Goal: Communication & Community: Answer question/provide support

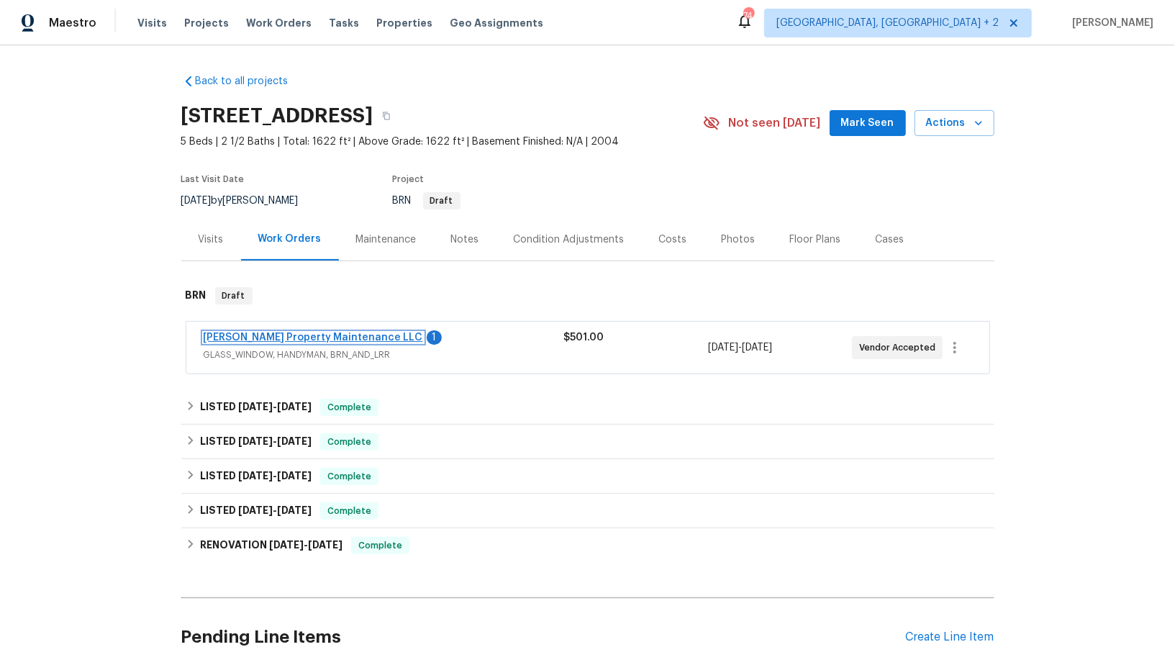
click at [307, 335] on link "[PERSON_NAME] Property Maintenance LLC" at bounding box center [314, 338] width 220 height 10
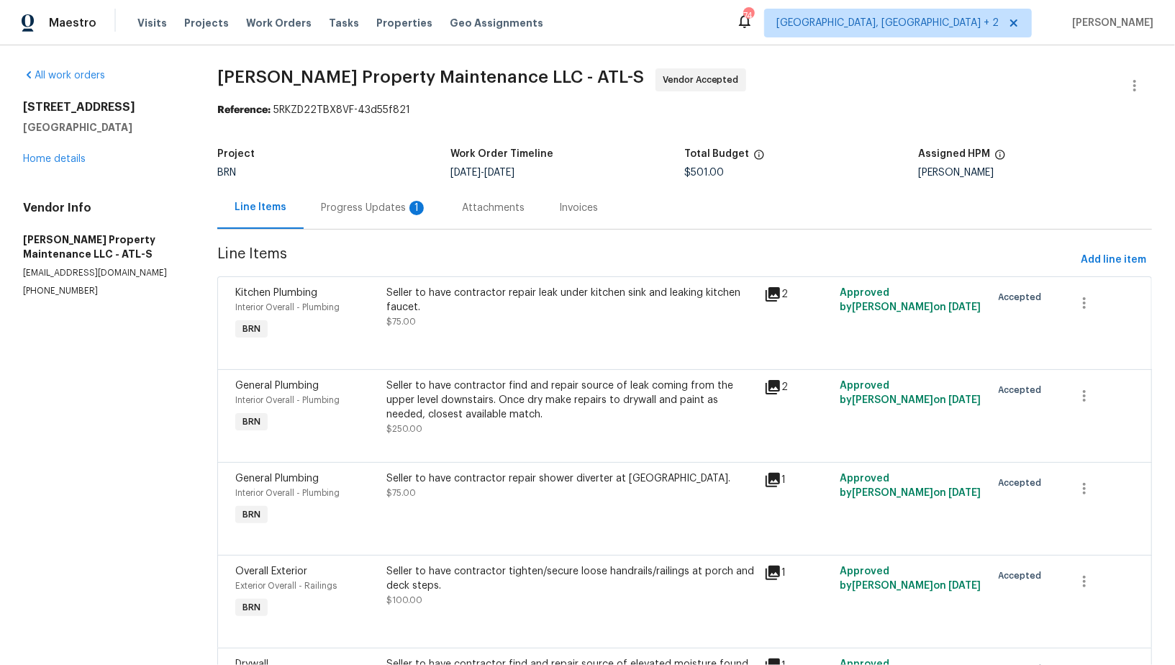
click at [387, 209] on div "Progress Updates 1" at bounding box center [374, 208] width 107 height 14
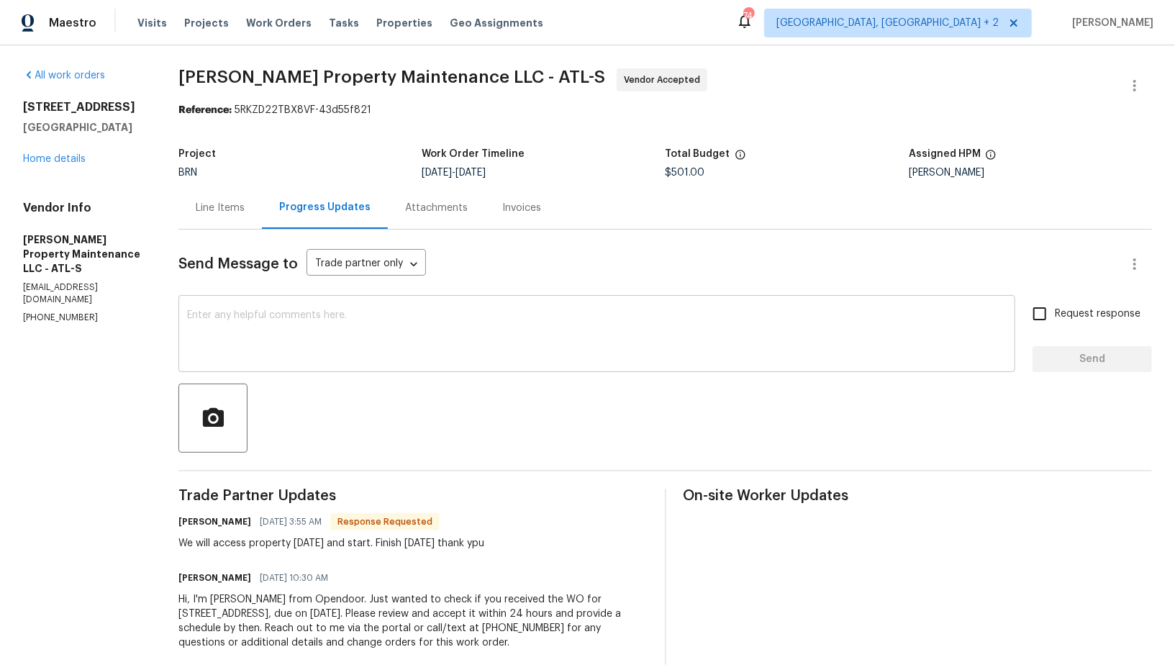
click at [323, 313] on textarea at bounding box center [597, 335] width 820 height 50
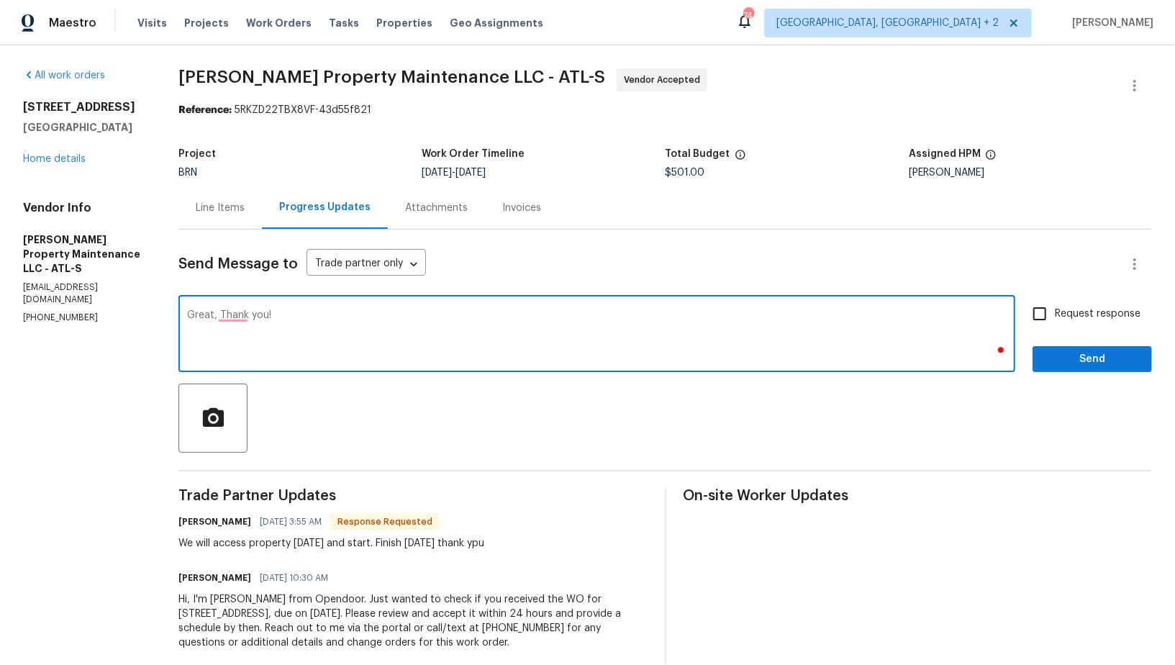
type textarea "Great, Thank you!"
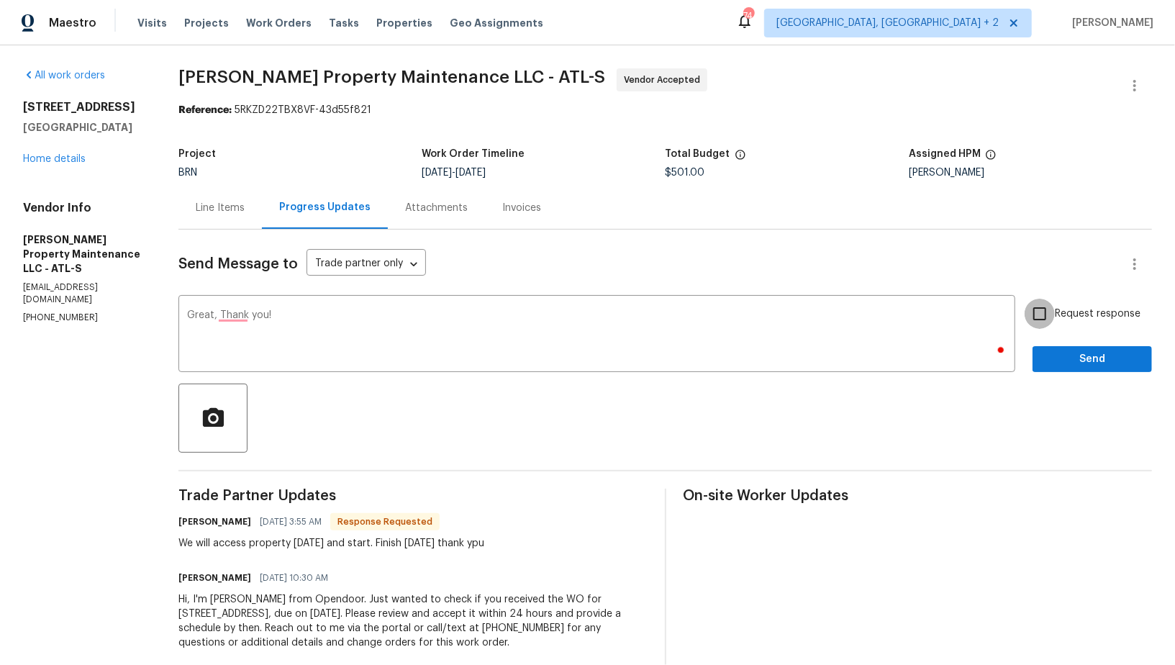
click at [1043, 325] on input "Request response" at bounding box center [1040, 314] width 30 height 30
checkbox input "true"
click at [1058, 385] on div at bounding box center [665, 418] width 974 height 69
click at [1055, 369] on button "Send" at bounding box center [1092, 359] width 119 height 27
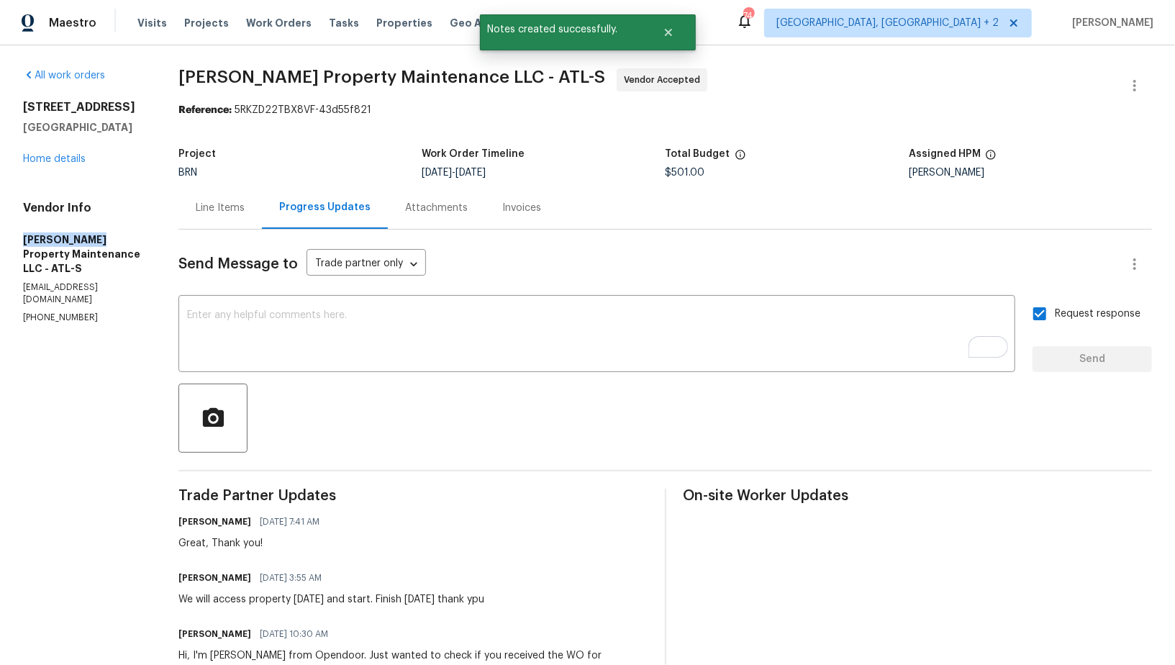
drag, startPoint x: 6, startPoint y: 238, endPoint x: 130, endPoint y: 239, distance: 124.5
click at [130, 239] on div "All work orders 483 Fairlane Cir NW Atlanta, GA 30331 Home details Vendor Info …" at bounding box center [587, 395] width 1175 height 701
copy h5 "Glen Property"
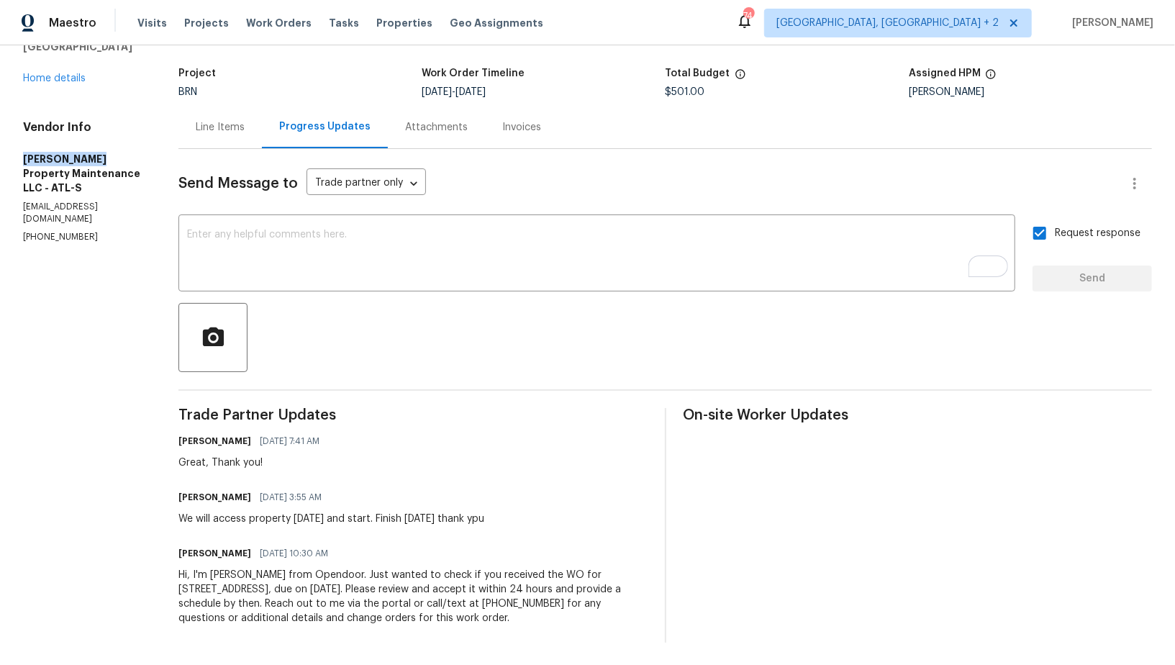
scroll to position [81, 0]
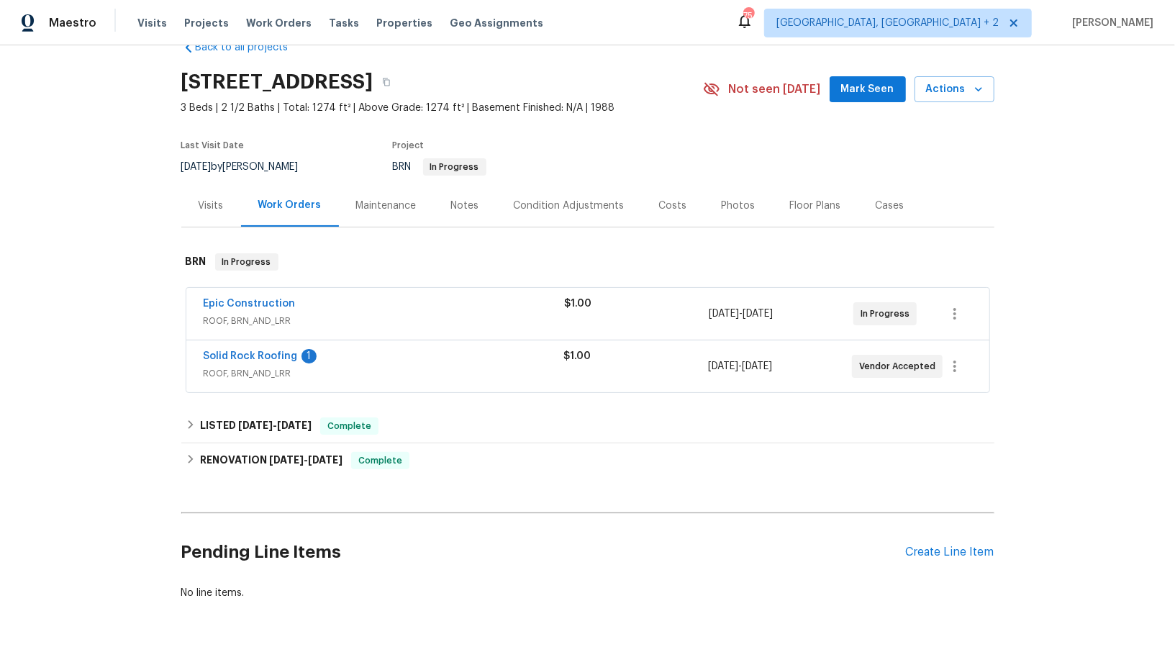
scroll to position [63, 0]
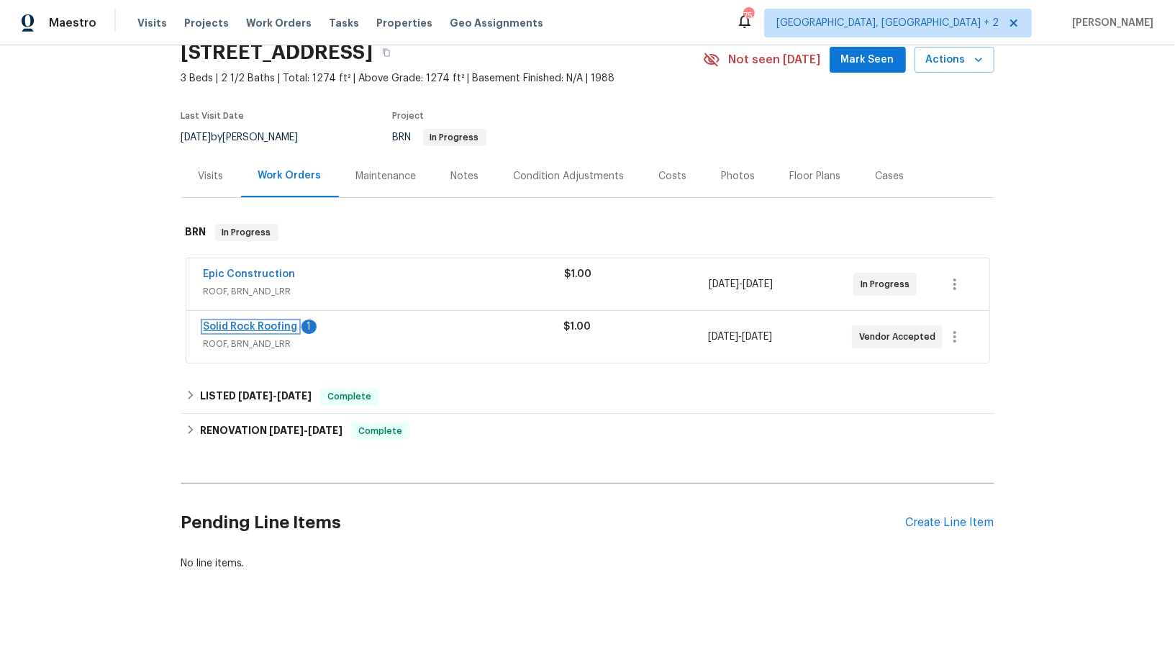
click at [278, 325] on link "Solid Rock Roofing" at bounding box center [251, 327] width 94 height 10
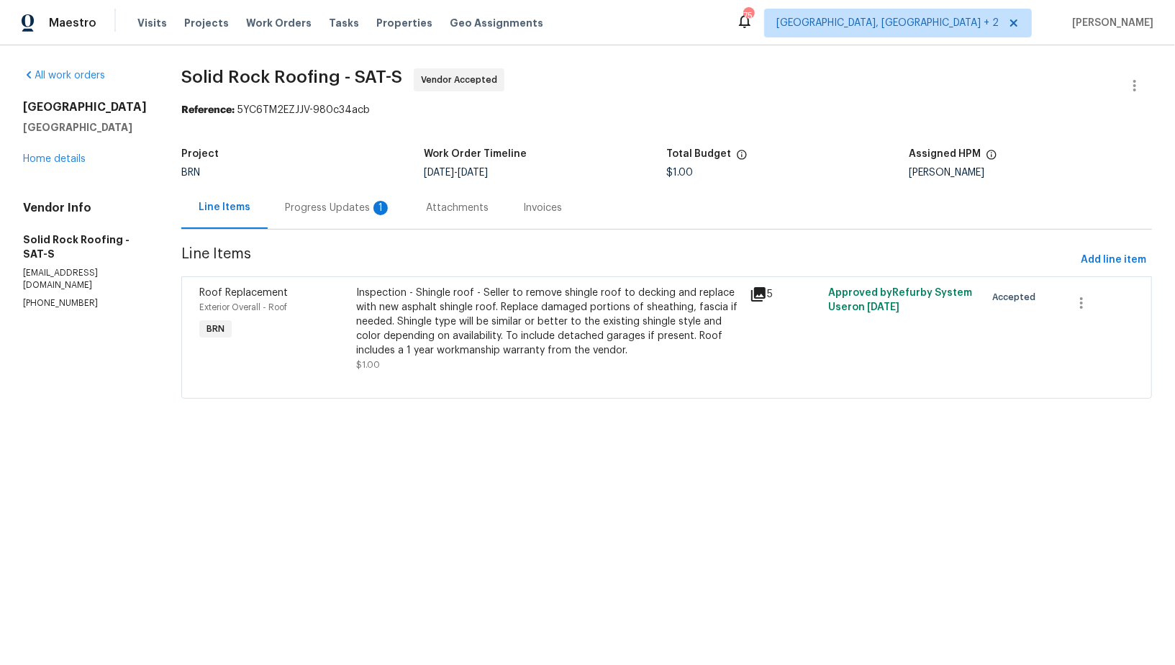
click at [354, 192] on div "Progress Updates 1" at bounding box center [338, 207] width 141 height 42
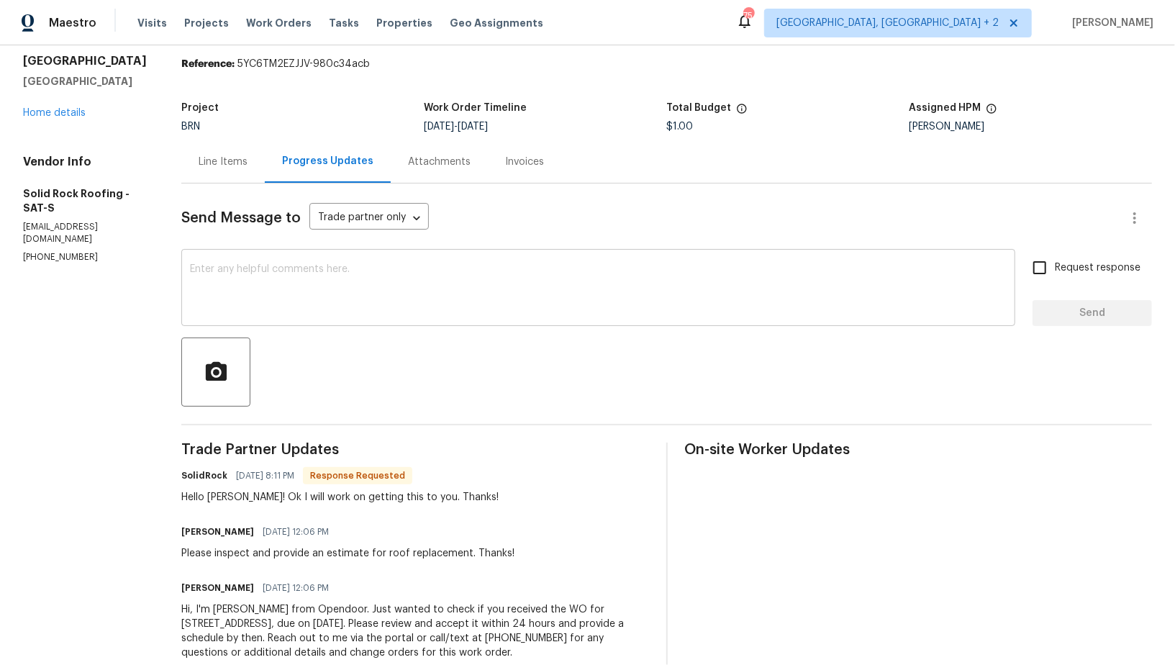
scroll to position [54, 0]
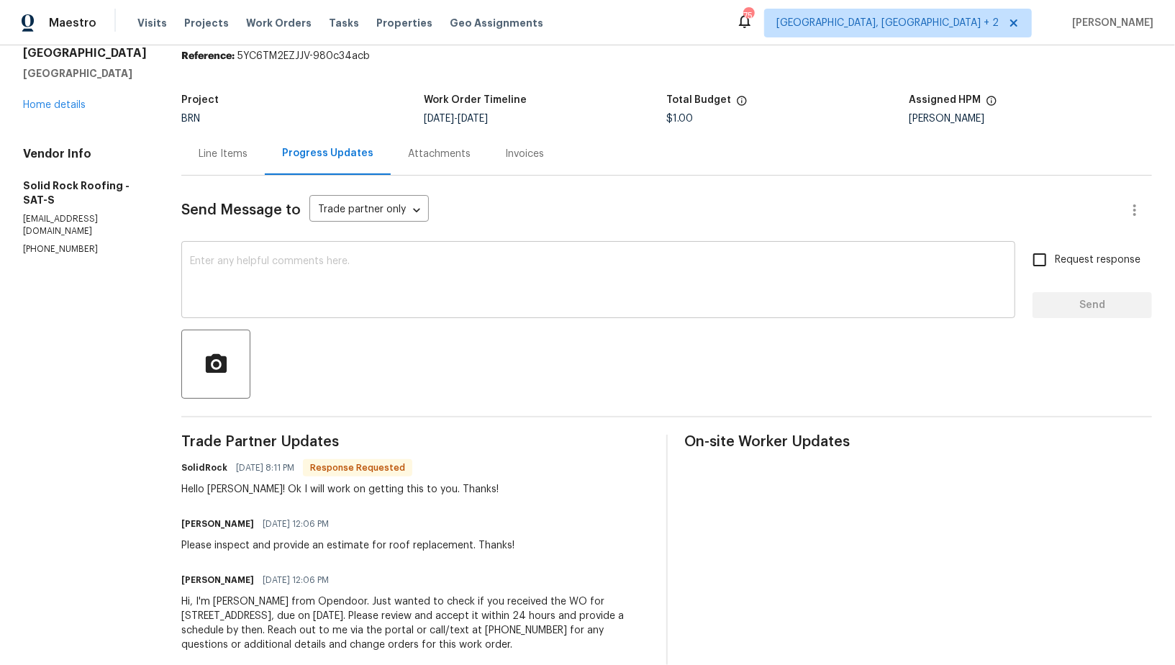
click at [399, 309] on div "x ​" at bounding box center [598, 281] width 834 height 73
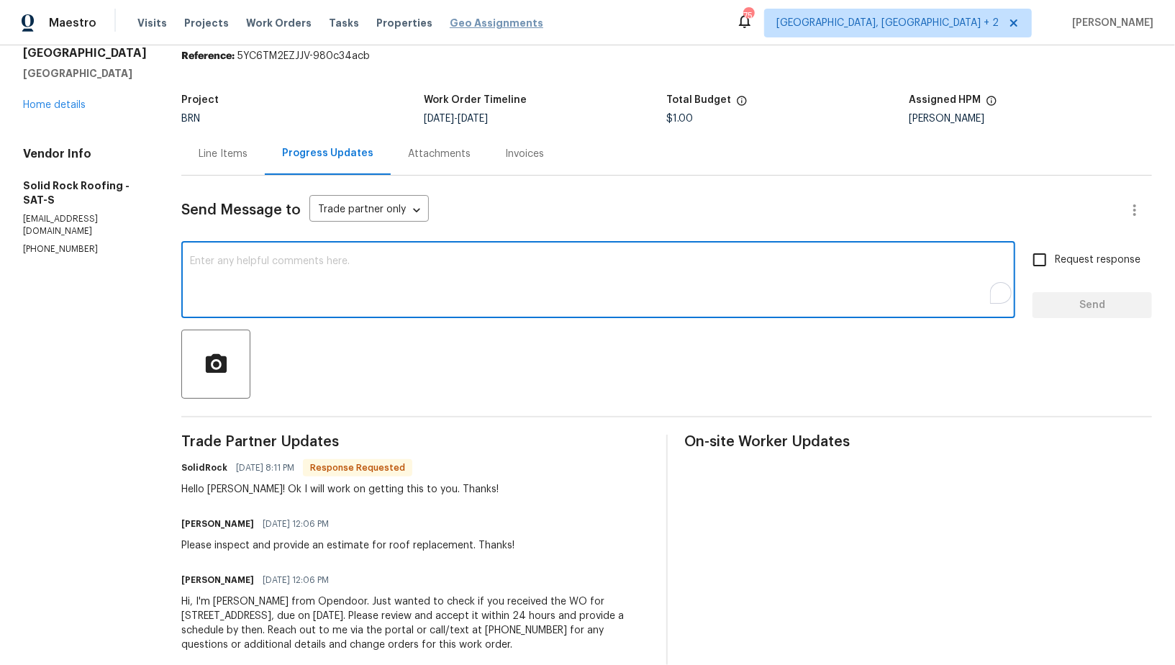
scroll to position [81, 0]
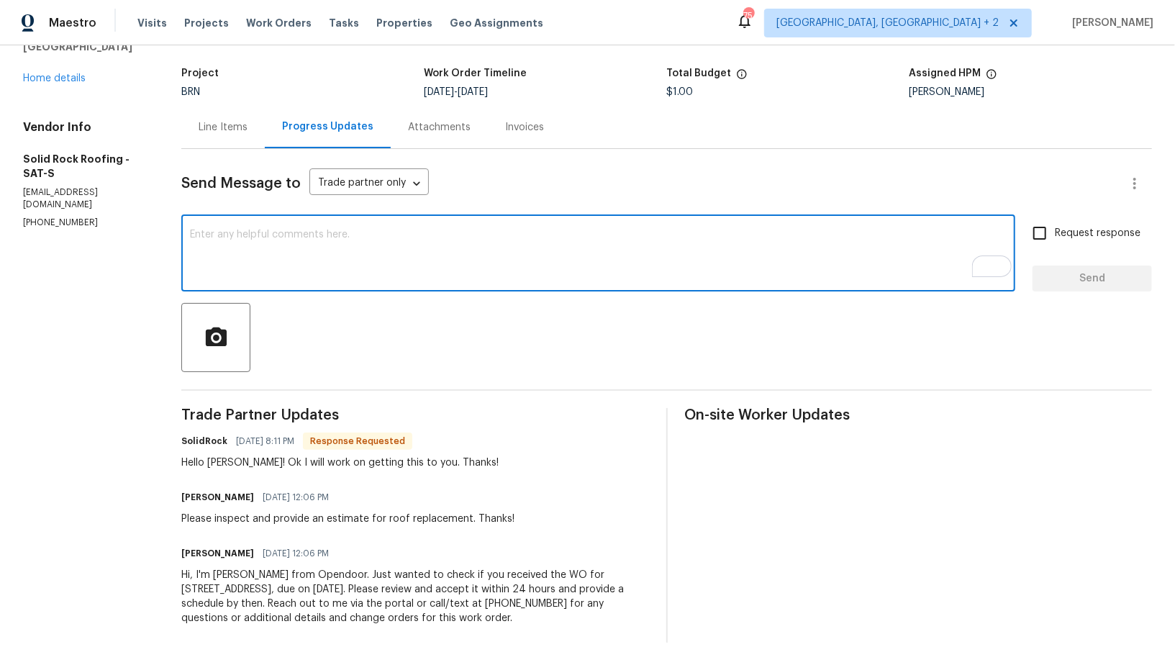
click at [359, 254] on textarea "To enrich screen reader interactions, please activate Accessibility in Grammarl…" at bounding box center [598, 255] width 817 height 50
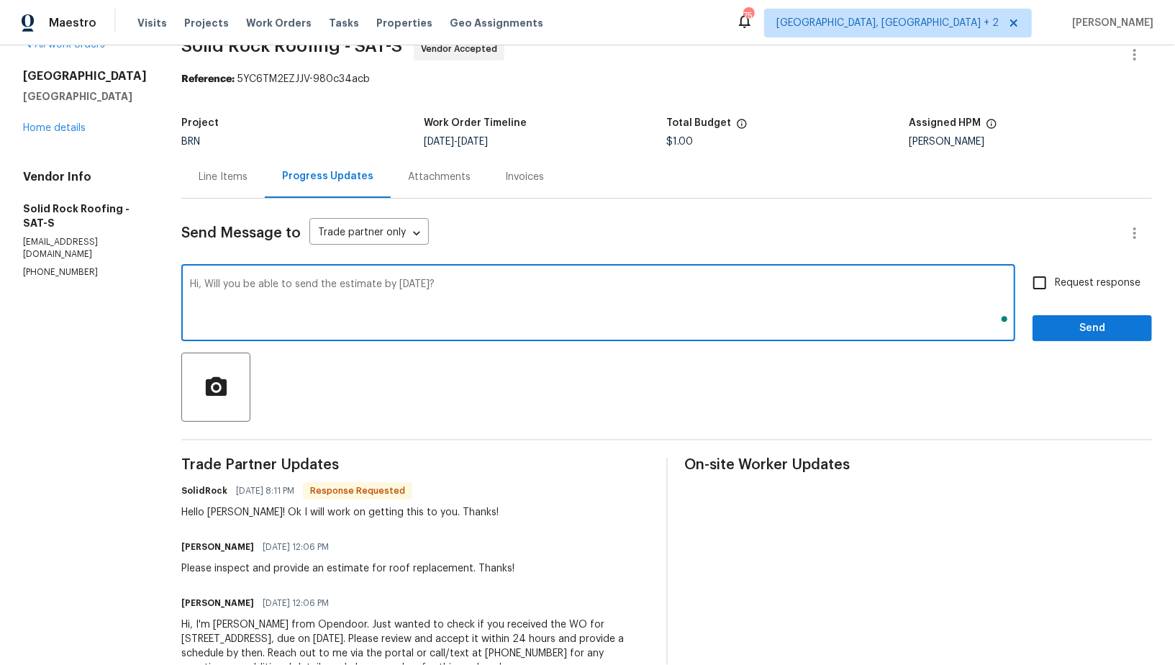
scroll to position [0, 0]
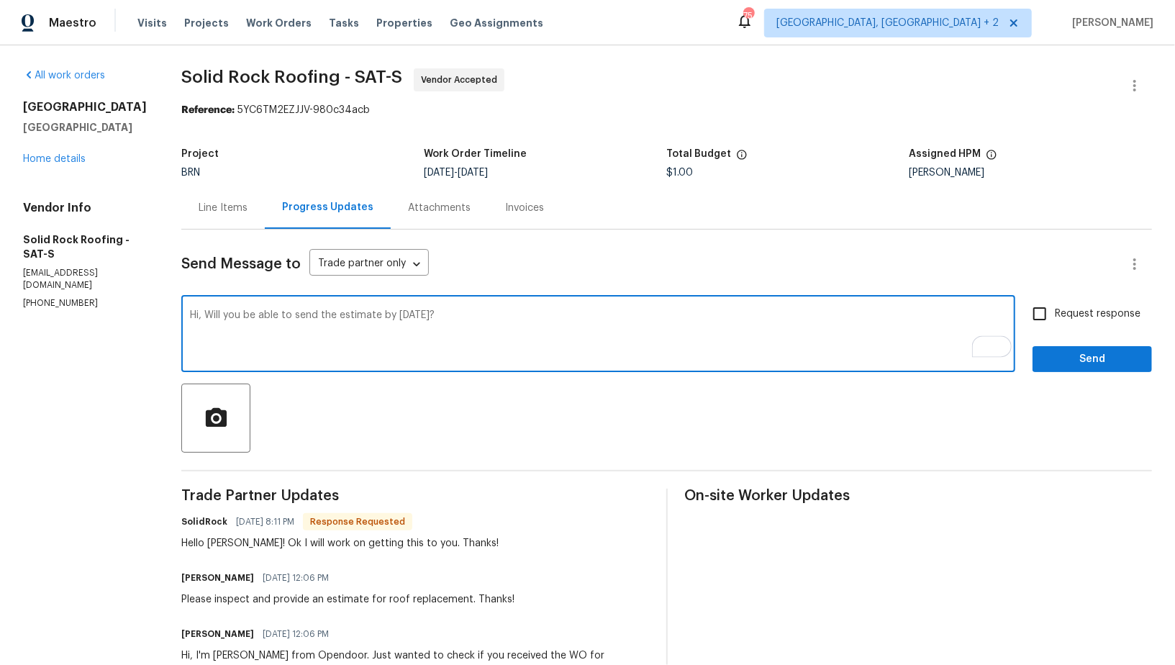
type textarea "Hi, Will you be able to send the estimate by today?"
click at [1044, 311] on input "Request response" at bounding box center [1040, 314] width 30 height 30
checkbox input "true"
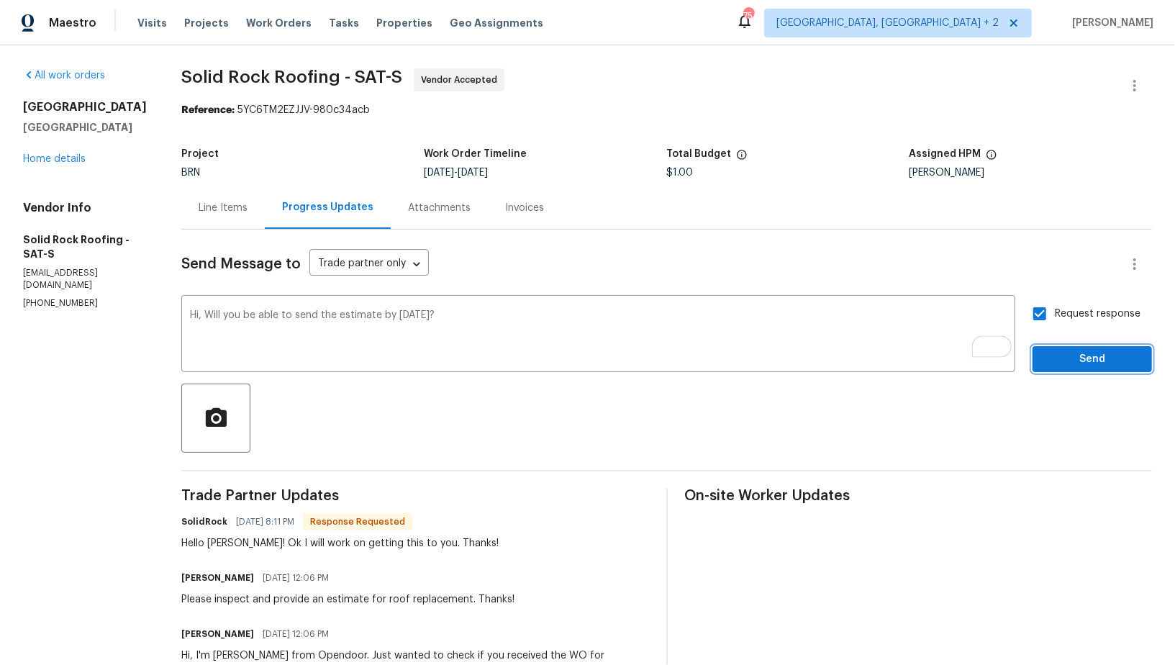
click at [1079, 369] on button "Send" at bounding box center [1092, 359] width 119 height 27
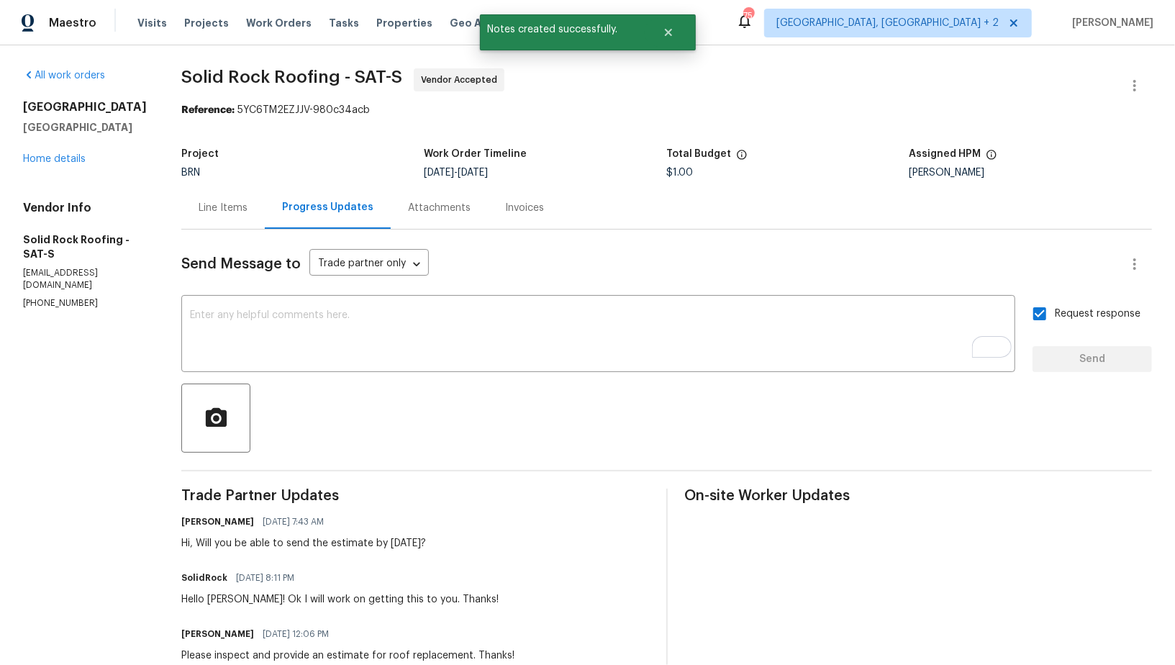
click at [50, 166] on div "10206 Canton Fld San Antonio, TX 78245 Home details" at bounding box center [85, 133] width 124 height 66
click at [50, 160] on link "Home details" at bounding box center [54, 159] width 63 height 10
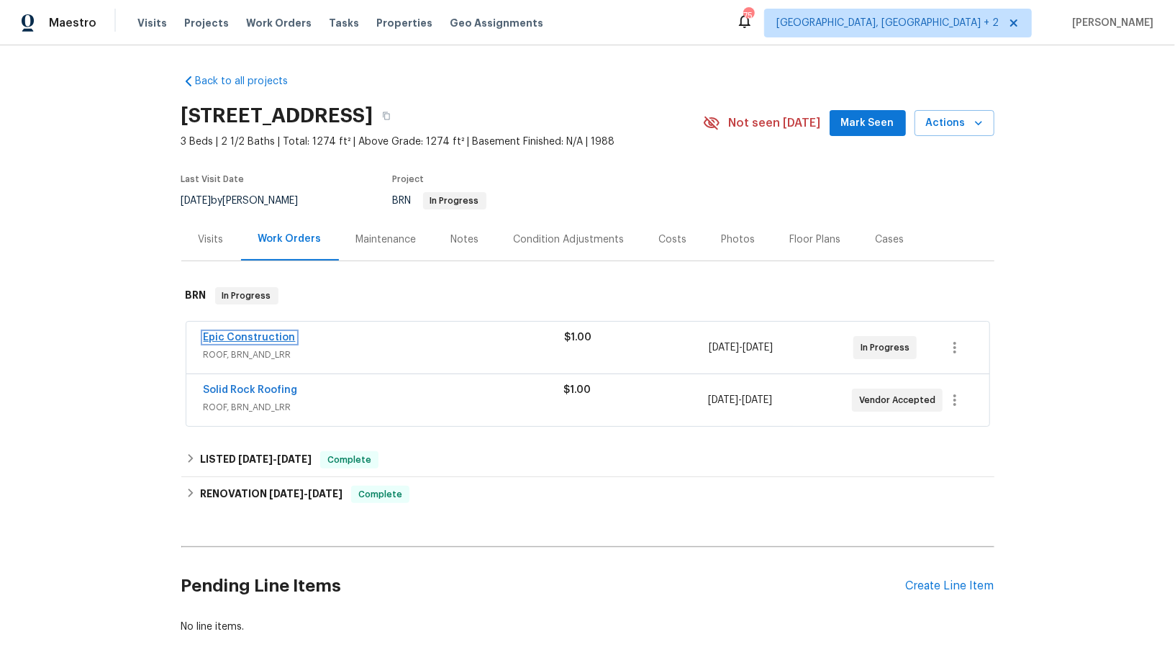
click at [255, 336] on link "Epic Construction" at bounding box center [250, 338] width 92 height 10
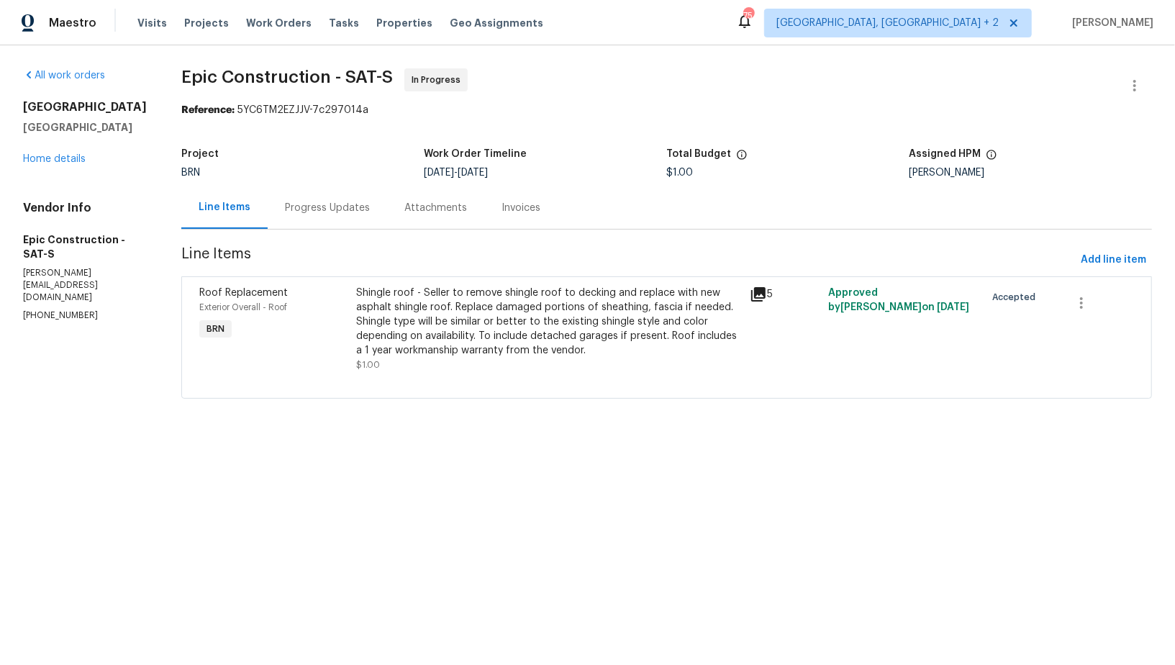
click at [316, 204] on div "Progress Updates" at bounding box center [327, 208] width 85 height 14
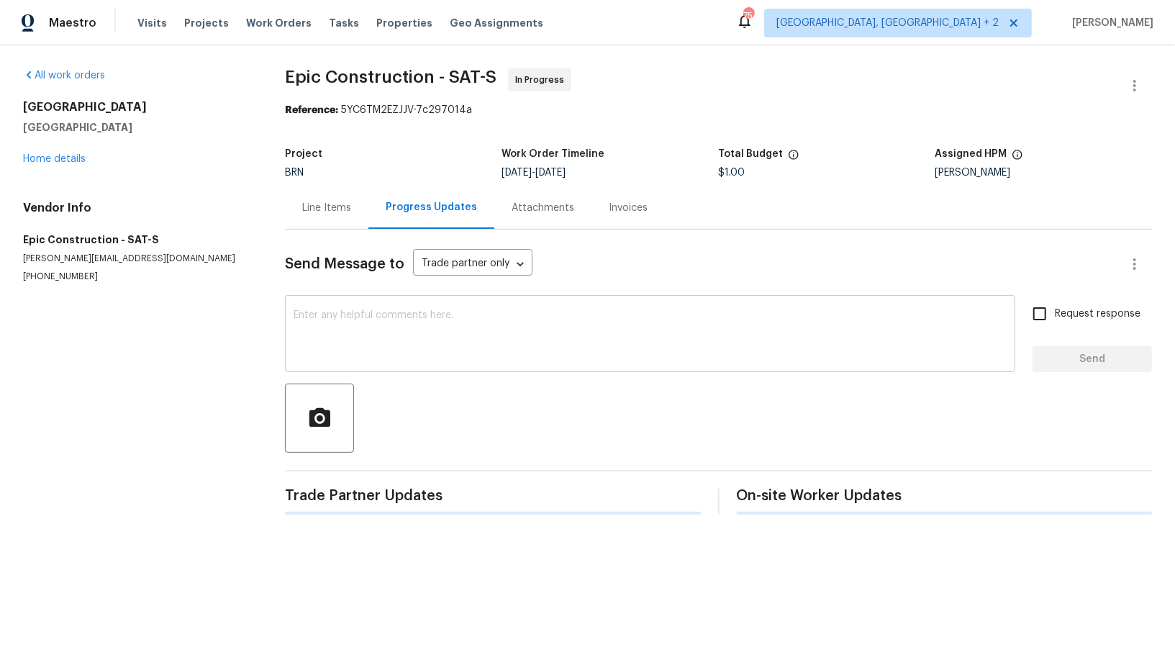
click at [384, 352] on textarea at bounding box center [650, 335] width 713 height 50
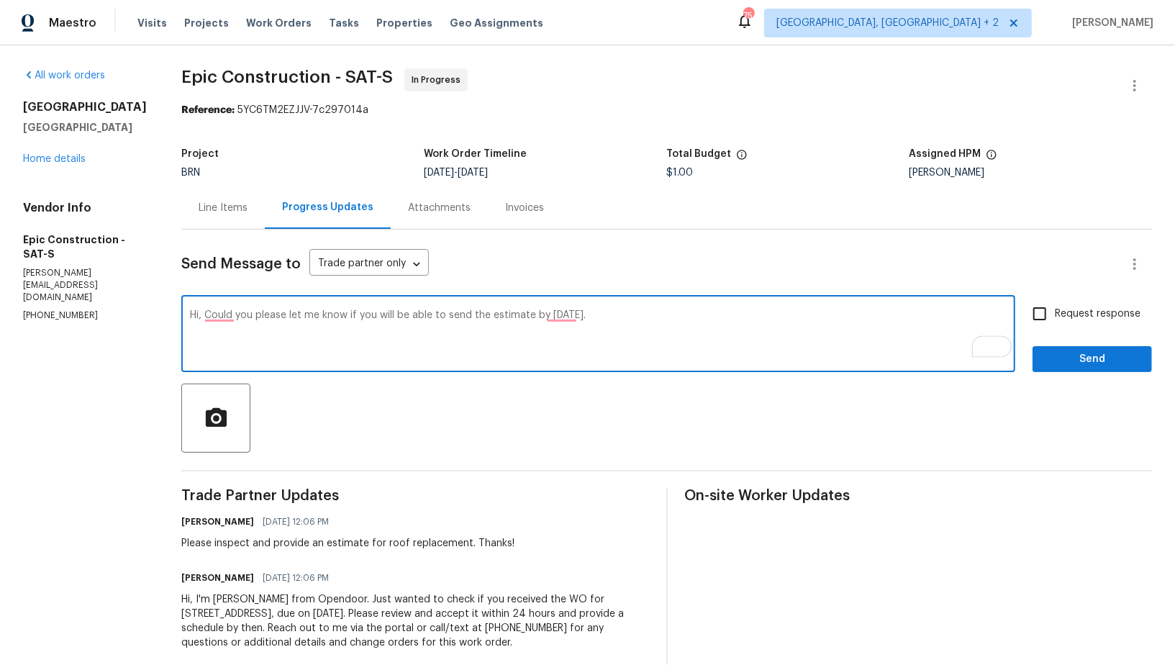
type textarea "Hi, Could you please let me know if you will be able to send the estimate by to…"
paste textarea "Hi, could you please let me know if you’ll be able to send the estimate by toda…"
type textarea "Hi, could you please let me know if you’ll be able to send the estimate by toda…"
paste textarea "Hi, could you please let me know if you’ll be able to send the estimate by toda…"
type textarea "Hi, could you please let me know if you’ll be able to send the estimate by toda…"
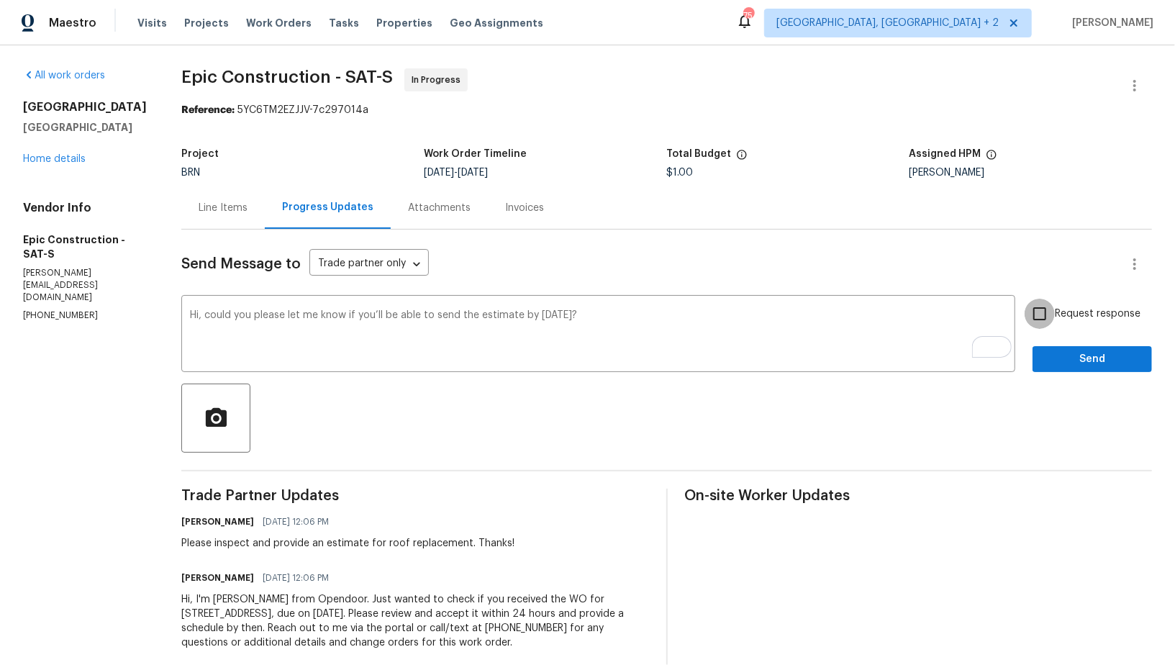
drag, startPoint x: 1042, startPoint y: 324, endPoint x: 1061, endPoint y: 353, distance: 34.9
click at [1042, 323] on input "Request response" at bounding box center [1040, 314] width 30 height 30
checkbox input "true"
click at [1065, 357] on span "Send" at bounding box center [1092, 360] width 96 height 18
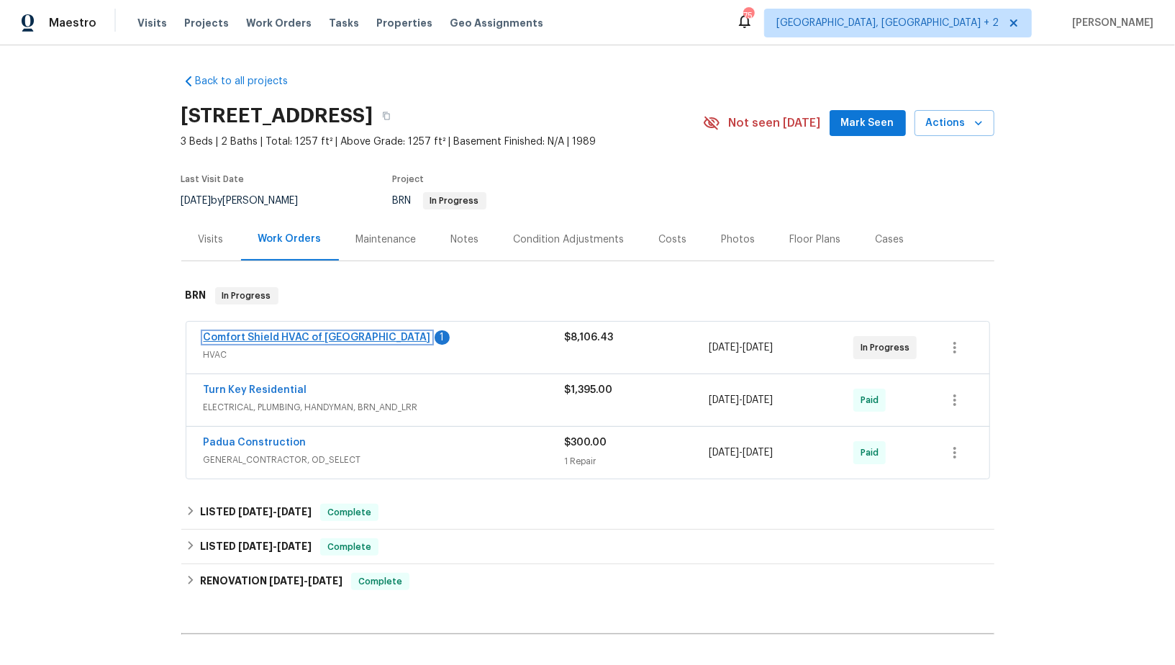
click at [291, 333] on link "Comfort Shield HVAC of NC" at bounding box center [317, 338] width 227 height 10
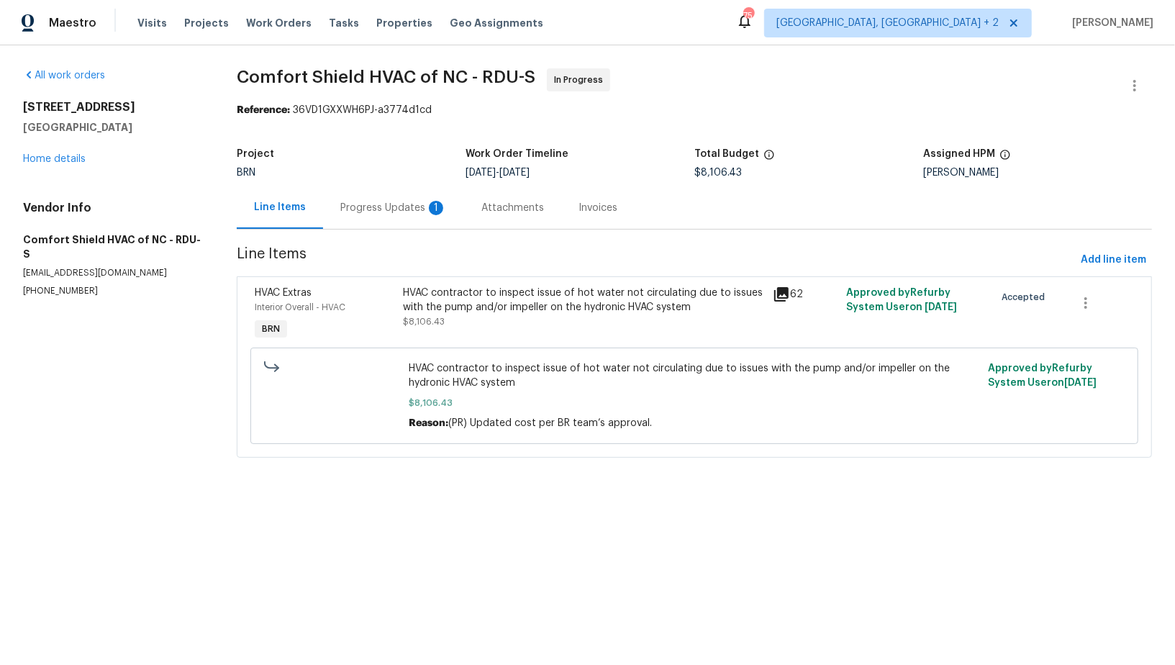
click at [386, 222] on div "Progress Updates 1" at bounding box center [393, 207] width 141 height 42
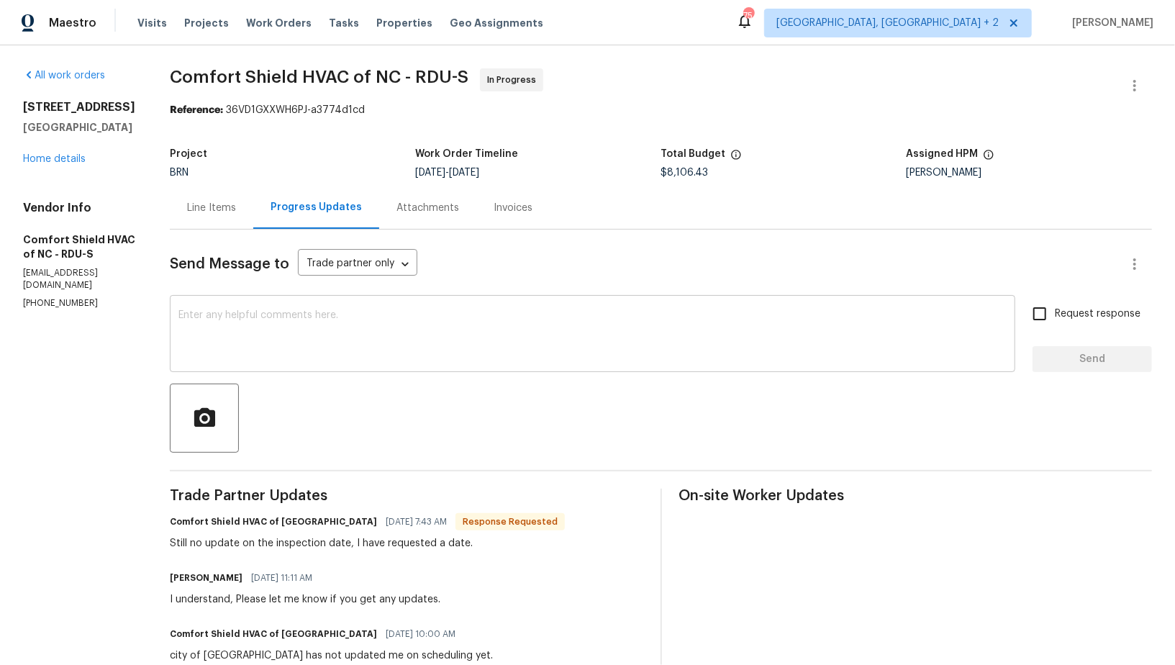
click at [384, 357] on textarea at bounding box center [592, 335] width 828 height 50
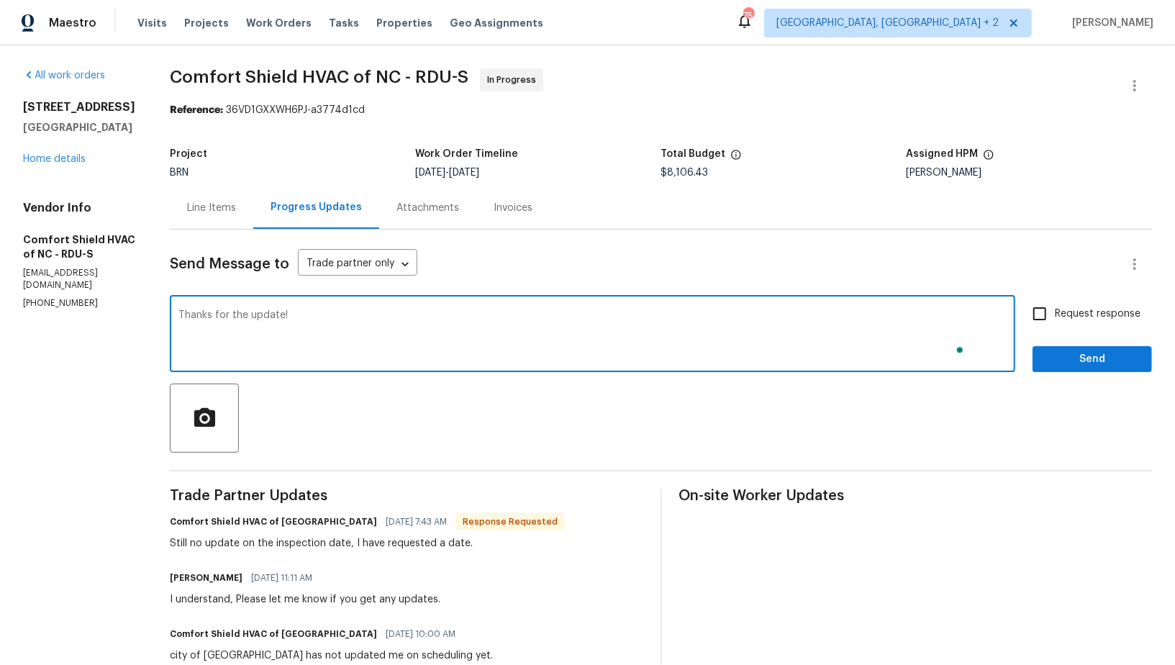
type textarea "Thanks for the update!"
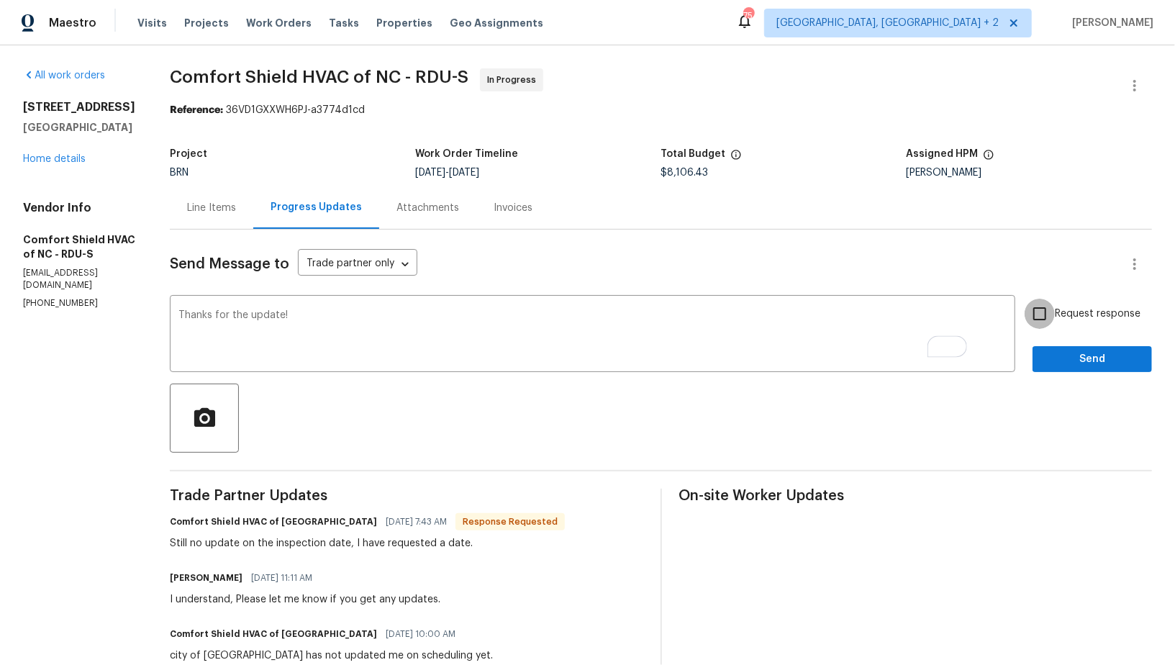
click at [1049, 318] on input "Request response" at bounding box center [1040, 314] width 30 height 30
checkbox input "true"
click at [1062, 353] on span "Send" at bounding box center [1092, 360] width 96 height 18
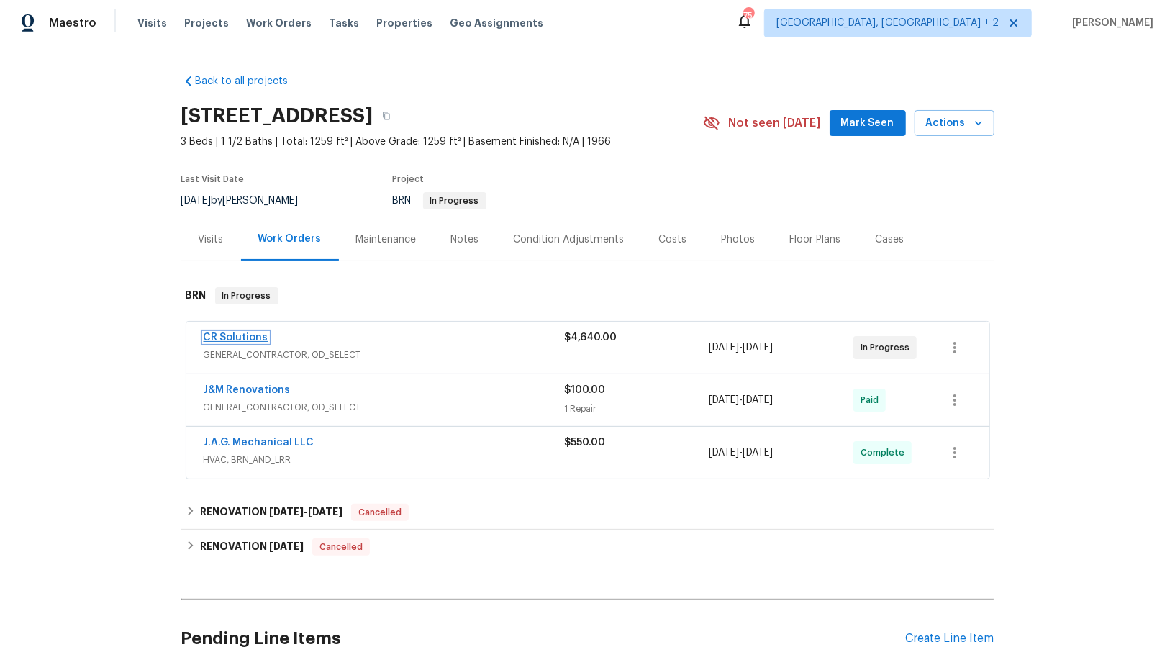
click at [259, 335] on link "CR Solutions" at bounding box center [236, 338] width 65 height 10
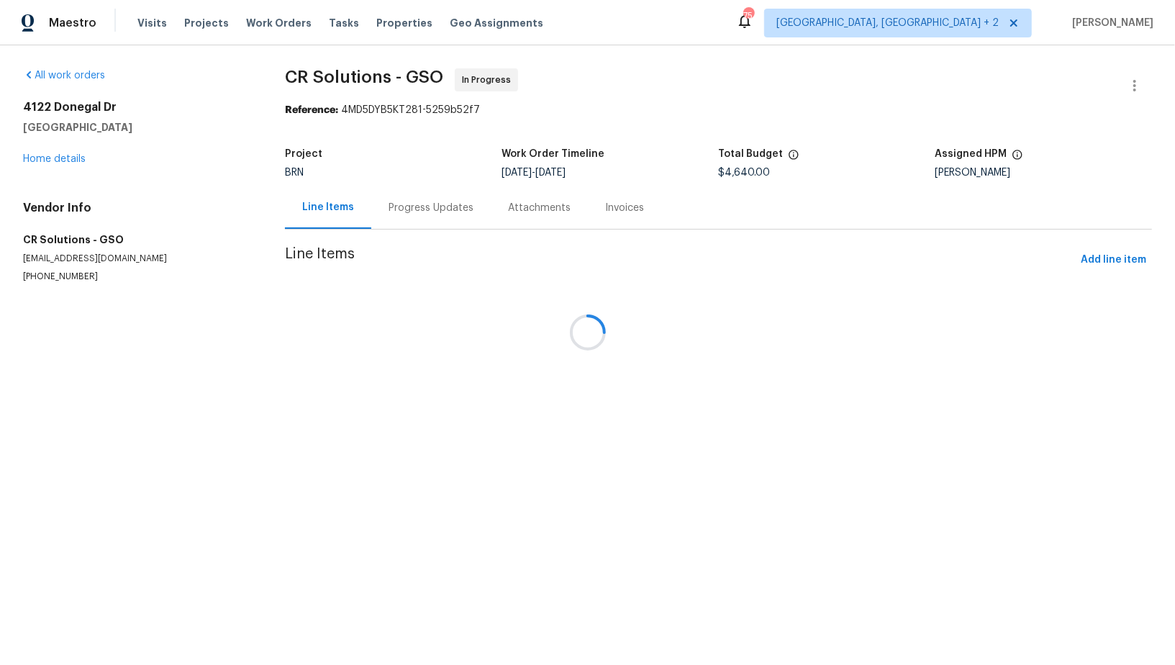
click at [382, 210] on div at bounding box center [587, 332] width 1175 height 665
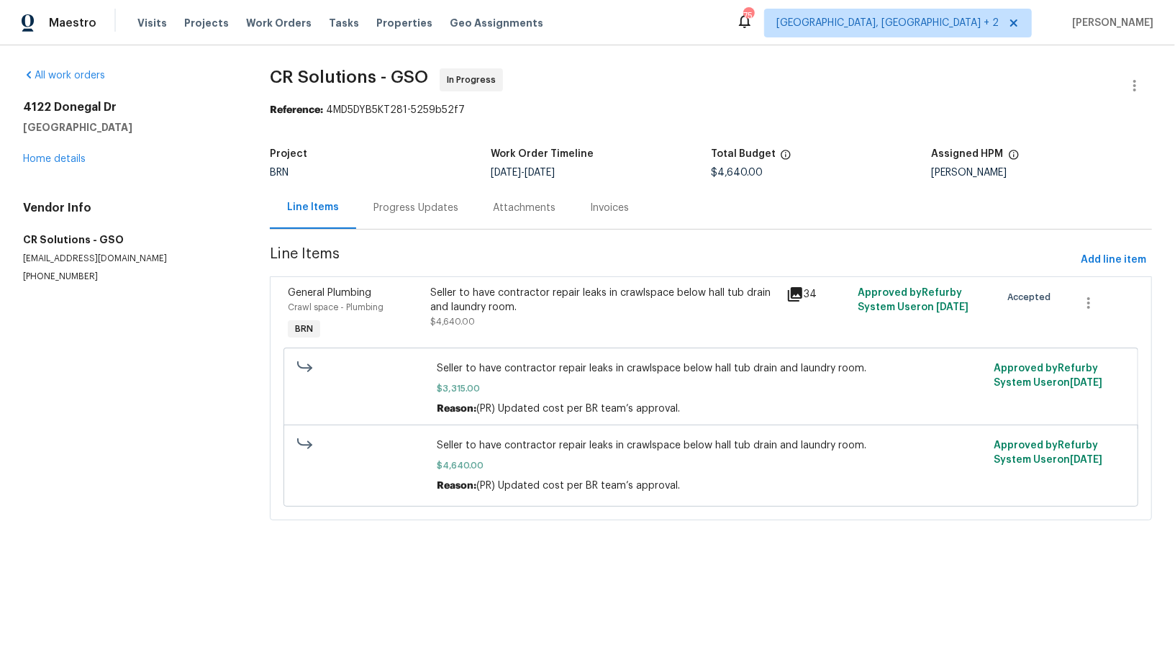
click at [382, 210] on div "Progress Updates" at bounding box center [416, 208] width 85 height 14
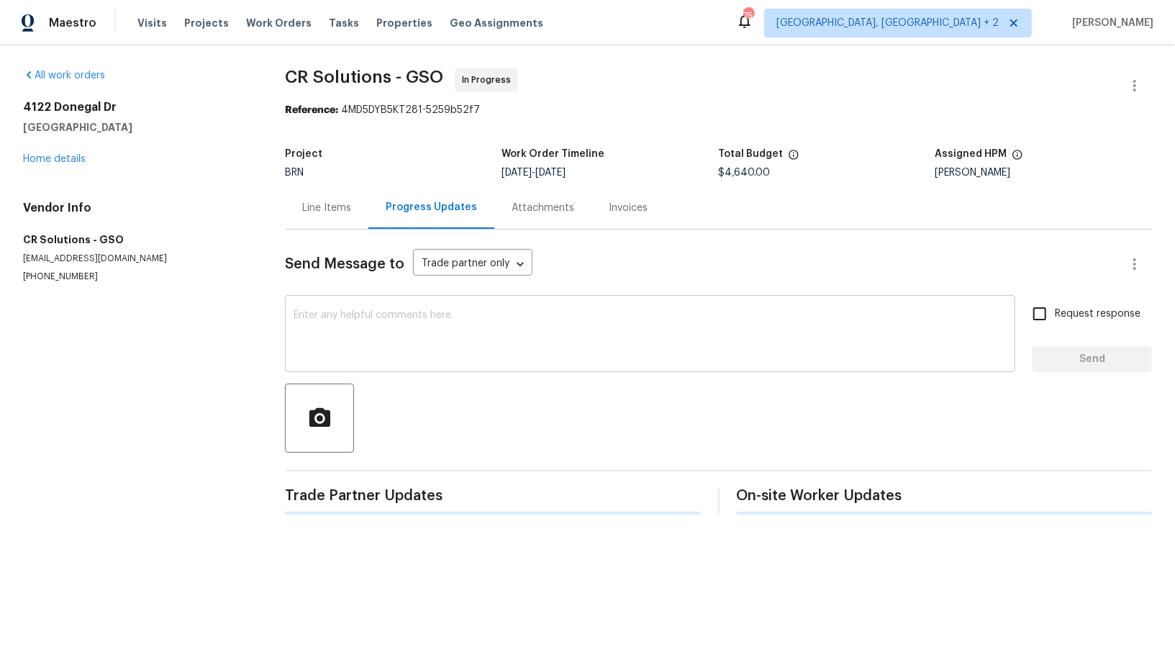
click at [357, 324] on textarea at bounding box center [650, 335] width 713 height 50
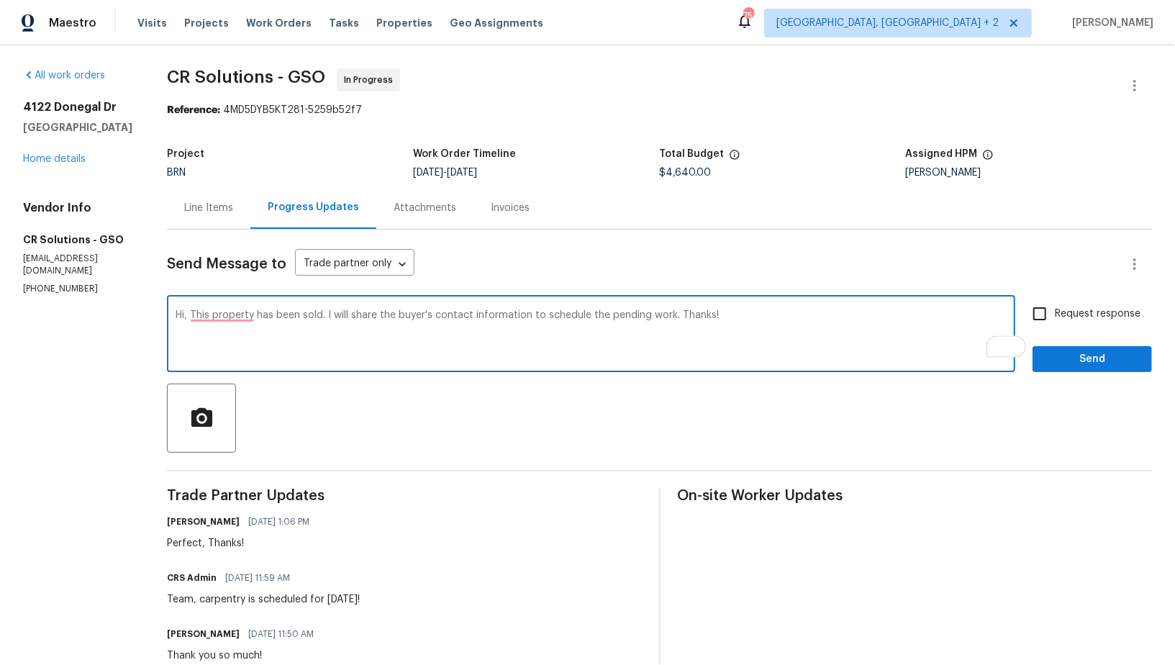
type textarea "Hi, This property has been sold. I will share the buyer's contact information t…"
paste textarea "Hi, this property has been sold. I will share the buyer’s contact information s…"
type textarea "Hi, this property has been sold. I will share the buyer’s contact information s…"
click at [1044, 314] on input "Request response" at bounding box center [1040, 314] width 30 height 30
checkbox input "true"
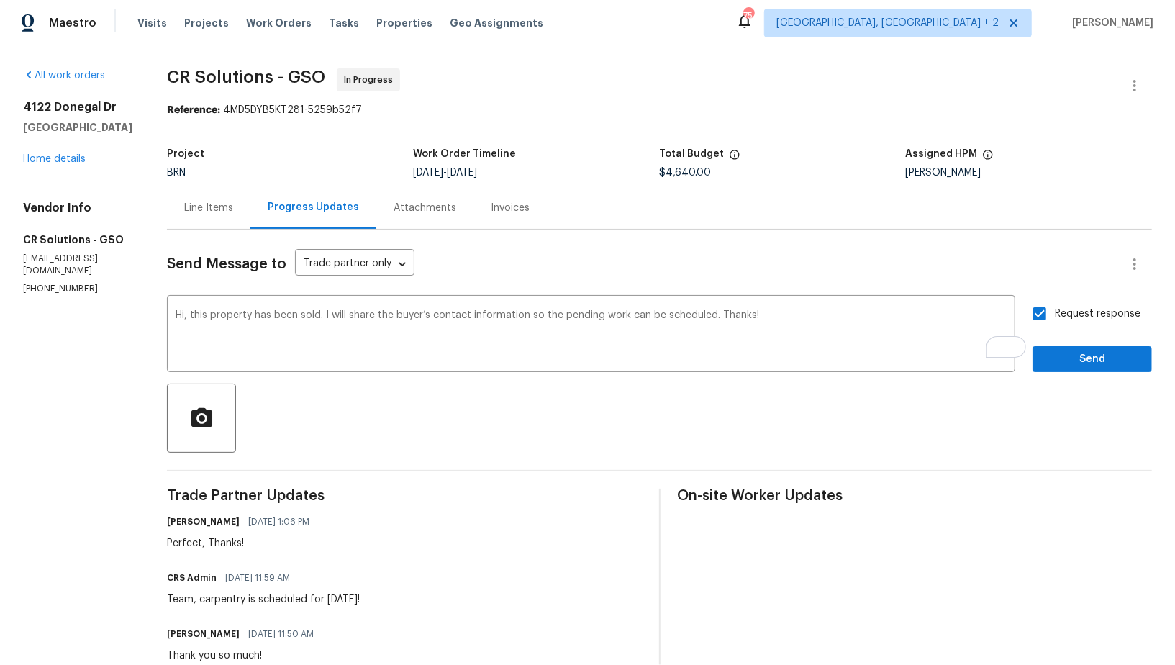
click at [1065, 355] on span "Send" at bounding box center [1092, 360] width 96 height 18
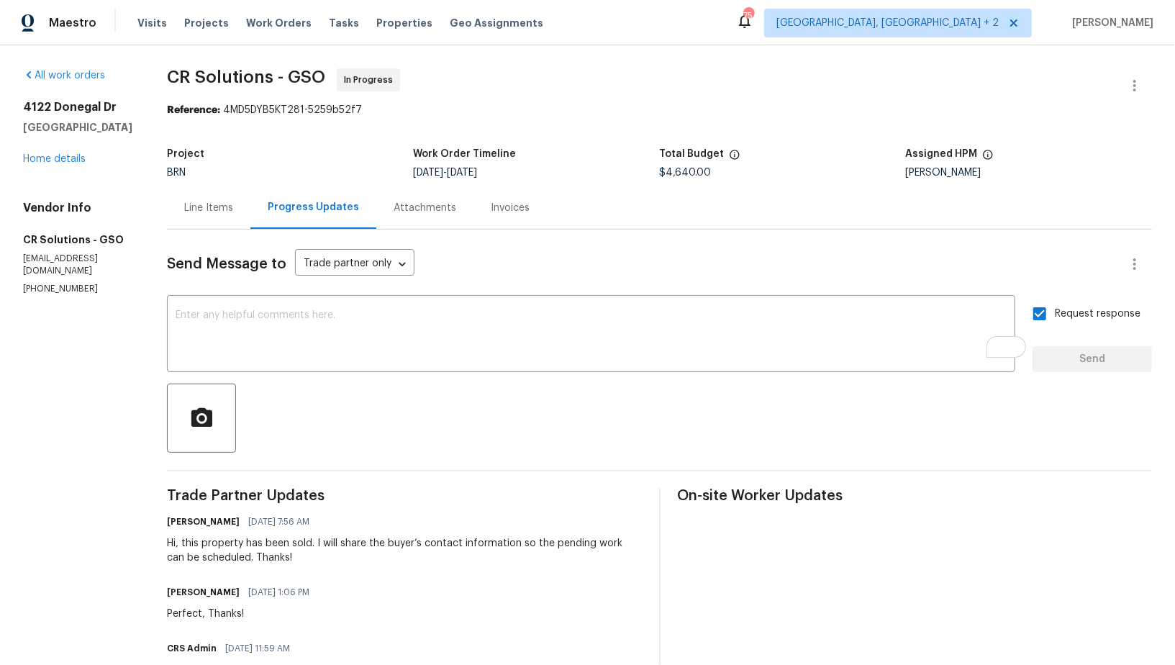
click at [399, 253] on div "Send Message to Trade partner only Trade partner only ​" at bounding box center [642, 264] width 951 height 35
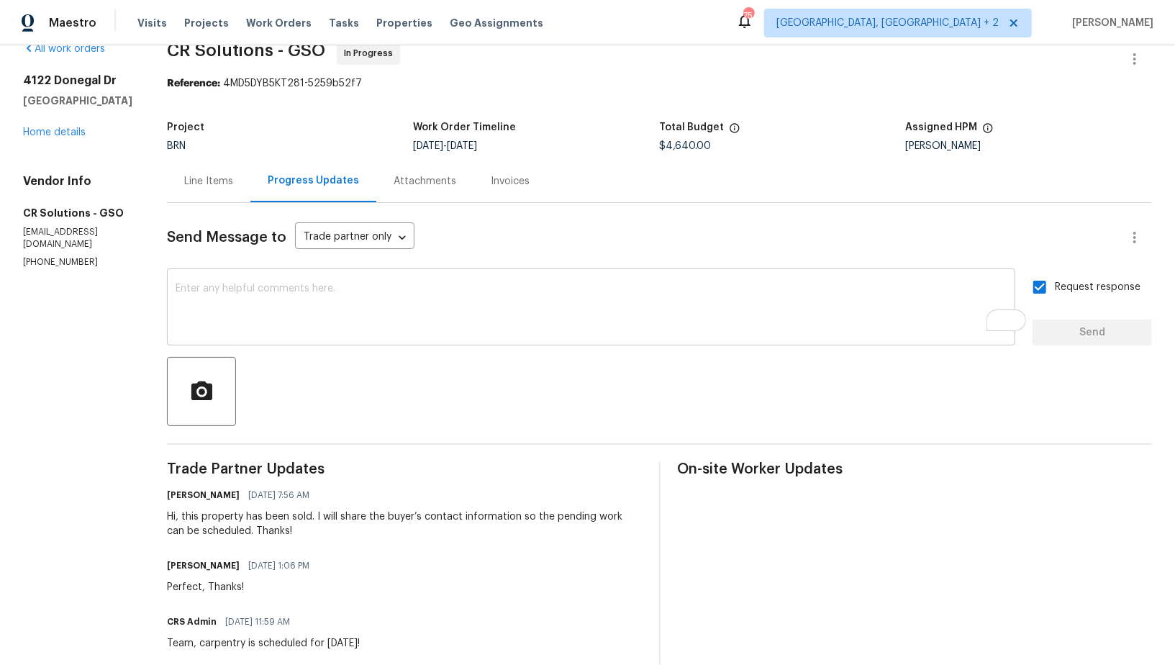
scroll to position [27, 0]
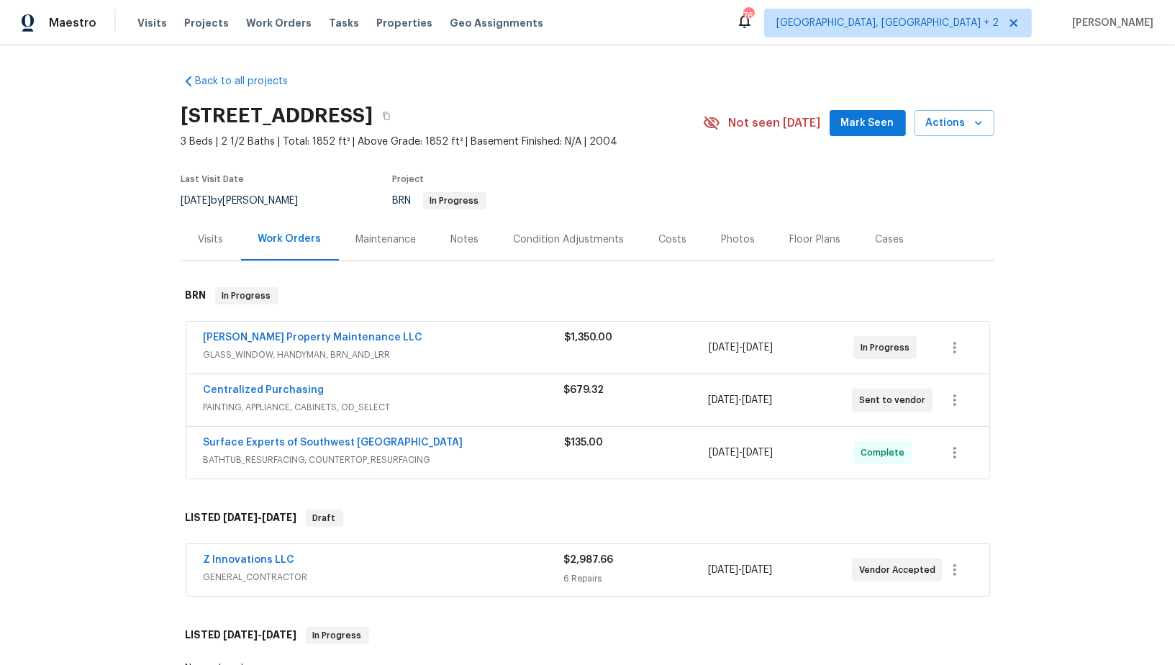
click at [275, 344] on div "[PERSON_NAME] Property Maintenance LLC" at bounding box center [384, 338] width 361 height 17
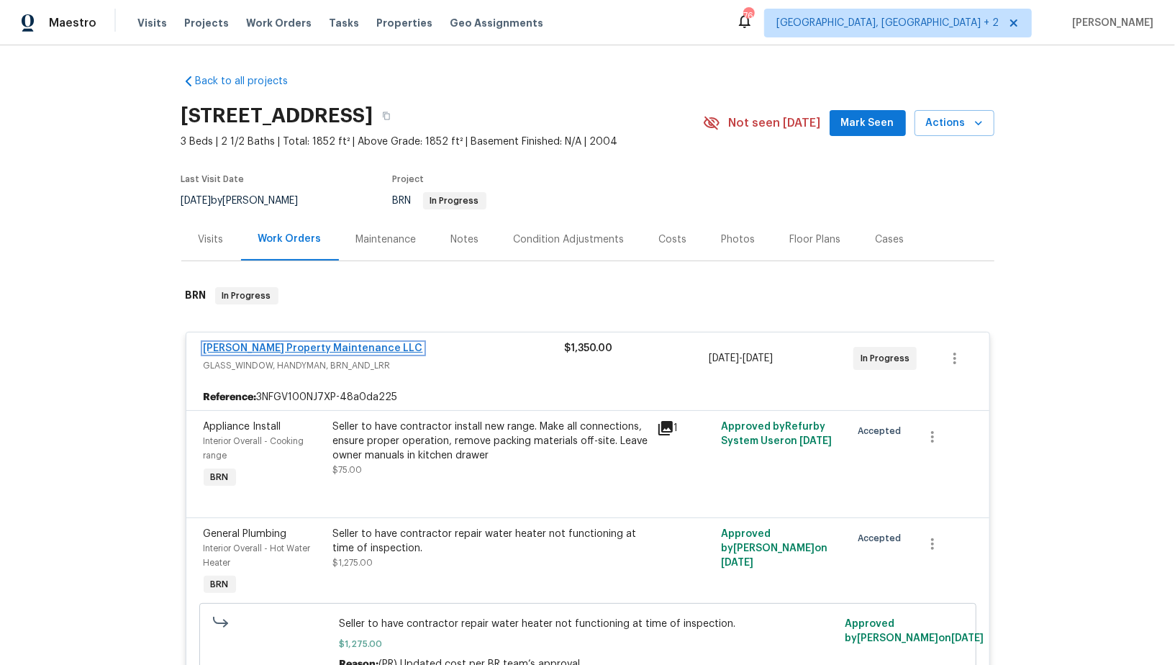
click at [272, 344] on link "Glen Property Maintenance LLC" at bounding box center [314, 348] width 220 height 10
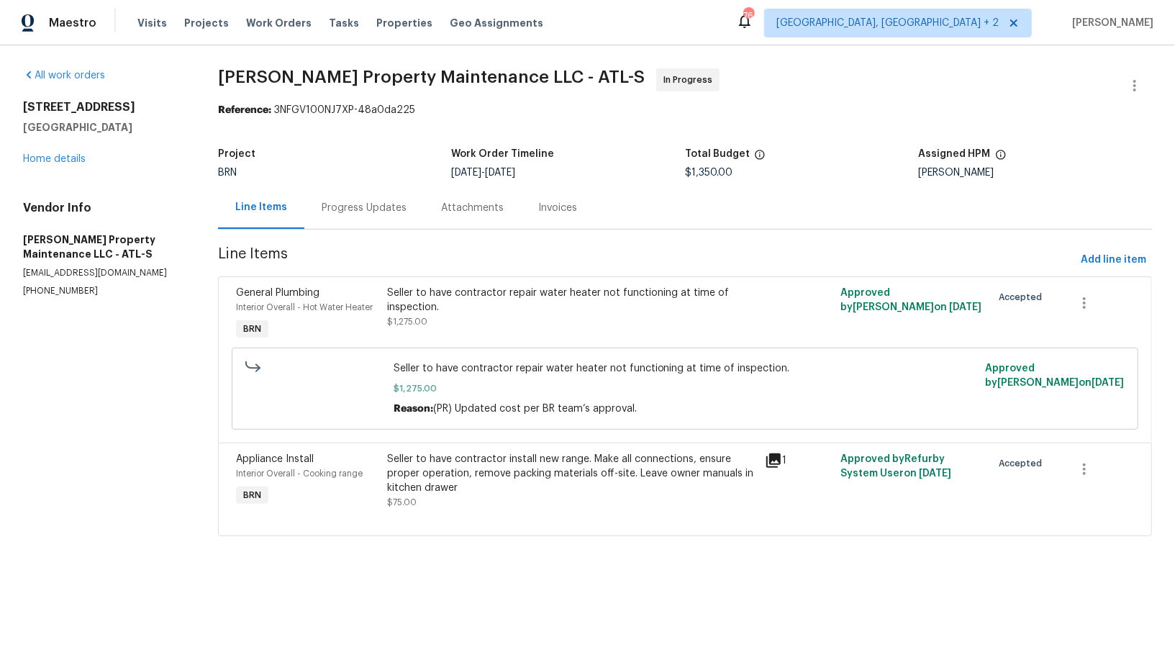
click at [370, 211] on div "Progress Updates" at bounding box center [364, 208] width 85 height 14
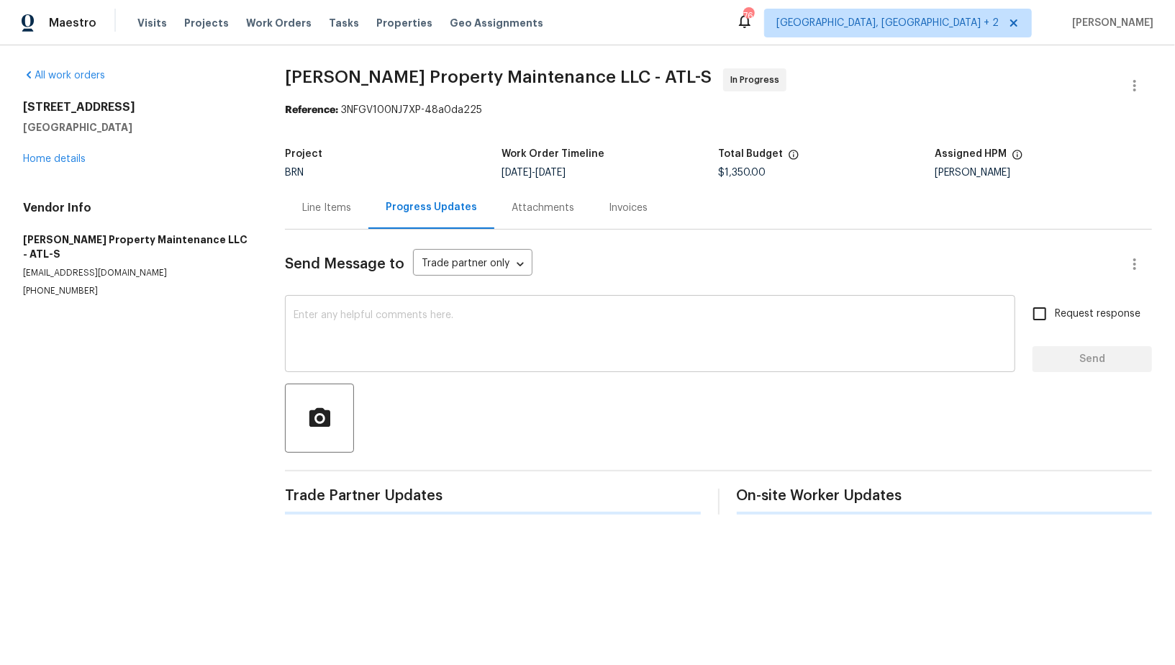
click at [385, 343] on textarea at bounding box center [650, 335] width 713 height 50
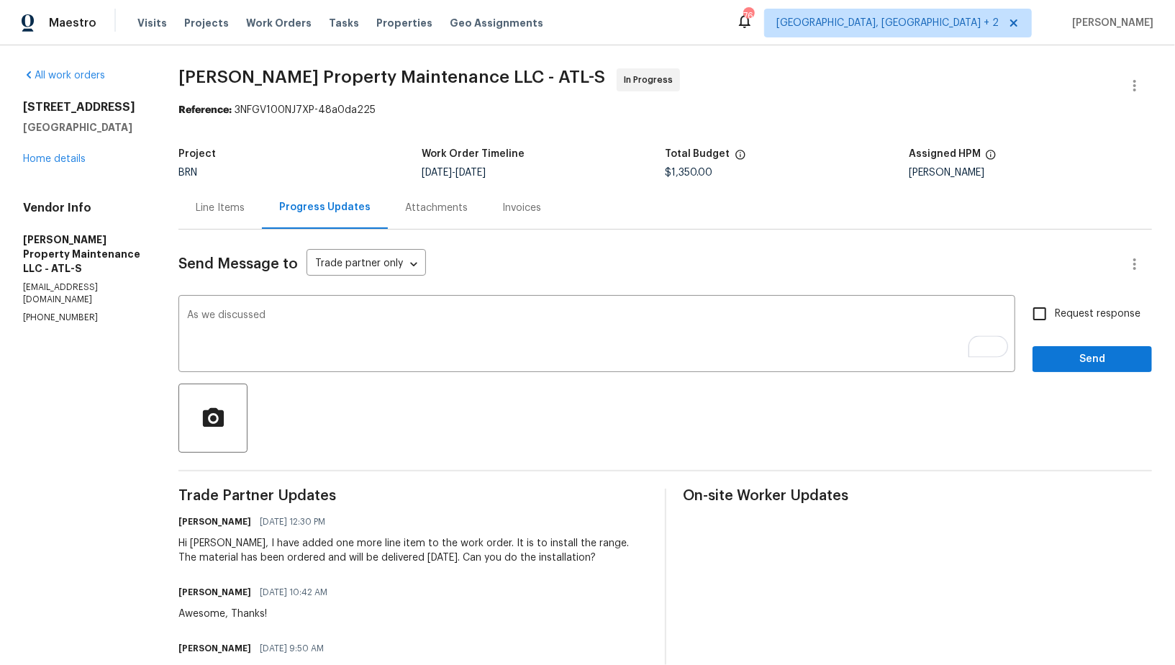
drag, startPoint x: 105, startPoint y: 311, endPoint x: 0, endPoint y: 310, distance: 105.1
copy p "(770) 235-8482"
click at [293, 330] on textarea "As we discussed" at bounding box center [597, 335] width 820 height 50
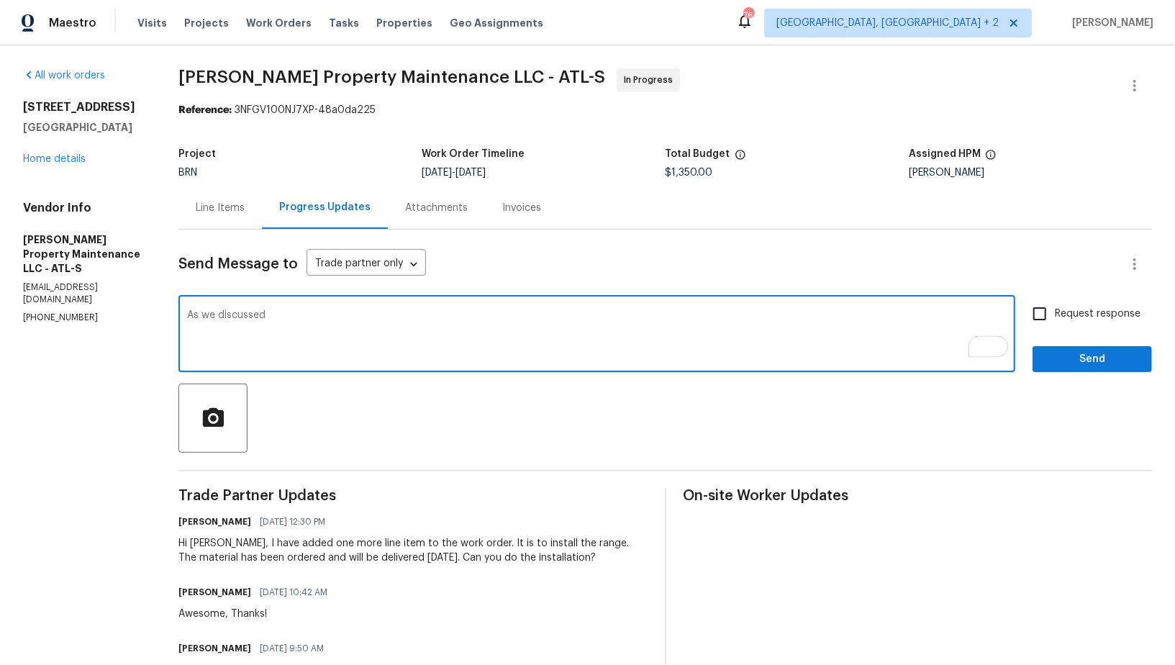
paste textarea "(770) 235-8482"
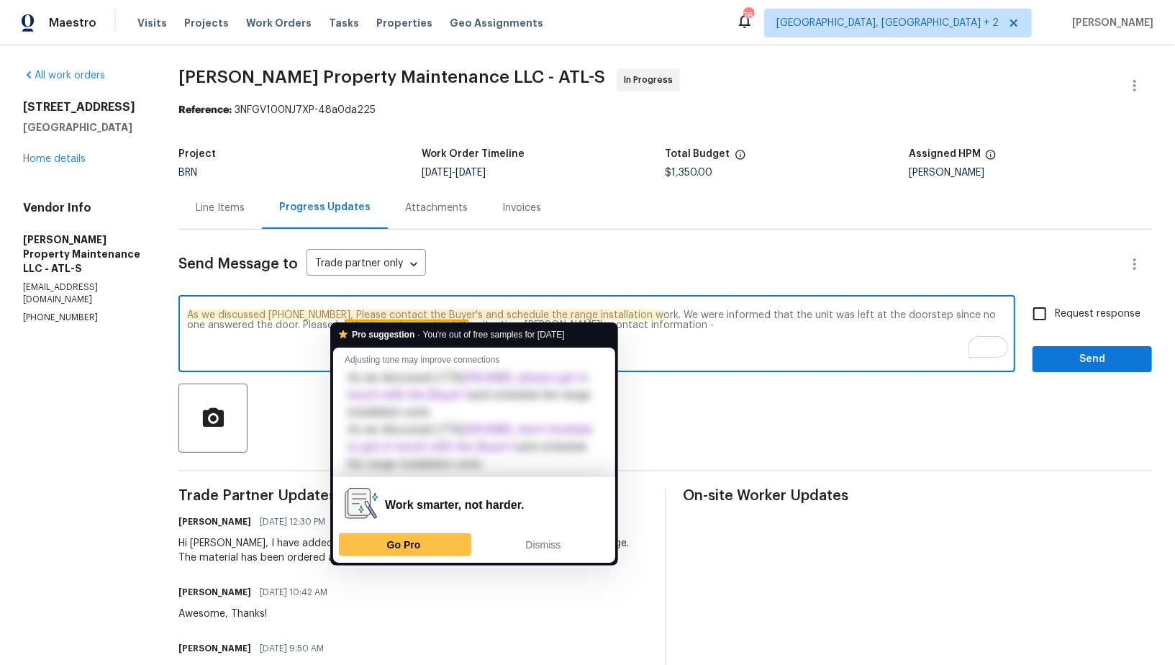
click at [291, 344] on textarea "As we discussed (770) 235-8482, Please contact the Buyer's and schedule the ran…" at bounding box center [597, 335] width 820 height 50
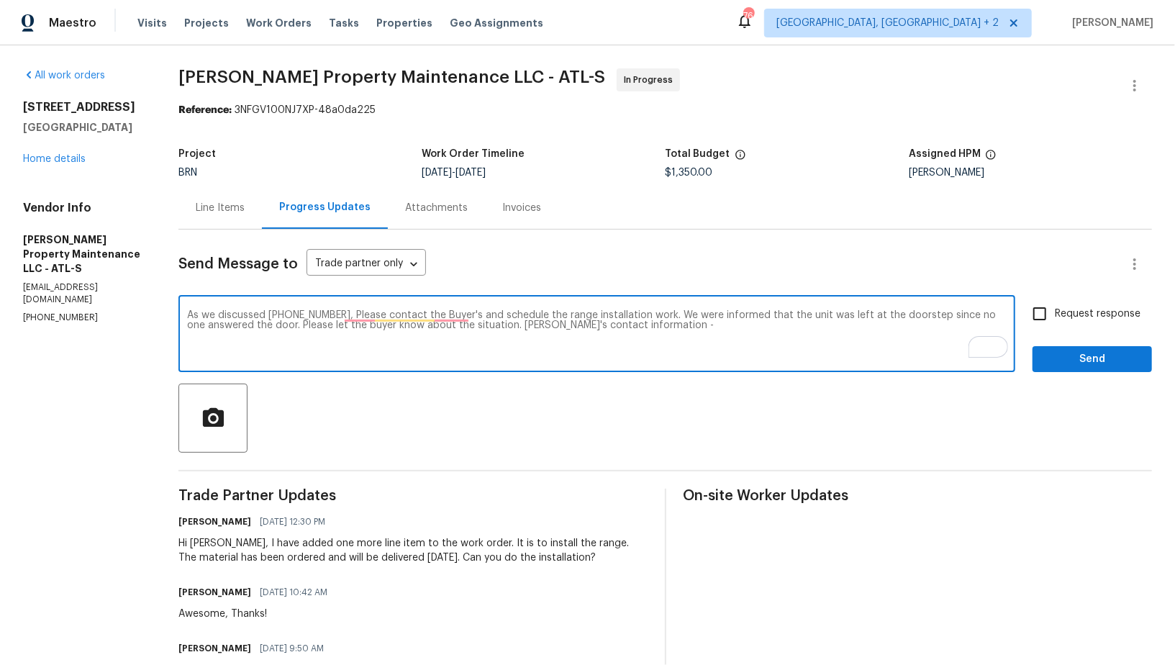
paste textarea "Daphnia Mcfall / 678-548-1995"
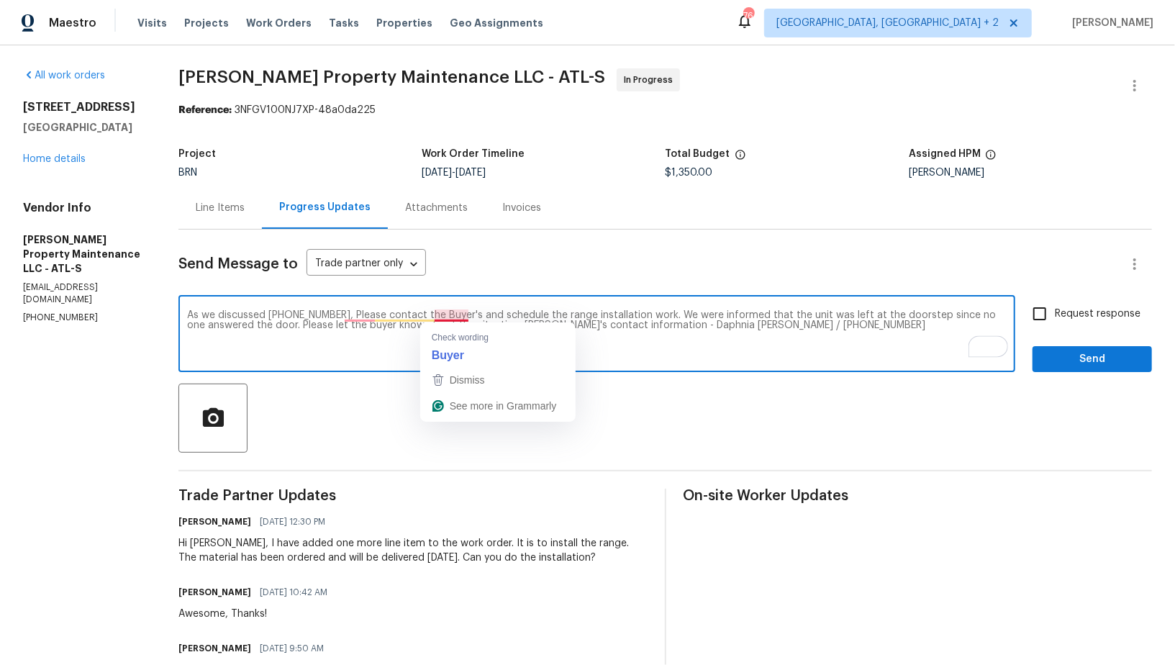
drag, startPoint x: 343, startPoint y: 312, endPoint x: 492, endPoint y: 323, distance: 149.4
click at [492, 323] on html "Maestro Visits Projects Work Orders Tasks Properties Geo Assignments 76 Albuque…" at bounding box center [587, 332] width 1175 height 665
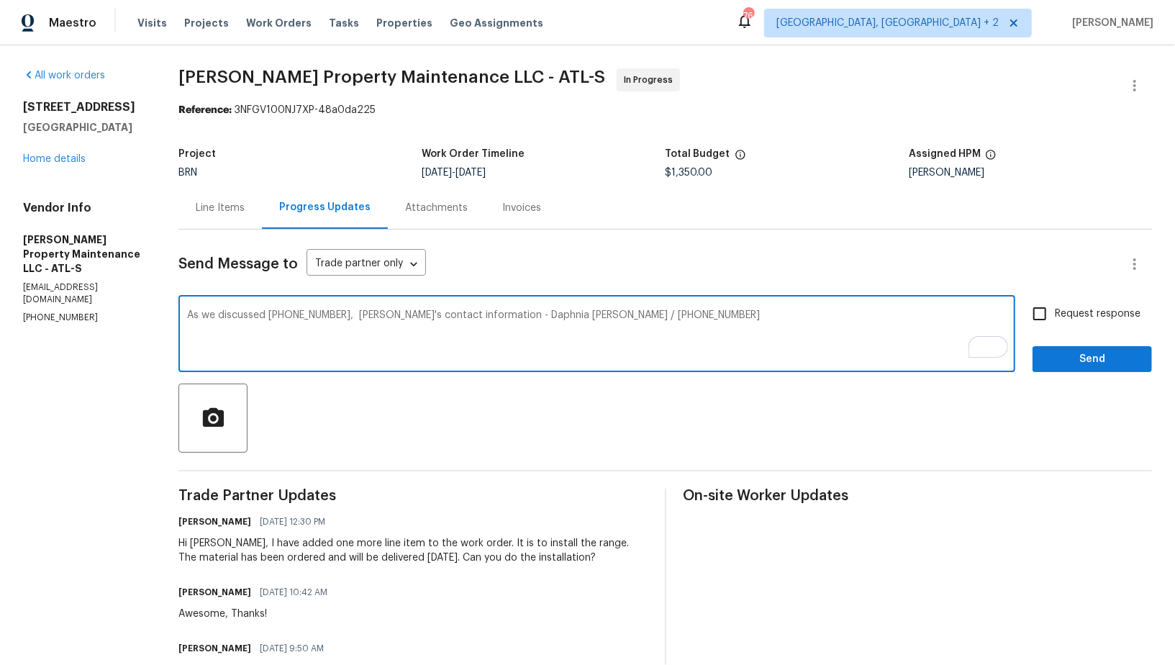
paste textarea "Please contact the buyers to schedule the range installation. We were informed …"
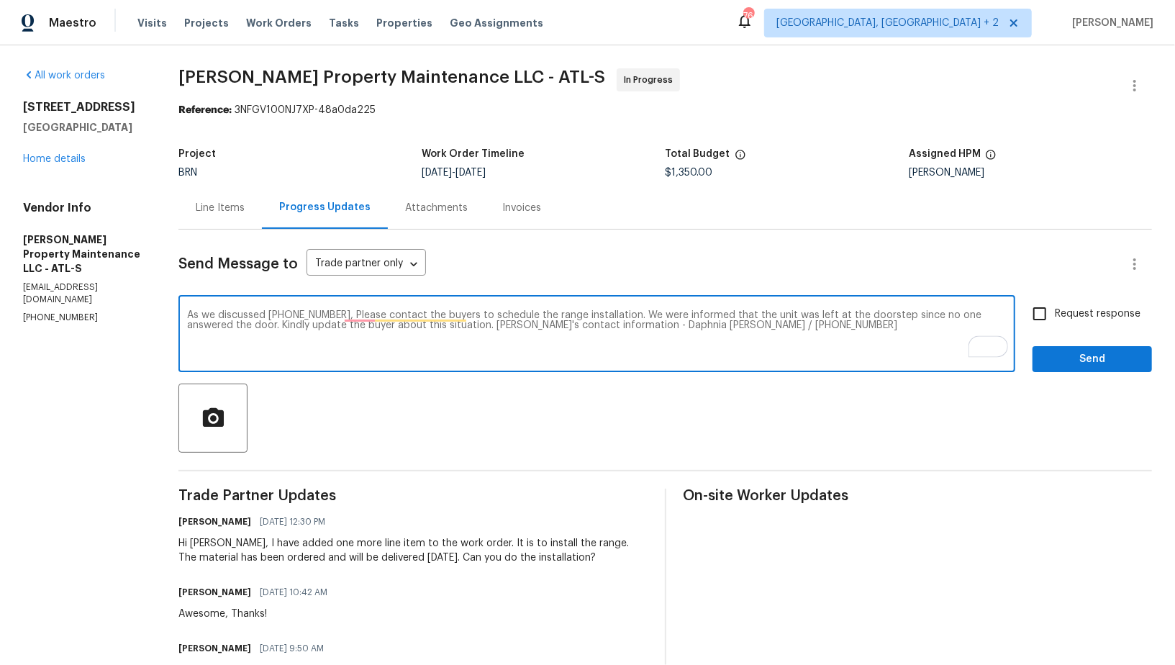
click at [768, 324] on textarea "As we discussed (770) 235-8482, Please contact the buyers to schedule the range…" at bounding box center [597, 335] width 820 height 50
type textarea "As we discussed (770) 235-8482, Please contact the buyers to schedule the range…"
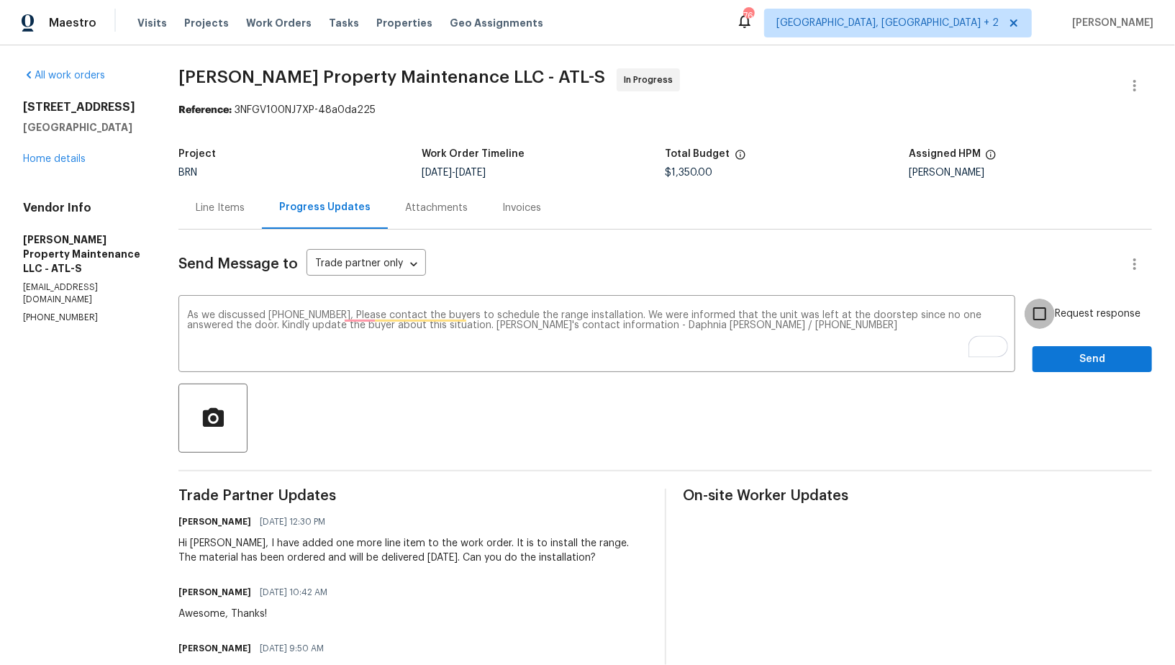
click at [1044, 313] on input "Request response" at bounding box center [1040, 314] width 30 height 30
checkbox input "true"
click at [1060, 351] on span "Send" at bounding box center [1092, 360] width 96 height 18
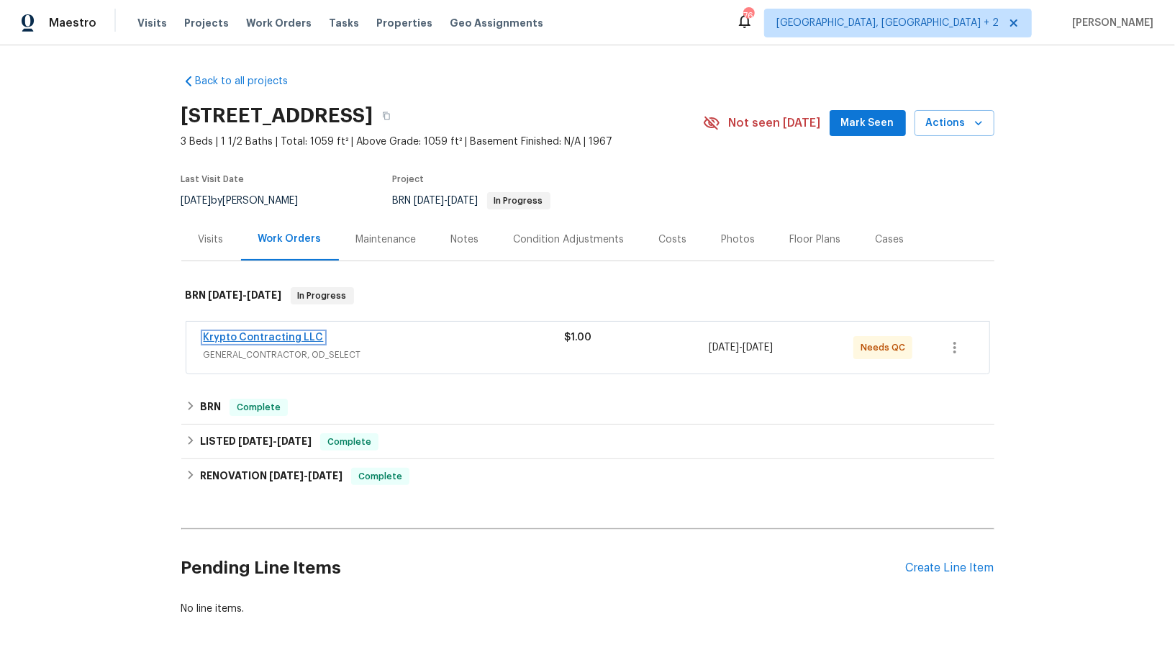
click at [281, 335] on link "Krypto Contracting LLC" at bounding box center [264, 338] width 120 height 10
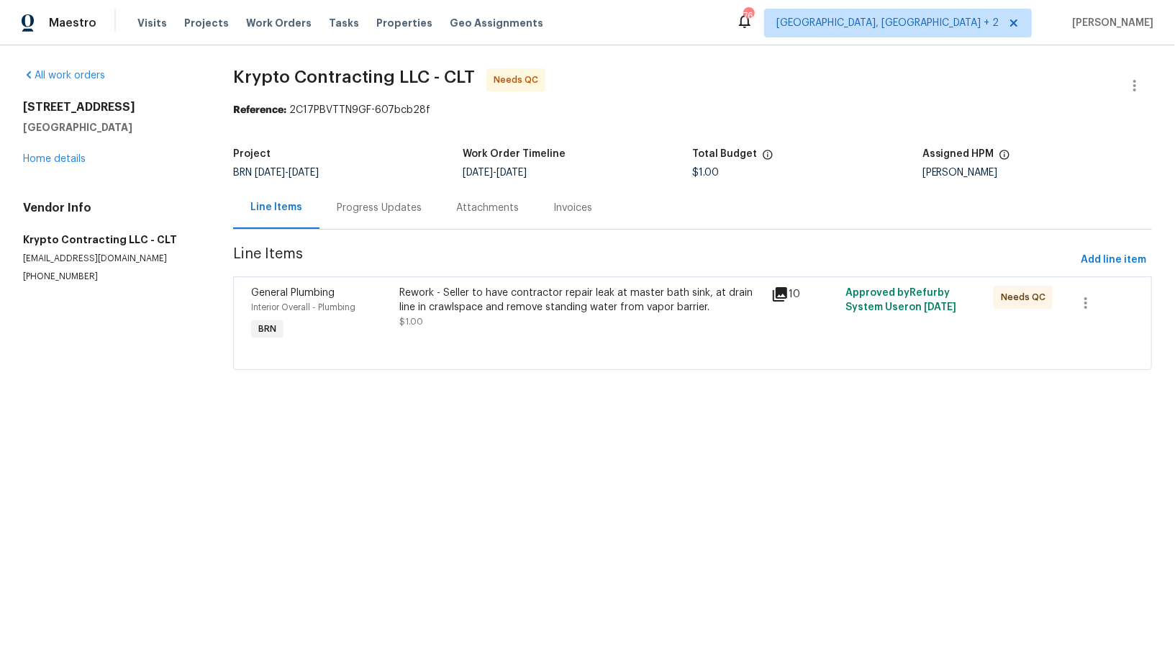
click at [463, 298] on div "Rework - Seller to have contractor repair leak at master bath sink, at drain li…" at bounding box center [581, 300] width 363 height 29
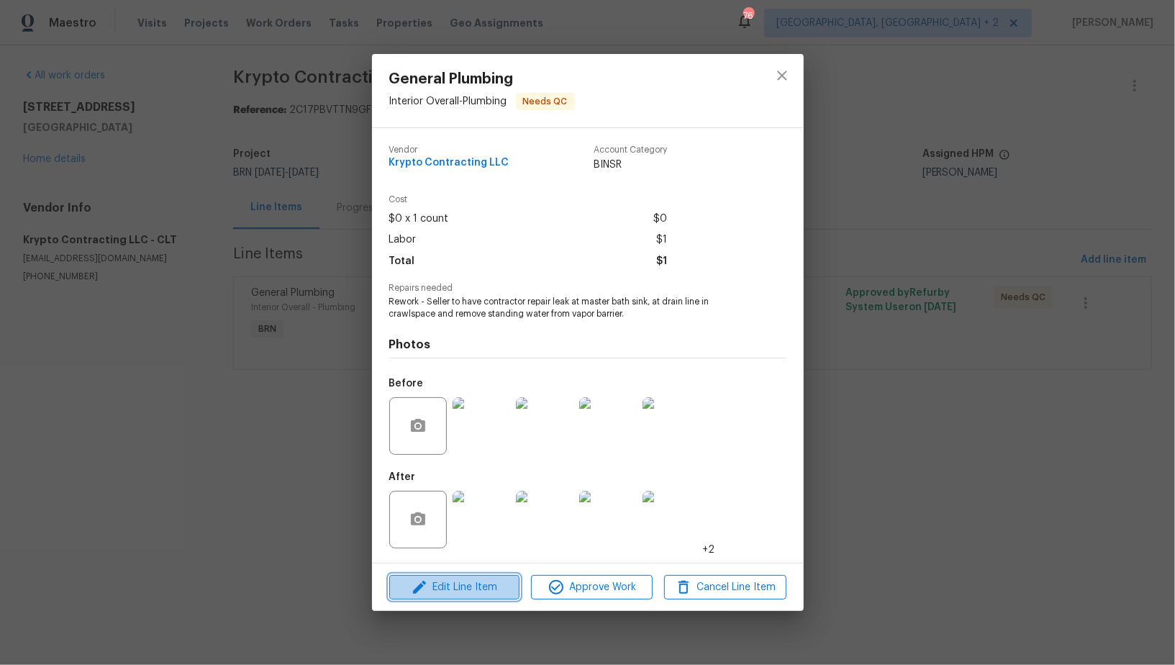
click at [468, 583] on span "Edit Line Item" at bounding box center [455, 588] width 122 height 18
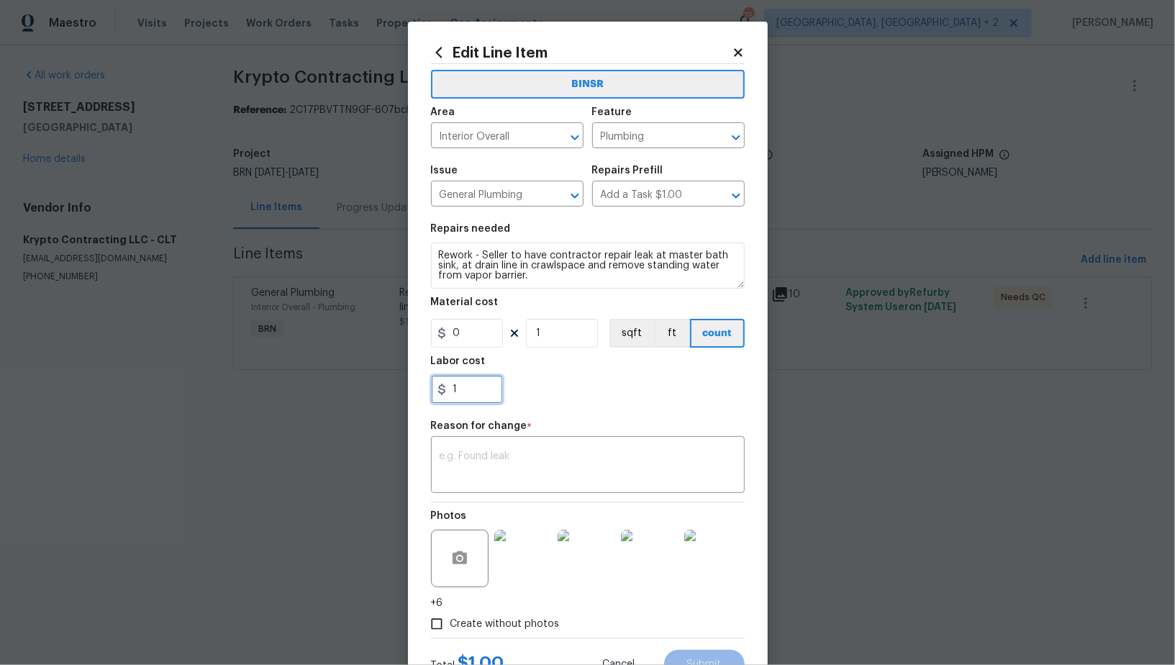
click at [471, 399] on input "1" at bounding box center [467, 389] width 72 height 29
paste input "175"
type input "175"
click at [481, 461] on textarea at bounding box center [588, 466] width 297 height 30
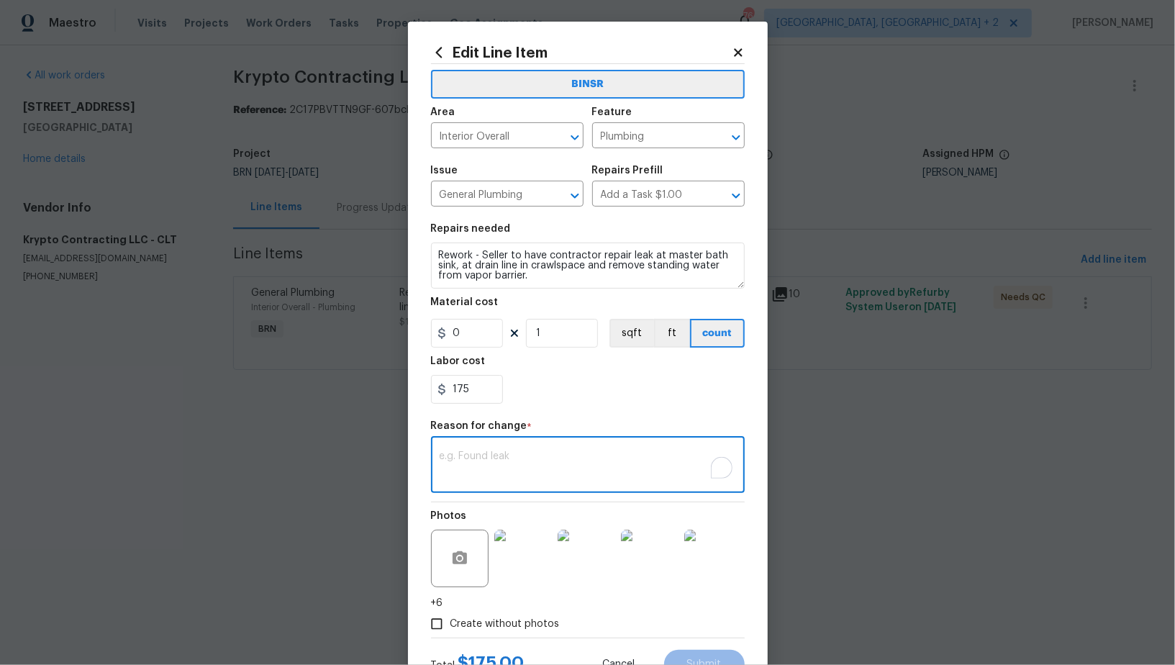
paste textarea "(PR) Updated cost per BR team’s approval."
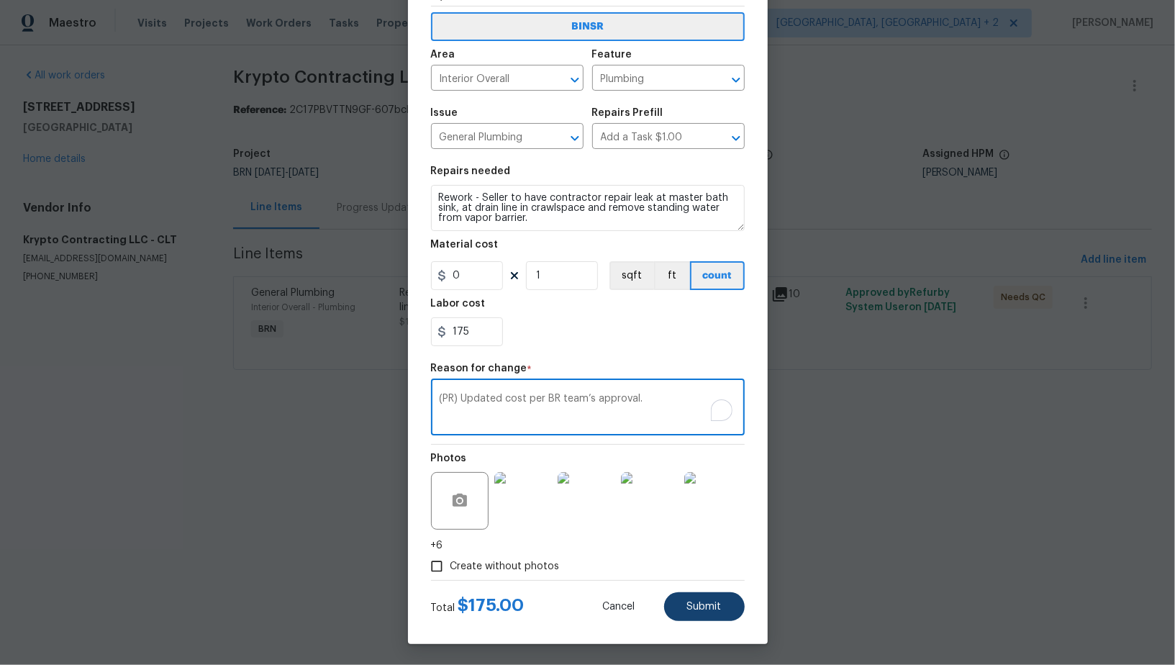
type textarea "(PR) Updated cost per BR team’s approval."
click at [695, 613] on button "Submit" at bounding box center [704, 606] width 81 height 29
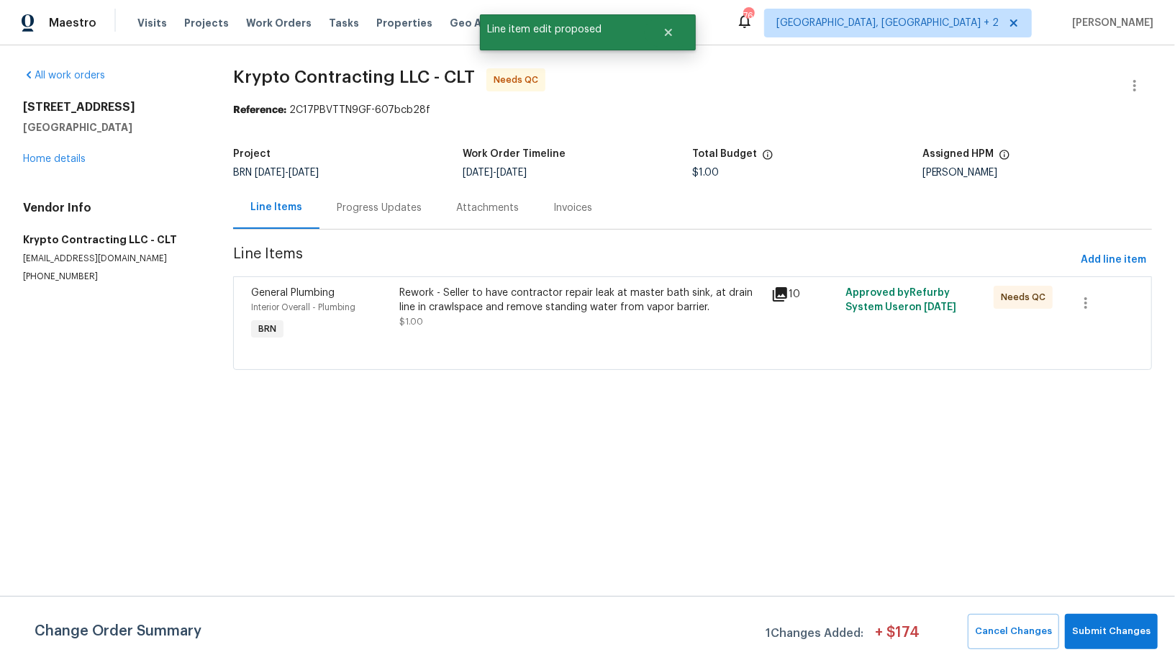
scroll to position [0, 0]
click at [1122, 615] on button "Submit Changes" at bounding box center [1111, 631] width 93 height 35
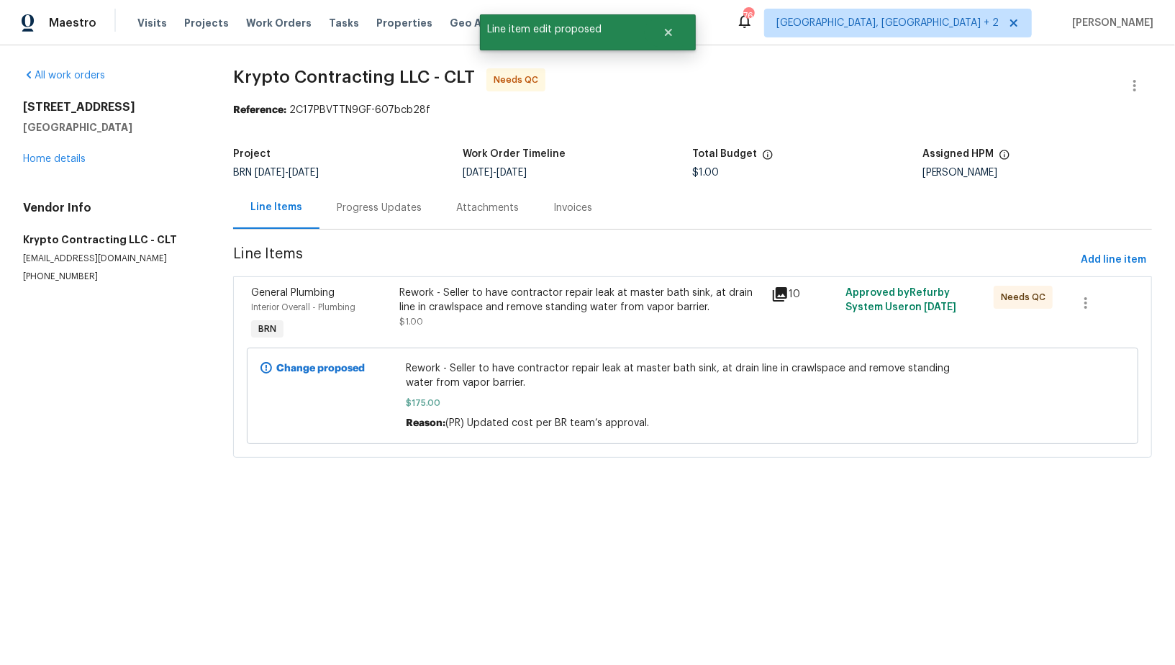
click at [446, 294] on div "Rework - Seller to have contractor repair leak at master bath sink, at drain li…" at bounding box center [581, 300] width 363 height 29
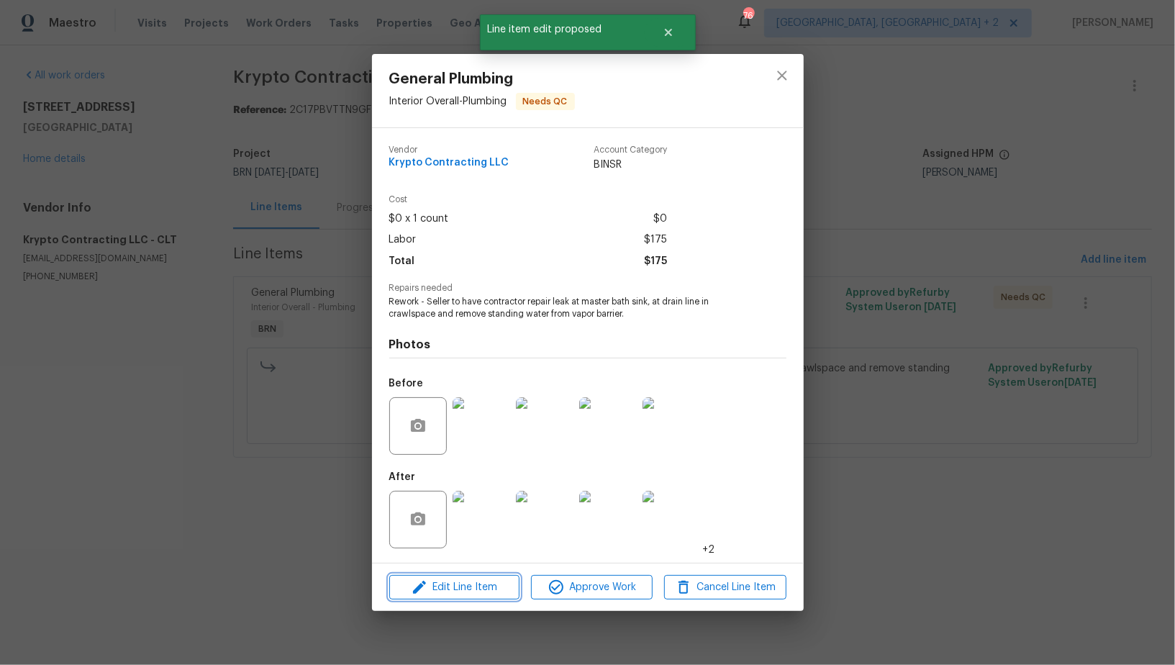
click at [469, 591] on span "Edit Line Item" at bounding box center [455, 588] width 122 height 18
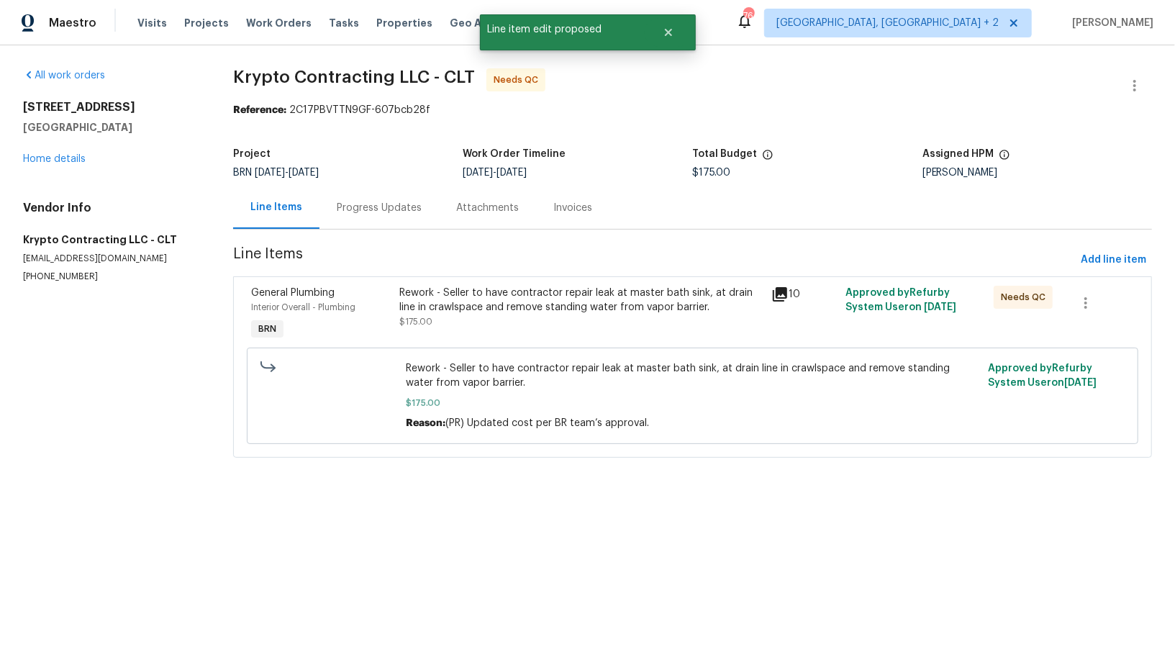
click at [299, 484] on body "Maestro Visits Projects Work Orders Tasks Properties Geo Assignments 76 [GEOGRA…" at bounding box center [587, 249] width 1175 height 498
click at [453, 340] on div "Rework - Seller to have contractor repair leak at master bath sink, at drain li…" at bounding box center [581, 314] width 371 height 66
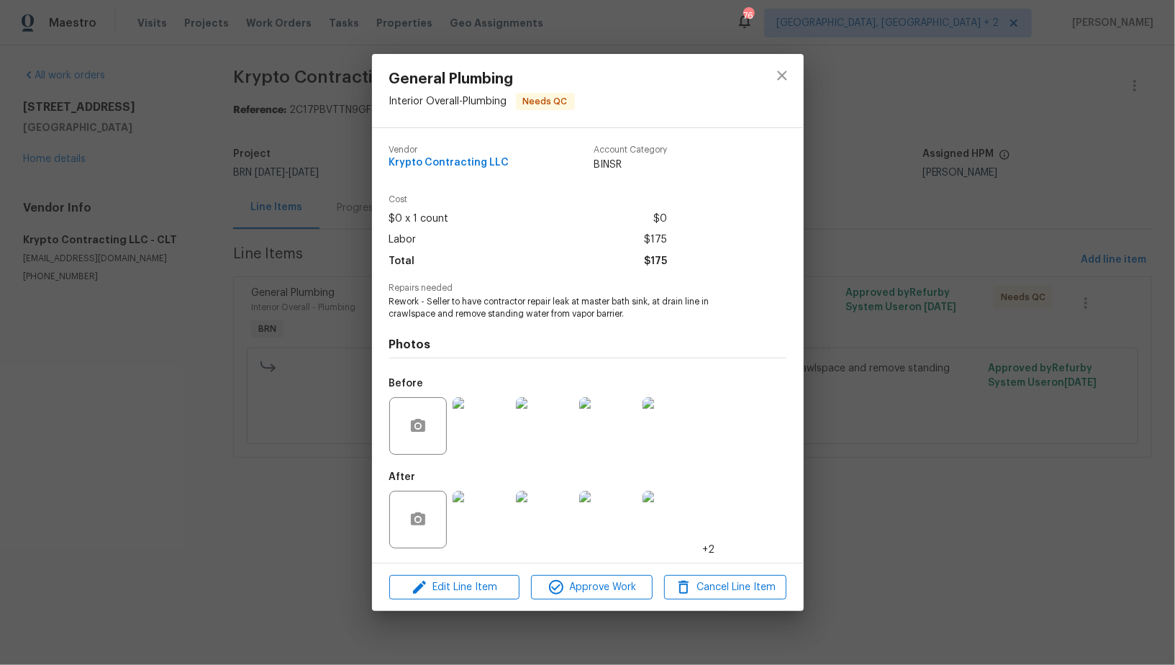
click at [483, 504] on img at bounding box center [482, 520] width 58 height 58
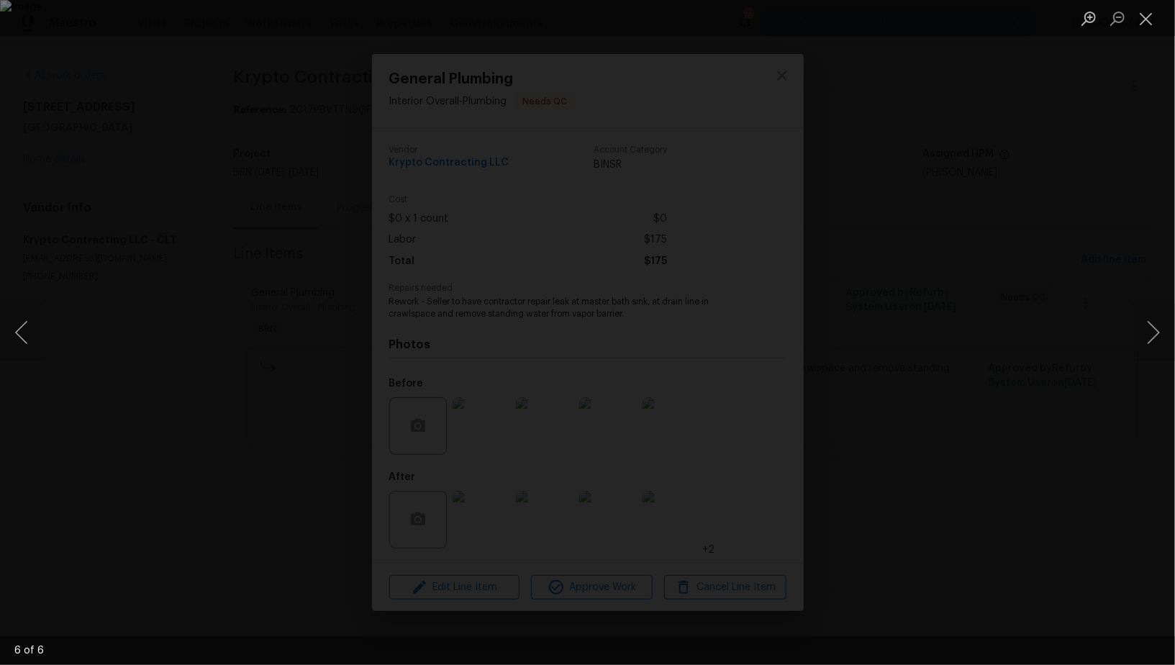
click at [105, 395] on div "Lightbox" at bounding box center [587, 332] width 1175 height 665
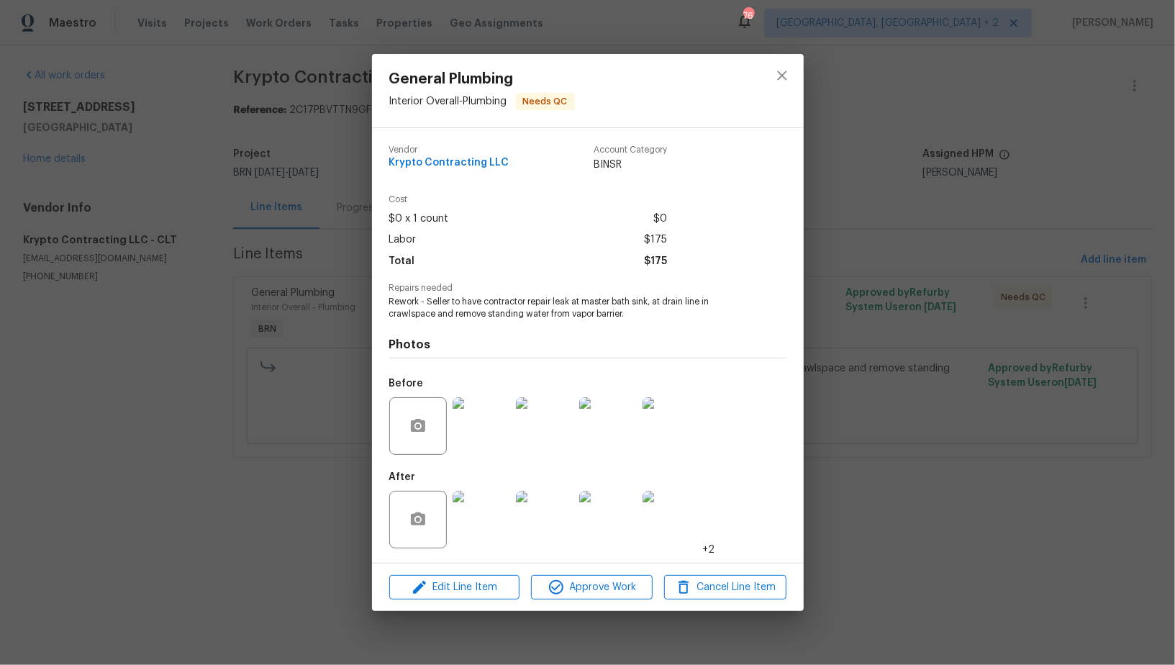
click at [502, 435] on img at bounding box center [482, 426] width 58 height 58
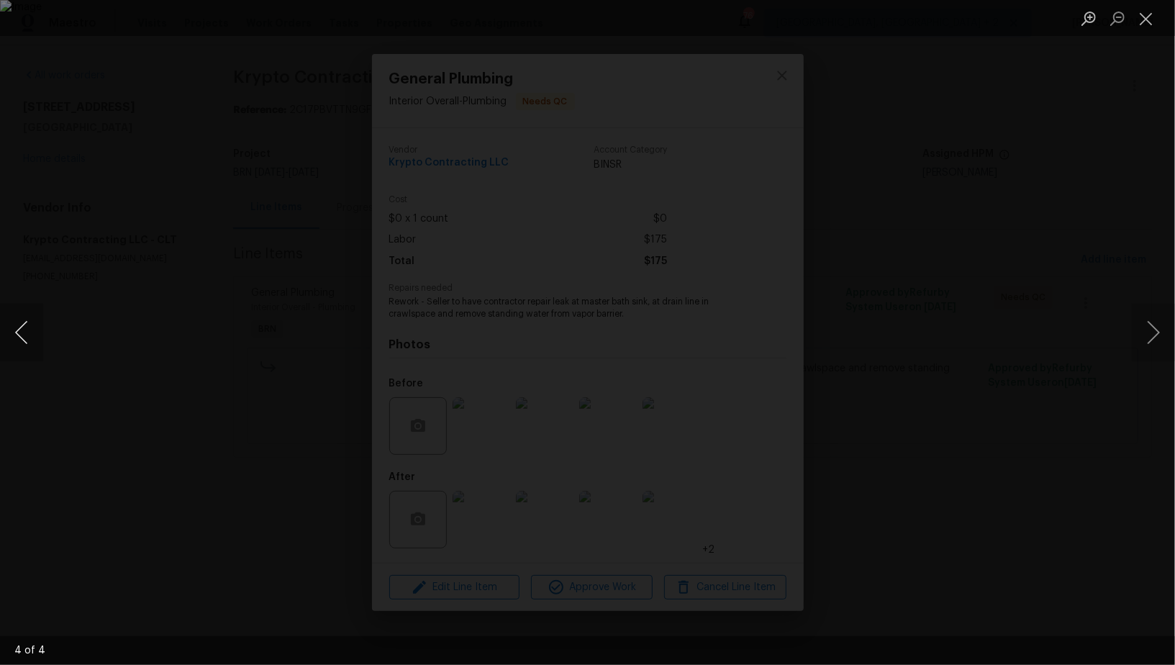
click at [26, 338] on button "Previous image" at bounding box center [21, 333] width 43 height 58
click at [279, 322] on div "Lightbox" at bounding box center [587, 332] width 1175 height 665
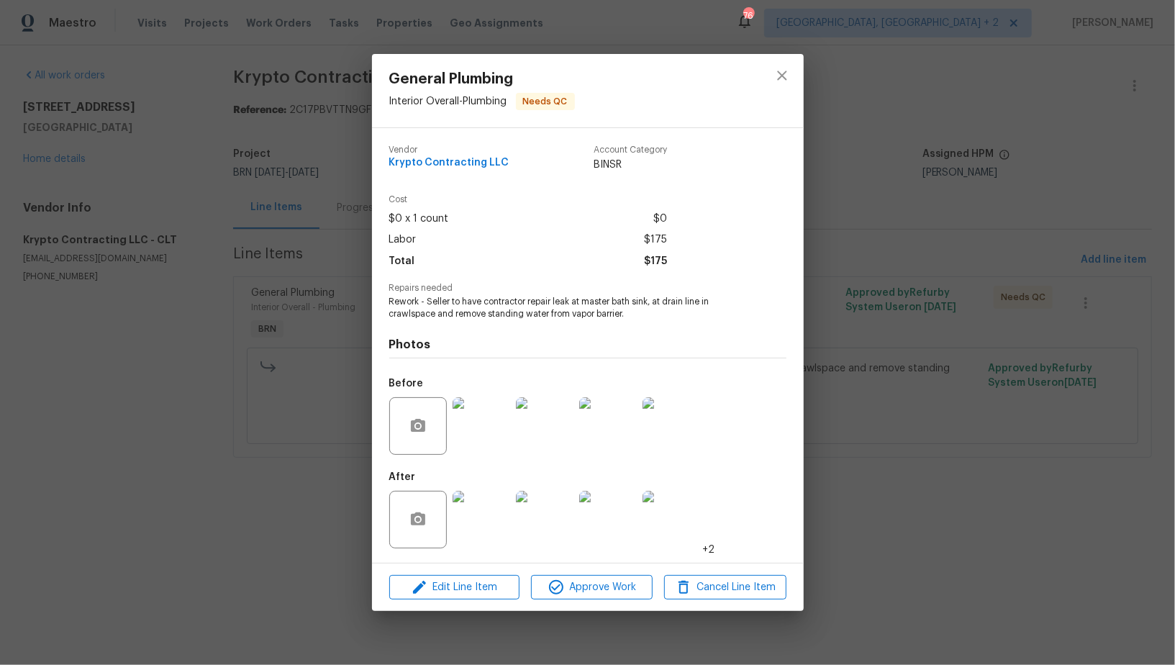
click at [279, 322] on div "General Plumbing Interior Overall - Plumbing Needs QC Vendor Krypto Contracting…" at bounding box center [587, 332] width 1175 height 665
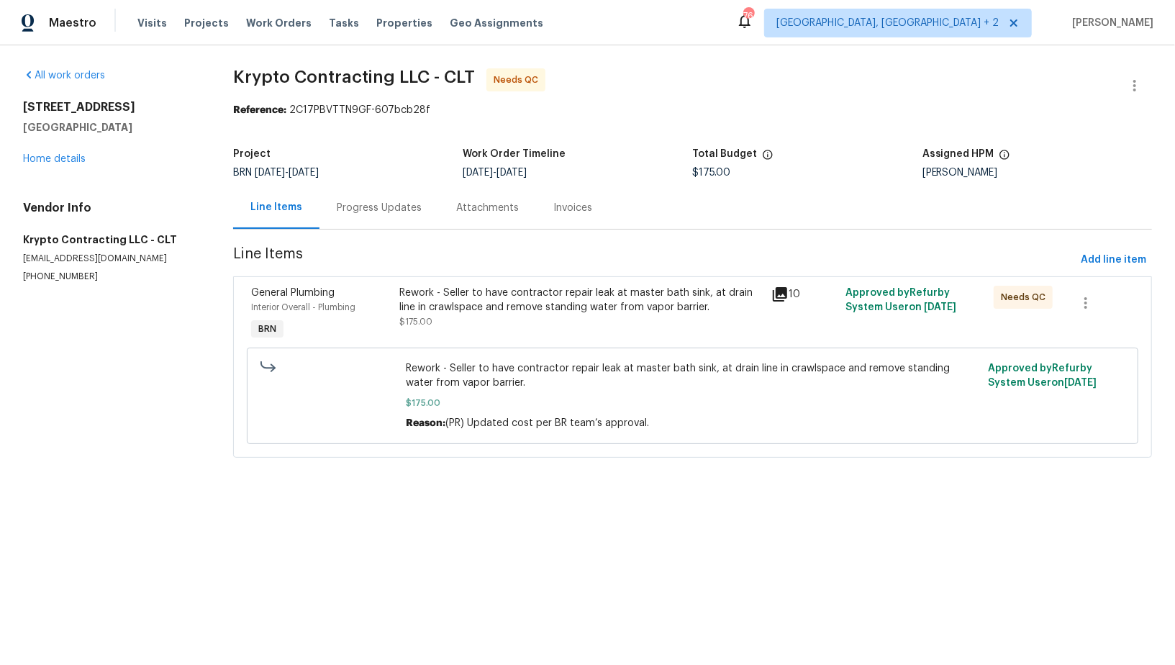
click at [439, 310] on div "Rework - Seller to have contractor repair leak at master bath sink, at drain li…" at bounding box center [581, 300] width 363 height 29
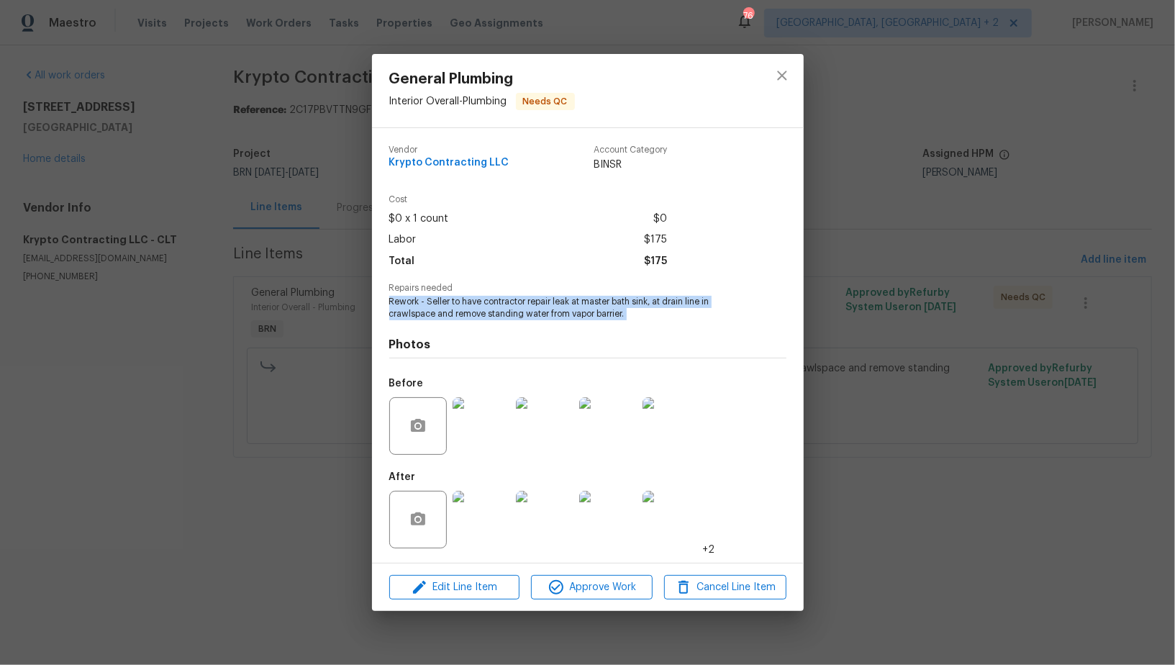
drag, startPoint x: 382, startPoint y: 302, endPoint x: 692, endPoint y: 326, distance: 311.1
click at [692, 326] on div "Vendor Krypto Contracting LLC Account Category BINSR Cost $0 x 1 count $0 Labor…" at bounding box center [588, 345] width 432 height 435
copy span "Rework - Seller to have contractor repair leak at master bath sink, at drain li…"
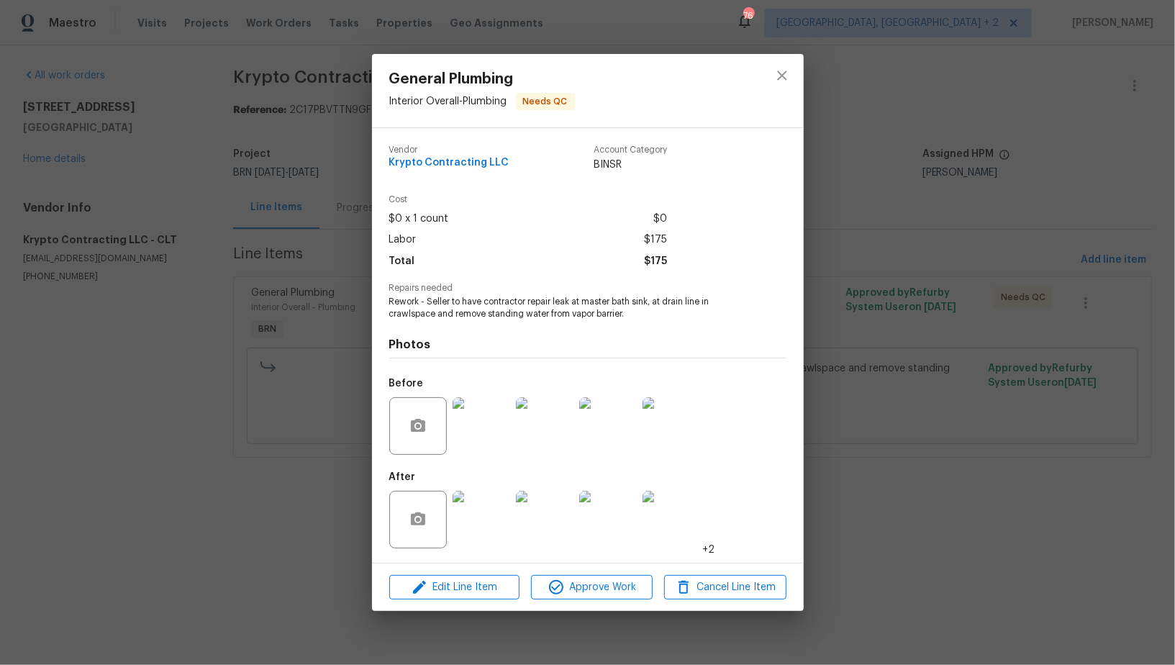
click at [69, 263] on div "General Plumbing Interior Overall - Plumbing Needs QC Vendor Krypto Contracting…" at bounding box center [587, 332] width 1175 height 665
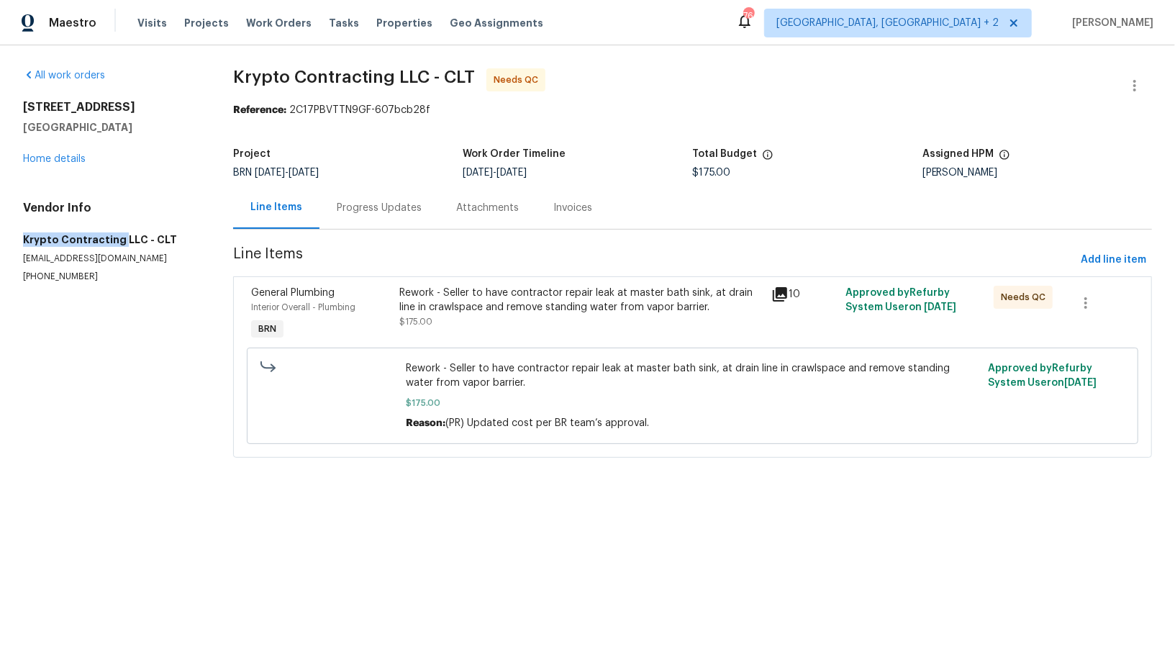
drag, startPoint x: 13, startPoint y: 239, endPoint x: 119, endPoint y: 239, distance: 105.8
click at [119, 239] on div "All work orders 6139 Castle Ct Charlotte, NC 28213 Home details Vendor Info Kry…" at bounding box center [587, 271] width 1175 height 453
copy h5 "Krypto Contracting"
click at [374, 202] on div "Progress Updates" at bounding box center [379, 208] width 85 height 14
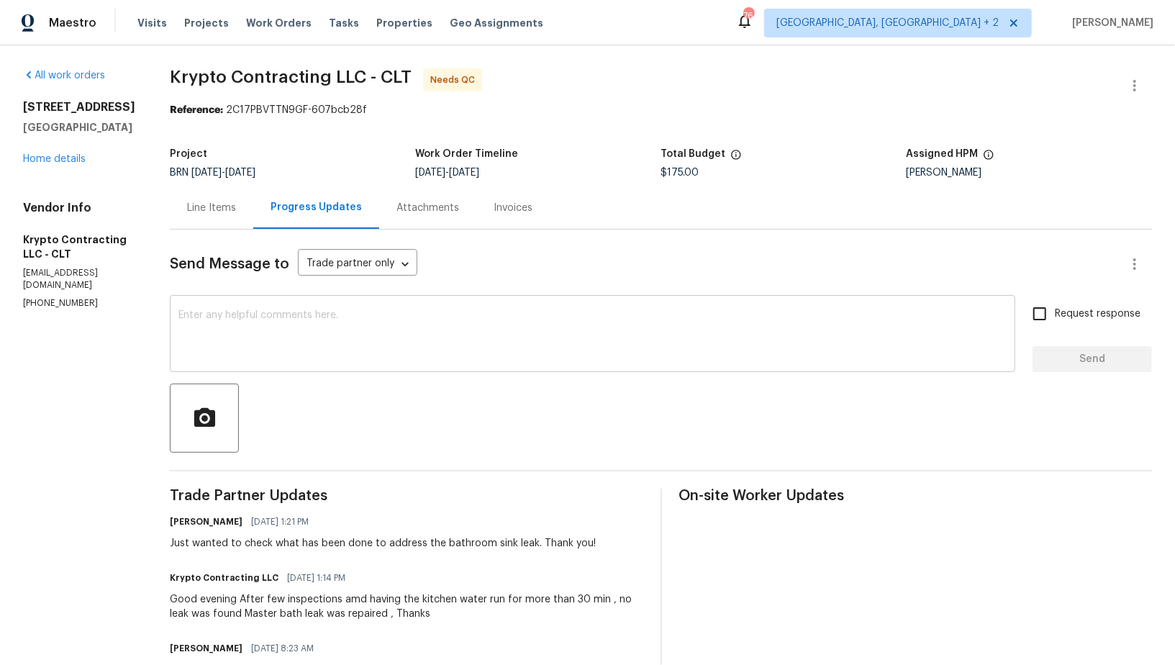
click at [379, 324] on textarea at bounding box center [592, 335] width 828 height 50
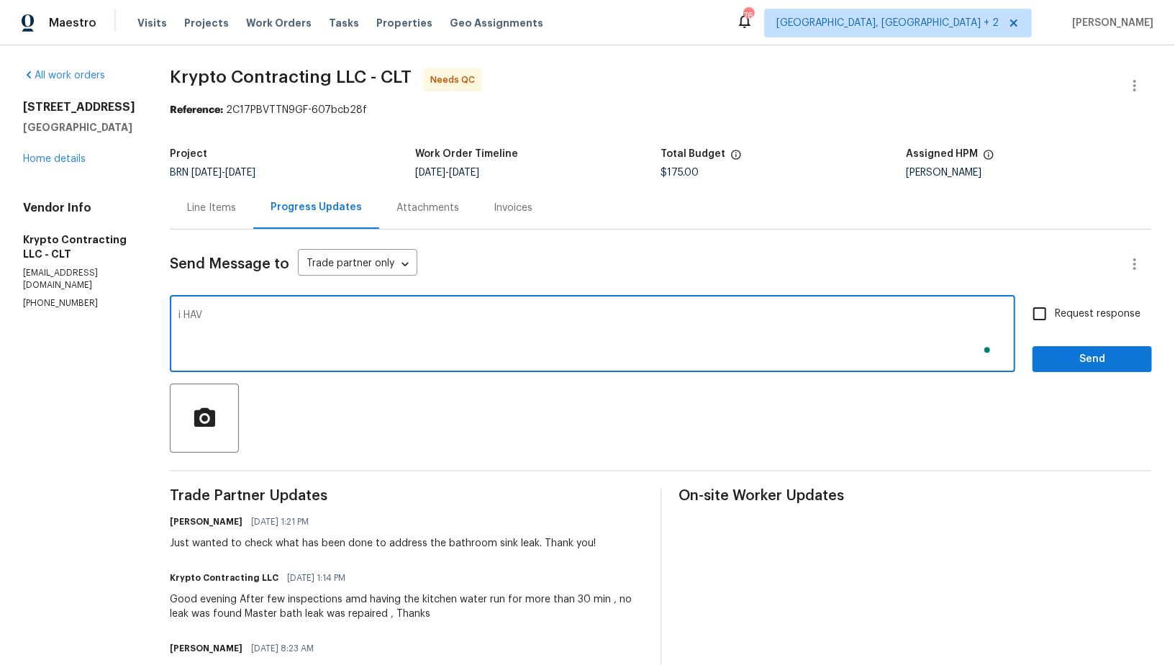
type textarea "i HAVE"
paste textarea "WO is approved, Please upload the invoice under invoice section. Thanks!"
type textarea "I have updated the cost to $175. WO is approved, Please upload the invoice unde…"
click at [1085, 302] on label "Request response" at bounding box center [1083, 314] width 116 height 30
click at [1055, 302] on input "Request response" at bounding box center [1040, 314] width 30 height 30
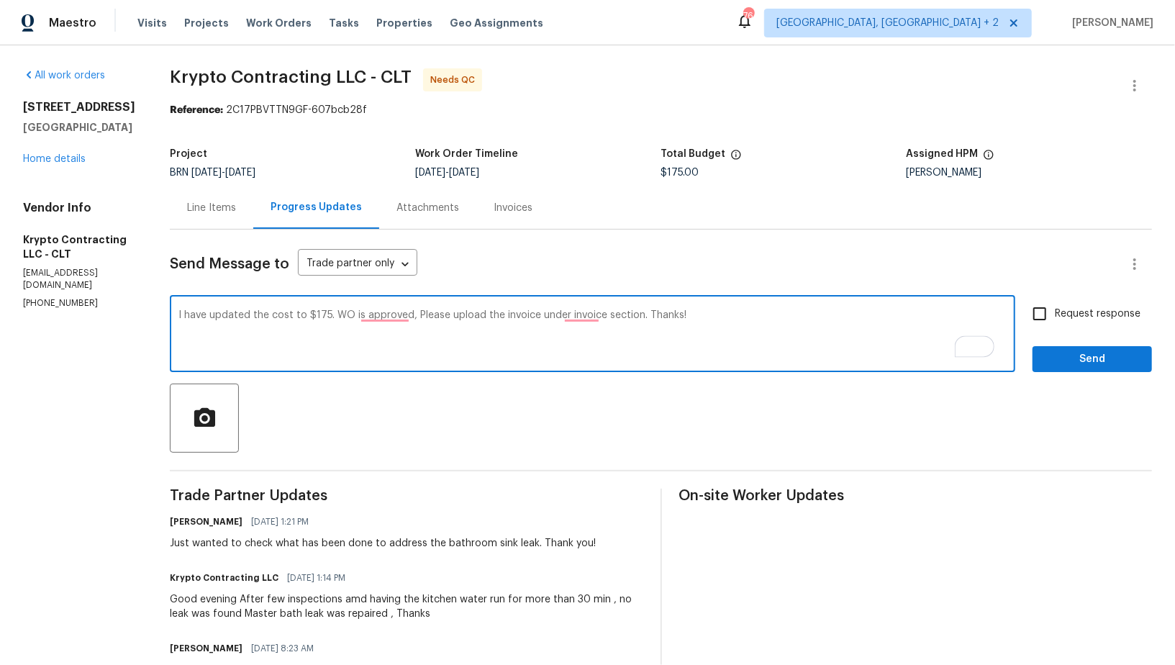
checkbox input "true"
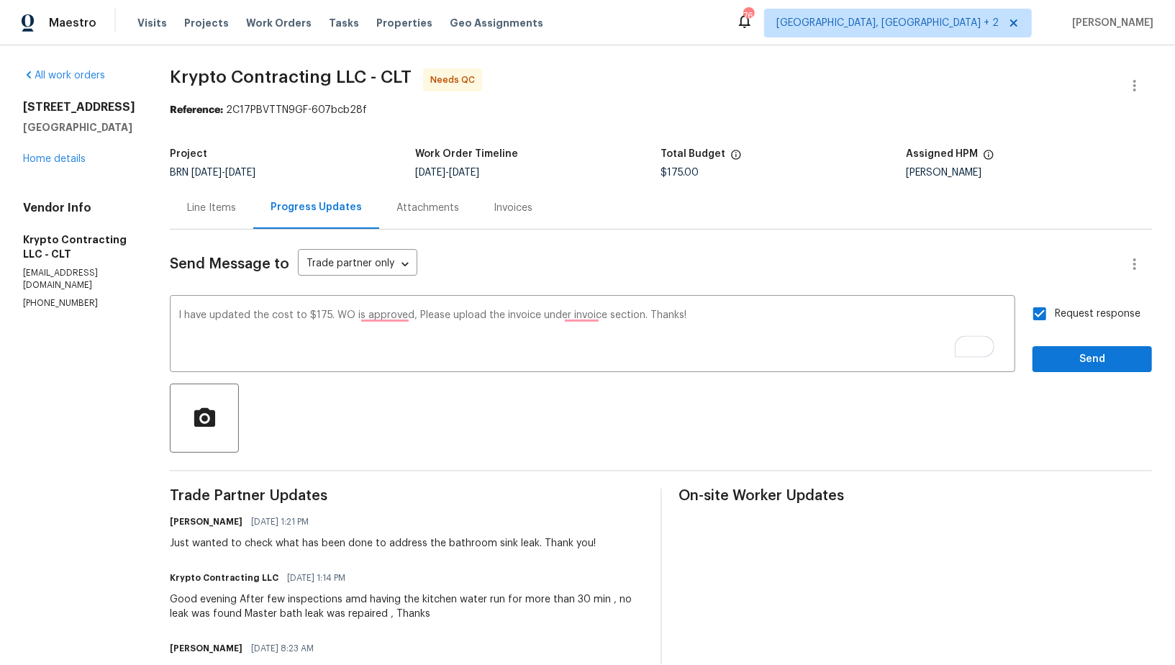
click at [1057, 369] on button "Send" at bounding box center [1092, 359] width 119 height 27
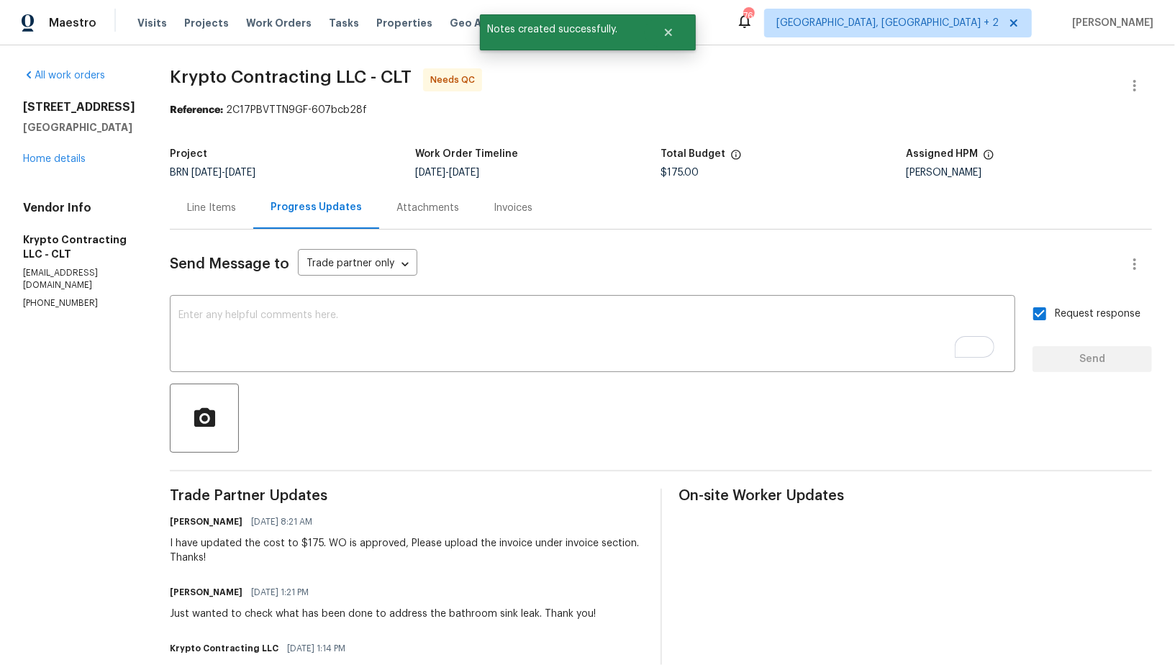
click at [231, 216] on div "Line Items" at bounding box center [211, 207] width 83 height 42
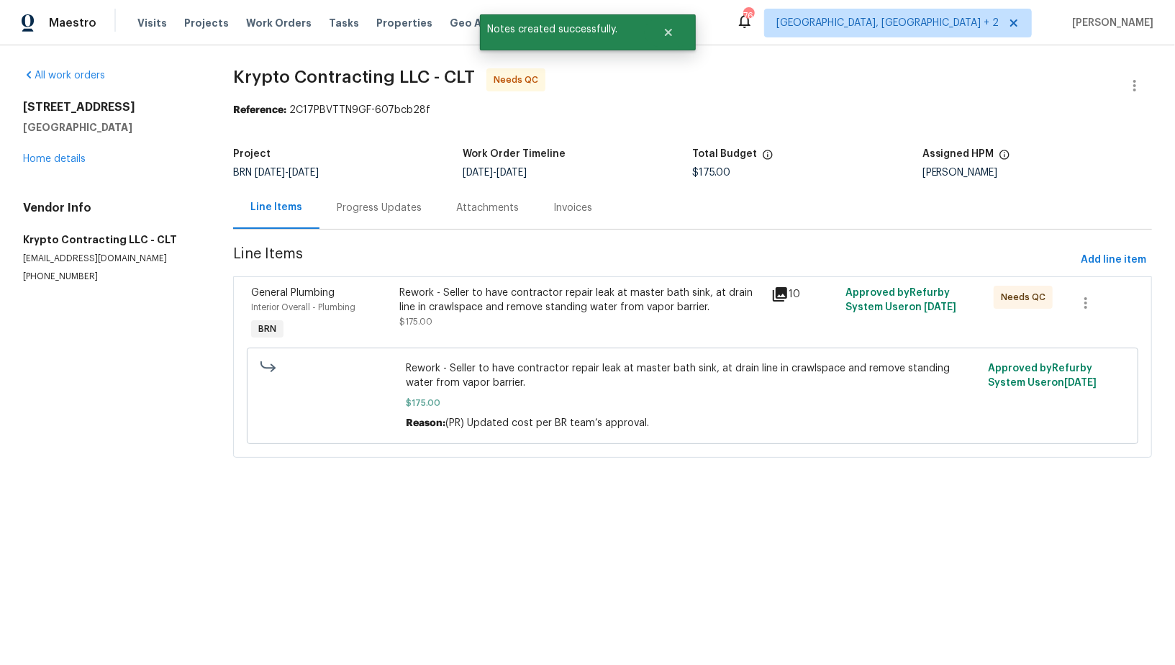
click at [521, 297] on div "Rework - Seller to have contractor repair leak at master bath sink, at drain li…" at bounding box center [581, 300] width 363 height 29
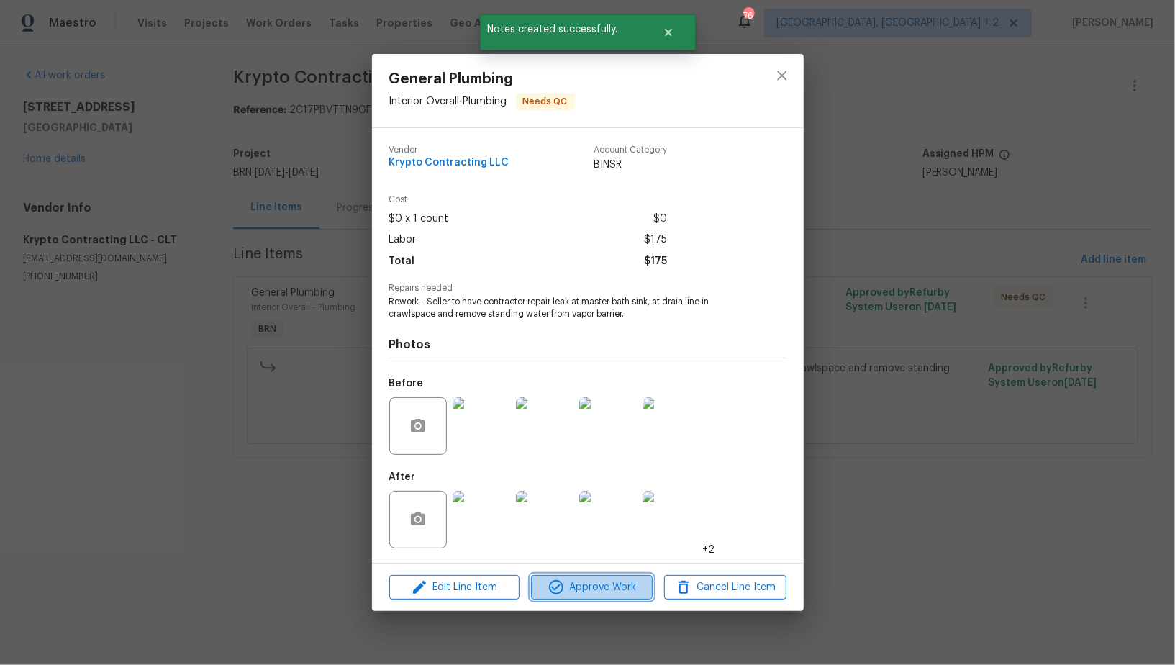
click at [602, 592] on span "Approve Work" at bounding box center [591, 588] width 113 height 18
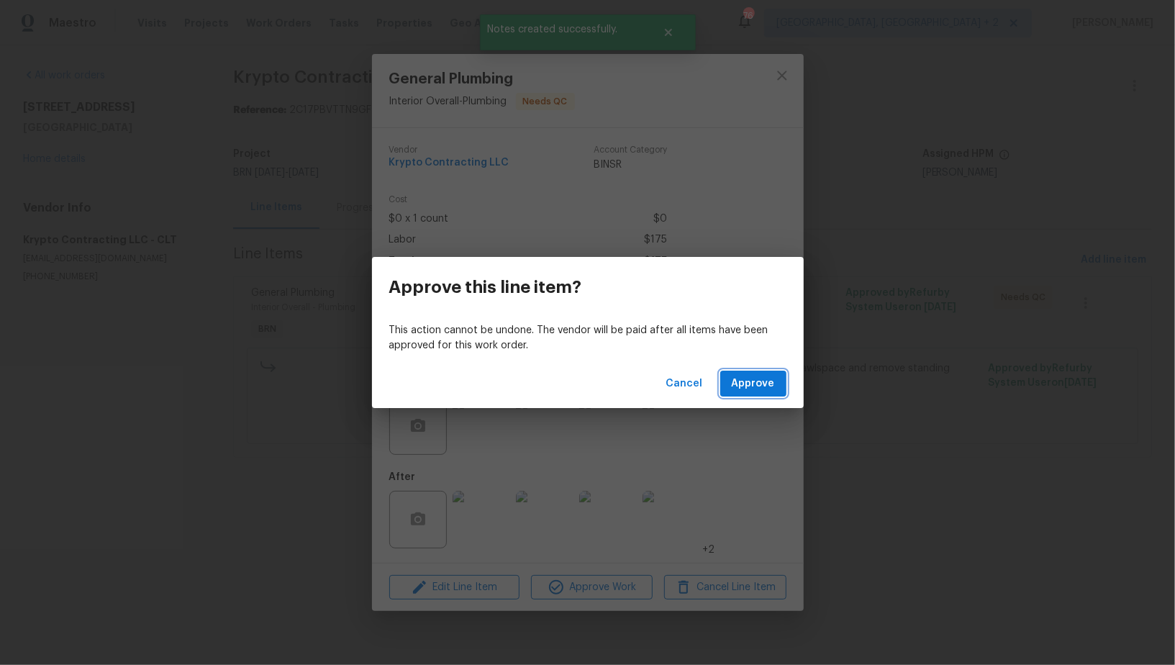
click at [736, 388] on span "Approve" at bounding box center [753, 384] width 43 height 18
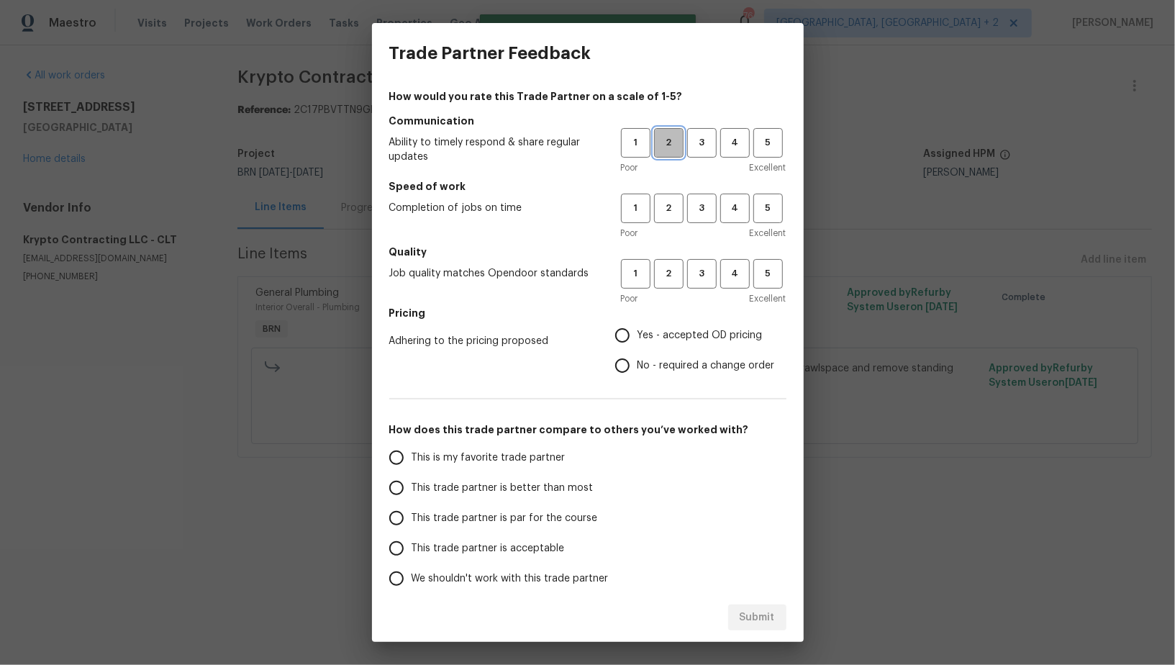
click at [672, 143] on span "2" at bounding box center [669, 143] width 27 height 17
click at [670, 212] on span "2" at bounding box center [669, 208] width 27 height 17
click at [670, 277] on span "2" at bounding box center [669, 274] width 27 height 17
click at [617, 368] on input "No - required a change order" at bounding box center [622, 366] width 30 height 30
radio input "true"
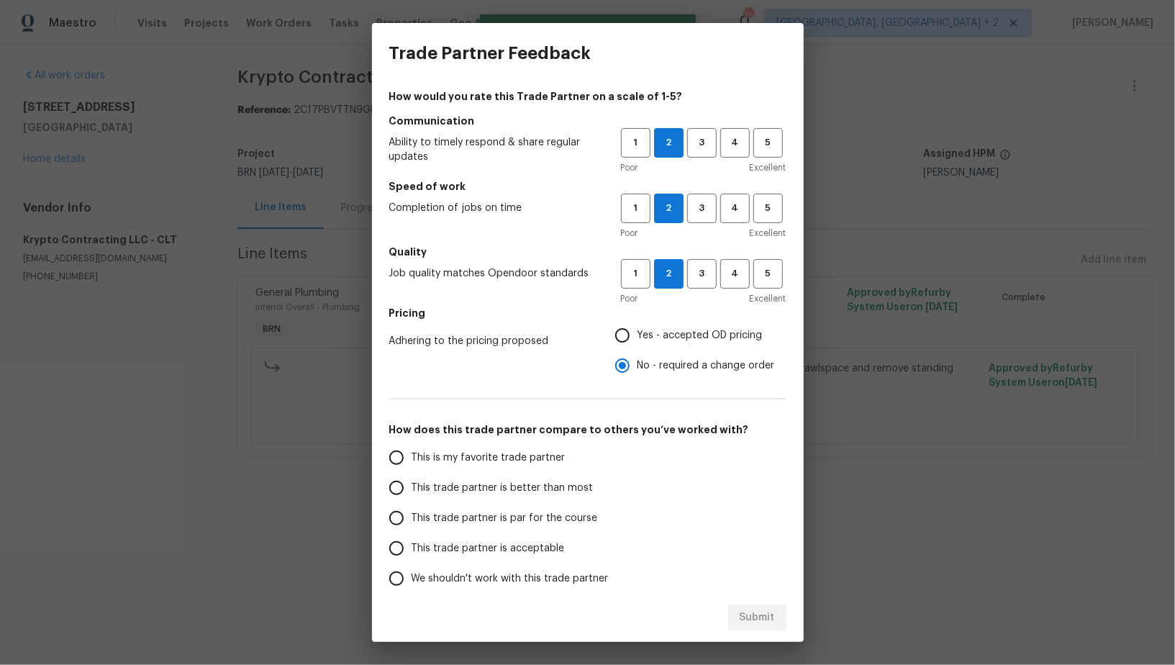
click at [389, 519] on input "This trade partner is par for the course" at bounding box center [396, 518] width 30 height 30
click at [731, 611] on button "Submit" at bounding box center [757, 618] width 58 height 27
radio input "true"
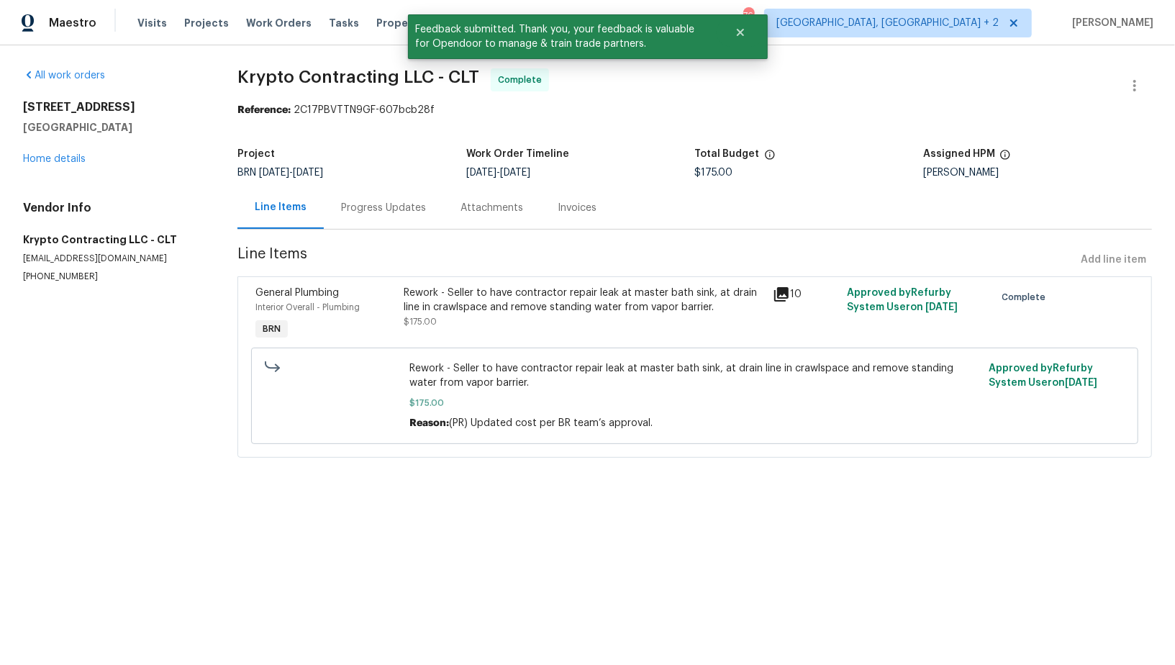
click at [383, 225] on div "Progress Updates" at bounding box center [383, 207] width 119 height 42
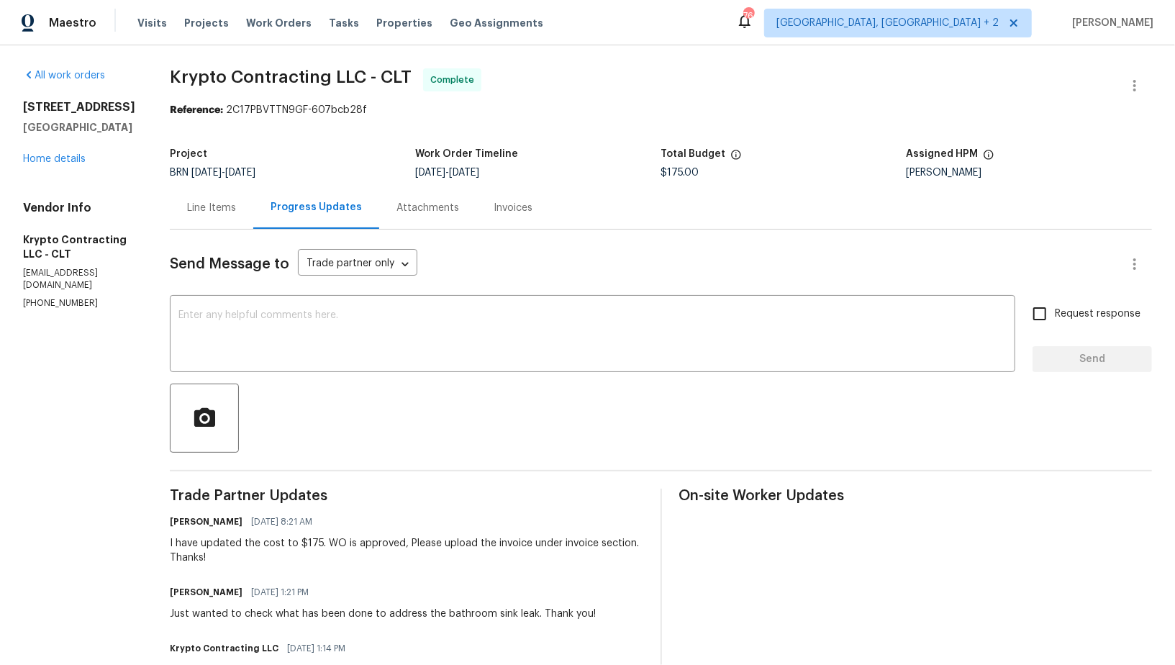
click at [220, 208] on div "Line Items" at bounding box center [211, 208] width 49 height 14
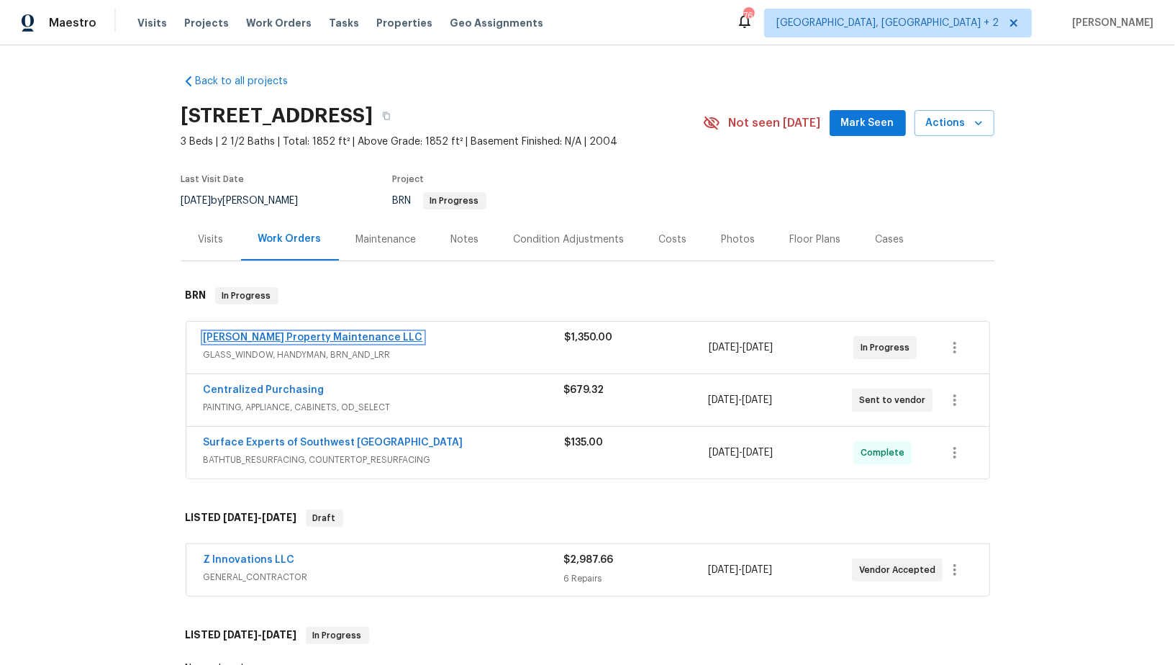
click at [261, 335] on link "[PERSON_NAME] Property Maintenance LLC" at bounding box center [314, 338] width 220 height 10
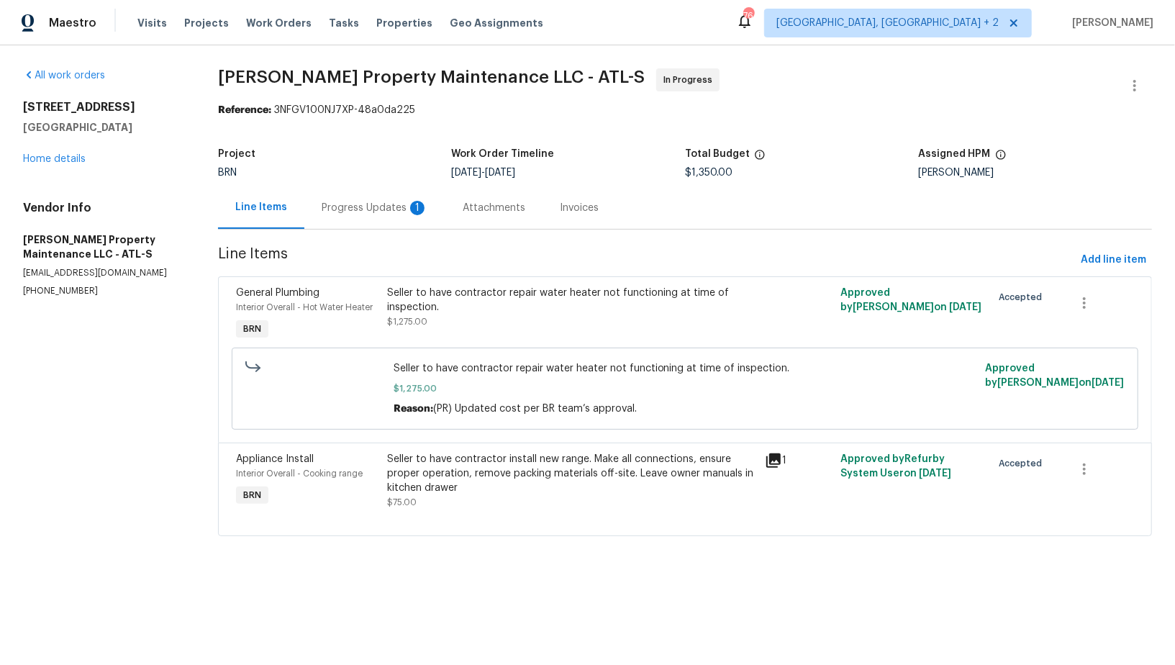
click at [381, 209] on div "Progress Updates 1" at bounding box center [375, 208] width 107 height 14
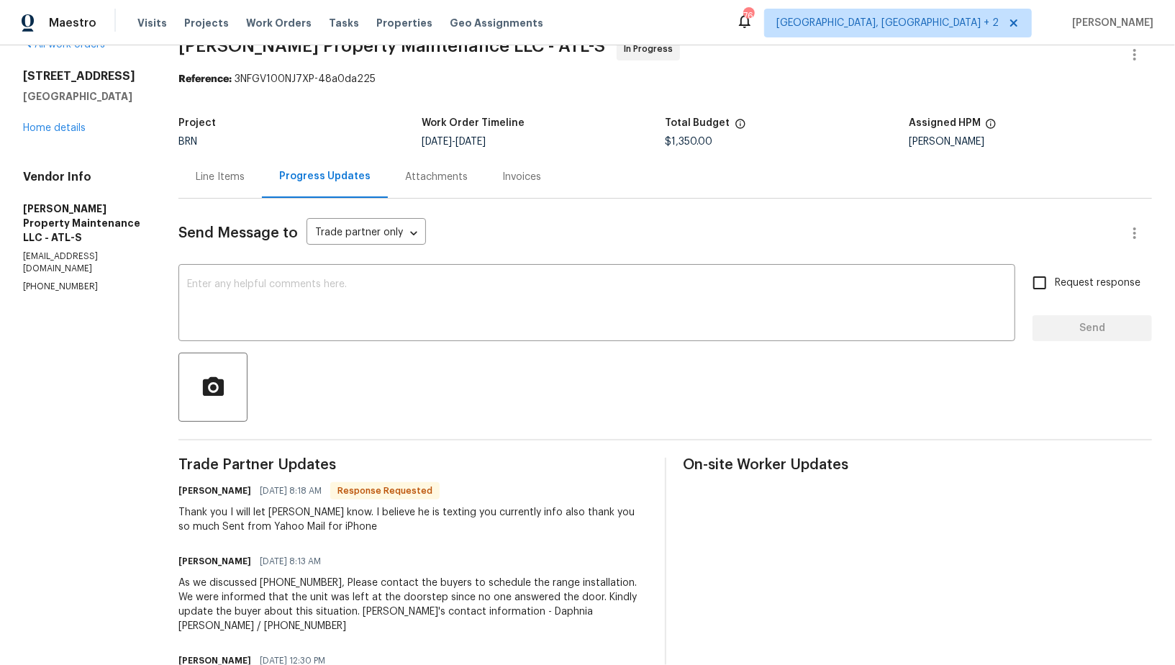
scroll to position [22, 0]
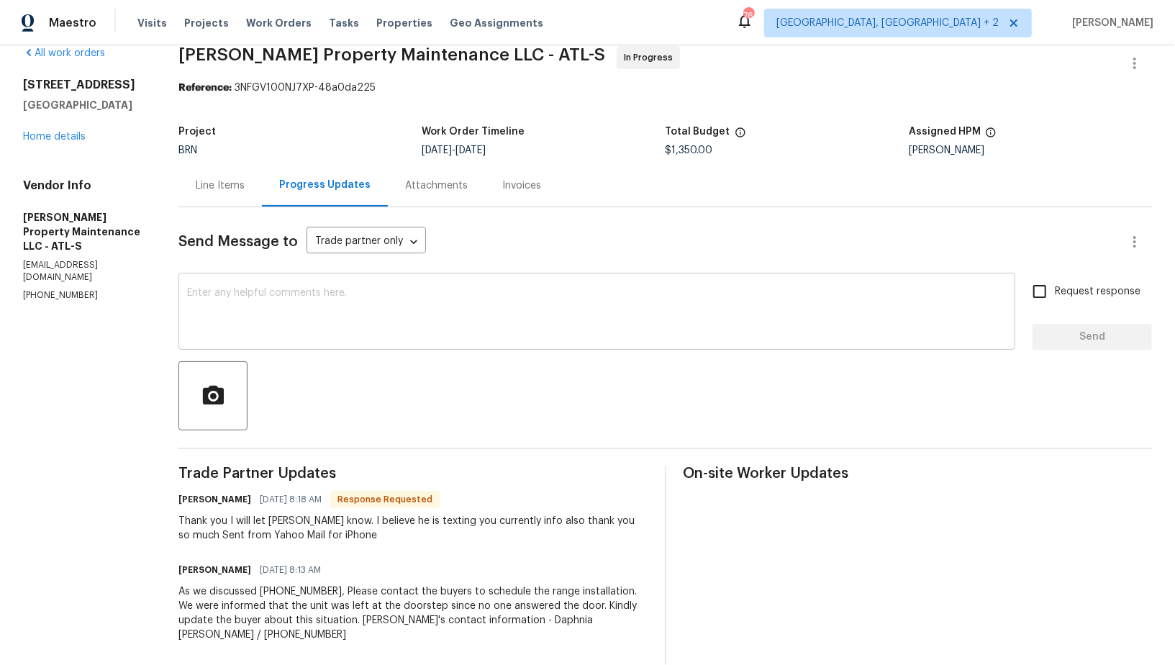
click at [349, 298] on textarea at bounding box center [597, 313] width 820 height 50
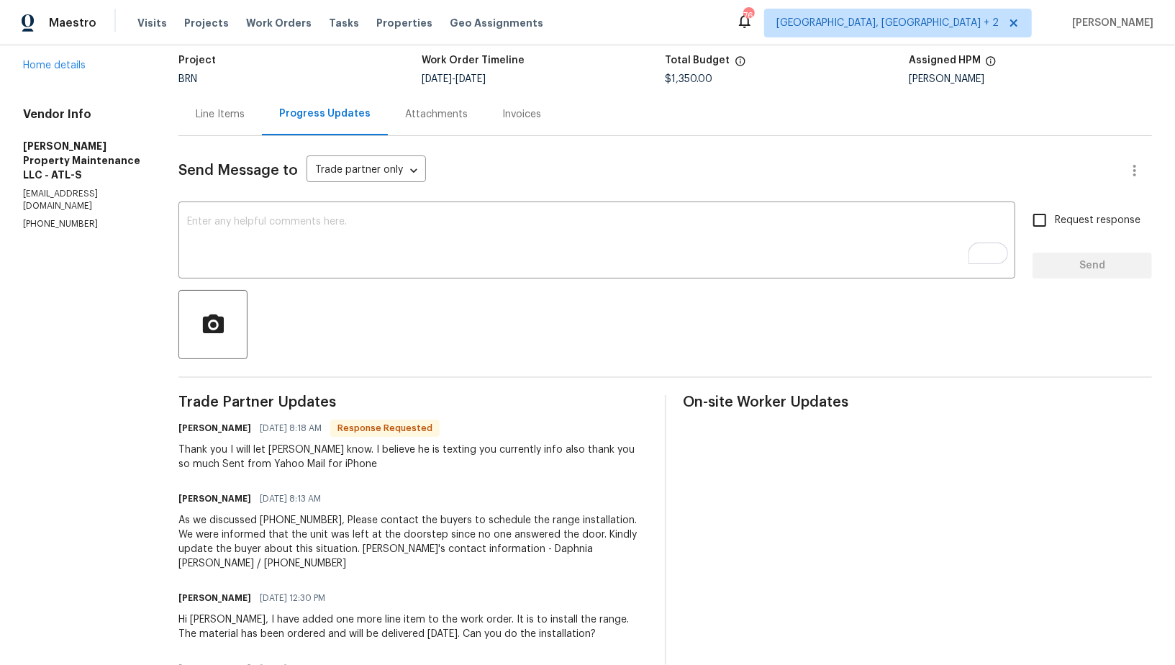
scroll to position [94, 0]
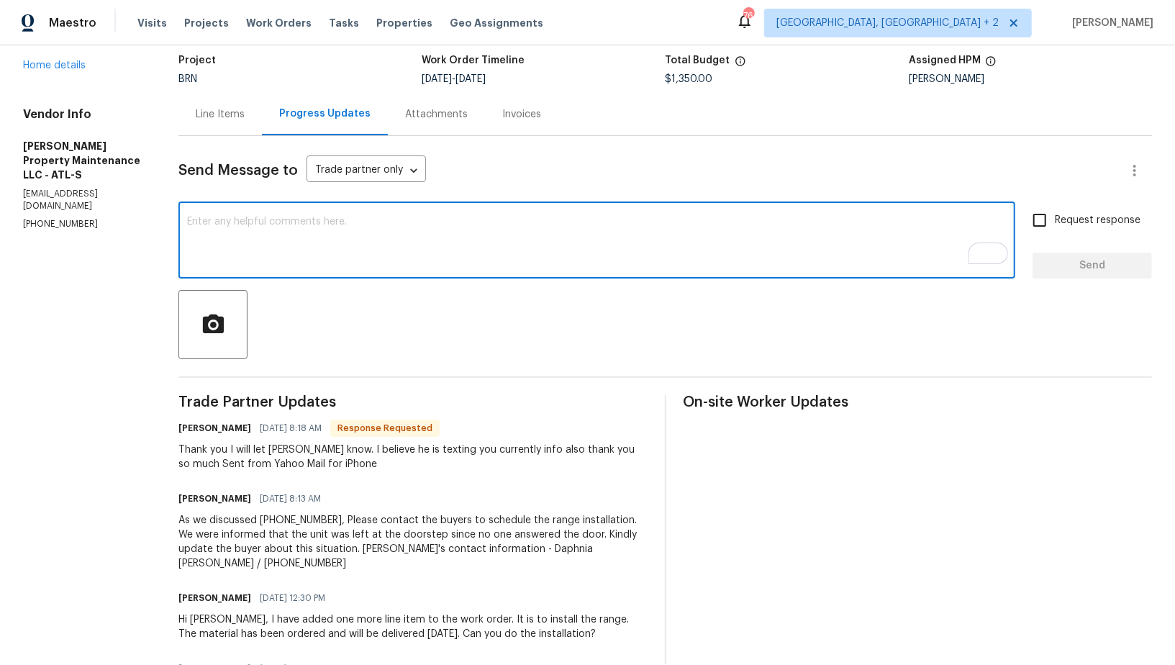
click at [297, 244] on textarea "To enrich screen reader interactions, please activate Accessibility in Grammarl…" at bounding box center [597, 242] width 820 height 50
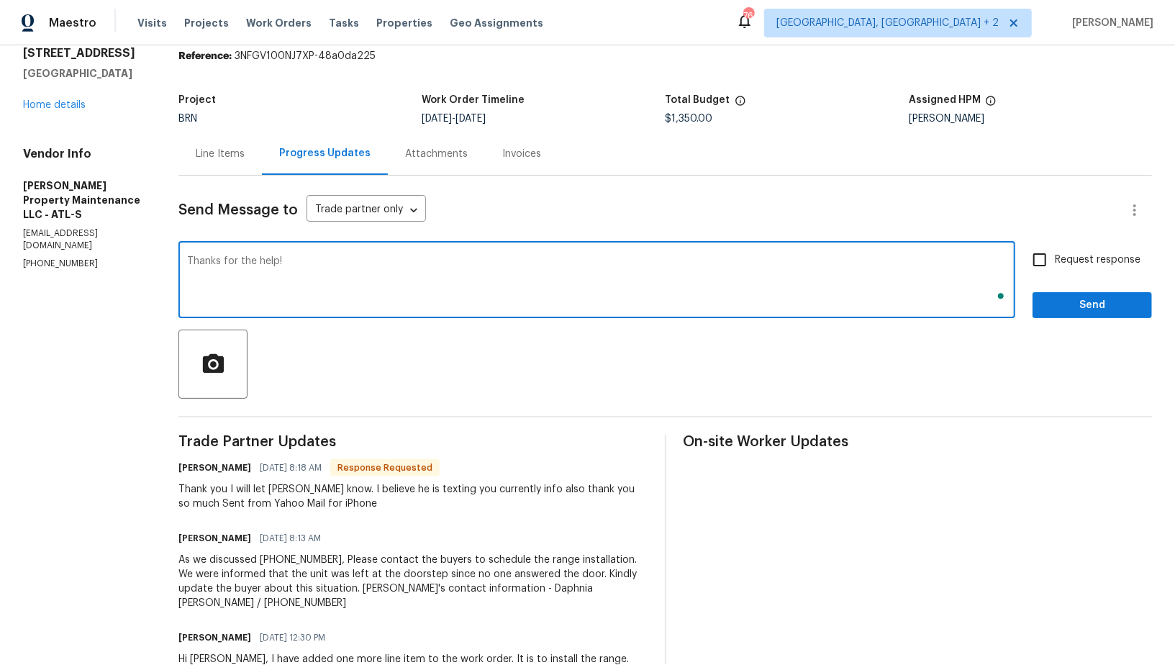
scroll to position [51, 0]
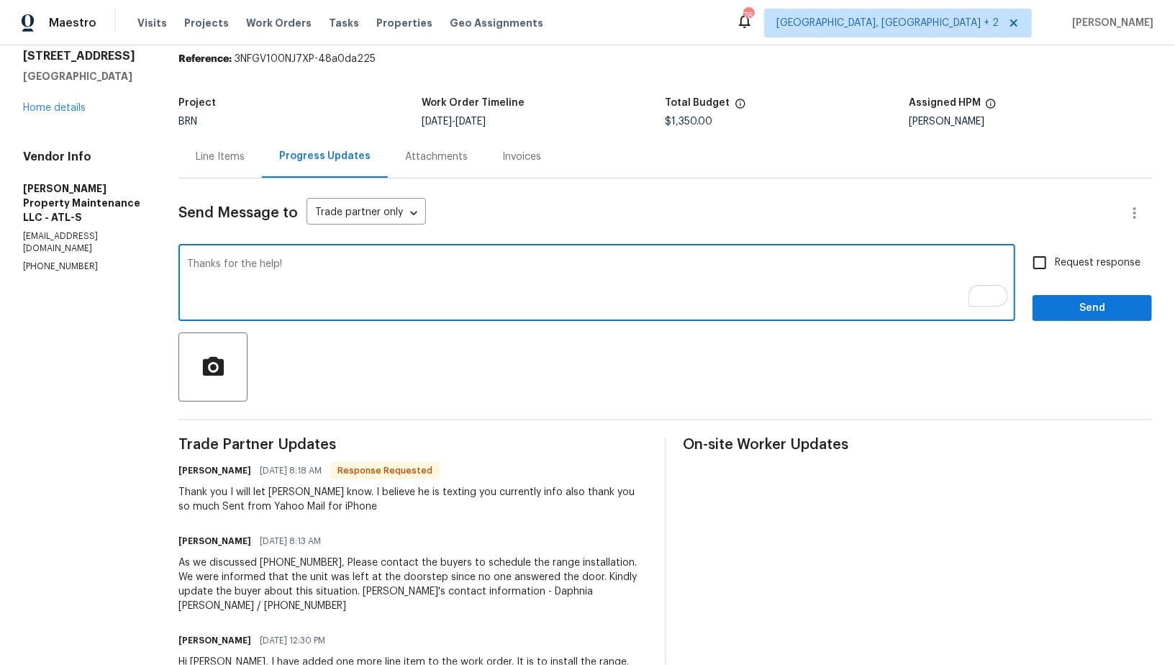
type textarea "Thanks for the help!"
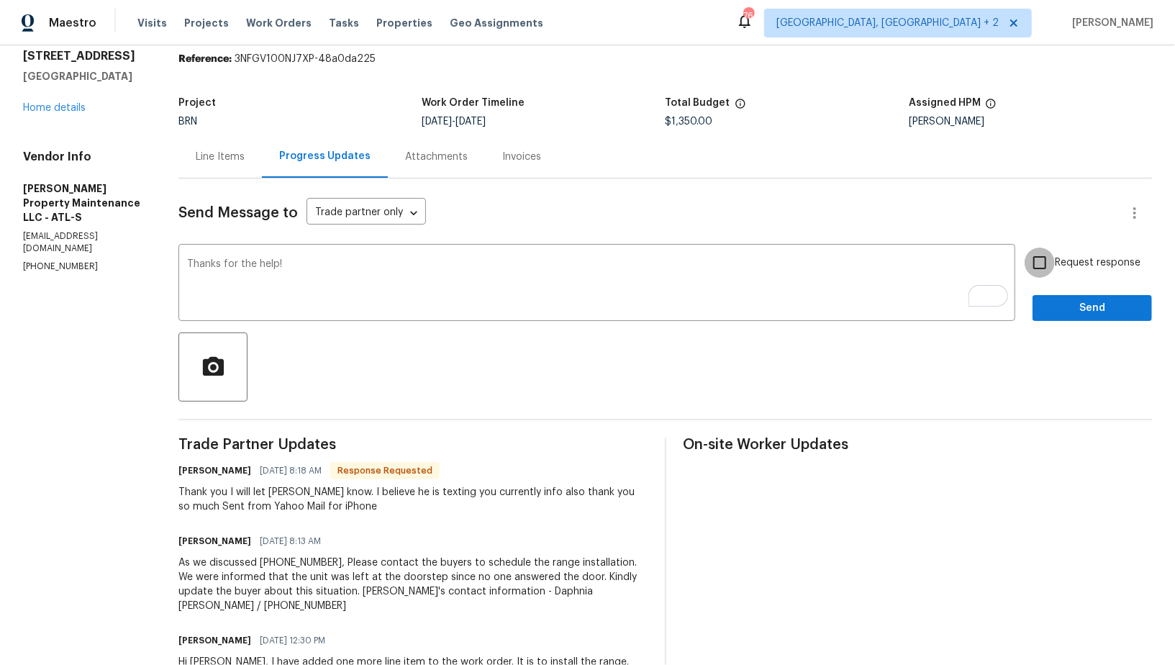
click at [1047, 268] on input "Request response" at bounding box center [1040, 263] width 30 height 30
checkbox input "true"
click at [1060, 308] on span "Send" at bounding box center [1092, 308] width 96 height 18
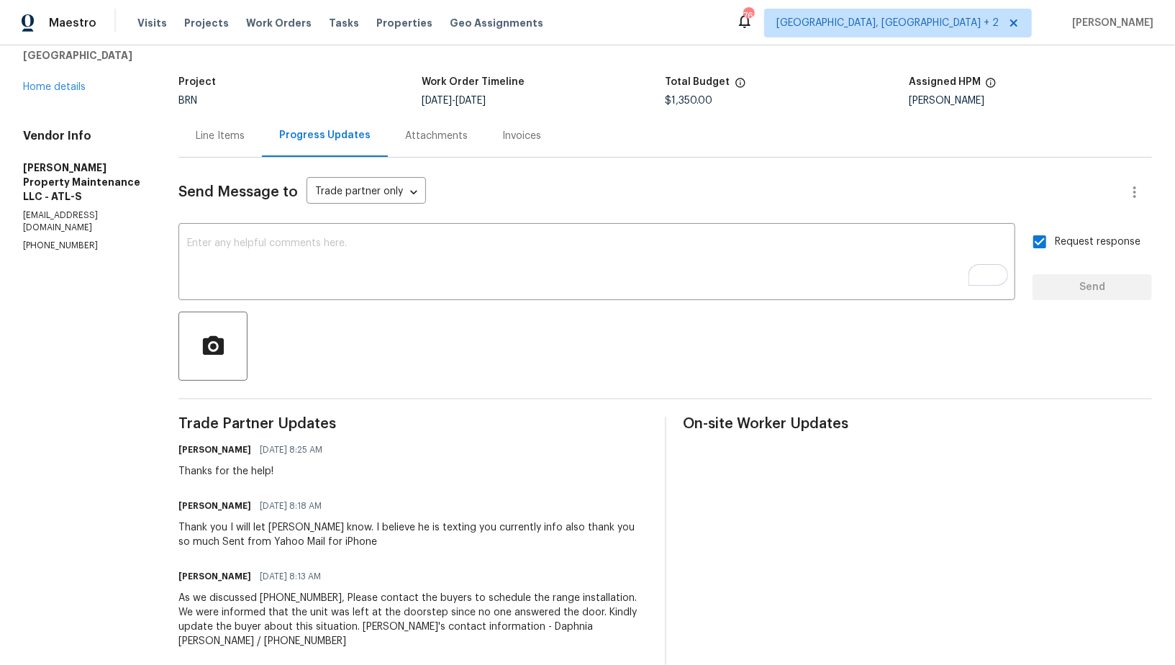
scroll to position [0, 0]
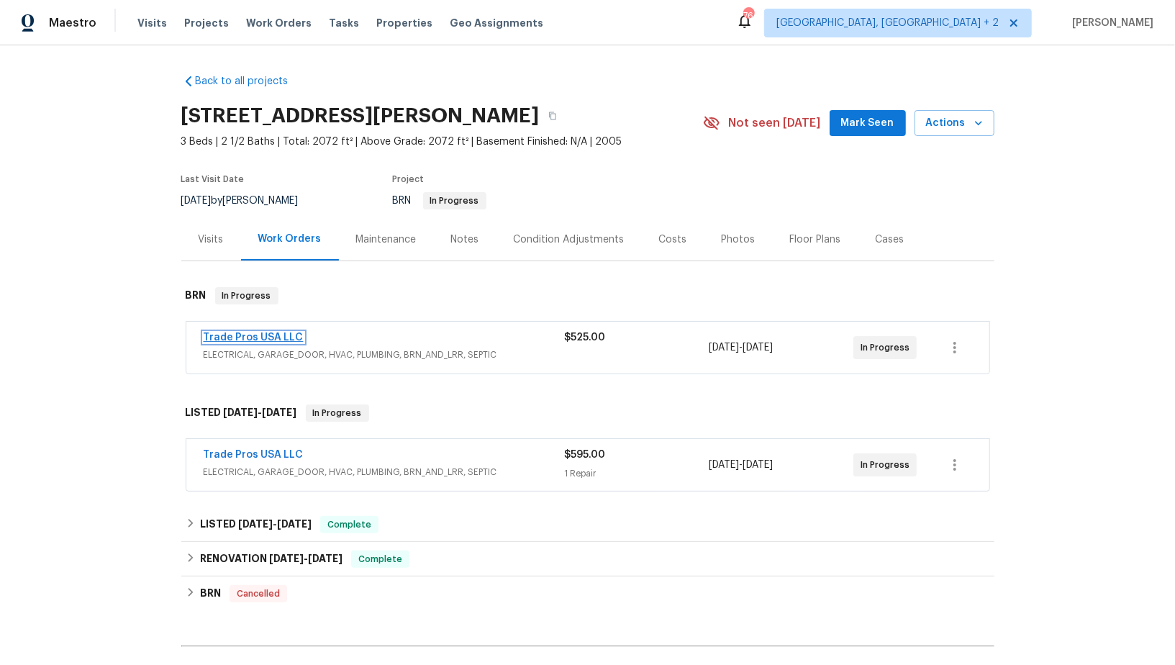
click at [265, 335] on link "Trade Pros USA LLC" at bounding box center [254, 338] width 100 height 10
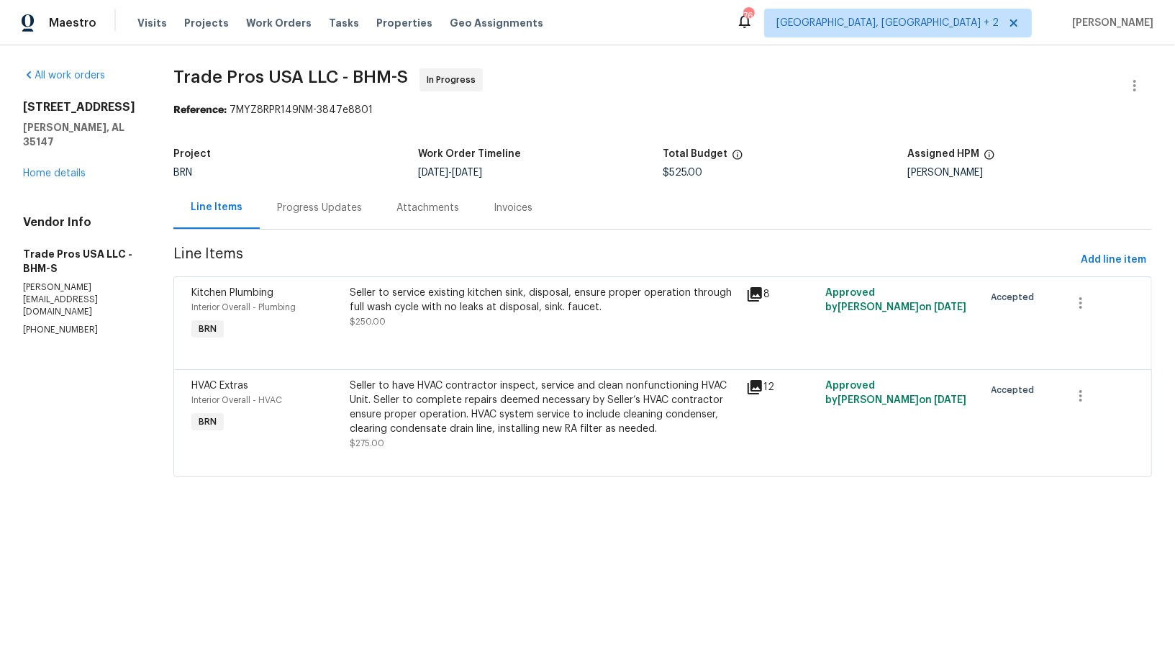
click at [476, 310] on div "Seller to service existing kitchen sink, disposal, ensure proper operation thro…" at bounding box center [545, 300] width 388 height 29
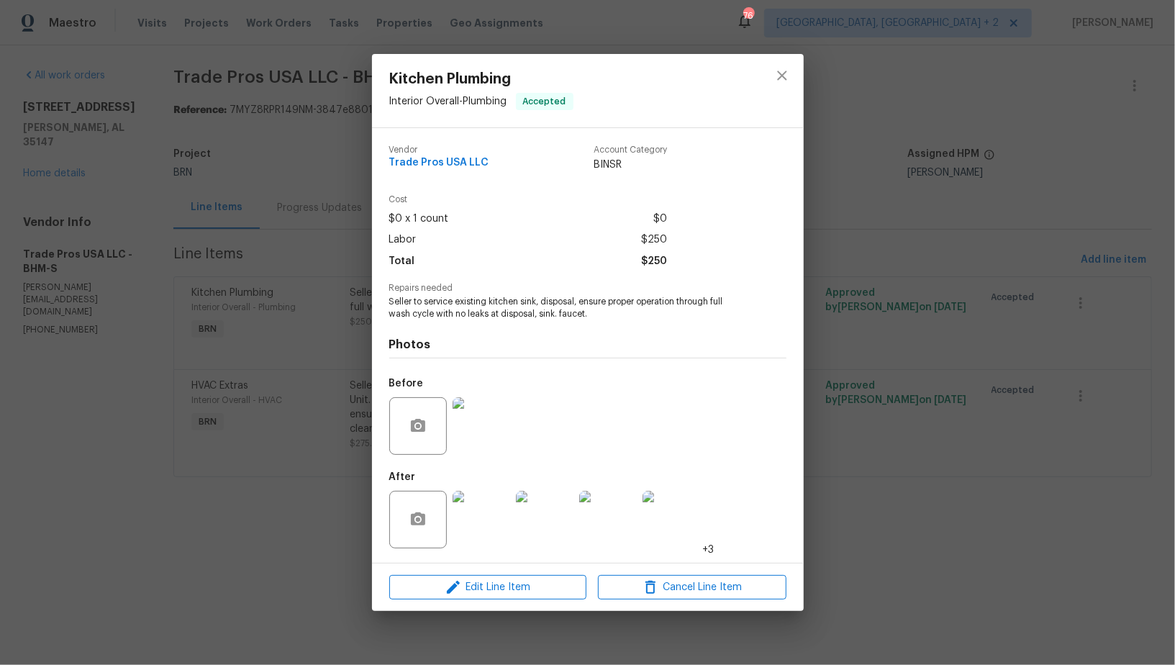
click at [325, 368] on div "Kitchen Plumbing Interior Overall - Plumbing Accepted Vendor Trade Pros USA LLC…" at bounding box center [587, 332] width 1175 height 665
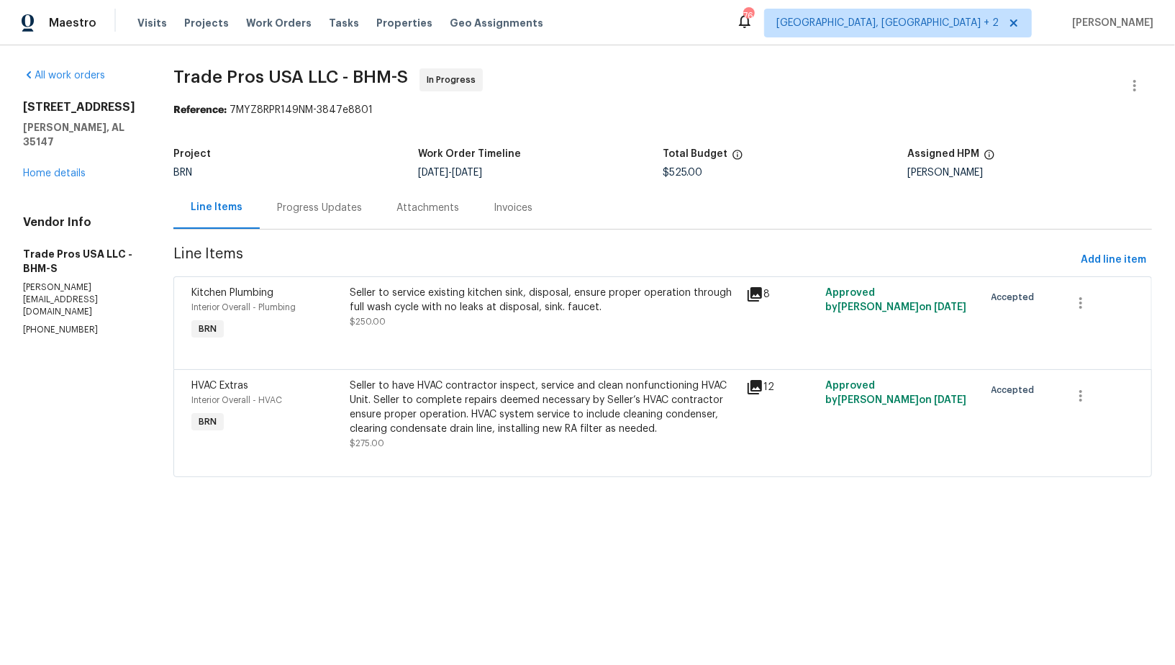
click at [515, 451] on div at bounding box center [662, 459] width 943 height 17
click at [506, 434] on div "Seller to have HVAC contractor inspect, service and clean nonfunctioning HVAC U…" at bounding box center [545, 408] width 388 height 58
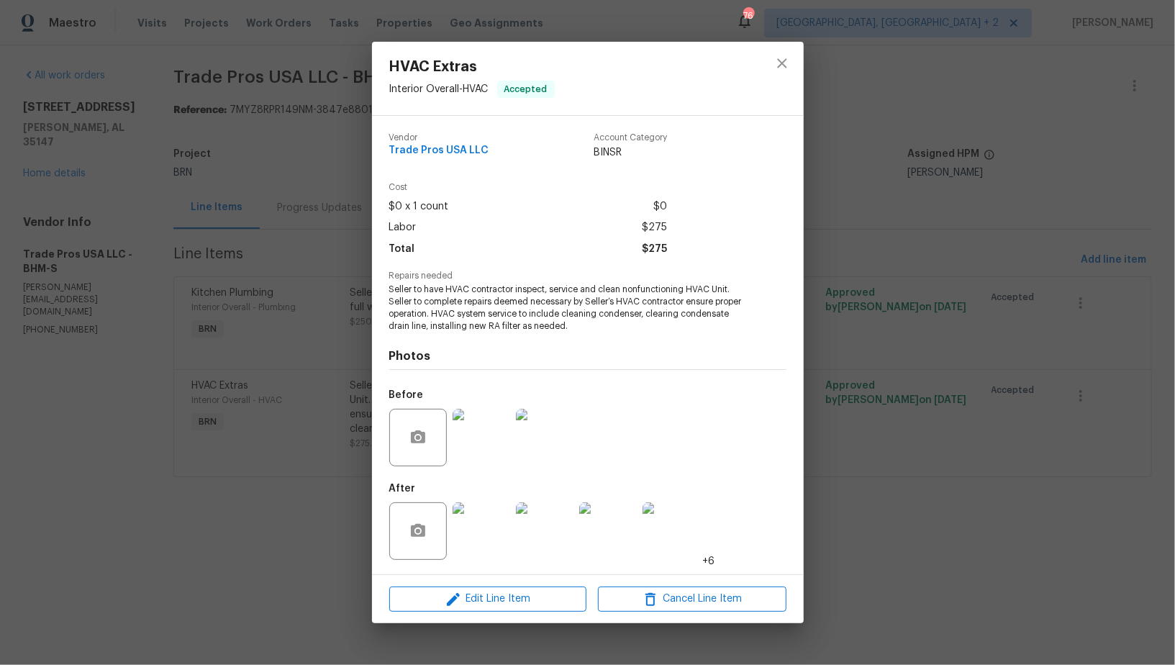
click at [275, 486] on div "HVAC Extras Interior Overall - HVAC Accepted Vendor Trade Pros USA LLC Account …" at bounding box center [587, 332] width 1175 height 665
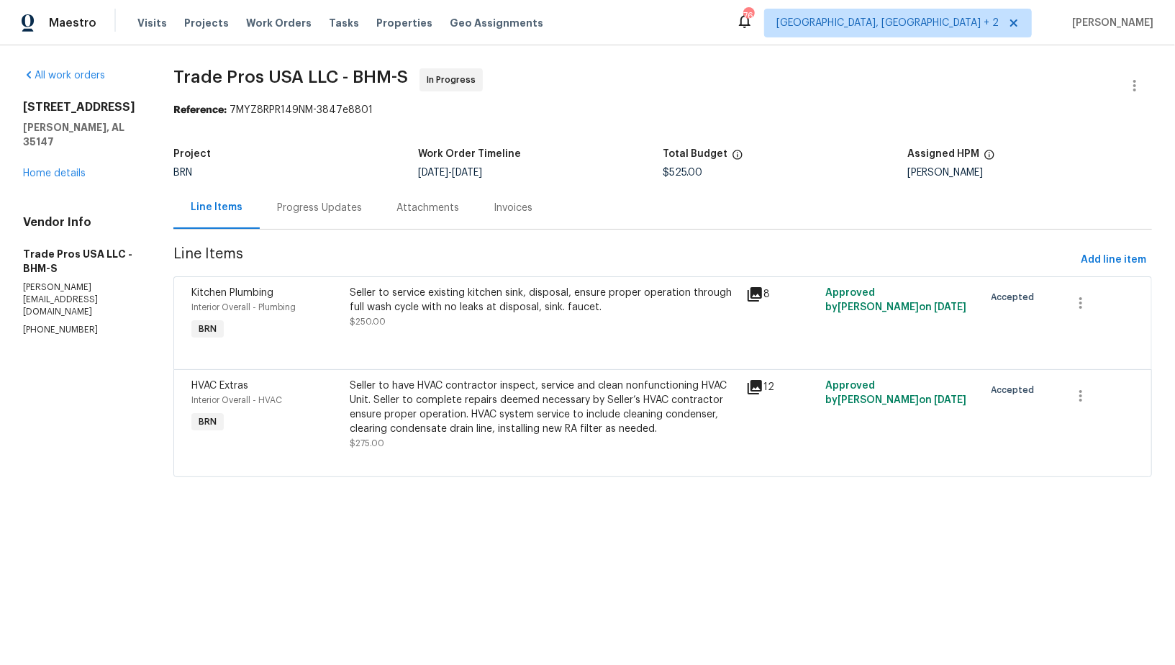
click at [297, 195] on div "Progress Updates" at bounding box center [319, 207] width 119 height 42
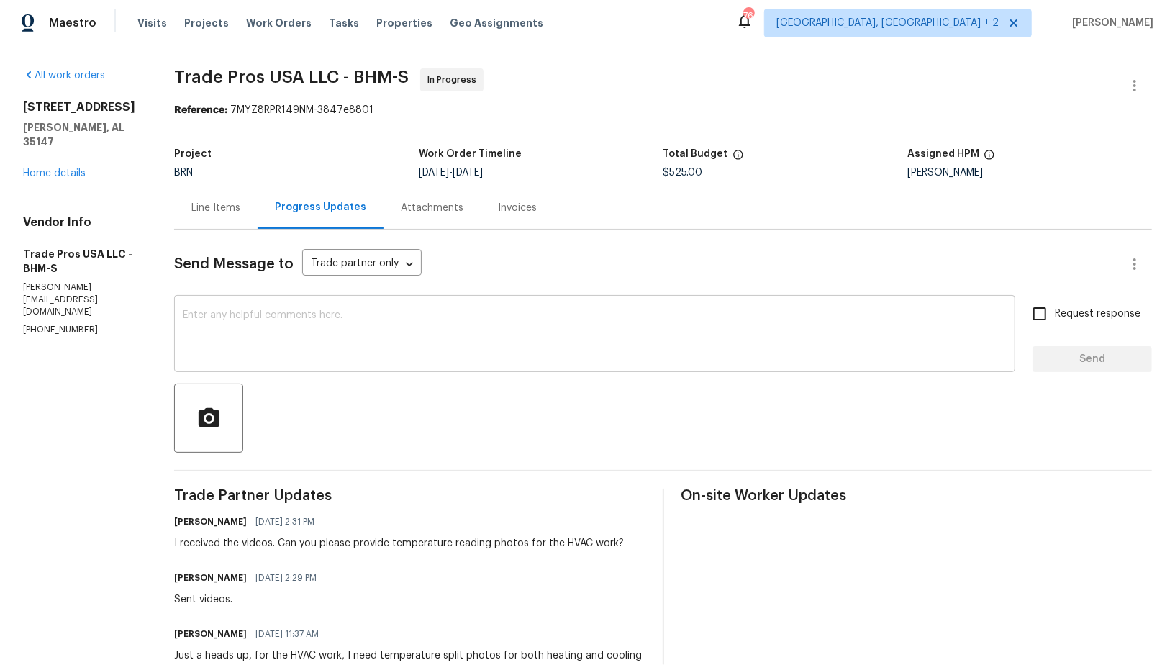
click at [297, 322] on textarea at bounding box center [595, 335] width 824 height 50
drag, startPoint x: 83, startPoint y: 291, endPoint x: 0, endPoint y: 291, distance: 82.8
copy p "[PHONE_NUMBER]"
click at [390, 320] on textarea "Hi, I have called and left you a voicemail" at bounding box center [595, 335] width 824 height 50
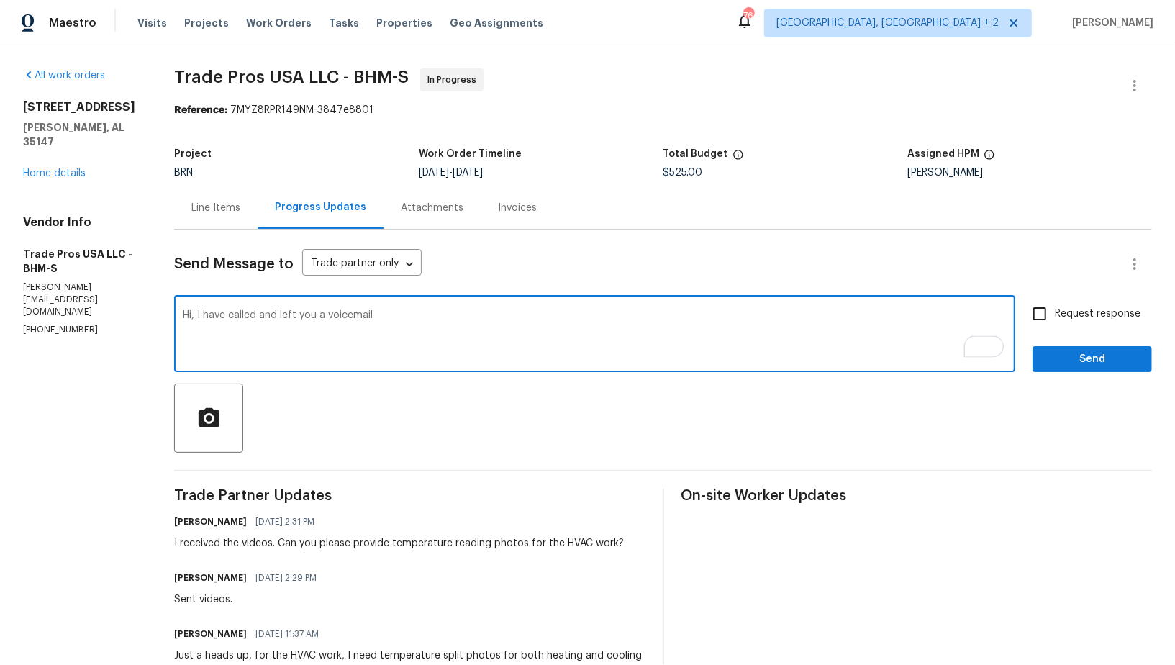
paste textarea "(256) 910-1247"
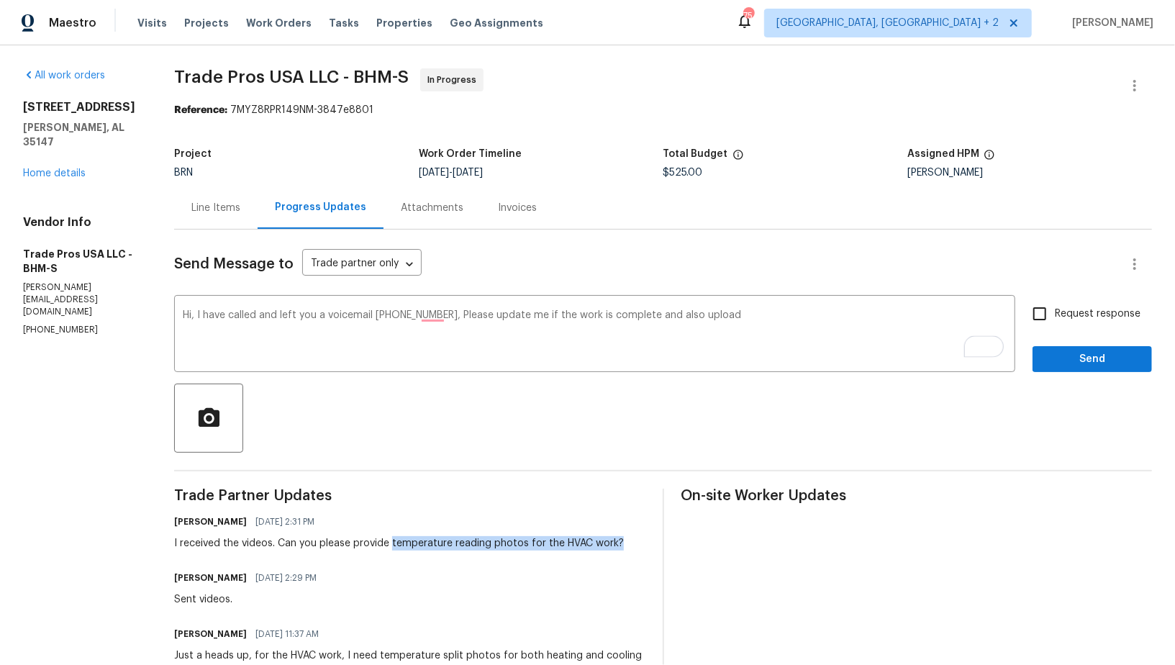
drag, startPoint x: 391, startPoint y: 543, endPoint x: 628, endPoint y: 543, distance: 237.5
click at [628, 543] on div "Padmapriya R 09/25/2025 2:31 PM I received the videos. Can you please provide t…" at bounding box center [409, 531] width 471 height 39
copy div "temperature reading photos for the HVAC work?"
click at [732, 317] on textarea "Hi, I have called and left you a voicemail (256) 910-1247, Please update me if …" at bounding box center [595, 335] width 824 height 50
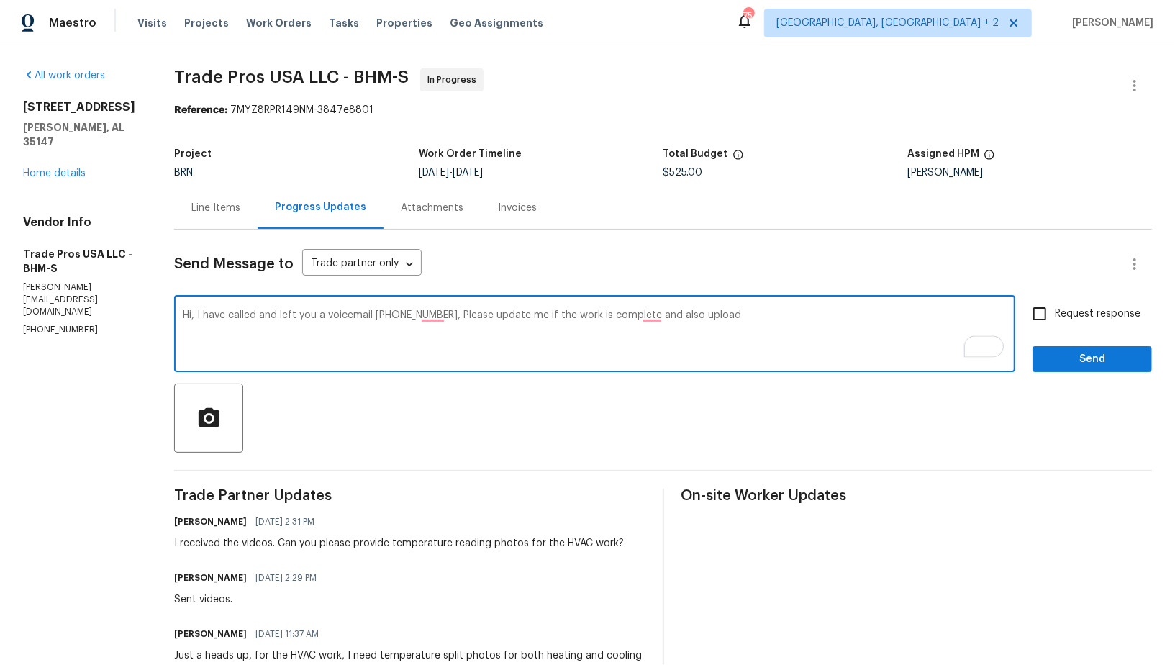
paste textarea "temperature reading photos for the HVAC work?"
click at [654, 317] on textarea "Hi, I have called and left you a voicemail (256) 910-1247, Please update me if …" at bounding box center [595, 335] width 824 height 50
type textarea "Hi, I have called and left you a voicemail (256) 910-1247, Please update me if …"
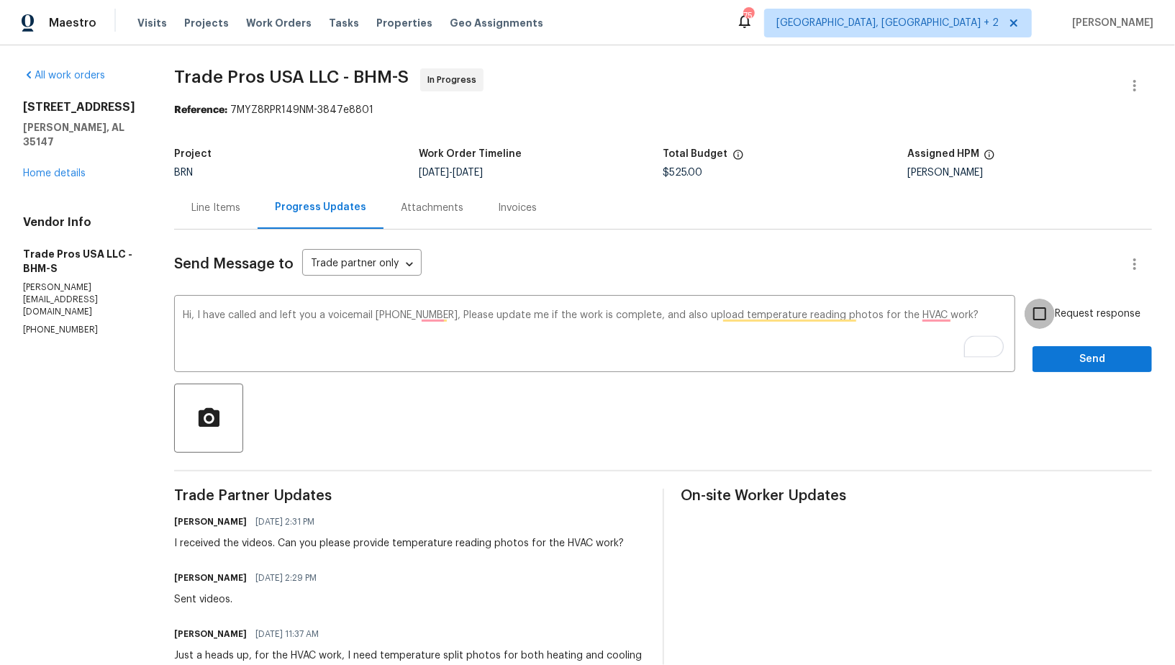
click at [1041, 311] on input "Request response" at bounding box center [1040, 314] width 30 height 30
checkbox input "true"
click at [1061, 359] on span "Send" at bounding box center [1092, 360] width 96 height 18
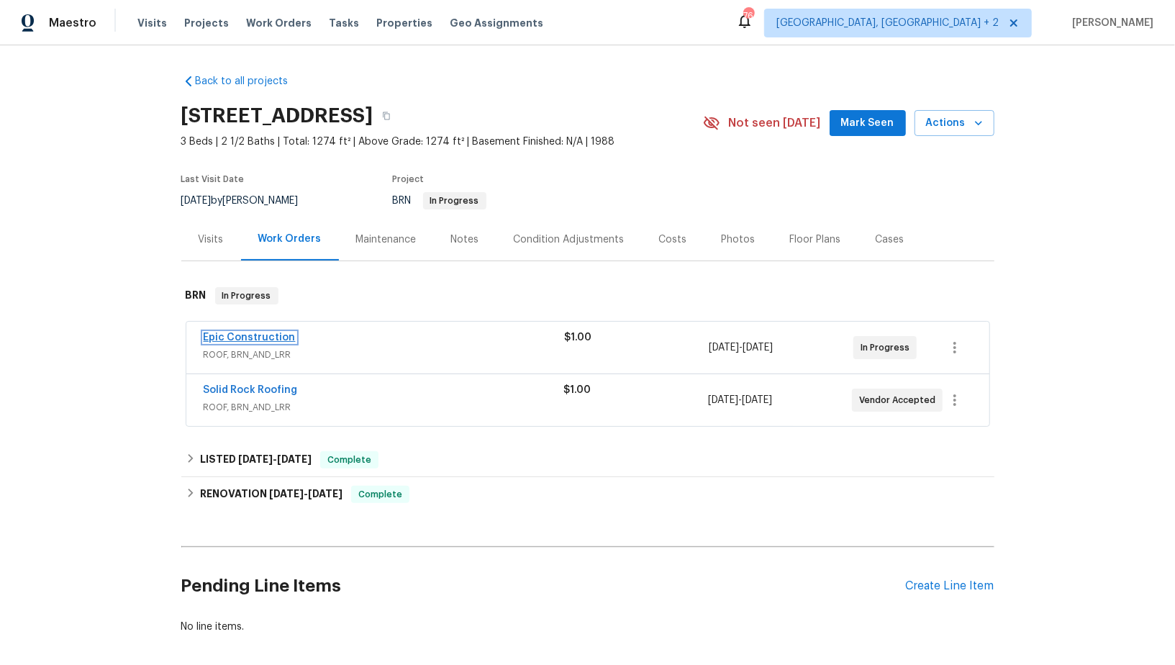
click at [235, 338] on link "Epic Construction" at bounding box center [250, 338] width 92 height 10
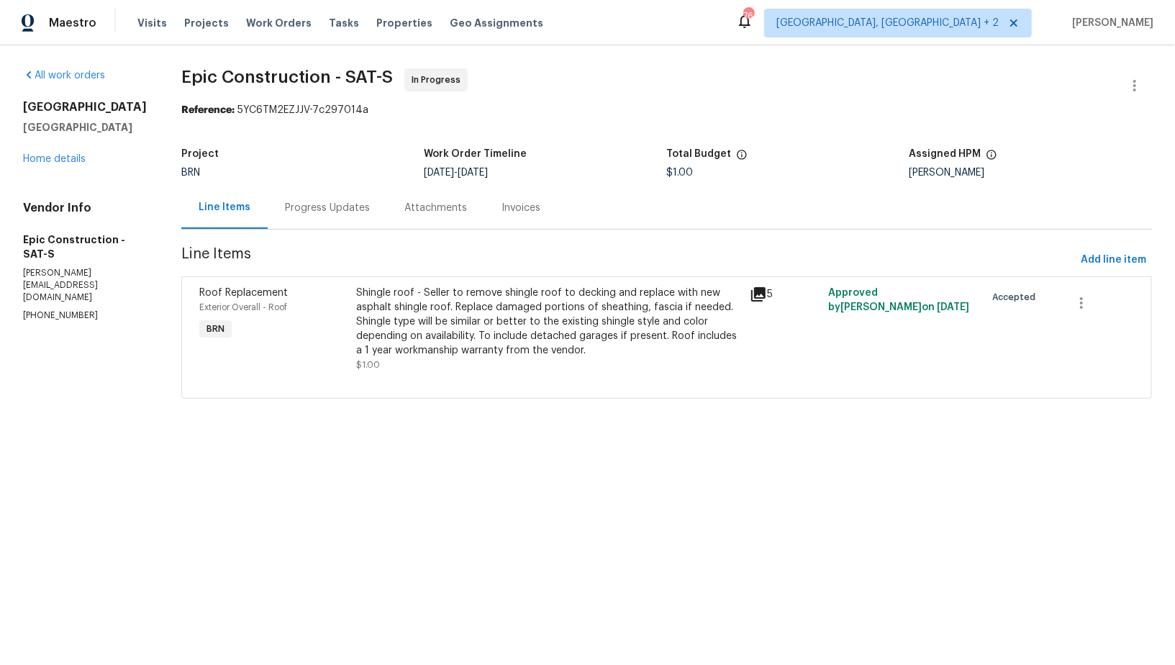
click at [333, 221] on div "Progress Updates" at bounding box center [327, 207] width 119 height 42
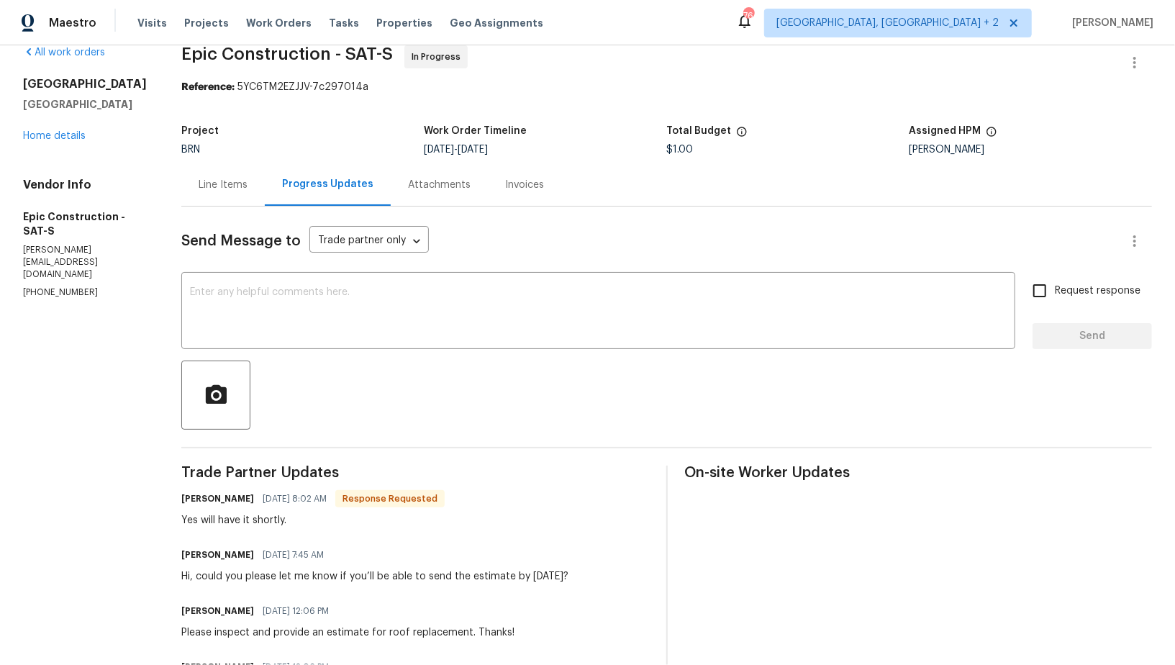
scroll to position [24, 0]
click at [267, 296] on textarea at bounding box center [598, 311] width 817 height 50
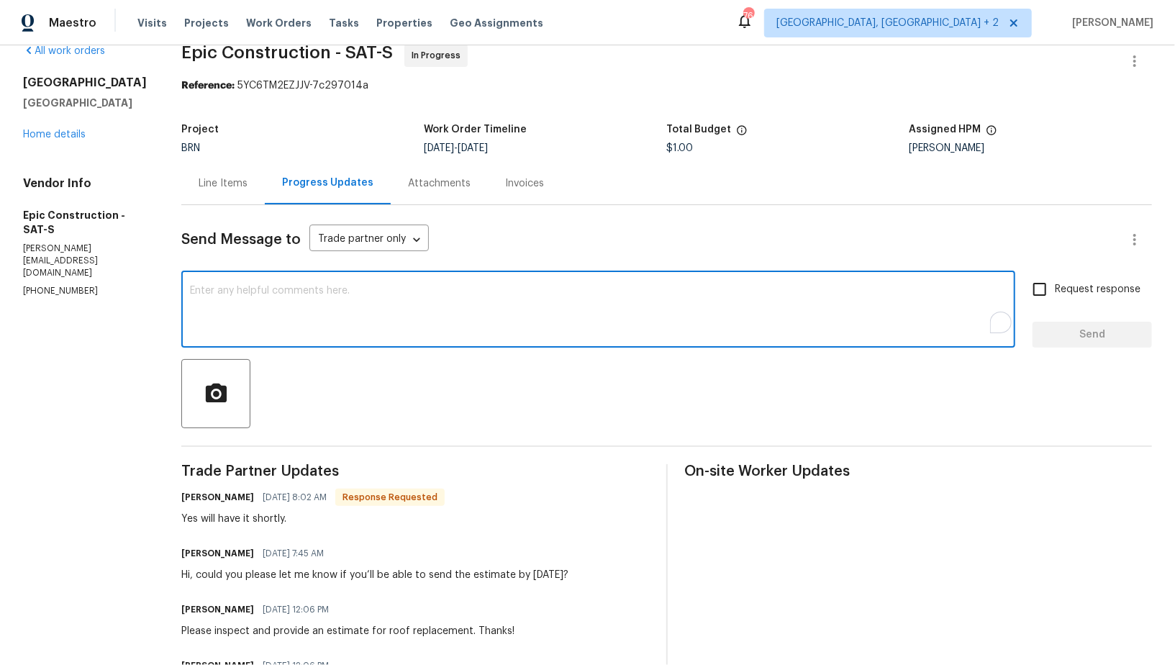
type textarea "F"
type textarea "Great, Thanks!"
click at [1049, 294] on input "Request response" at bounding box center [1040, 289] width 30 height 30
checkbox input "true"
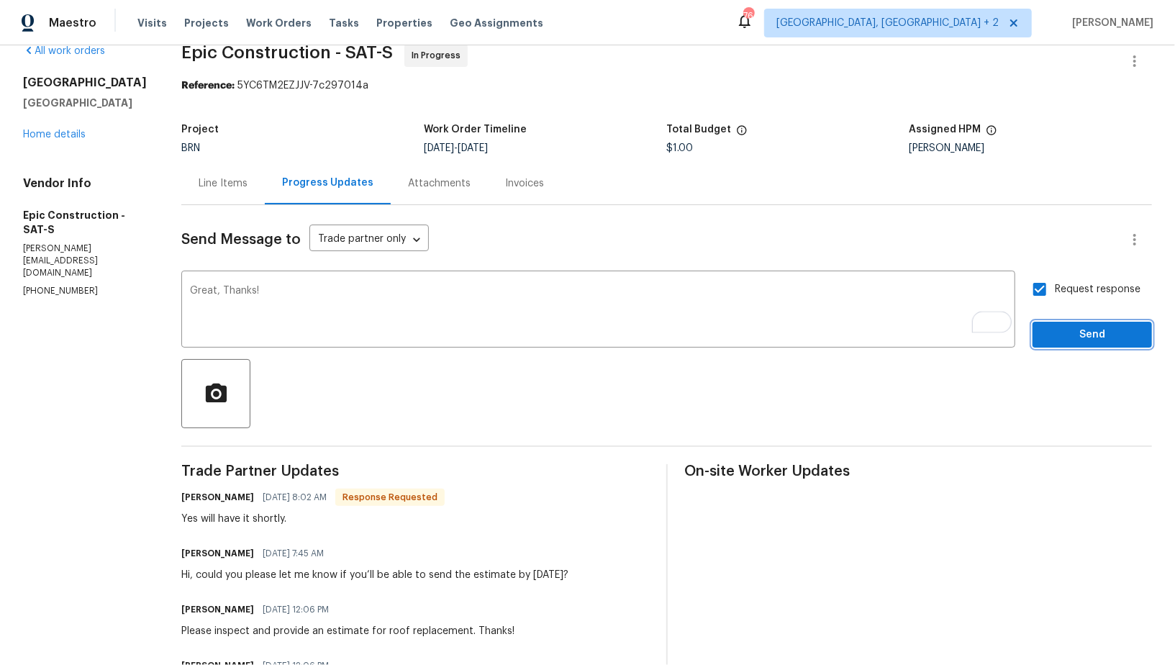
click at [1075, 341] on span "Send" at bounding box center [1092, 335] width 96 height 18
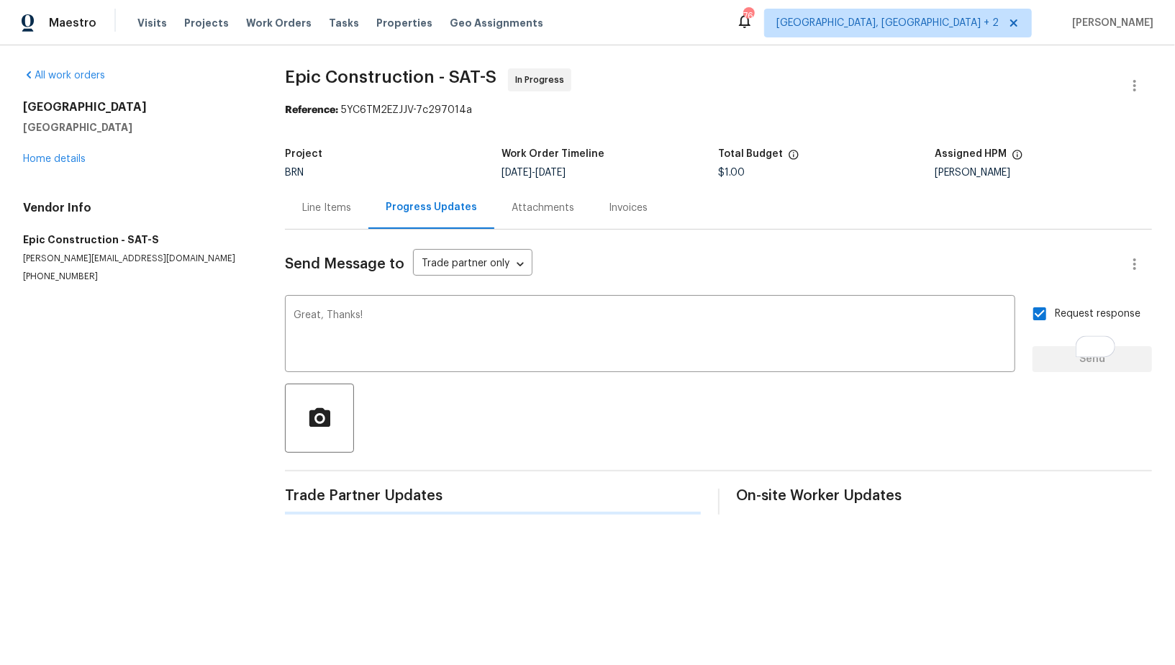
scroll to position [0, 0]
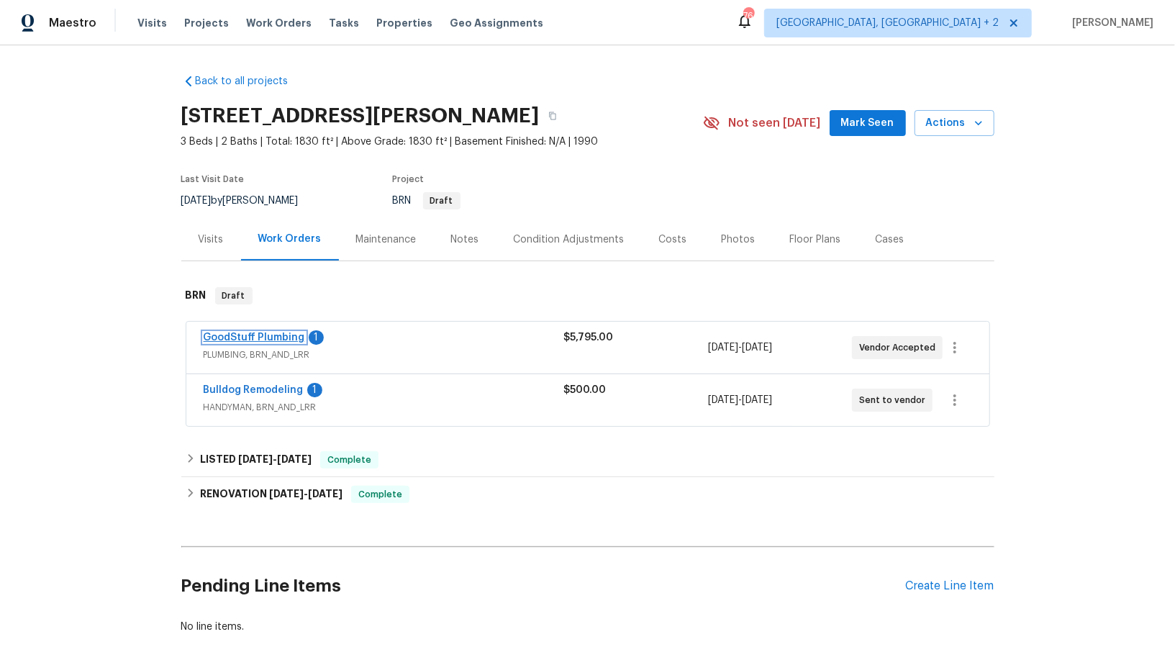
click at [281, 334] on link "GoodStuff Plumbing" at bounding box center [254, 338] width 101 height 10
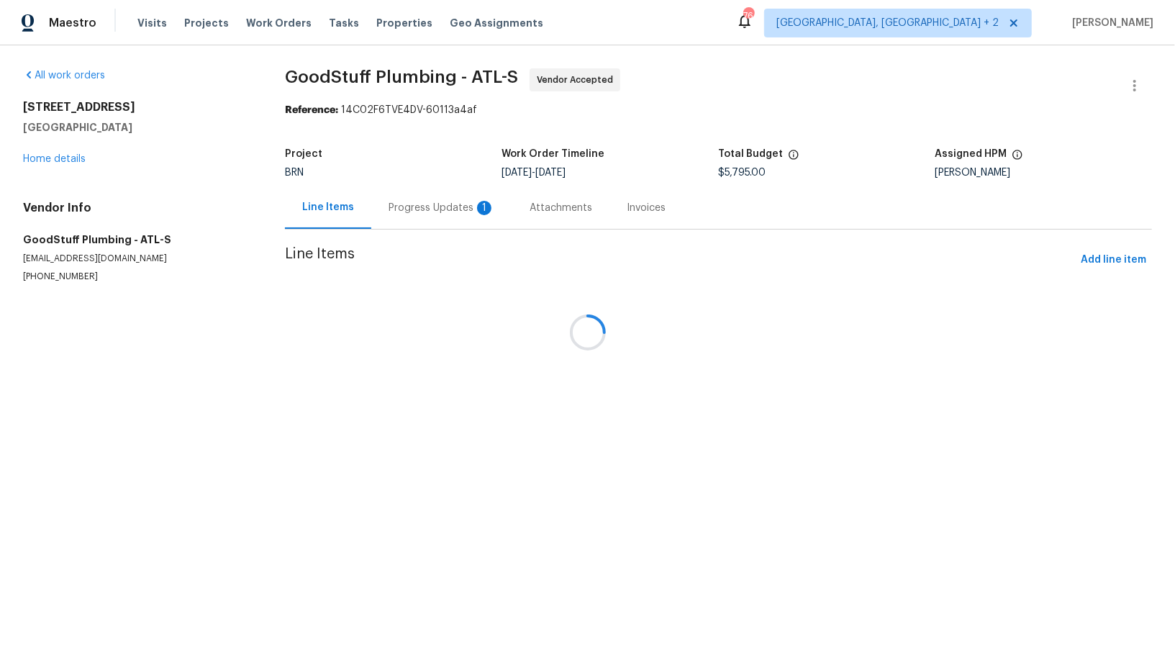
click at [399, 223] on div "Progress Updates 1" at bounding box center [441, 207] width 141 height 42
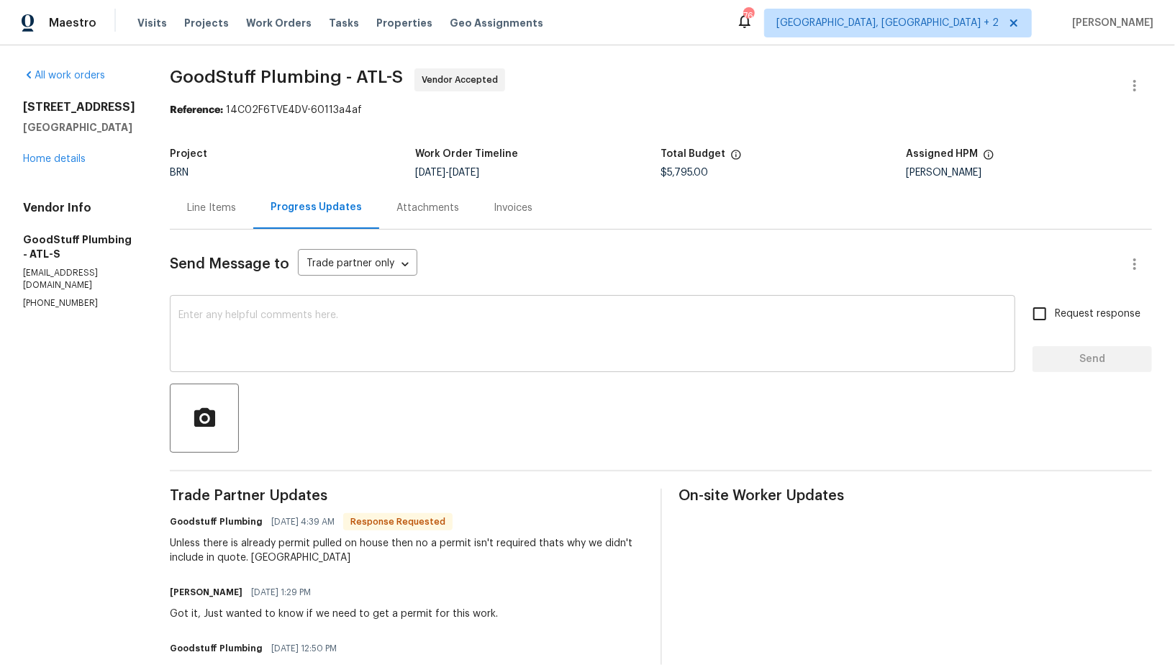
click at [294, 317] on textarea at bounding box center [592, 335] width 828 height 50
click at [54, 160] on link "Home details" at bounding box center [54, 159] width 63 height 10
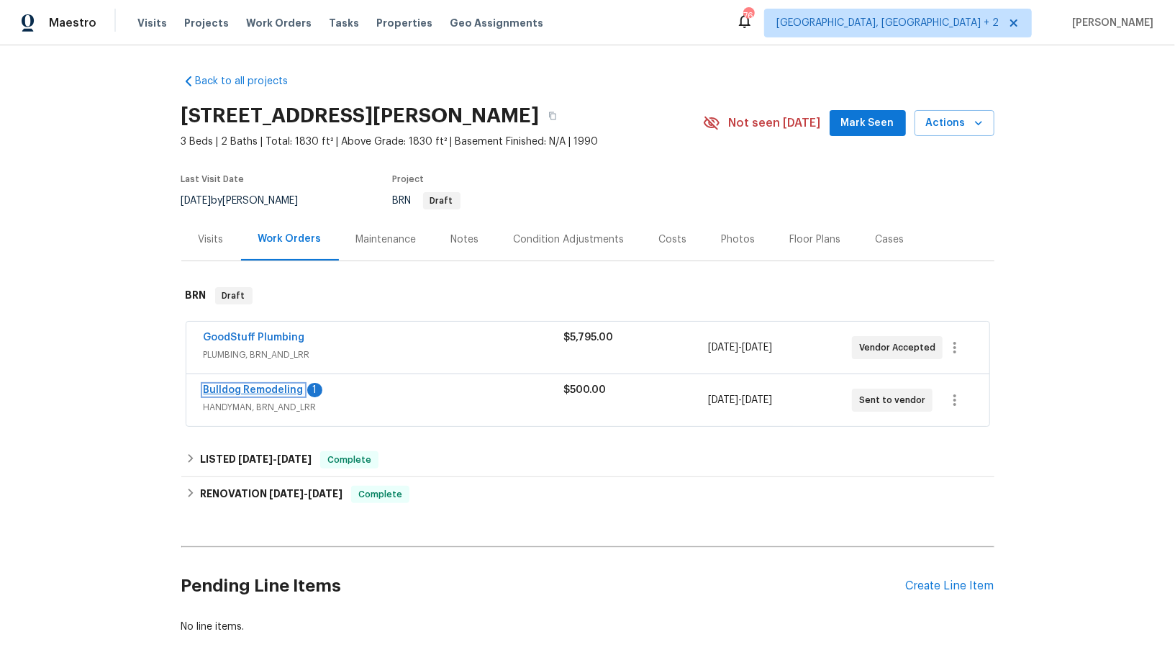
click at [261, 391] on link "Bulldog Remodeling" at bounding box center [254, 390] width 100 height 10
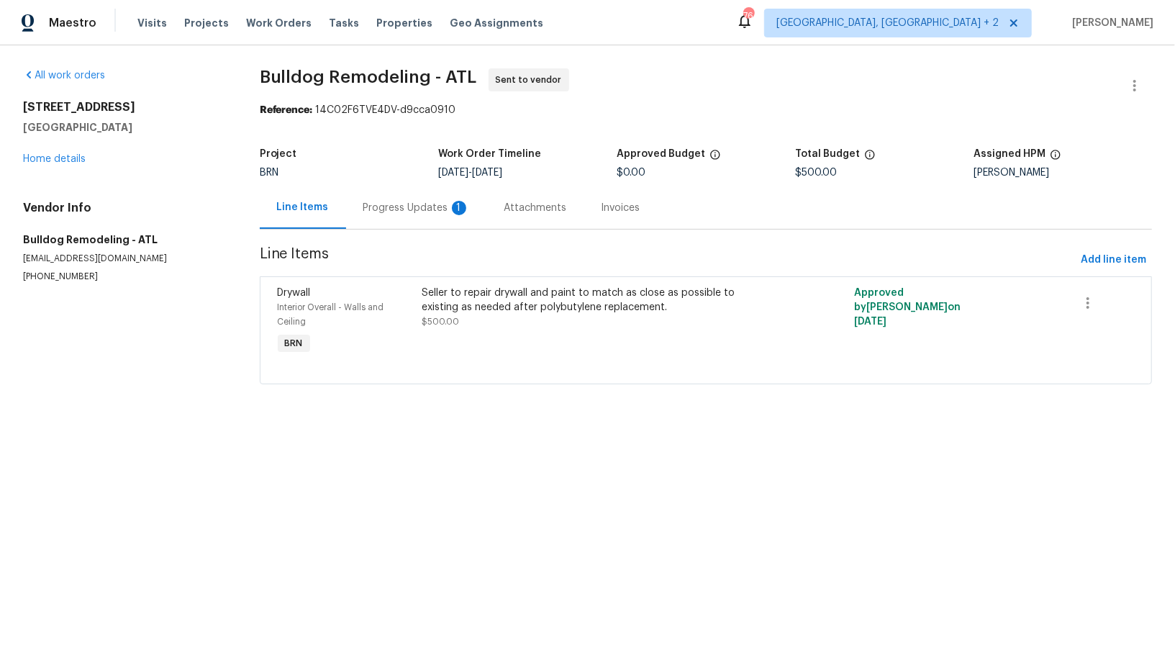
click at [361, 212] on div "Progress Updates 1" at bounding box center [416, 207] width 141 height 42
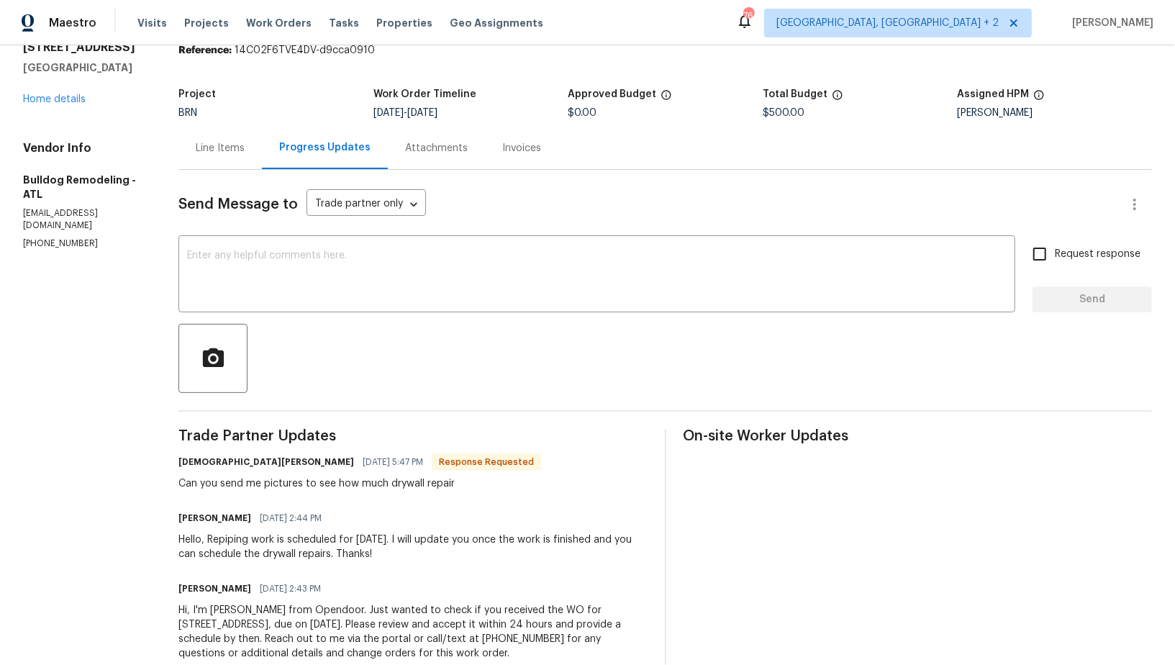
scroll to position [58, 0]
click at [301, 290] on textarea at bounding box center [597, 277] width 820 height 50
drag, startPoint x: 205, startPoint y: 538, endPoint x: 419, endPoint y: 538, distance: 213.8
click at [419, 538] on div "Hello, Repiping work is scheduled for [DATE]. I will update you once the work i…" at bounding box center [412, 548] width 469 height 29
copy div "Repiping work is scheduled for [DATE]."
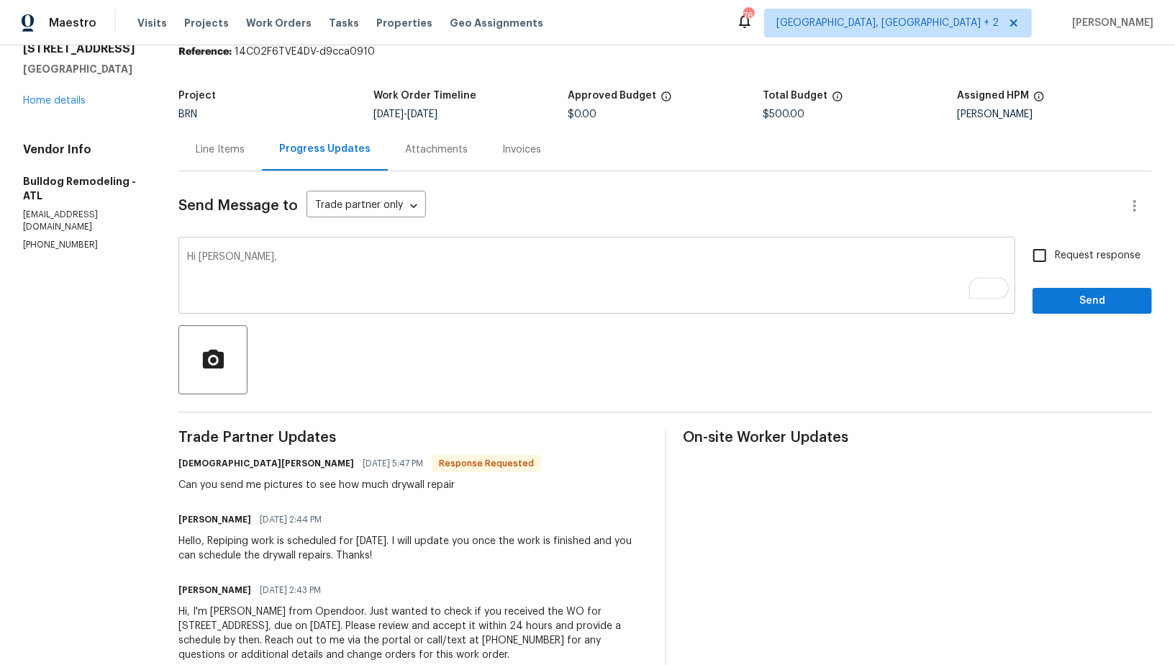
click at [273, 269] on textarea "Hi Nestor," at bounding box center [597, 277] width 820 height 50
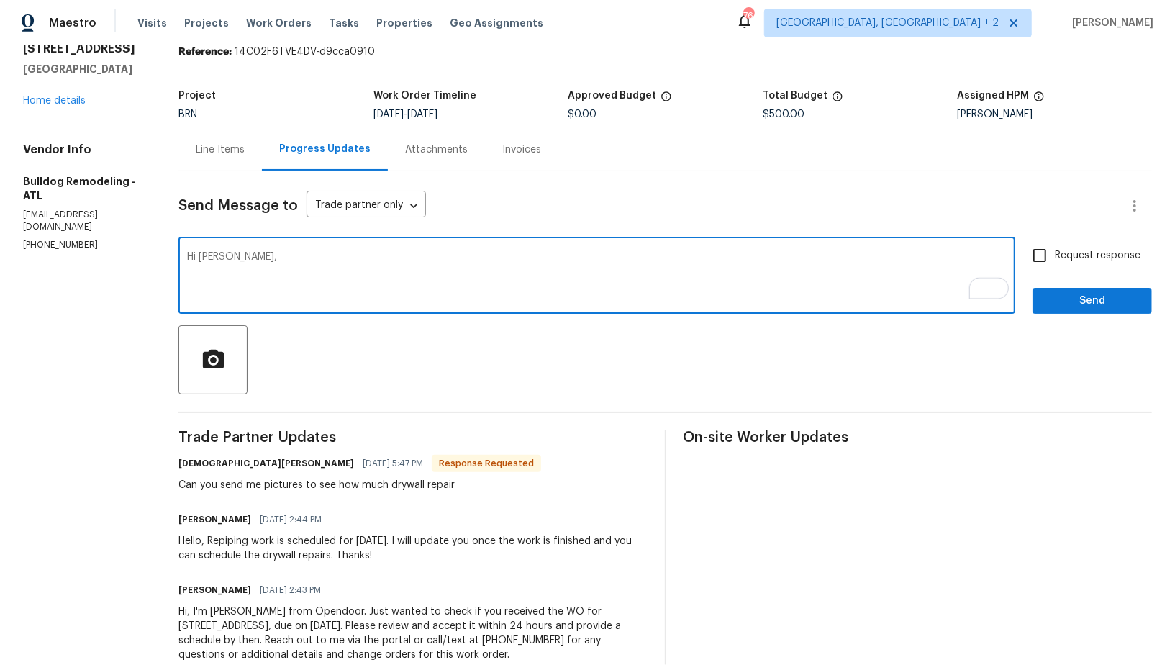
paste textarea "Repiping work is scheduled for Monday, 9/29."
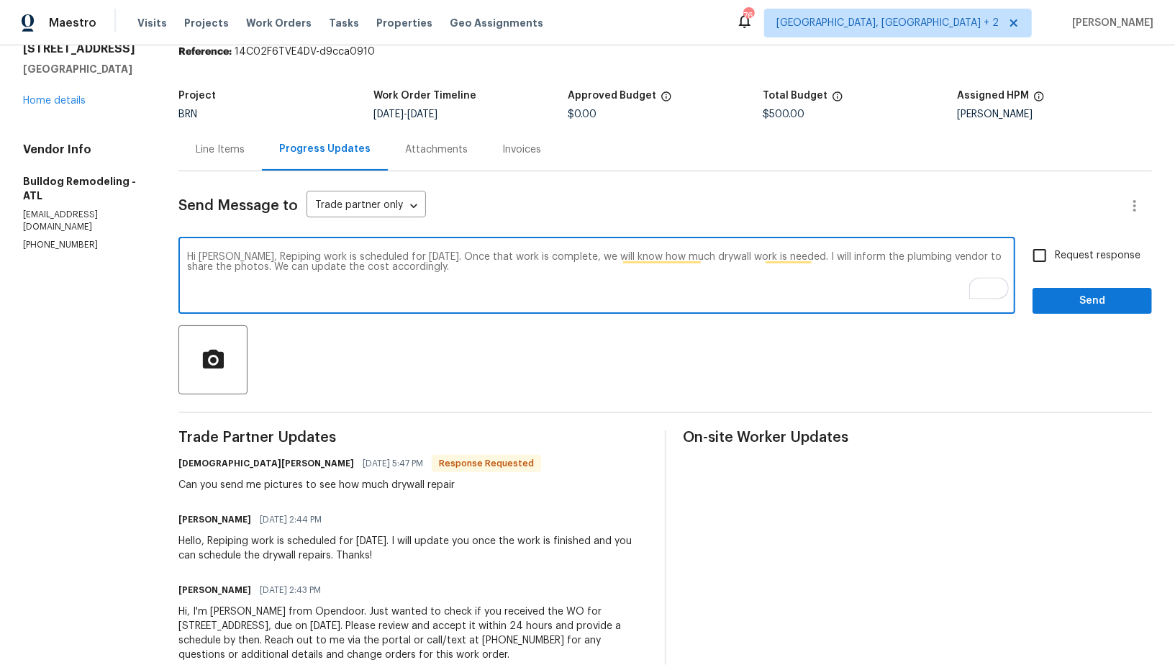
type textarea "Hi Nestor, Repiping work is scheduled for Monday, 9/29. Once that work is compl…"
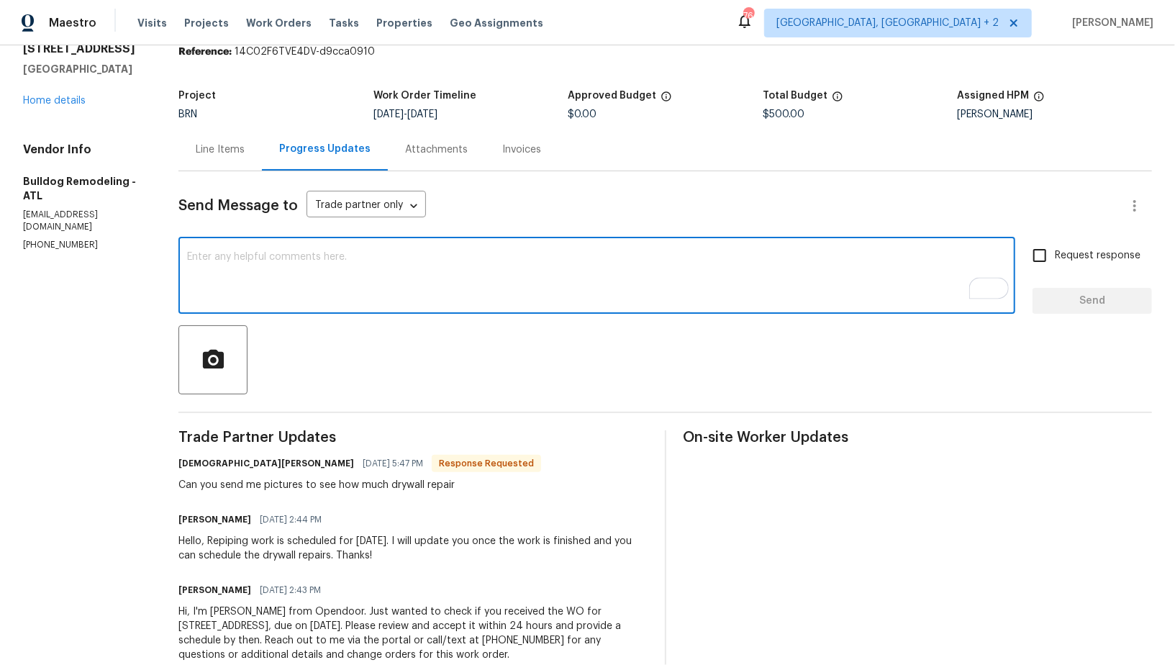
paste textarea "Hi Nestor, the repiping work is scheduled for Monday, 9/29. Once that is comple…"
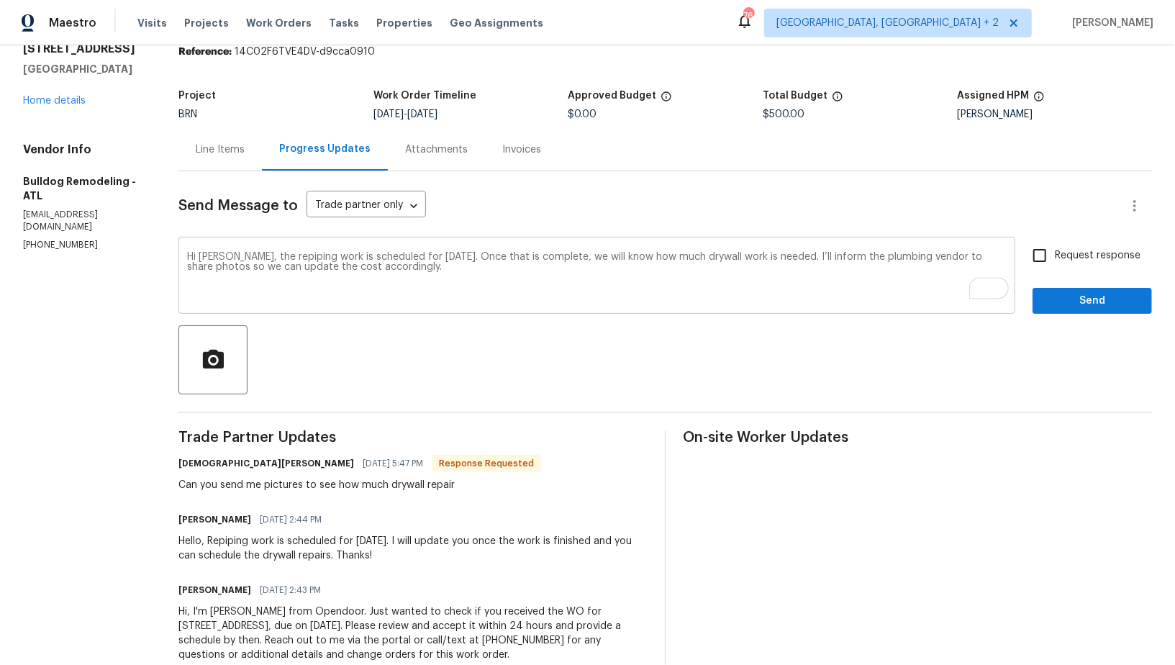
drag, startPoint x: 256, startPoint y: 249, endPoint x: 238, endPoint y: 250, distance: 18.1
click at [238, 250] on div "Hi Nestor, the repiping work is scheduled for Monday, 9/29. Once that is comple…" at bounding box center [596, 276] width 837 height 73
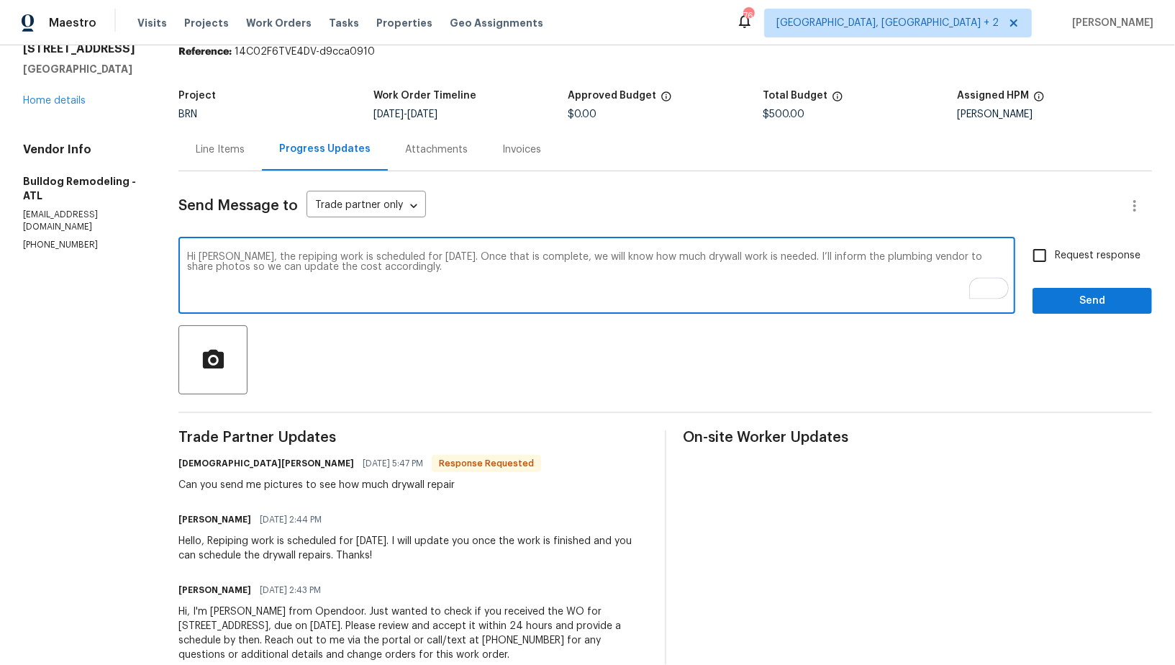
click at [248, 256] on textarea "Hi Nestor, the repiping work is scheduled for Monday, 9/29. Once that is comple…" at bounding box center [597, 277] width 820 height 50
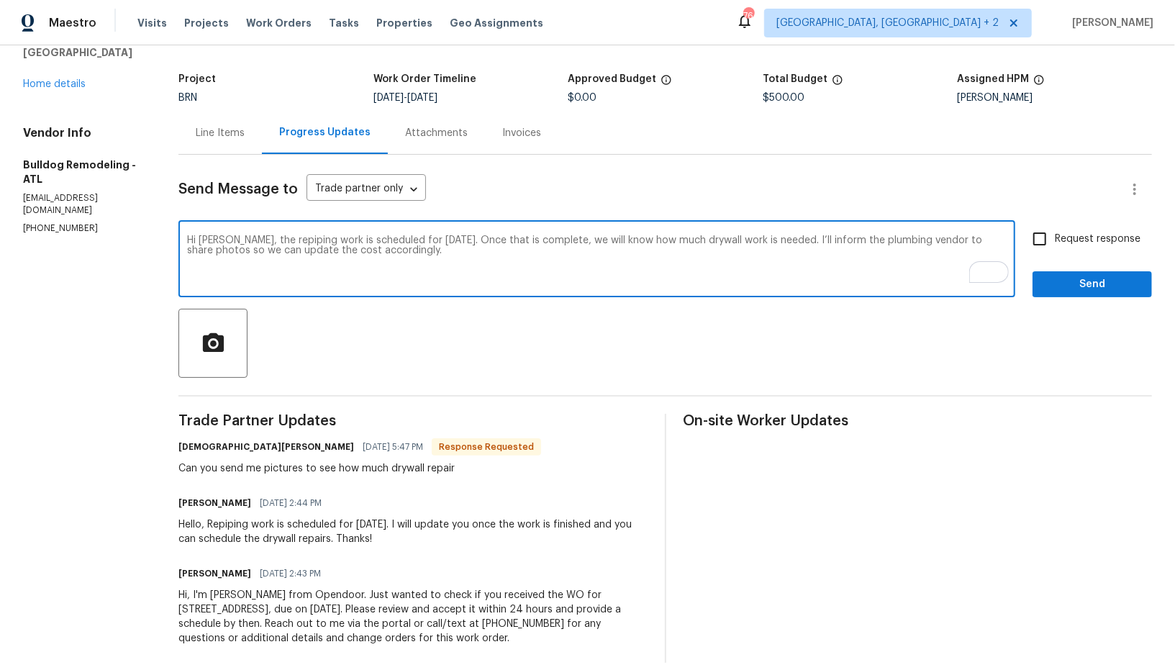
scroll to position [65, 0]
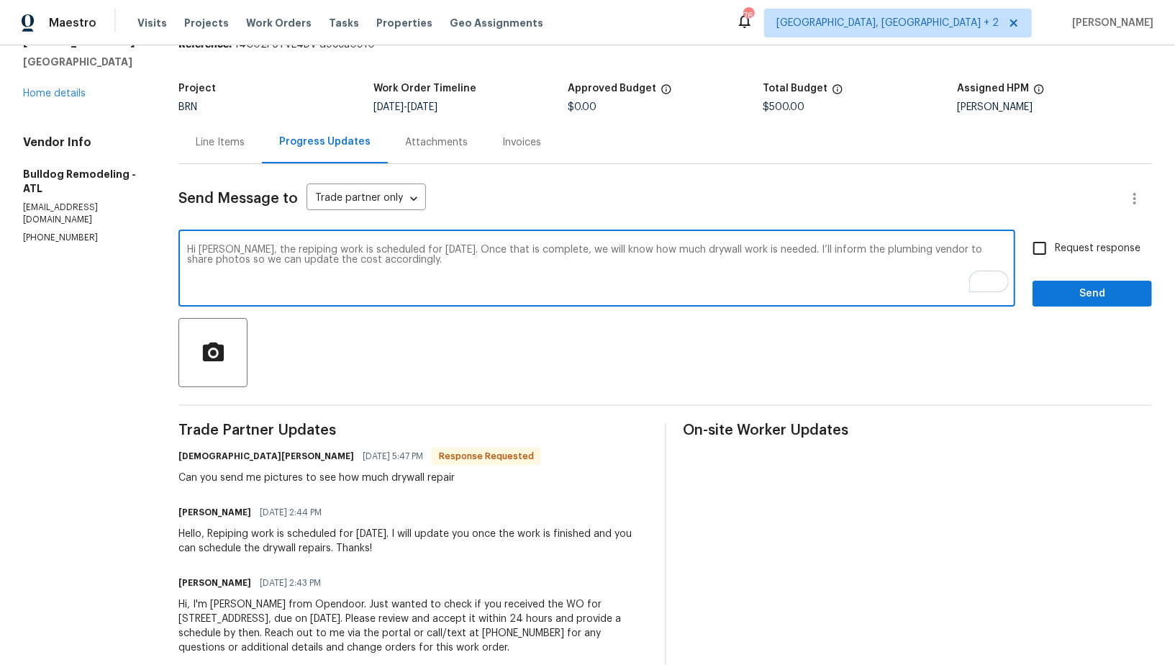
click at [450, 268] on textarea "Hi Nestor, the repiping work is scheduled for Monday, 9/29. Once that is comple…" at bounding box center [597, 270] width 820 height 50
type textarea "Hi Nestor, the repiping work is scheduled for Monday, 9/29. Once that is comple…"
click at [1035, 250] on input "Request response" at bounding box center [1040, 248] width 30 height 30
checkbox input "true"
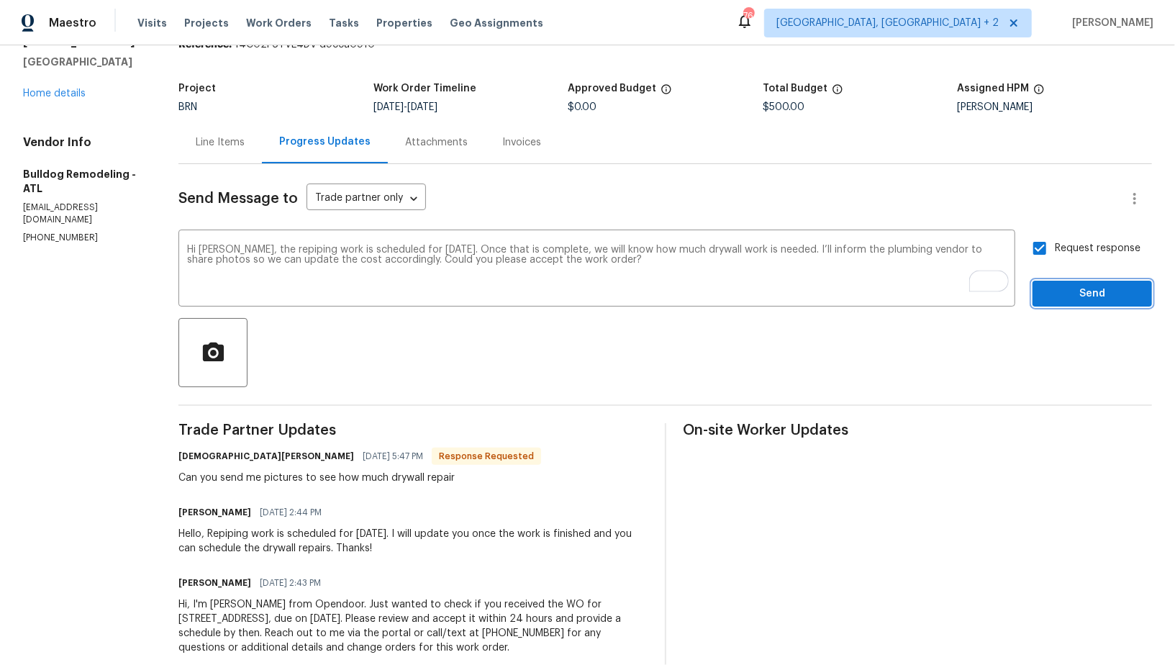
click at [1061, 301] on span "Send" at bounding box center [1092, 294] width 96 height 18
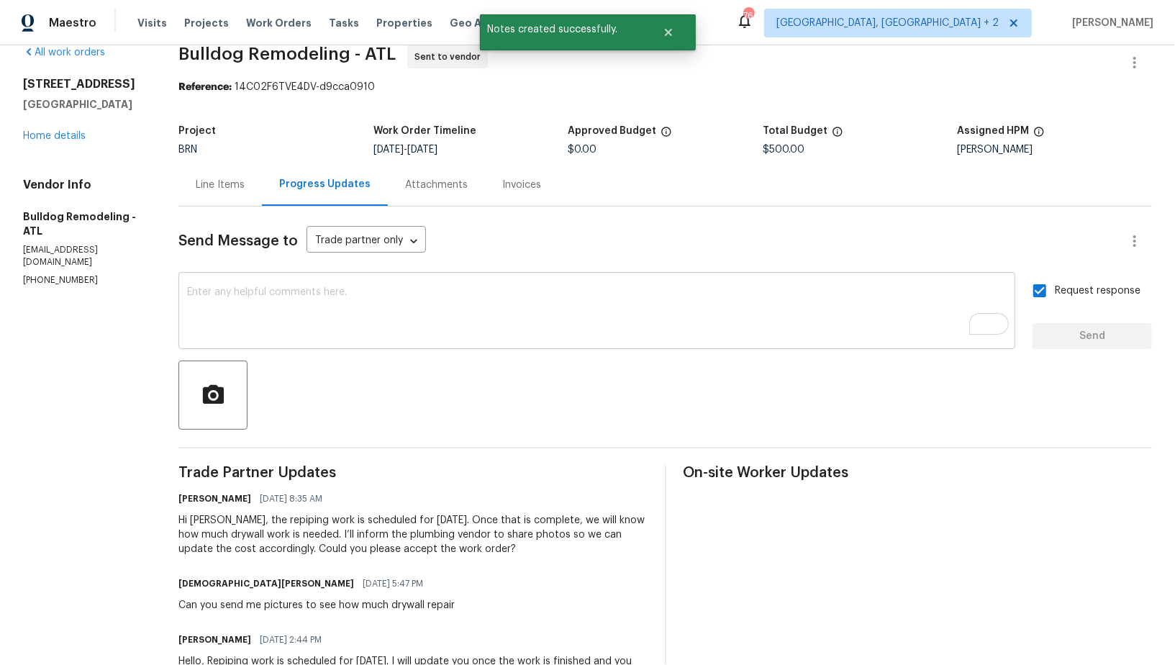
scroll to position [0, 0]
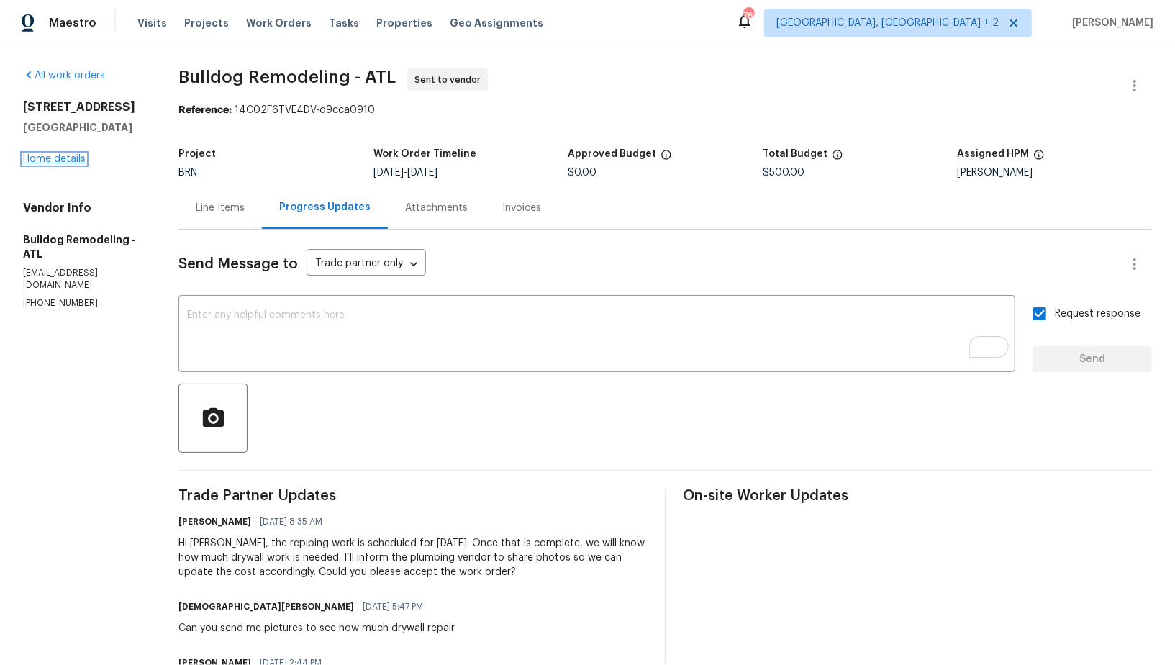
click at [63, 158] on link "Home details" at bounding box center [54, 159] width 63 height 10
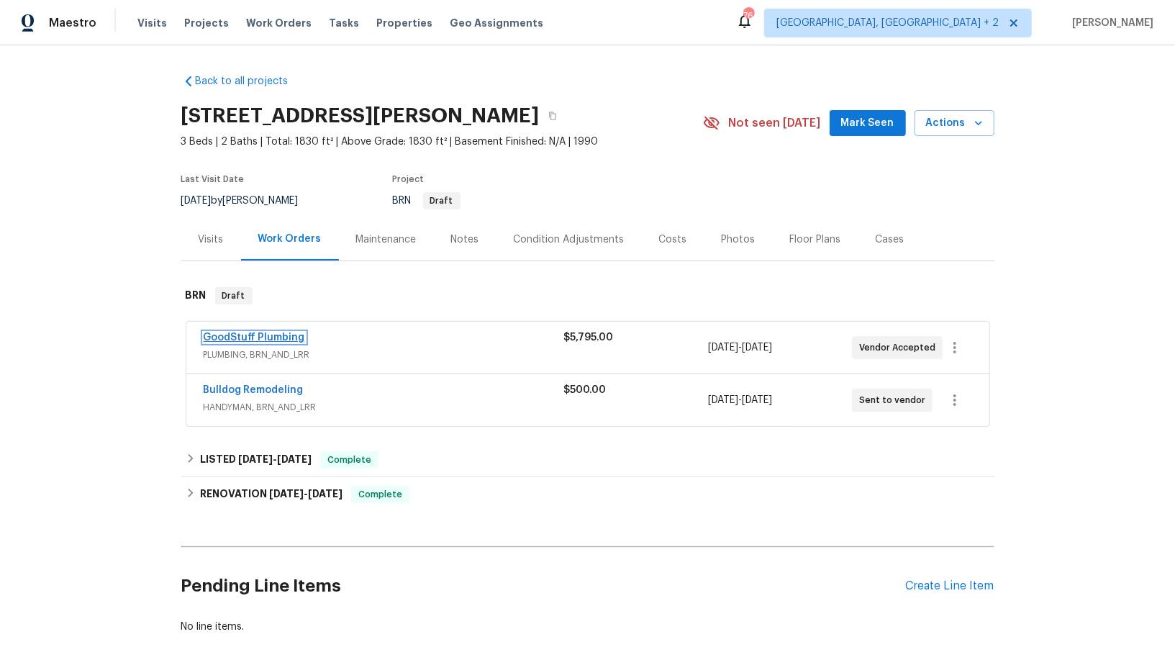
click at [274, 336] on link "GoodStuff Plumbing" at bounding box center [254, 338] width 101 height 10
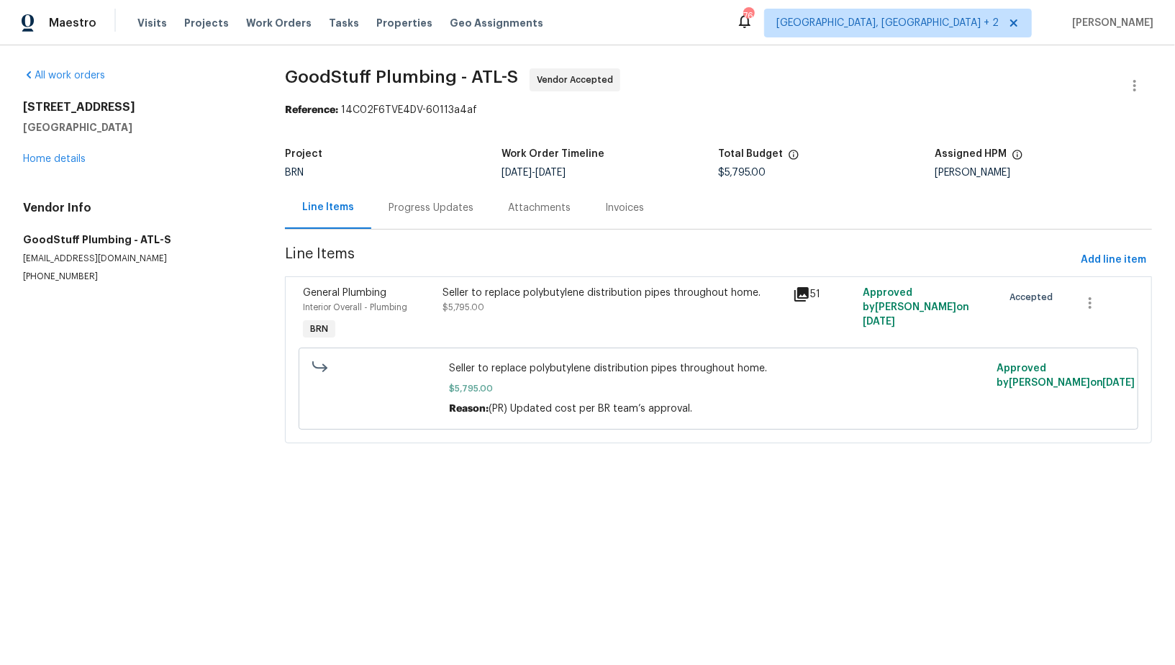
click at [417, 212] on div "Progress Updates" at bounding box center [431, 208] width 85 height 14
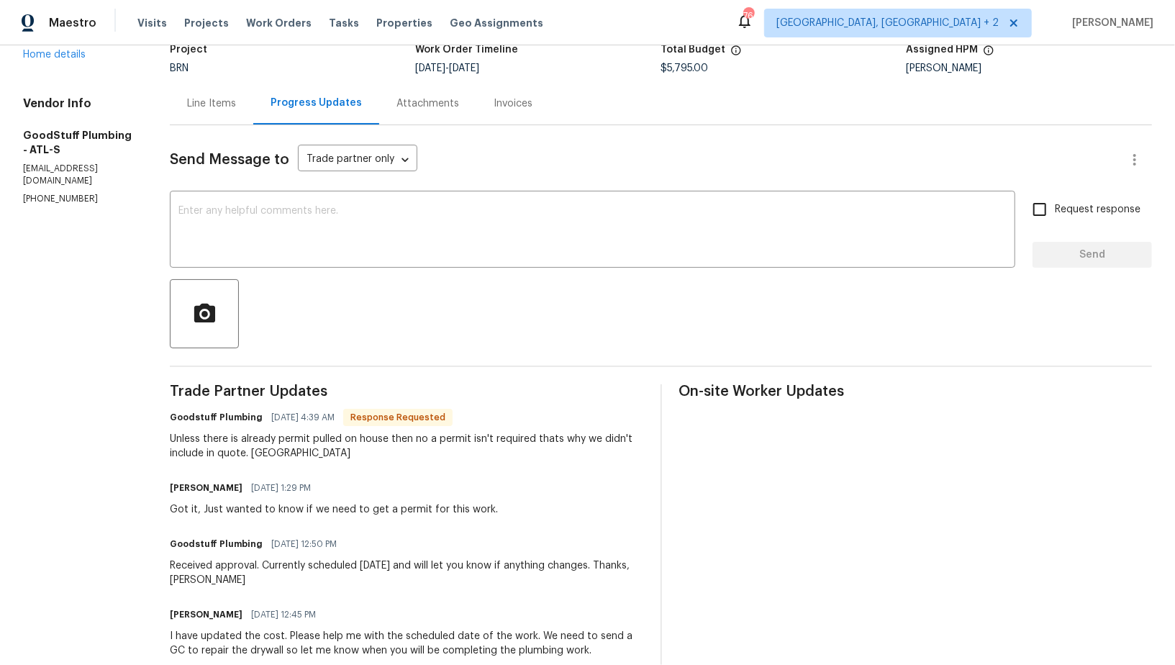
scroll to position [68, 0]
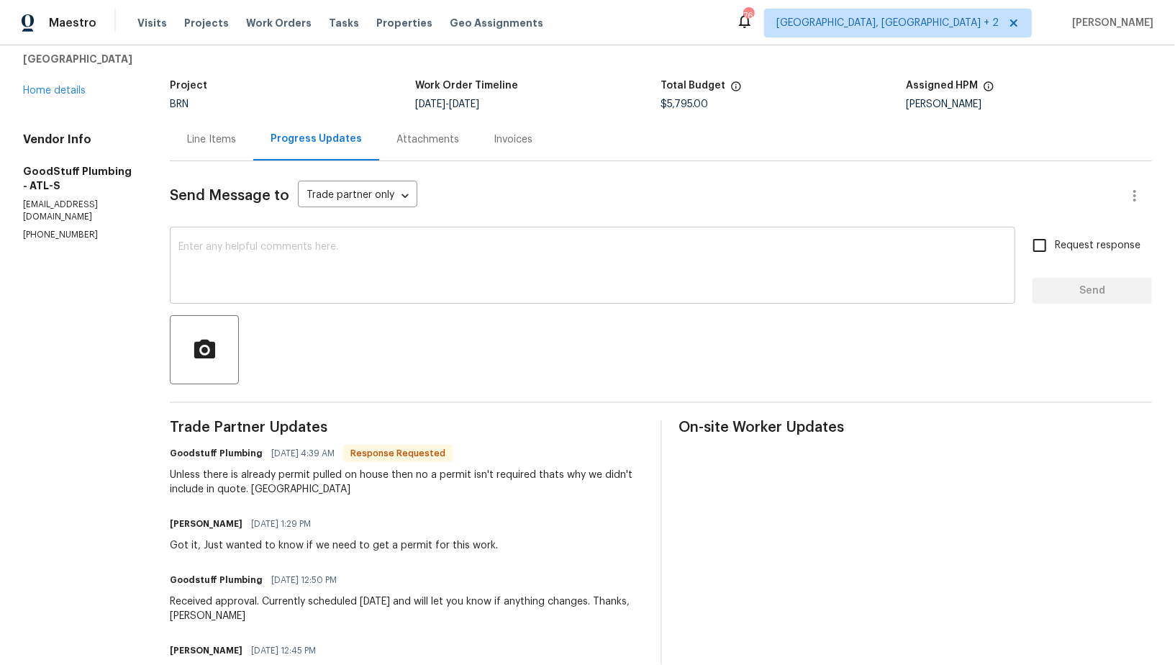
click at [305, 259] on textarea at bounding box center [592, 267] width 828 height 50
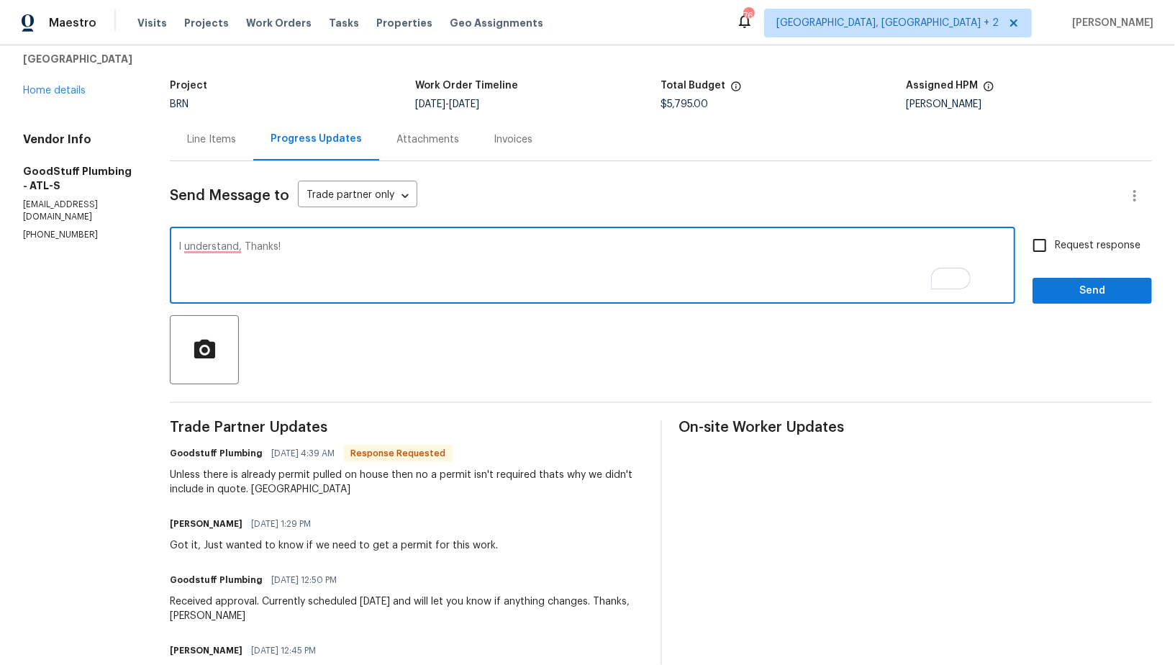
click at [308, 245] on textarea "I understand, Thanks!" at bounding box center [592, 267] width 828 height 50
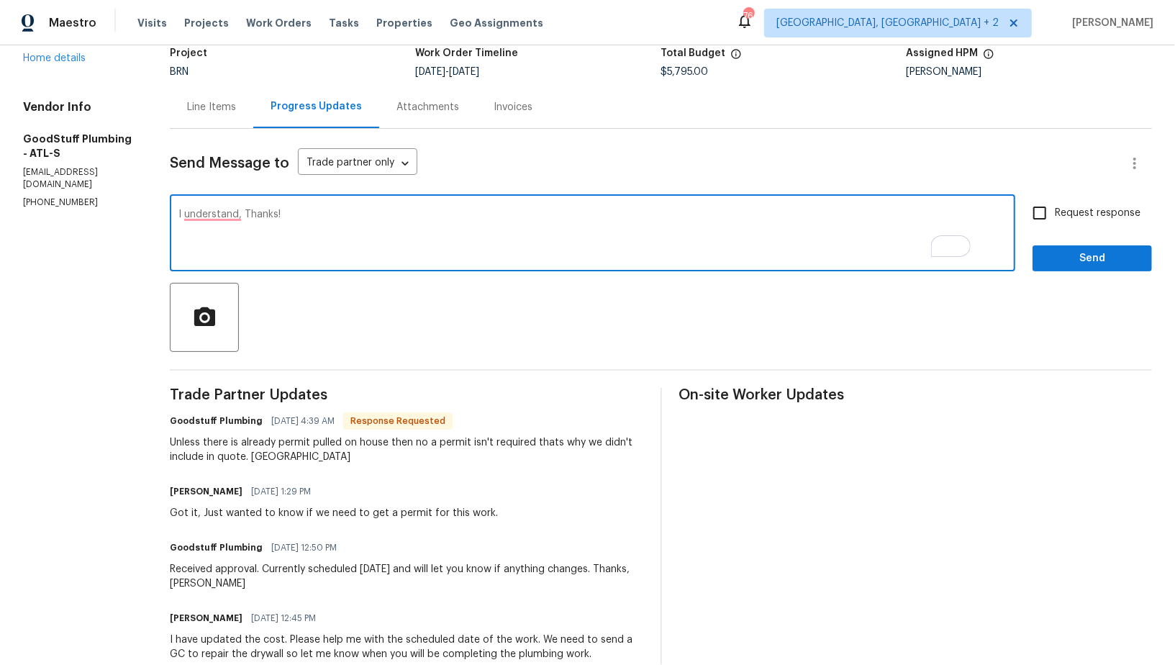
scroll to position [138, 0]
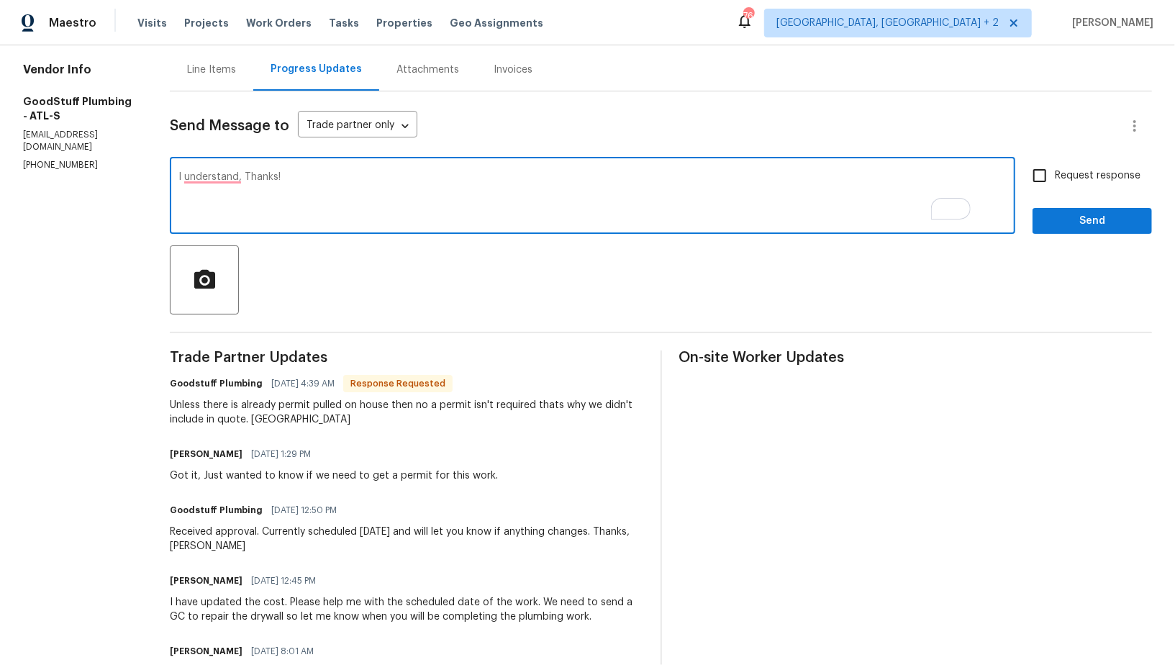
type textarea "I understand, Thanks!"
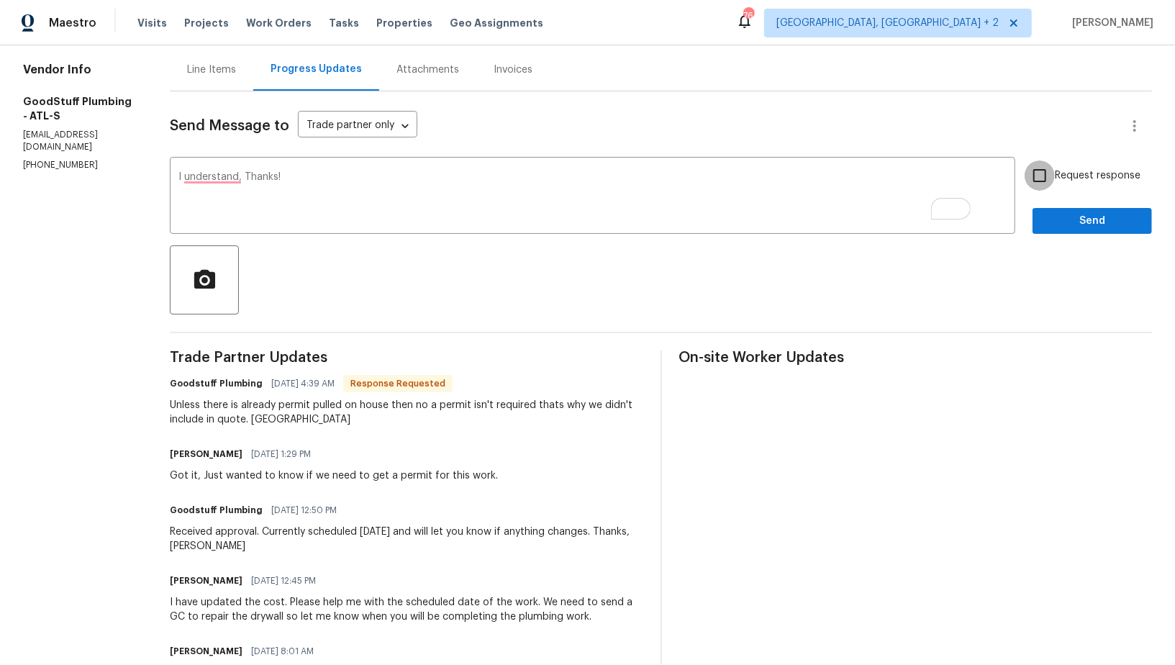
click at [1047, 164] on input "Request response" at bounding box center [1040, 176] width 30 height 30
checkbox input "true"
click at [1063, 214] on span "Send" at bounding box center [1092, 221] width 96 height 18
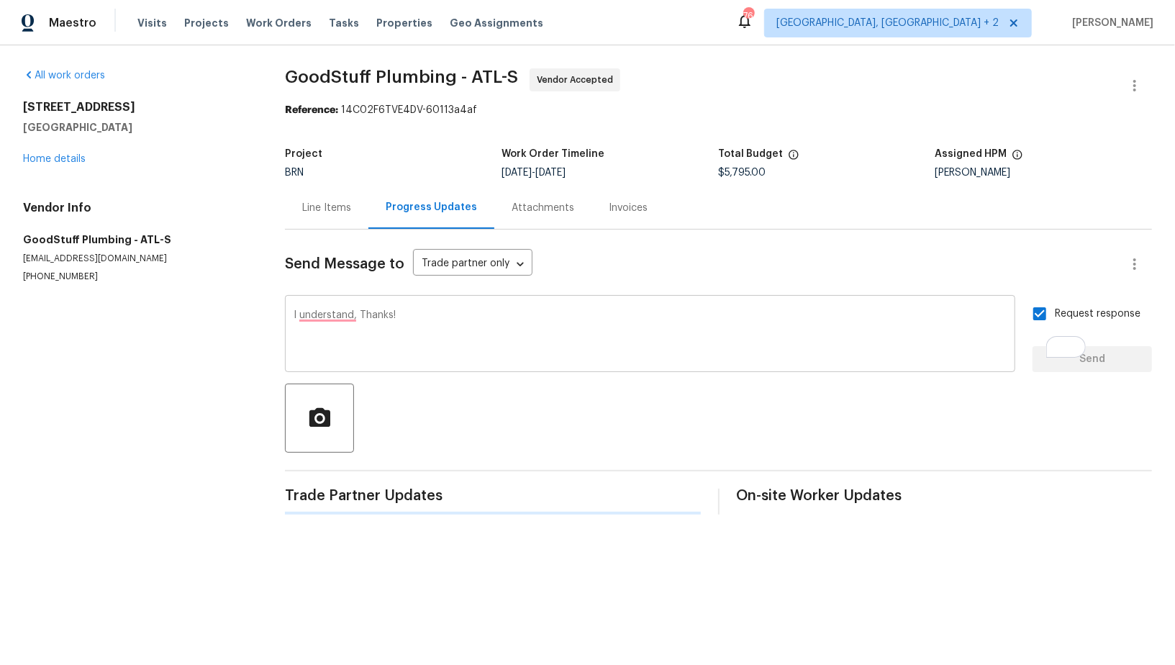
scroll to position [0, 0]
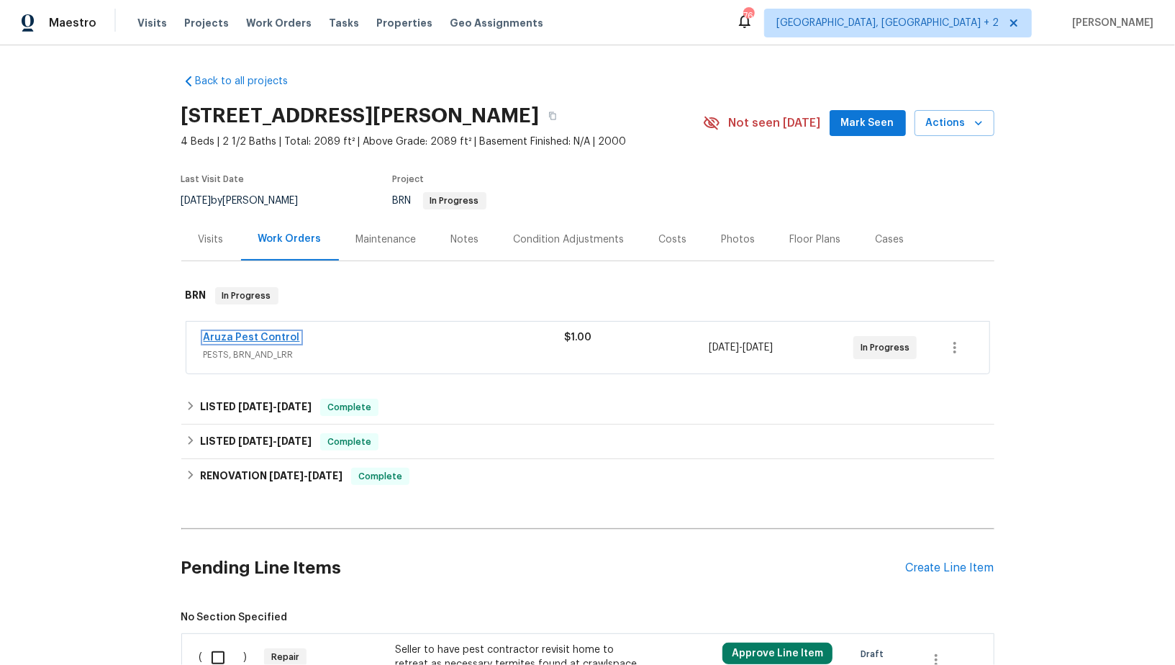
click at [264, 337] on link "Aruza Pest Control" at bounding box center [252, 338] width 96 height 10
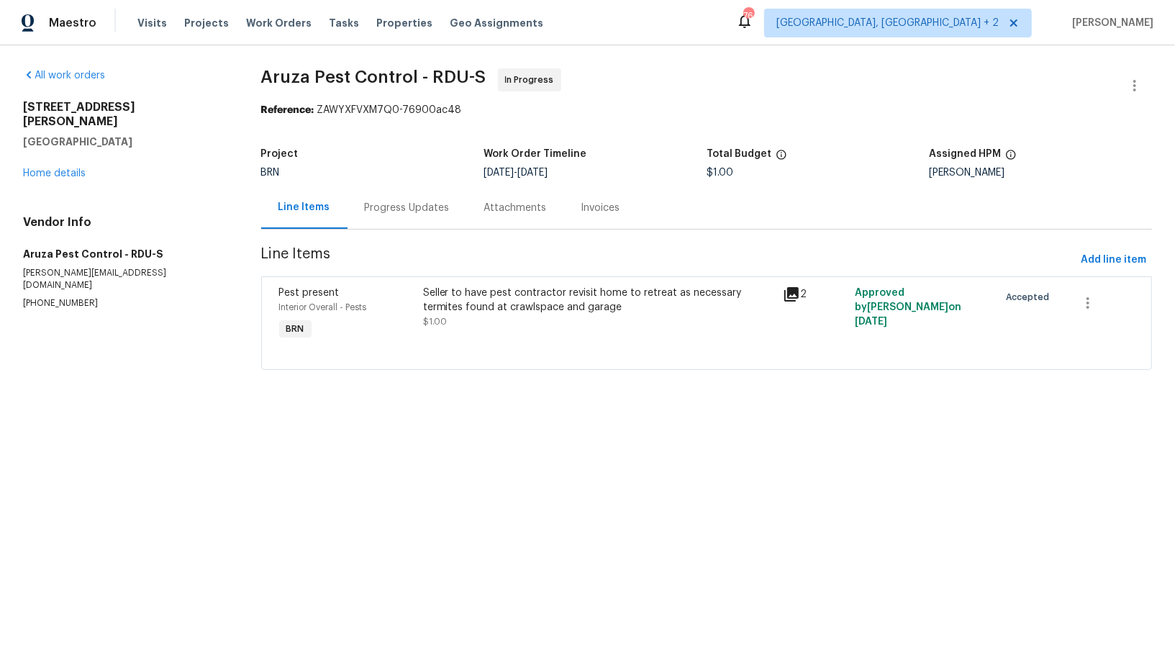
click at [389, 202] on div "Progress Updates" at bounding box center [407, 208] width 85 height 14
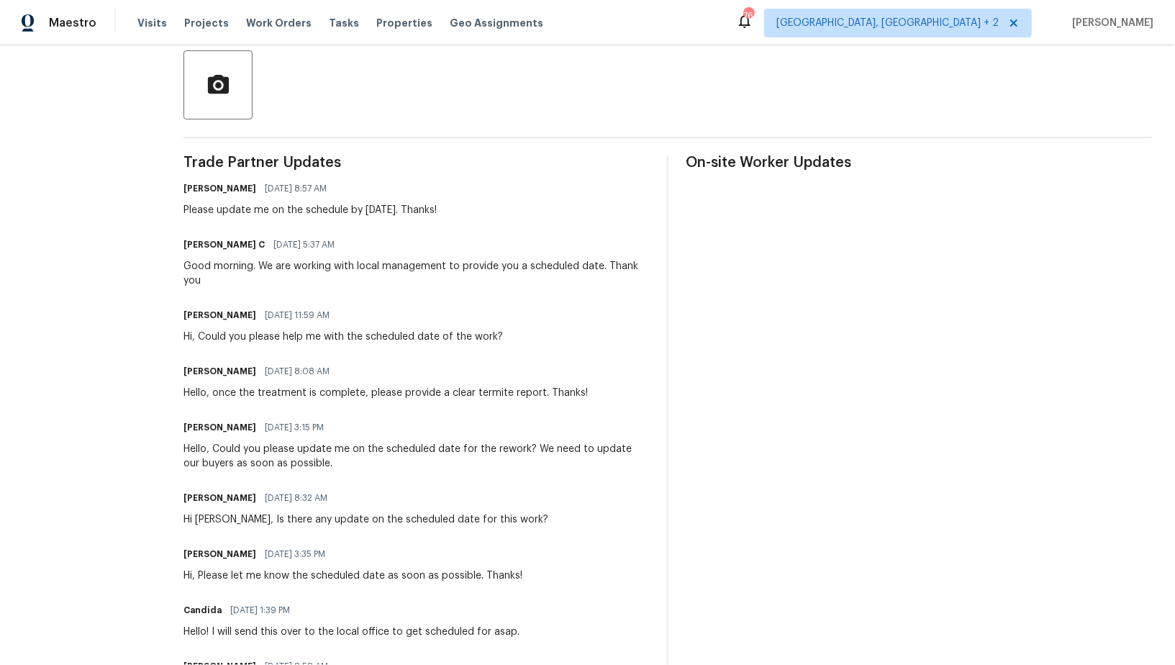
scroll to position [143, 0]
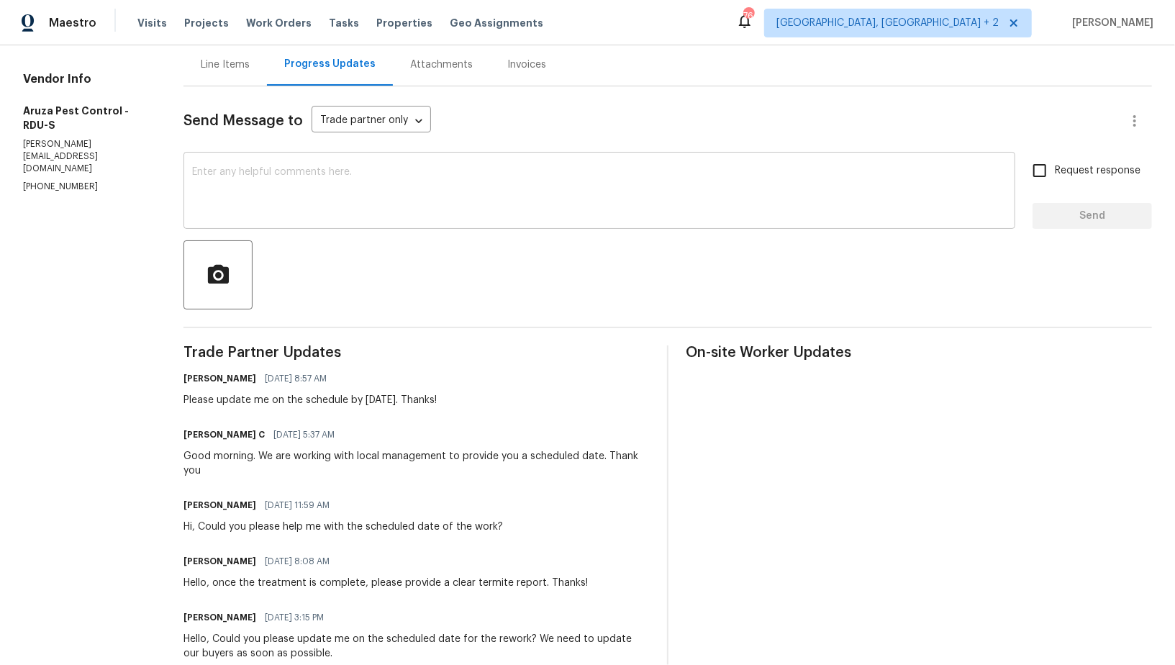
click at [276, 178] on textarea at bounding box center [599, 192] width 815 height 50
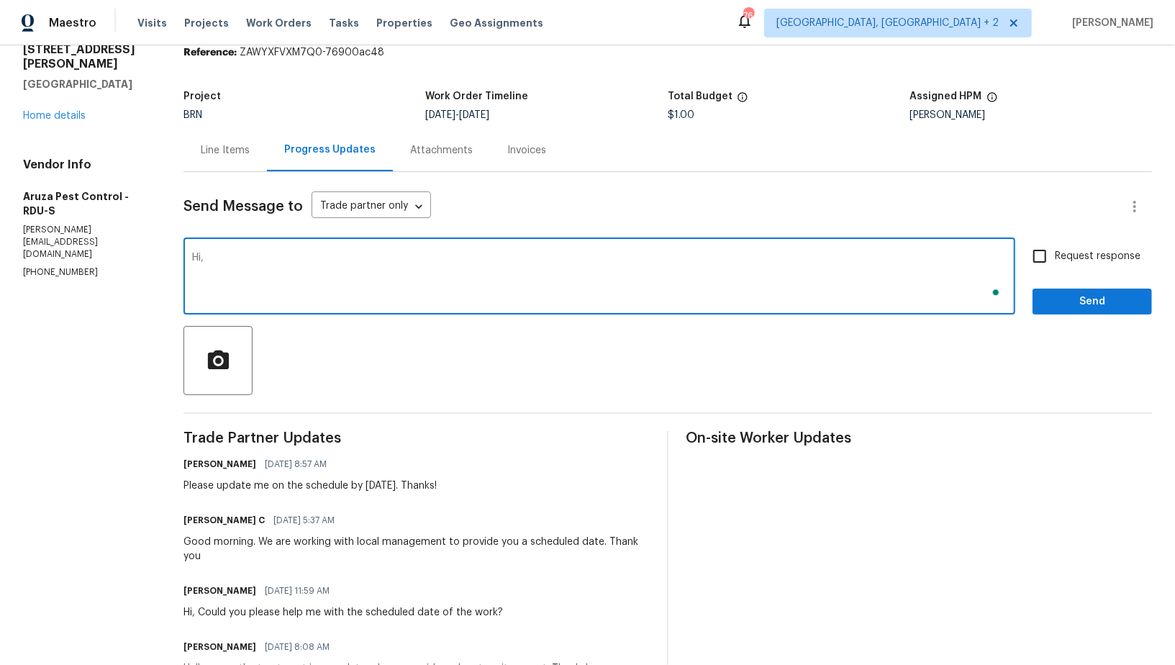
scroll to position [58, 0]
paste textarea "[PHONE_NUMBER]"
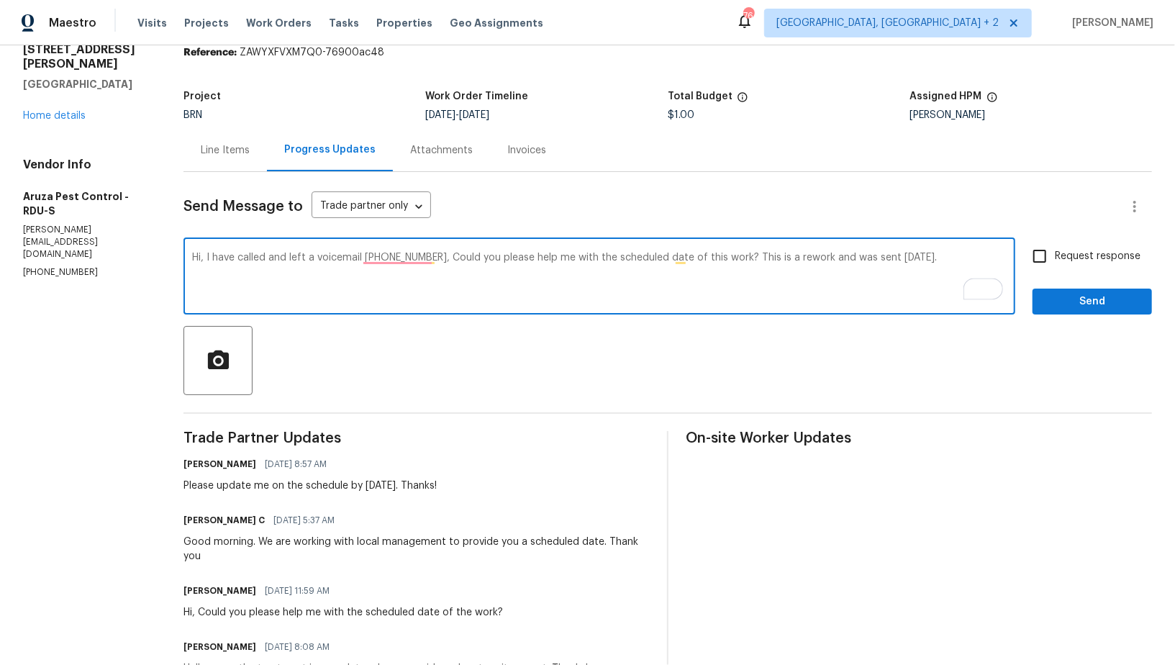
drag, startPoint x: 438, startPoint y: 253, endPoint x: 1028, endPoint y: 249, distance: 590.2
click at [1028, 249] on div "Hi, I have called and left a voicemail [PHONE_NUMBER], Could you please help me…" at bounding box center [668, 277] width 969 height 73
click at [772, 266] on textarea "Hi, I have called and left a voicemail [PHONE_NUMBER], Could you please help me…" at bounding box center [599, 278] width 815 height 50
drag, startPoint x: 437, startPoint y: 256, endPoint x: 970, endPoint y: 255, distance: 532.6
click at [970, 255] on textarea "Hi, I have called and left a voicemail [PHONE_NUMBER], Could you please help me…" at bounding box center [599, 278] width 815 height 50
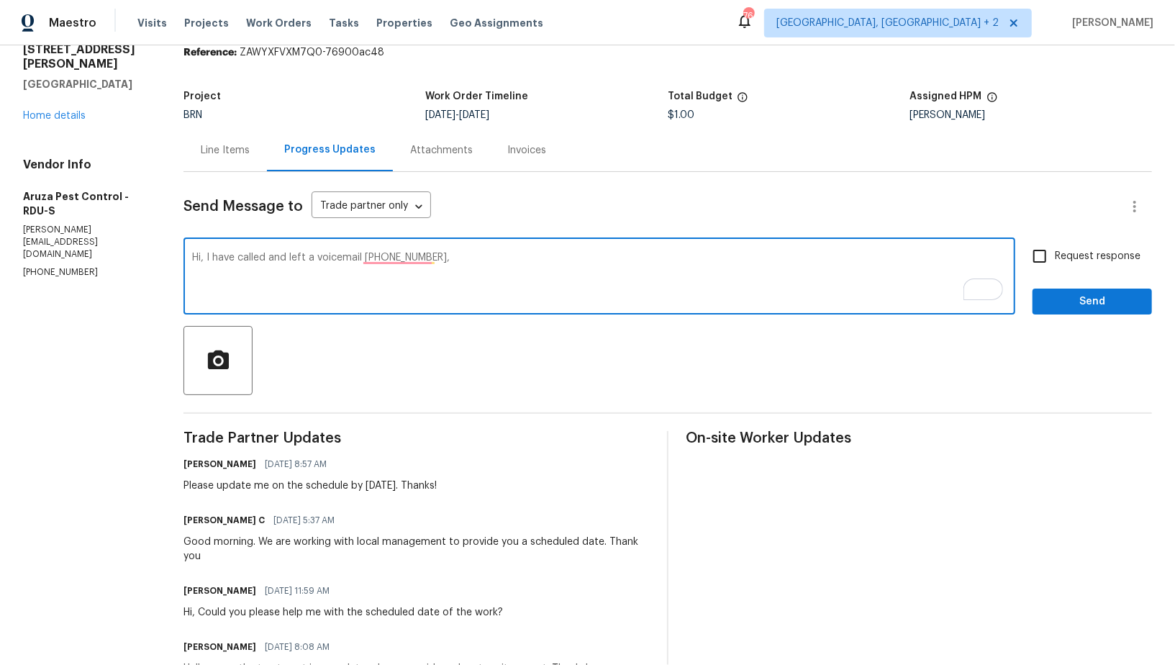
paste textarea "Could you please provide the scheduled date for this work? This is a rework tha…"
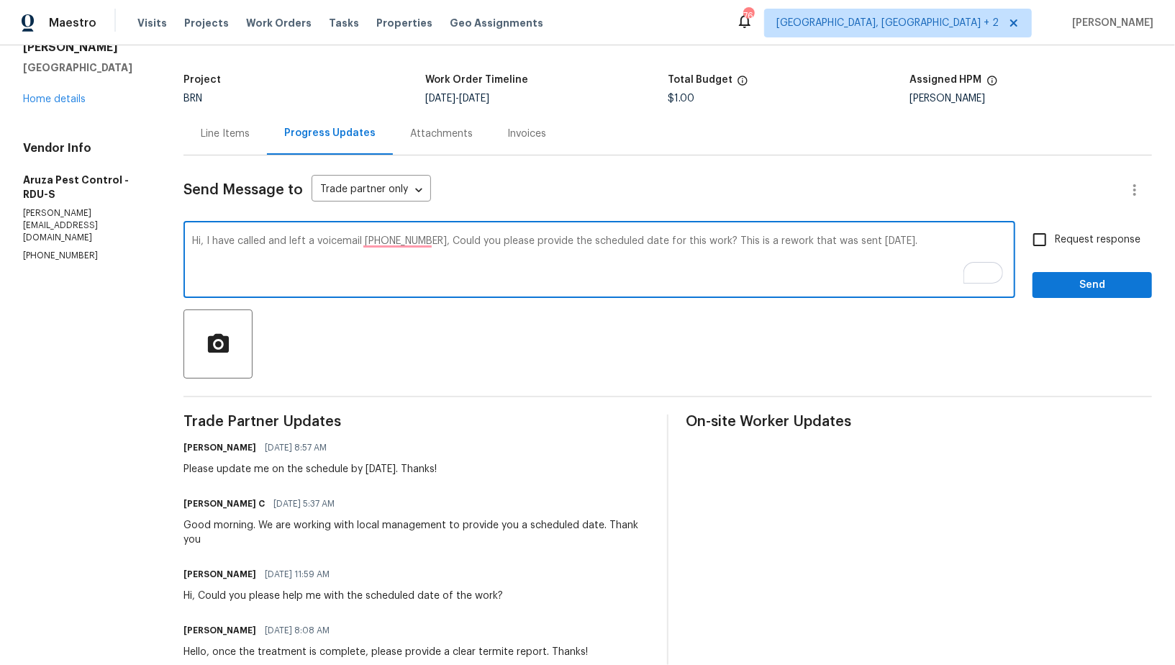
scroll to position [63, 0]
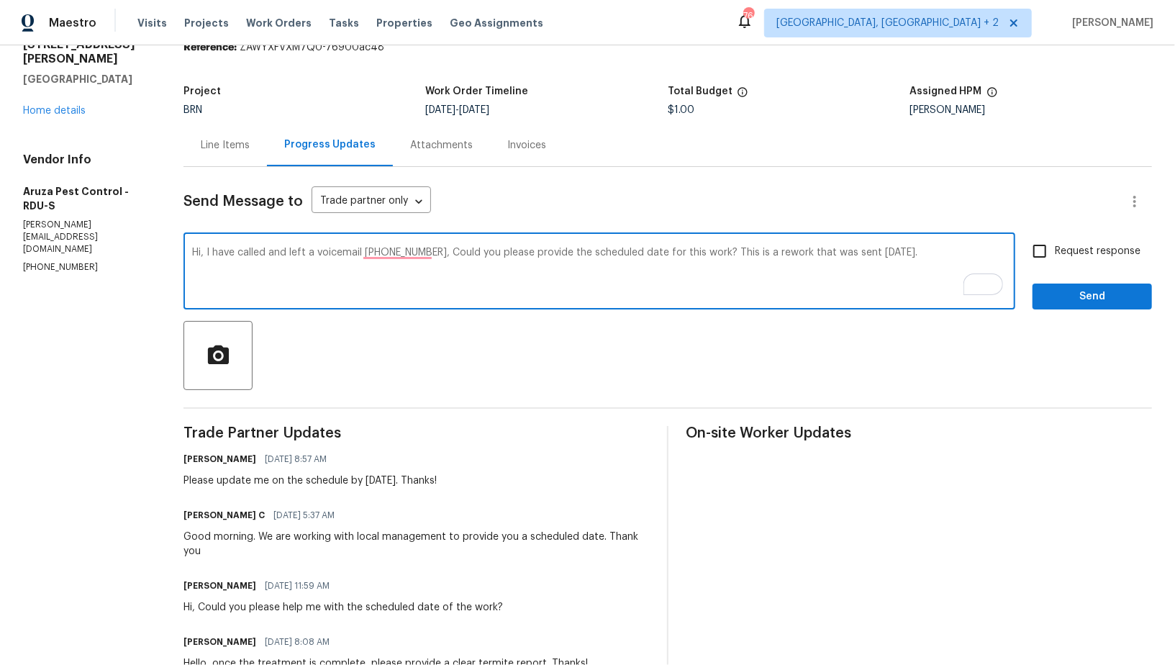
click at [791, 253] on textarea "Hi, I have called and left a voicemail 520-221-6302, Could you please provide t…" at bounding box center [599, 273] width 815 height 50
click at [836, 253] on textarea "Hi, I have called and left a voicemail 520-221-6302, Could you please provide t…" at bounding box center [599, 273] width 815 height 50
type textarea "Hi, I have called and left a voicemail 520-221-6302, Could you please provide t…"
click at [1066, 255] on span "Request response" at bounding box center [1098, 251] width 86 height 15
click at [1055, 255] on input "Request response" at bounding box center [1040, 251] width 30 height 30
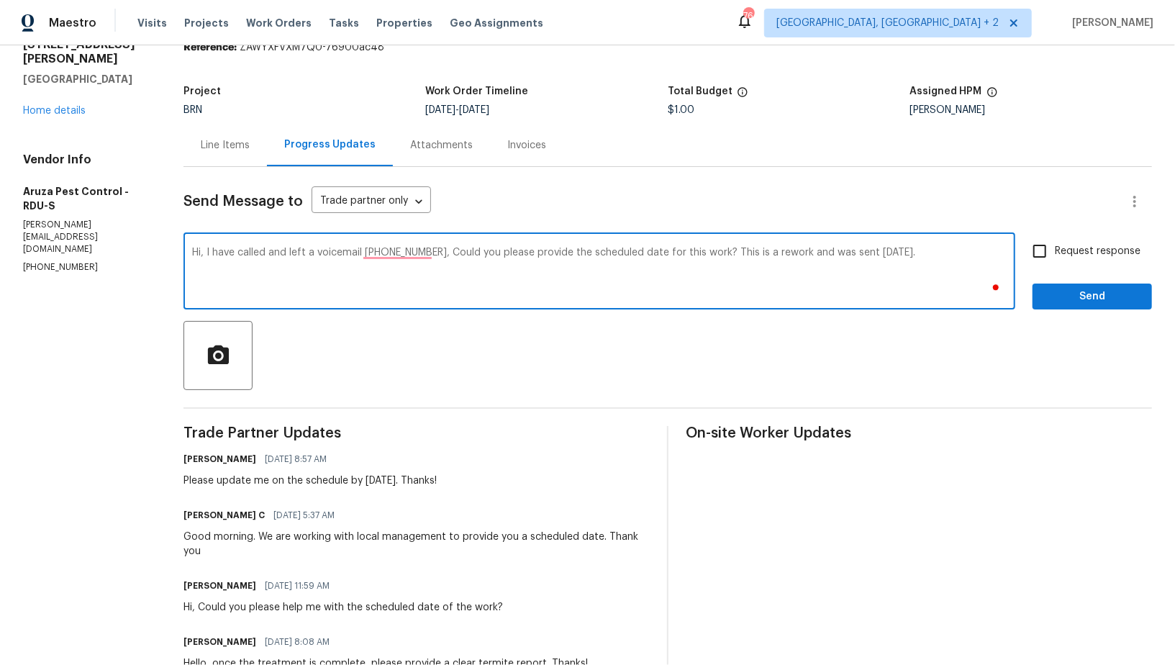
checkbox input "true"
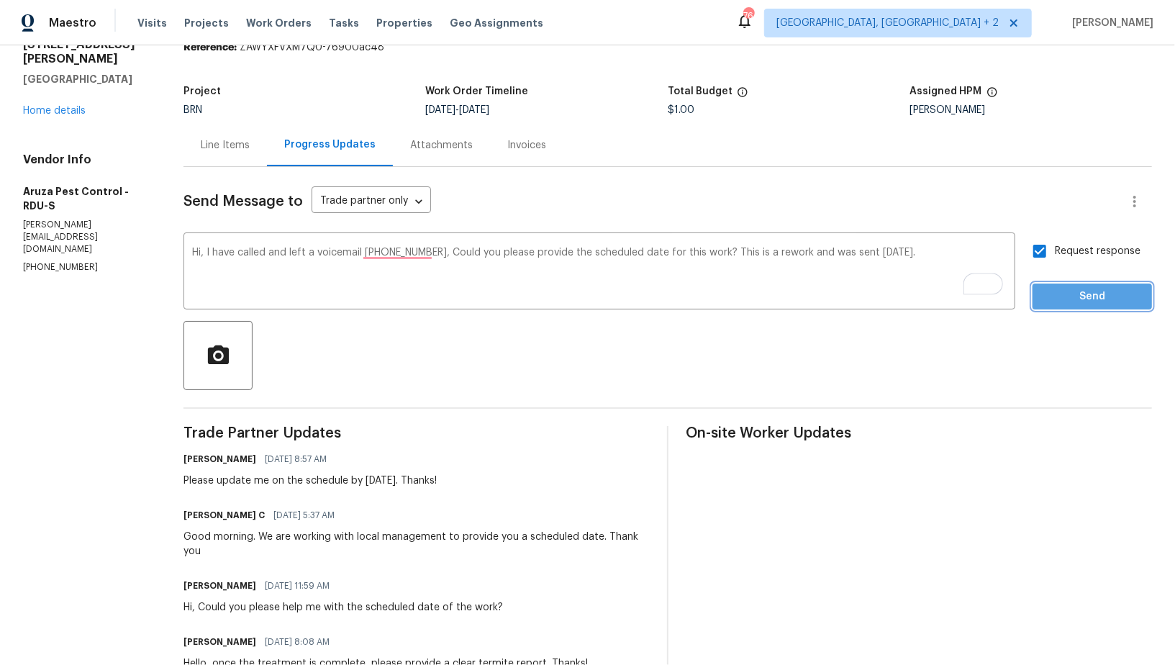
click at [1070, 284] on button "Send" at bounding box center [1092, 297] width 119 height 27
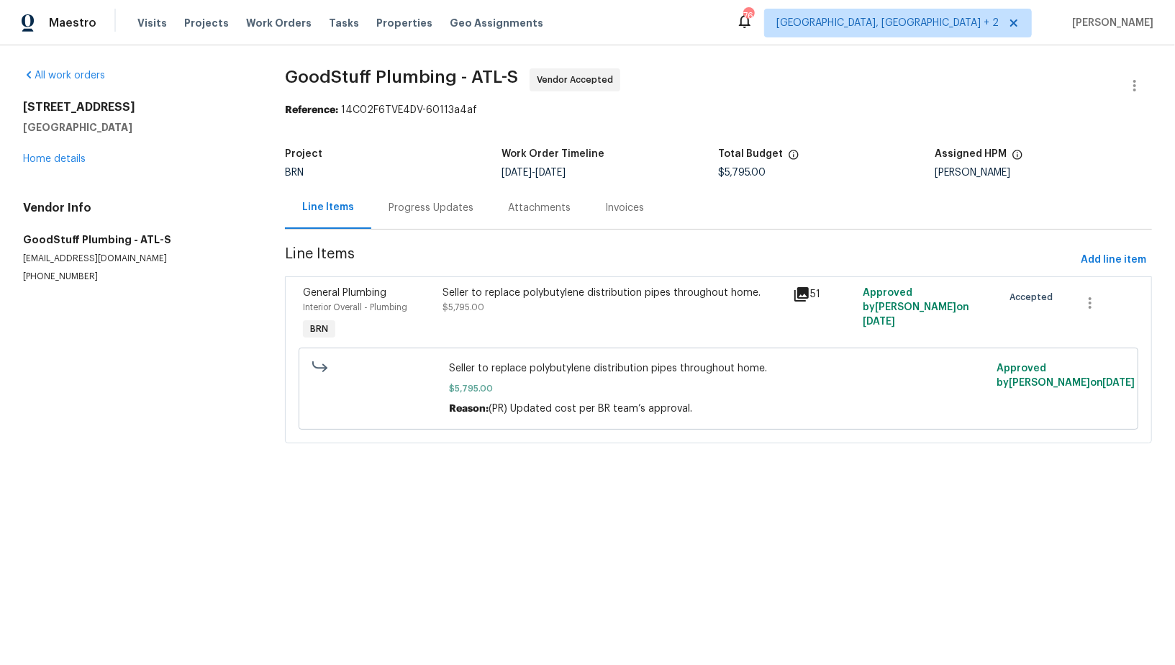
click at [387, 222] on div "Progress Updates" at bounding box center [430, 207] width 119 height 42
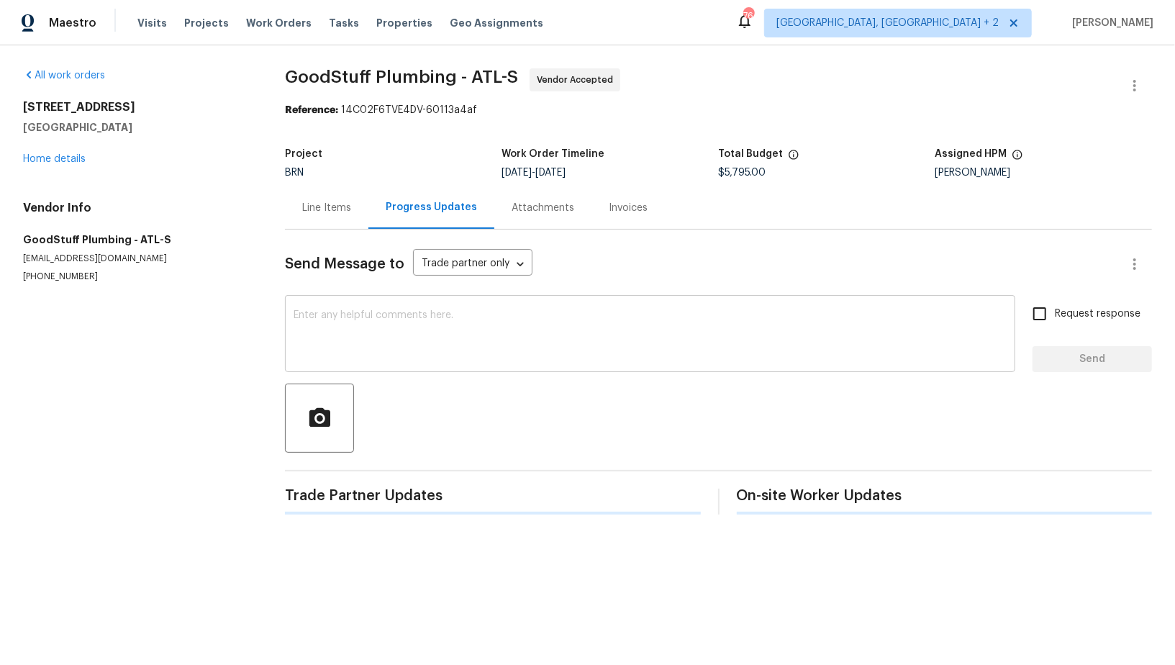
click at [356, 351] on textarea at bounding box center [650, 335] width 713 height 50
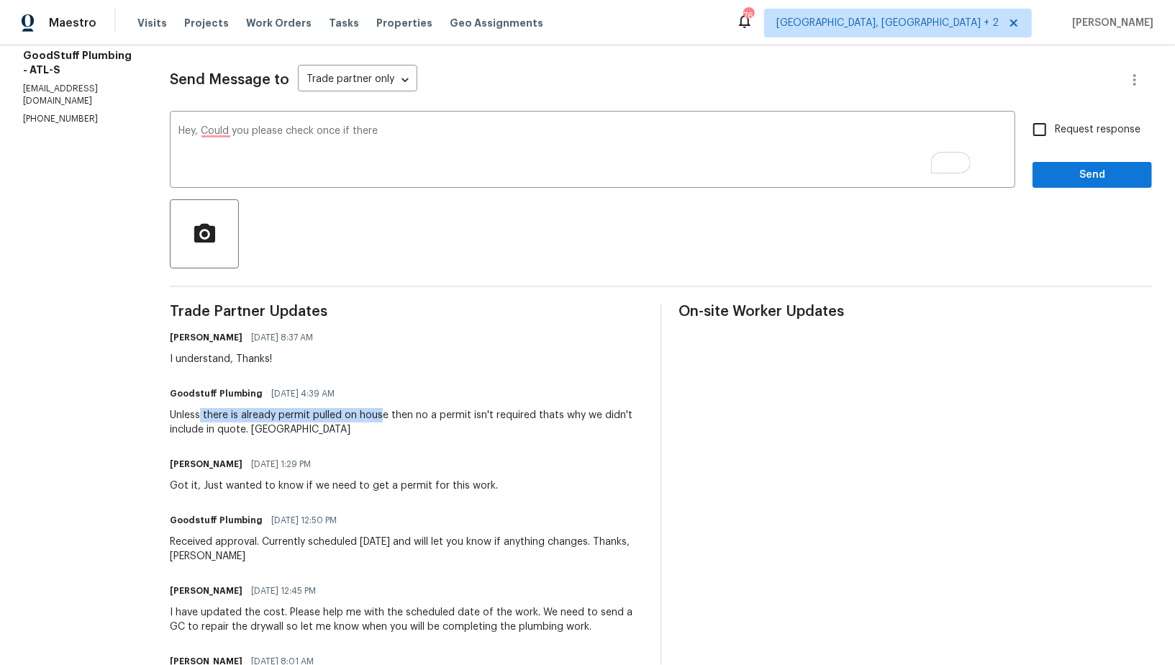
drag, startPoint x: 235, startPoint y: 412, endPoint x: 419, endPoint y: 418, distance: 184.3
click at [419, 418] on div "Unless there is already permit pulled on house then no a permit isn't required …" at bounding box center [407, 422] width 474 height 29
copy div "there is already permit pulled on hous"
click at [435, 143] on textarea "Hey, Could you please check once if there" at bounding box center [592, 151] width 828 height 50
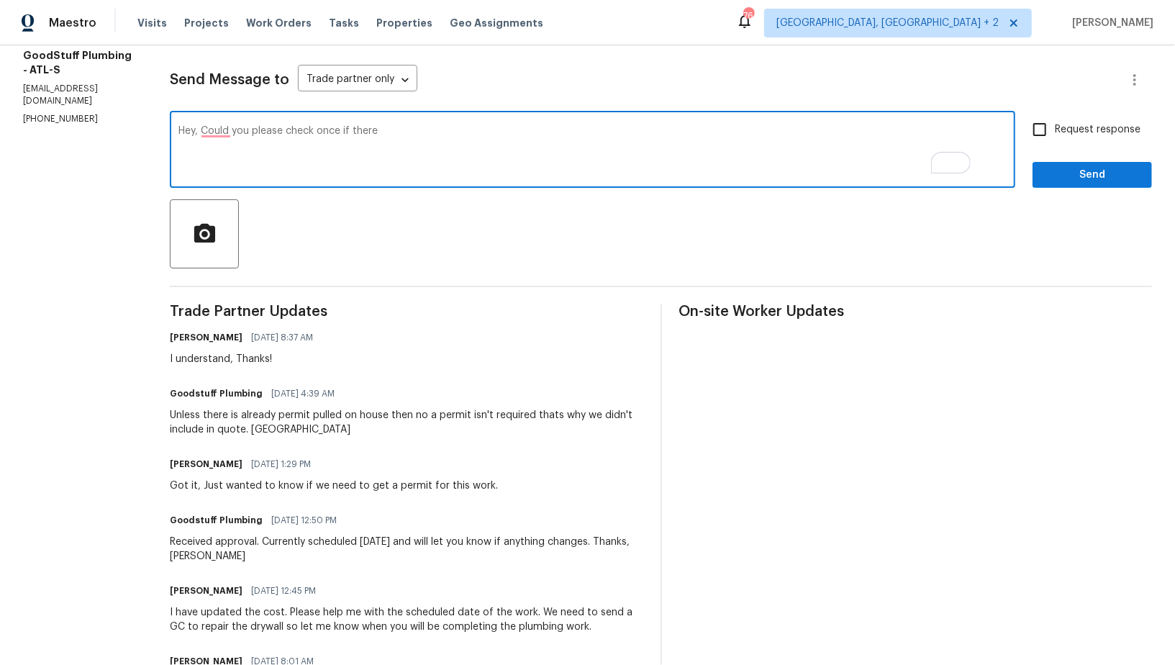
paste textarea "there is already permit pulled on hous"
click at [416, 130] on textarea "Hey, Could you please check once if there there is already permit pulled on hous" at bounding box center [592, 151] width 828 height 50
click at [479, 133] on textarea "Hey, Could you please check once if there is already permit pulled on hous" at bounding box center [592, 151] width 828 height 50
click at [557, 136] on textarea "Hey, Could you please check once if there is already a permit pulled on hous" at bounding box center [592, 151] width 828 height 50
click at [573, 132] on textarea "Hey, Could you please check once if there is already a permit pulled on hous" at bounding box center [592, 151] width 828 height 50
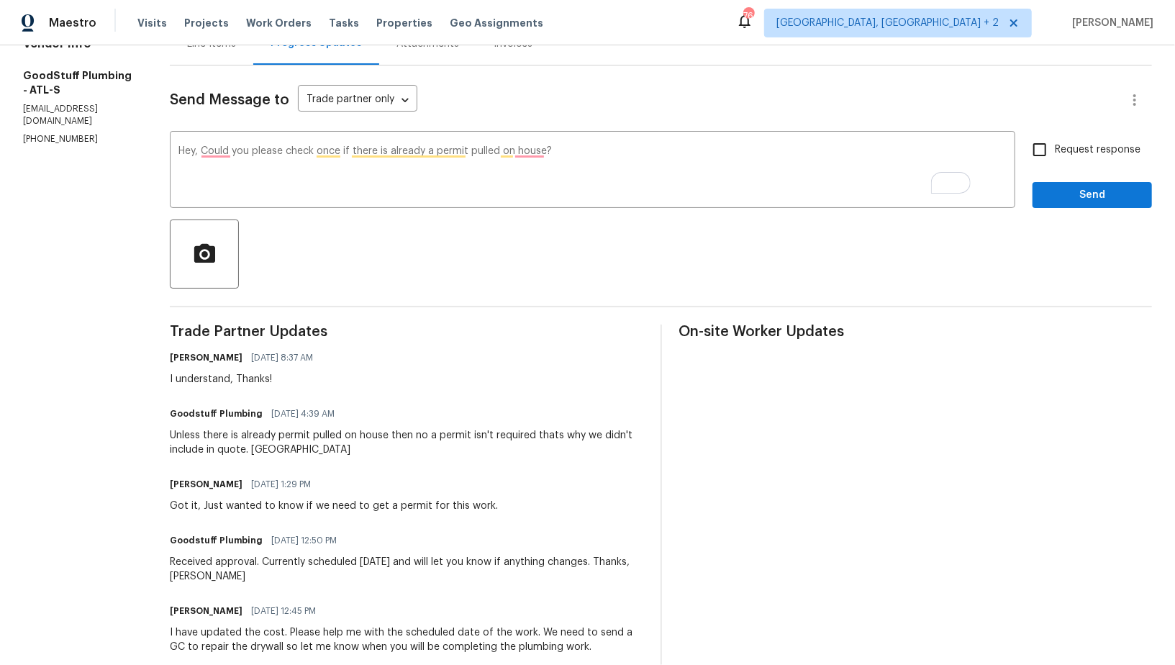
click at [253, 153] on textarea "Hey, Could you please check once if there is already a permit pulled on house?" at bounding box center [592, 171] width 828 height 50
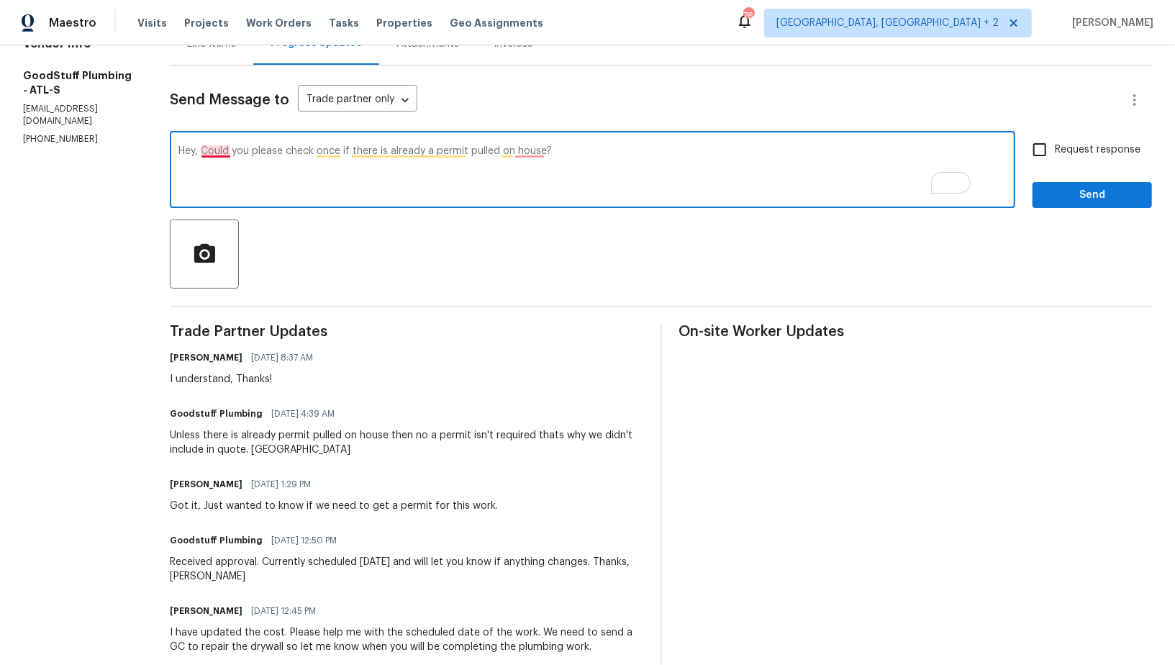
click at [253, 150] on textarea "Hey, Could you please check once if there is already a permit pulled on house?" at bounding box center [592, 171] width 828 height 50
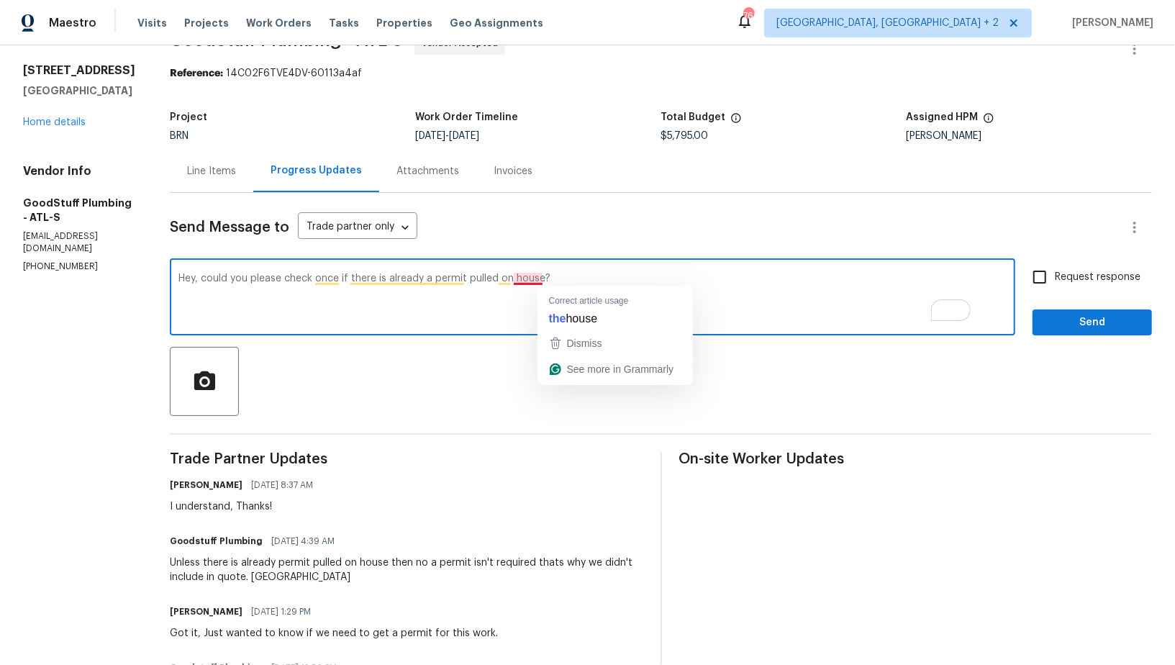
click at [563, 278] on textarea "Hey, could you please check once if there is already a permit pulled on house?" at bounding box center [592, 299] width 828 height 50
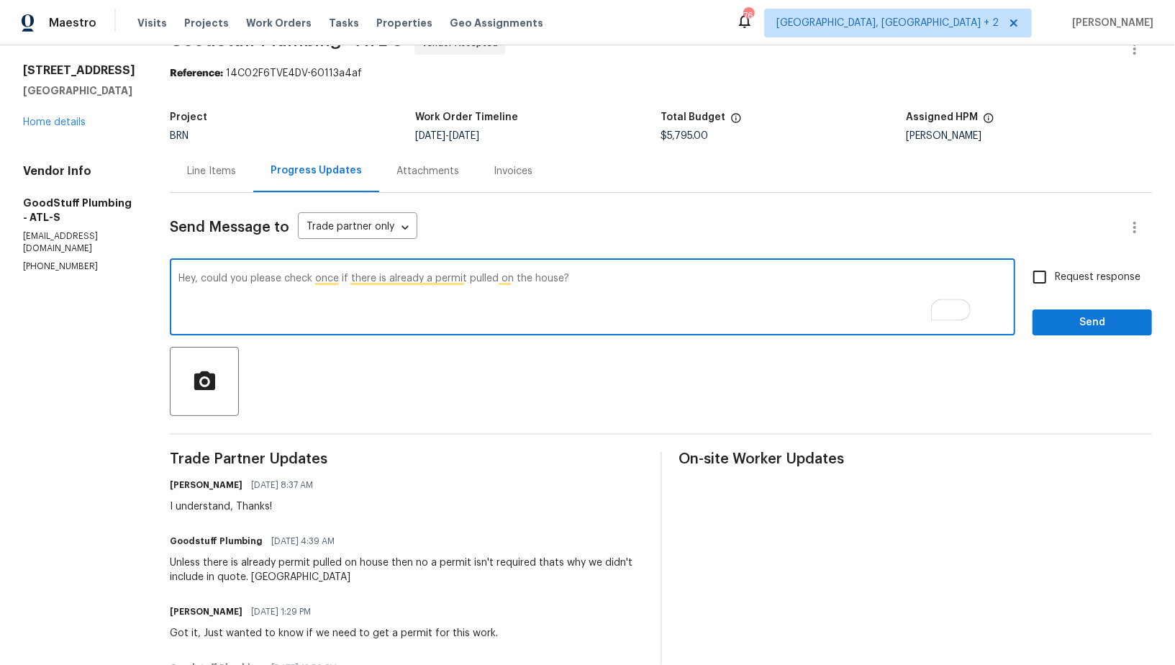
type textarea "Hey, could you please check once if there is already a permit pulled on the hou…"
paste textarea ""Hey, could you please check if a permit has already been pulled for the house?"
click at [217, 275] on textarea ""Hey, could you please check if a permit has already been pulled for the house?" at bounding box center [592, 299] width 828 height 50
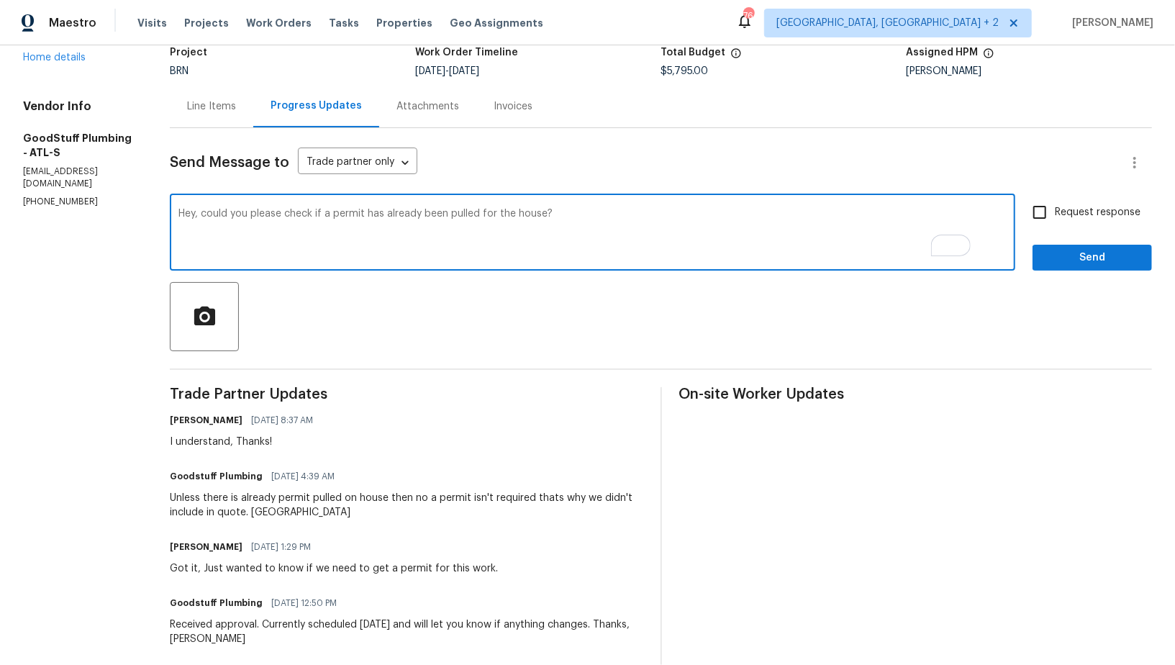
click at [546, 213] on textarea "Hey, could you please check if a permit has already been pulled for the house?" at bounding box center [592, 234] width 828 height 50
type textarea "Hey, could you please check if a permit has already been pulled for this house?"
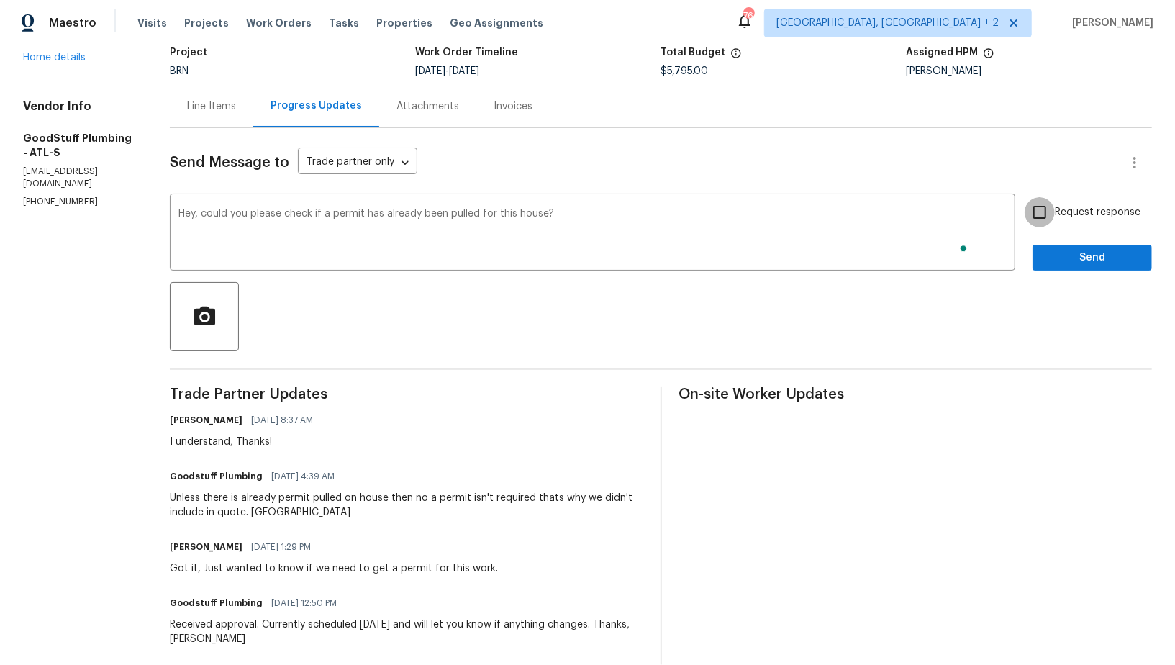
click at [1047, 223] on input "Request response" at bounding box center [1040, 212] width 30 height 30
checkbox input "true"
click at [1056, 258] on span "Send" at bounding box center [1092, 258] width 96 height 18
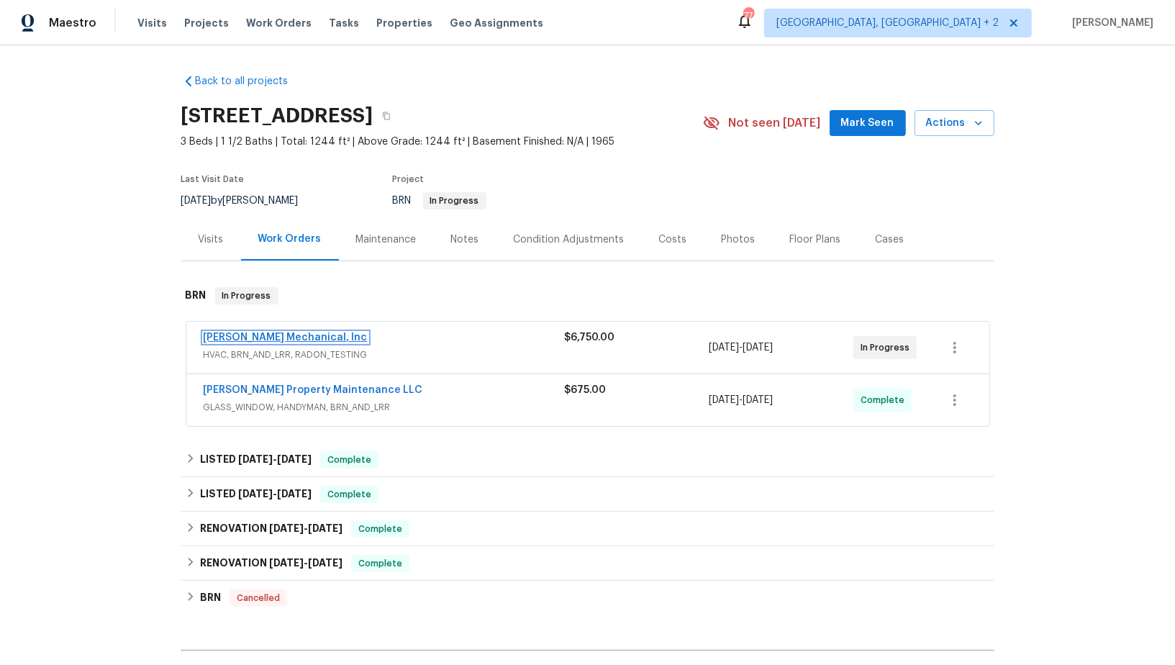
click at [284, 335] on link "[PERSON_NAME] Mechanical, Inc" at bounding box center [286, 338] width 164 height 10
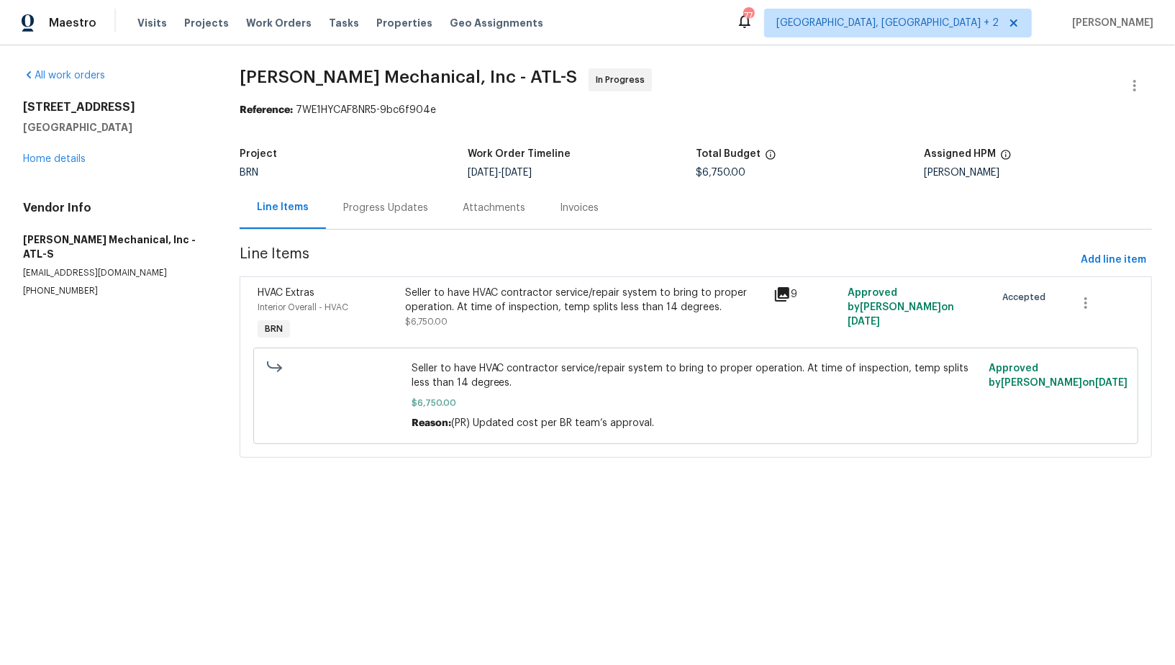
click at [379, 210] on div "Progress Updates" at bounding box center [385, 208] width 85 height 14
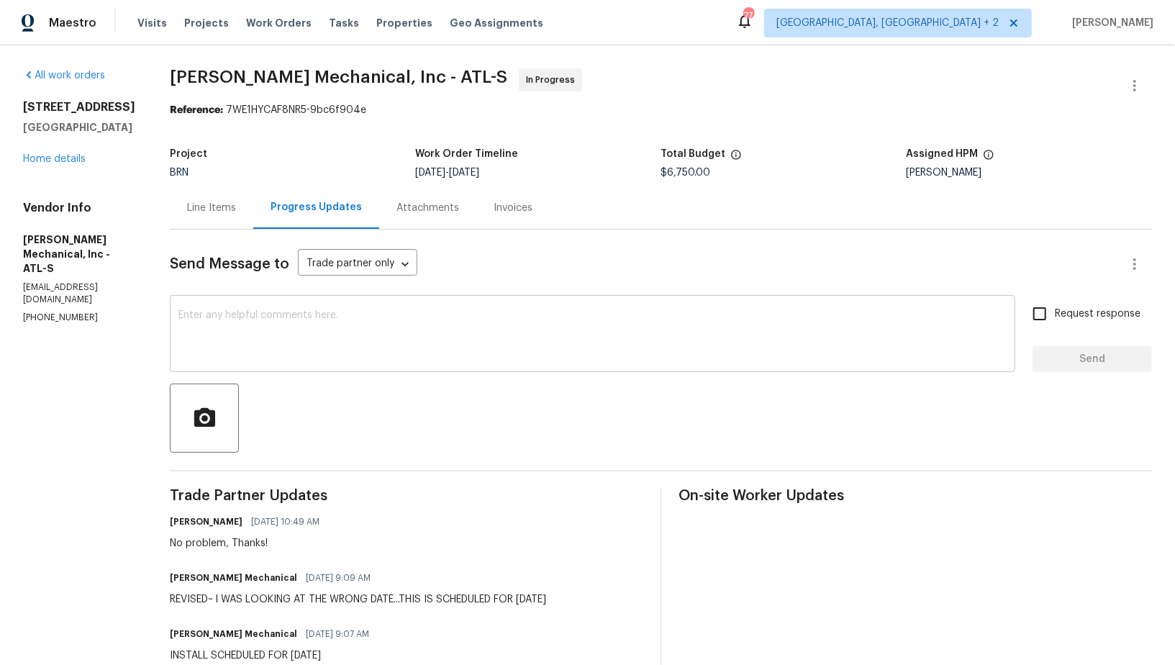
click at [313, 320] on textarea at bounding box center [592, 335] width 828 height 50
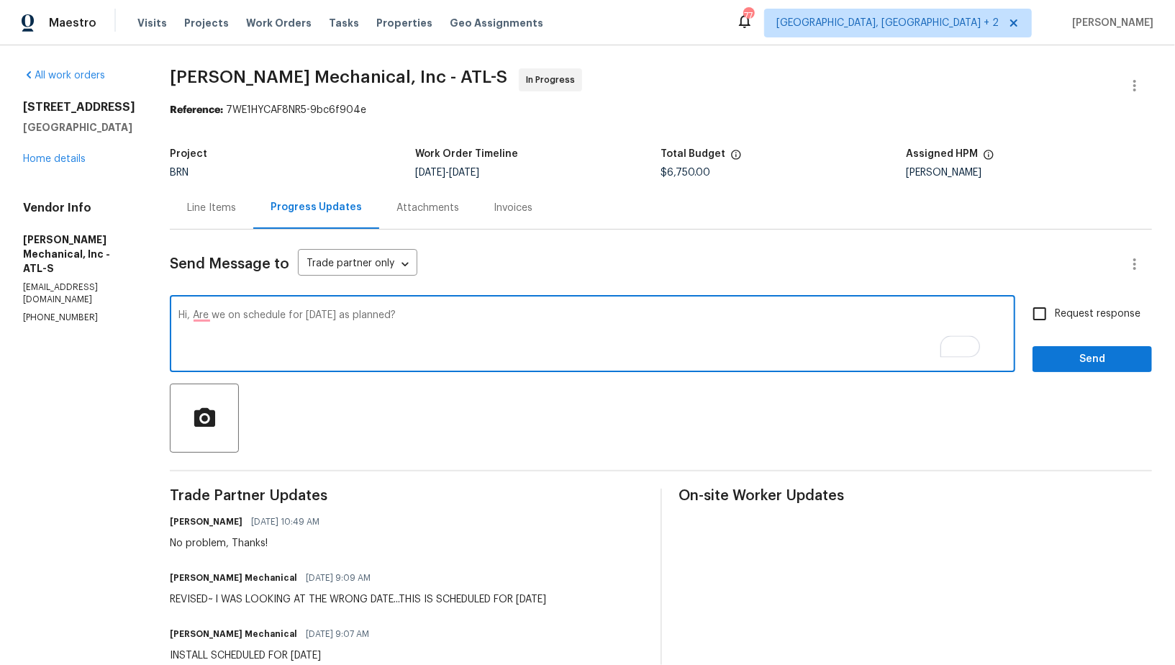
type textarea "Hi, Are we on schedule for Monday, 9/29 as planned?"
click at [1047, 317] on input "Request response" at bounding box center [1040, 314] width 30 height 30
checkbox input "true"
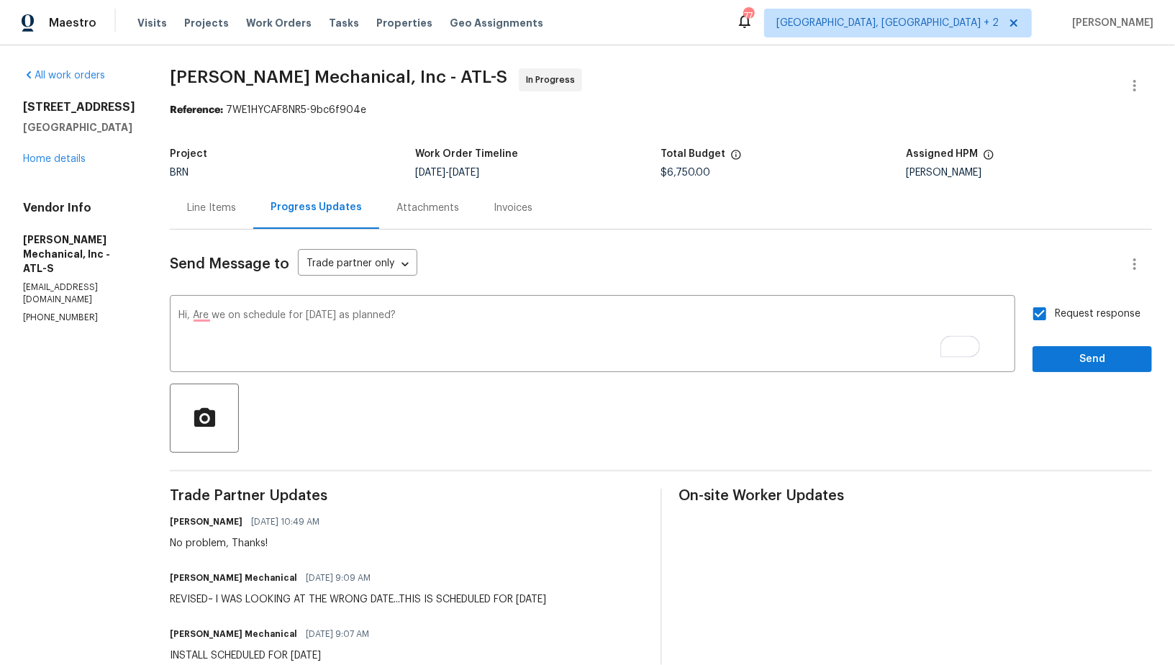
click at [1061, 345] on div "Request response Send" at bounding box center [1092, 335] width 119 height 73
click at [1059, 351] on span "Send" at bounding box center [1092, 360] width 96 height 18
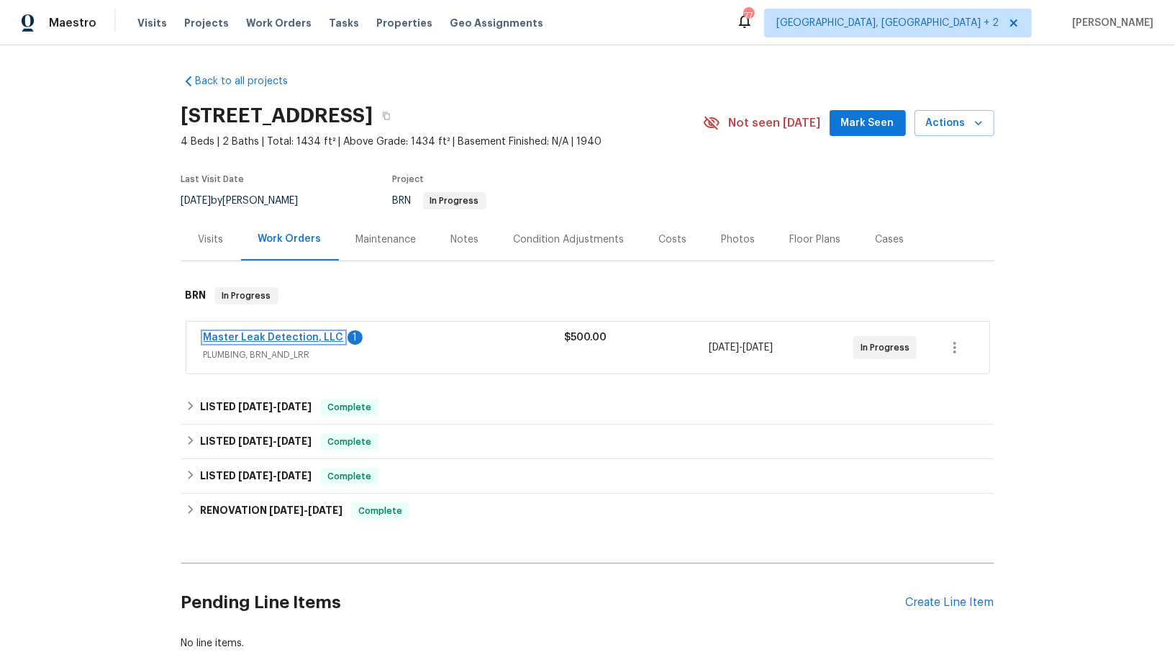
click at [271, 335] on link "Master Leak Detection, LLC" at bounding box center [274, 338] width 140 height 10
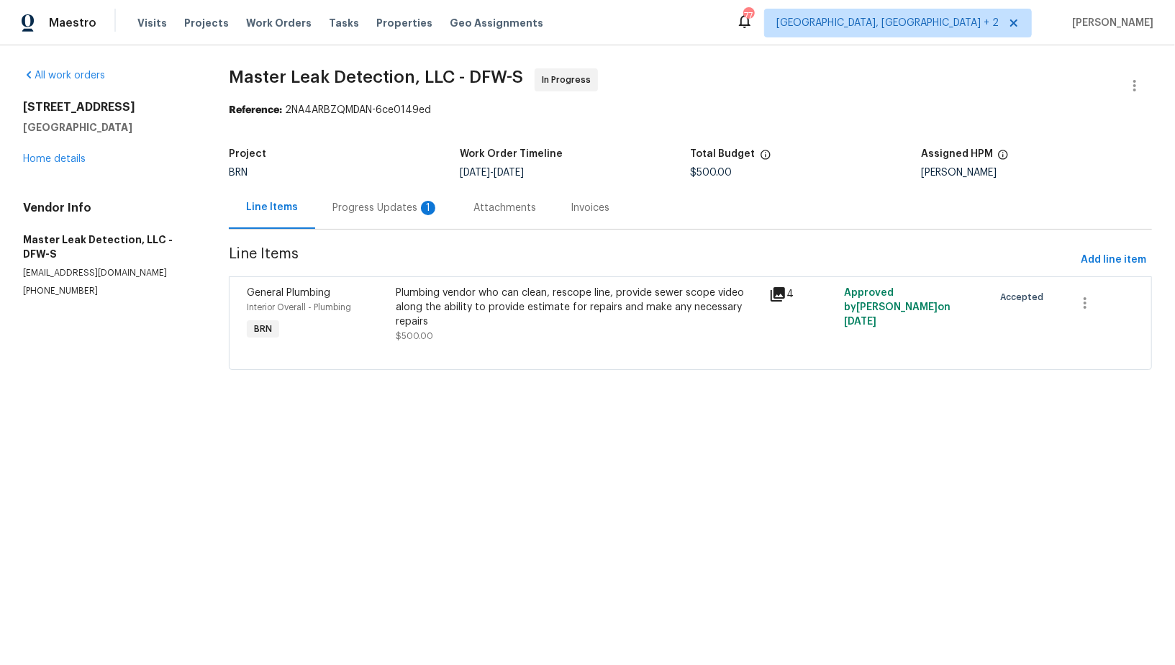
click at [383, 218] on div "Progress Updates 1" at bounding box center [385, 207] width 141 height 42
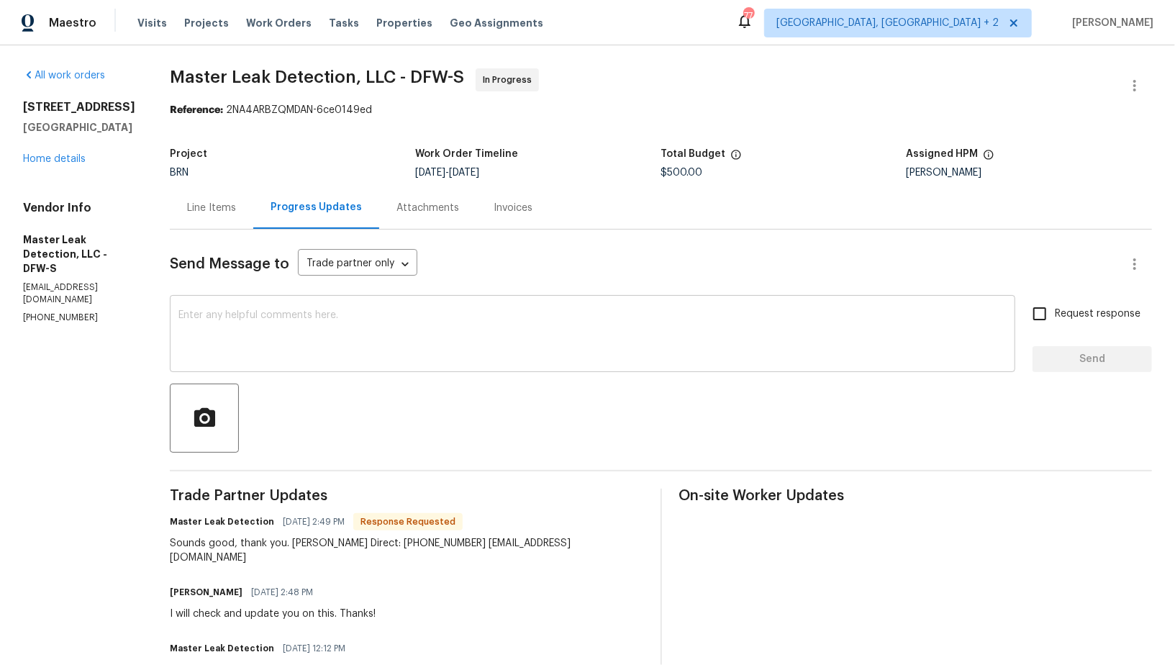
click at [348, 361] on div "x ​" at bounding box center [593, 335] width 846 height 73
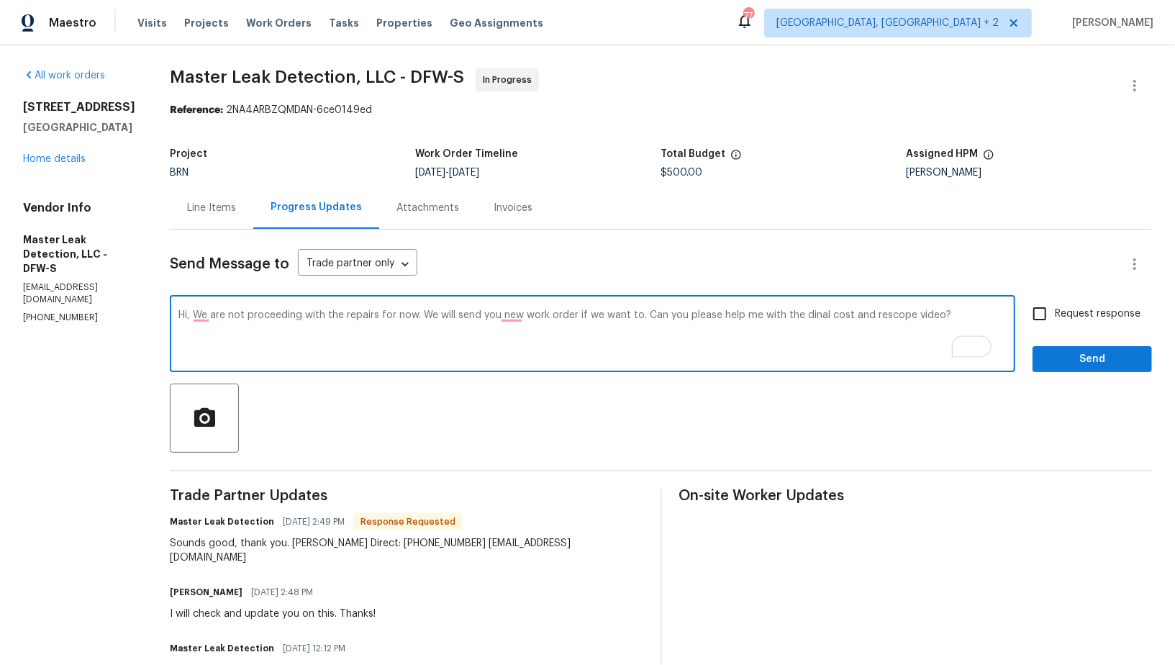
type textarea "Hi, We are not proceeding with the repairs for now. We will send you new work o…"
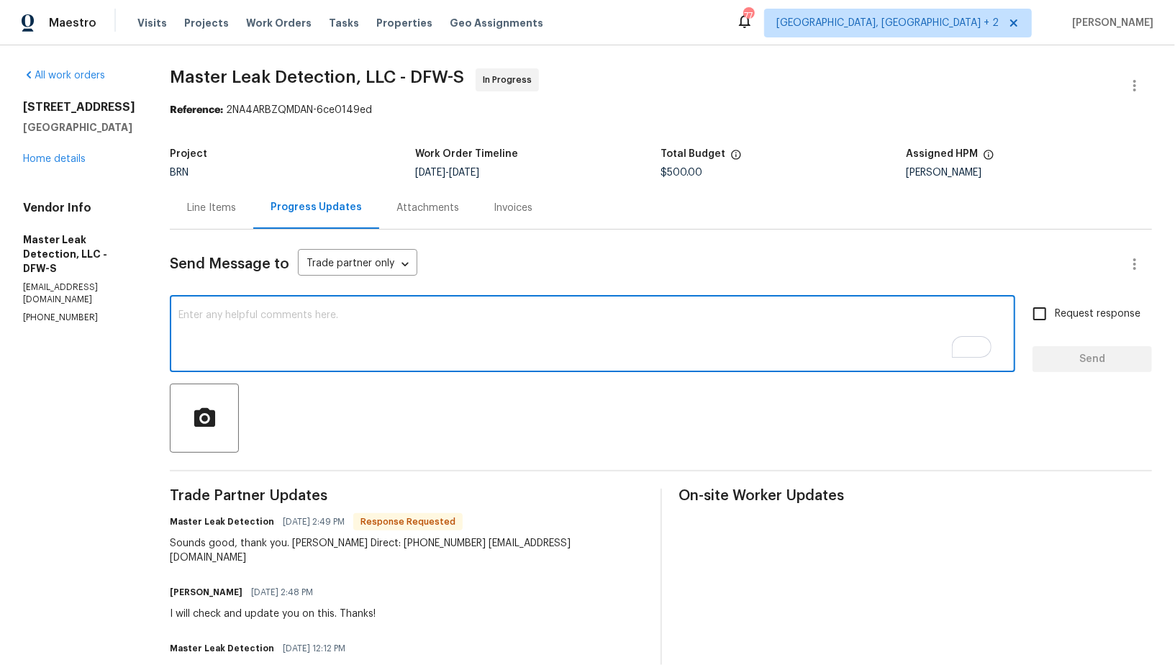
paste textarea "Hi, we are not proceeding with the repairs for now. We will send a new work ord…"
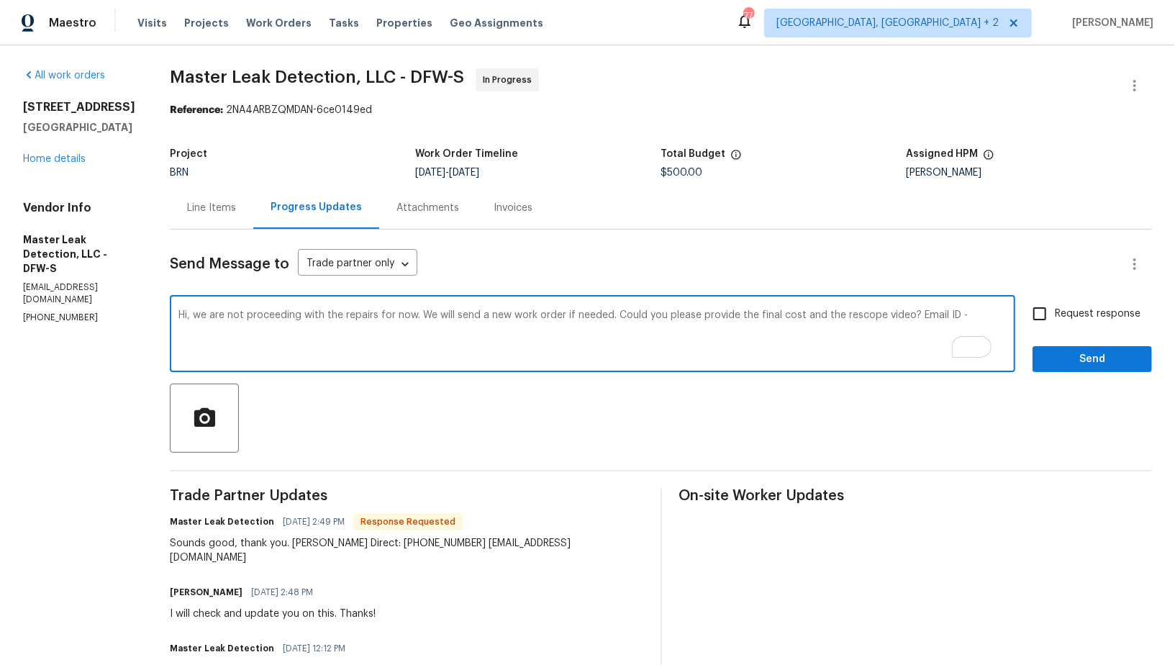
paste textarea "padmapriya.r@opendoor.com"
type textarea "Hi, we are not proceeding with the repairs for now. We will send a new work ord…"
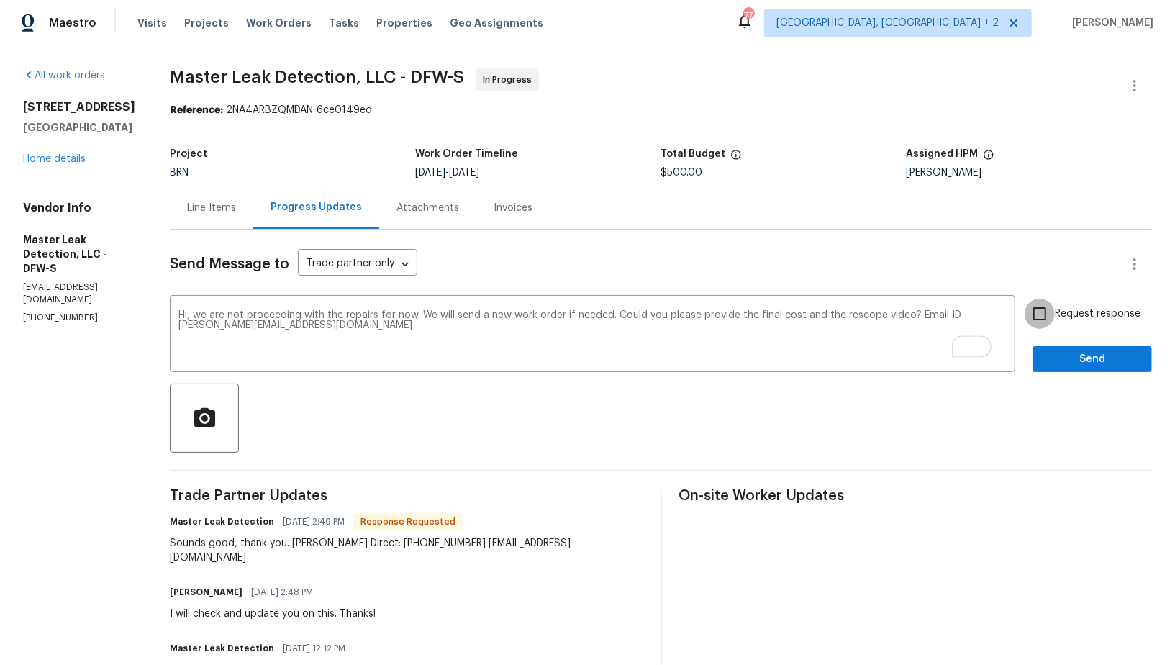
click at [1039, 315] on input "Request response" at bounding box center [1040, 314] width 30 height 30
checkbox input "true"
click at [1060, 366] on span "Send" at bounding box center [1092, 360] width 96 height 18
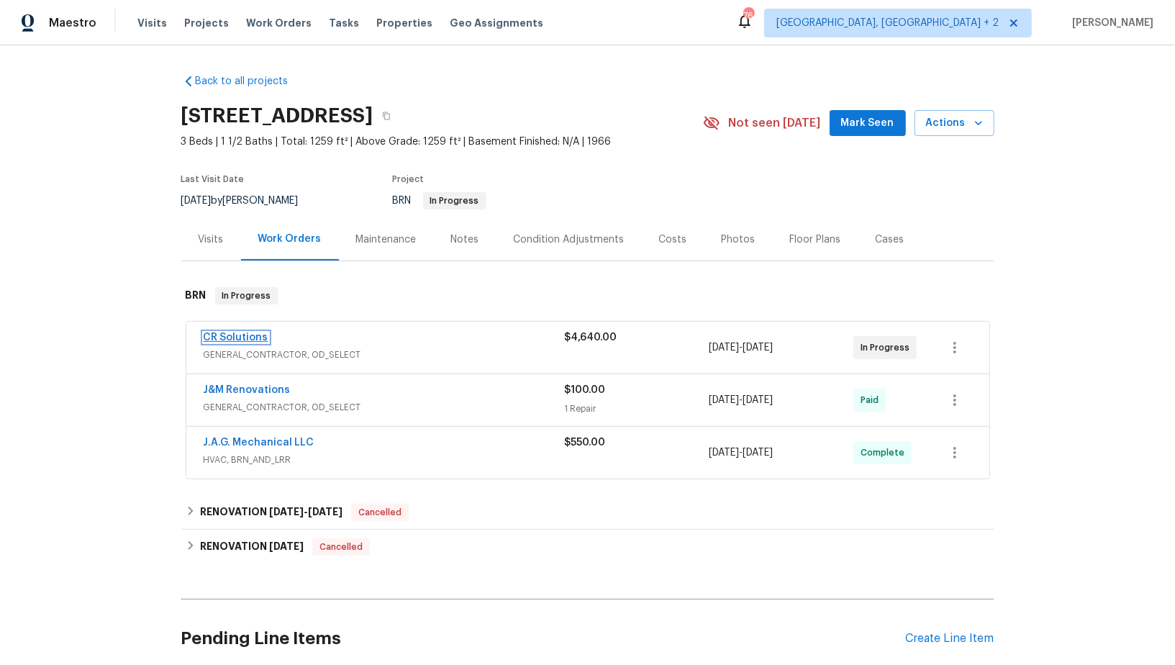
click at [246, 339] on link "CR Solutions" at bounding box center [236, 338] width 65 height 10
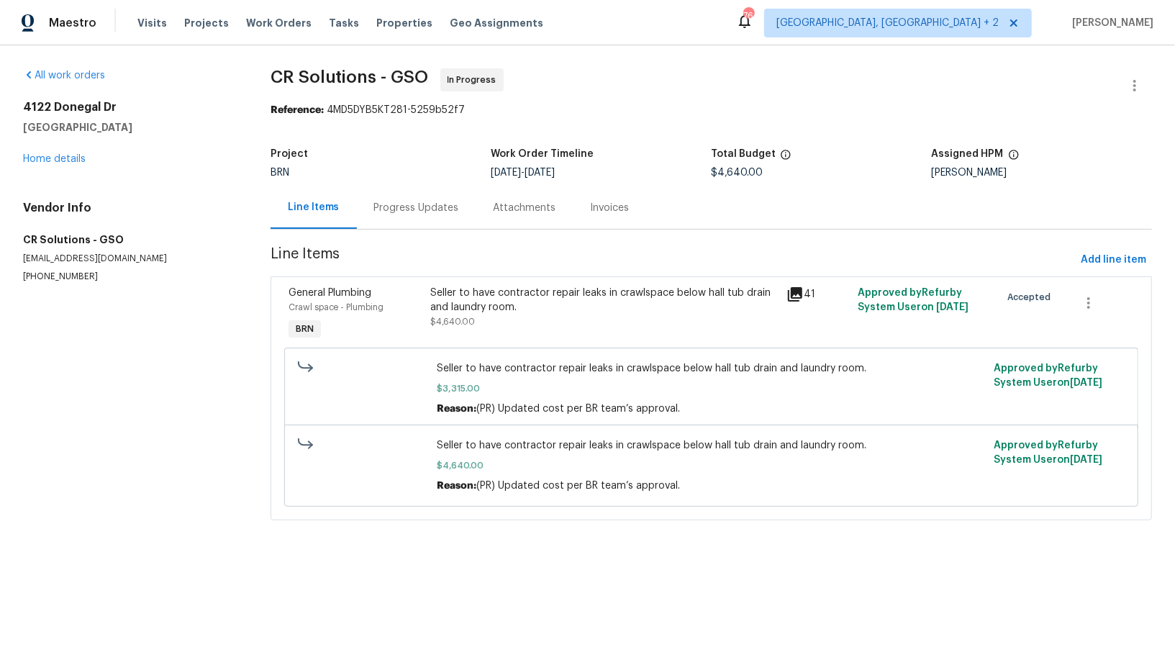
click at [407, 214] on div "Progress Updates" at bounding box center [416, 208] width 85 height 14
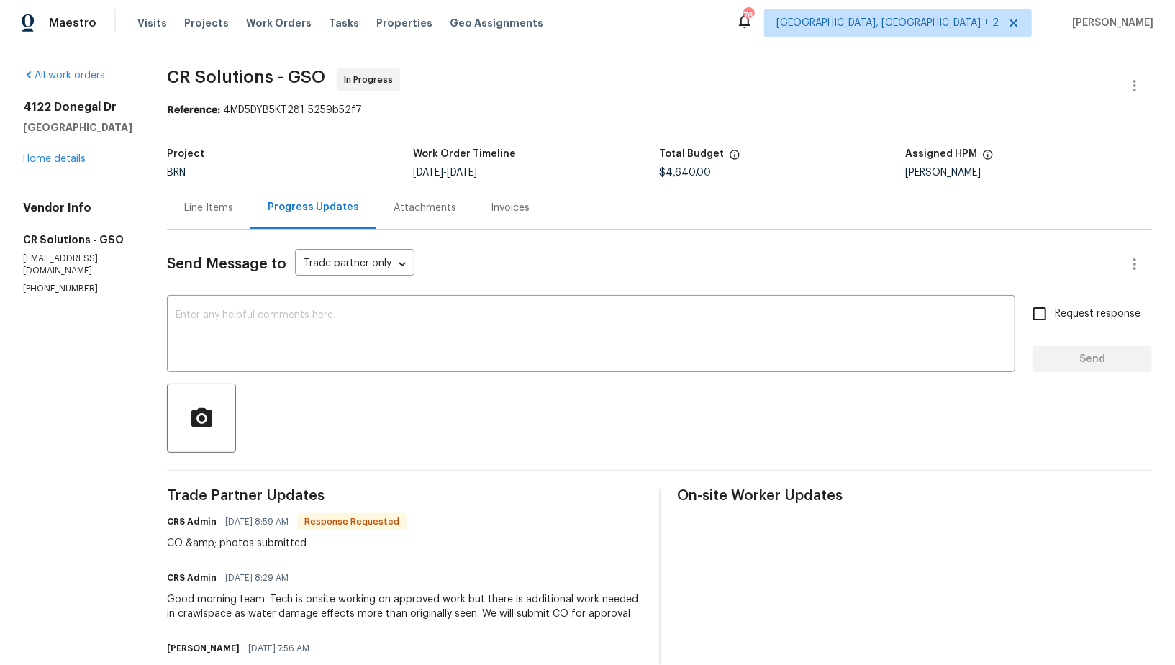
click at [186, 205] on div "Line Items" at bounding box center [208, 208] width 49 height 14
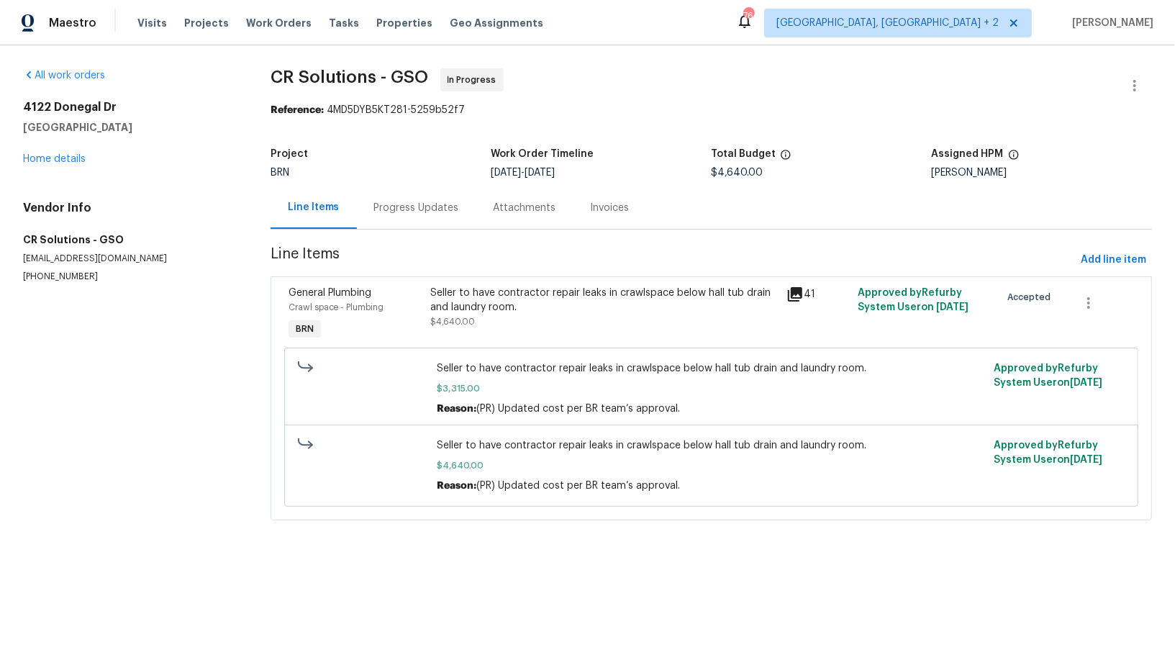
click at [463, 300] on div "Seller to have contractor repair leaks in crawlspace below hall tub drain and l…" at bounding box center [604, 300] width 348 height 29
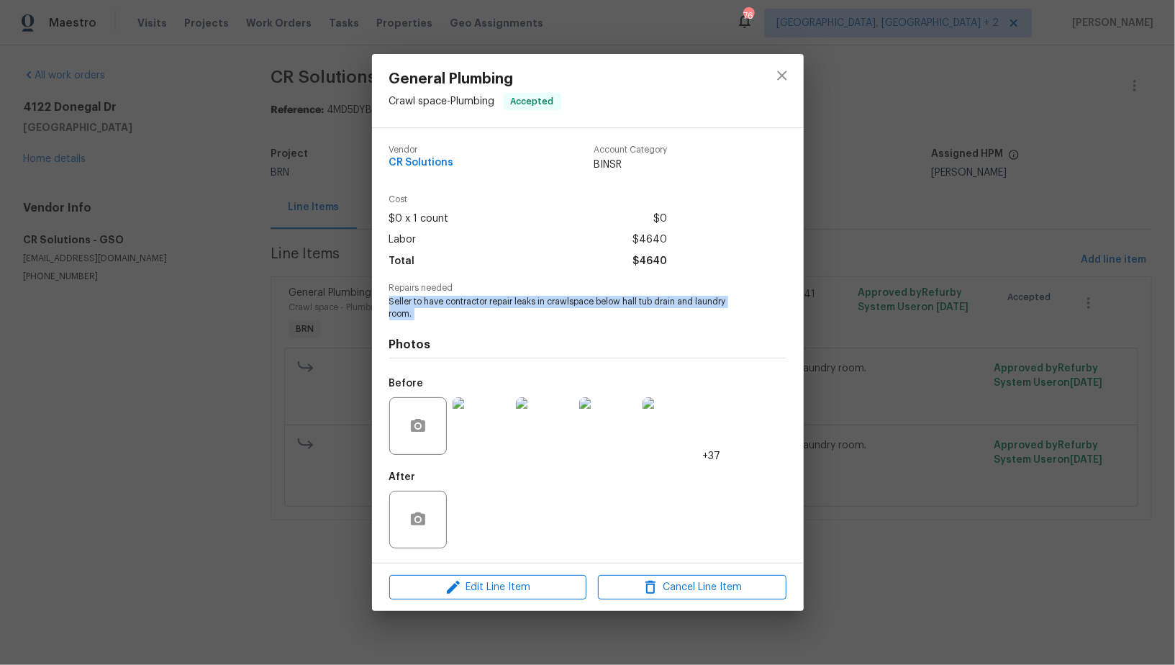
drag, startPoint x: 386, startPoint y: 298, endPoint x: 451, endPoint y: 322, distance: 69.0
click at [451, 322] on div "Vendor CR Solutions Account Category BINSR Cost $0 x 1 count $0 Labor $4640 Tot…" at bounding box center [588, 345] width 432 height 435
copy span "Seller to have contractor repair leaks in crawlspace below hall tub drain and l…"
click at [300, 307] on div "General Plumbing Crawl space - Plumbing Accepted Vendor CR Solutions Account Ca…" at bounding box center [587, 332] width 1175 height 665
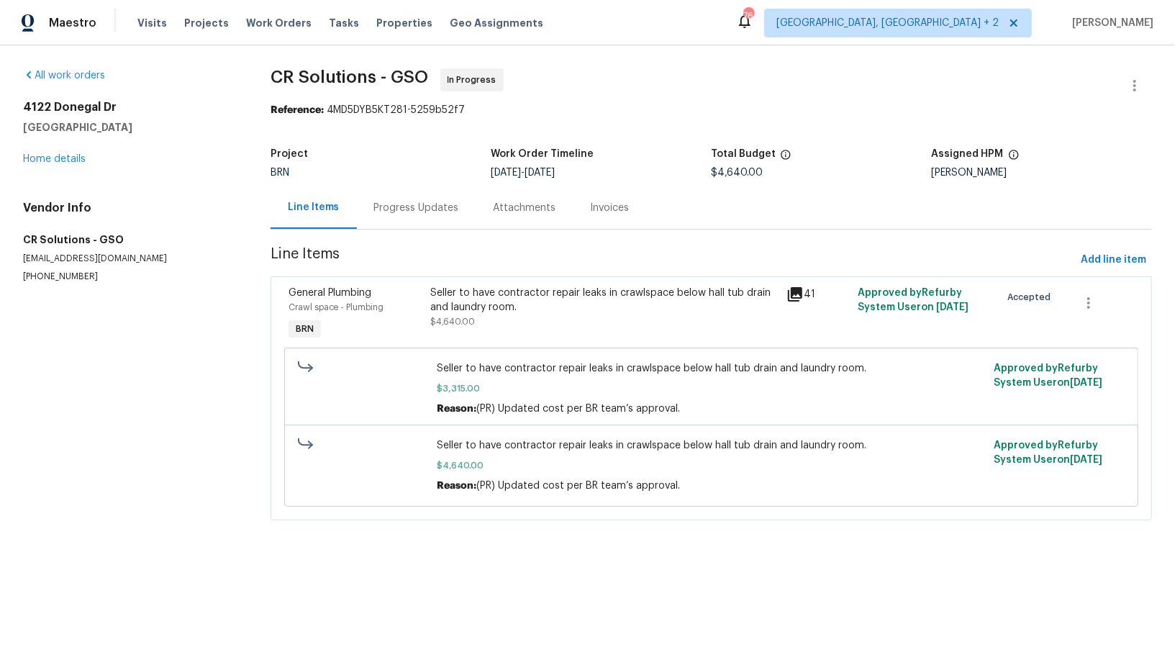
click at [399, 232] on section "CR Solutions - GSO In Progress Reference: 4MD5DYB5KT281-5259b52f7 Project BRN W…" at bounding box center [712, 302] width 882 height 469
click at [399, 225] on div "Progress Updates" at bounding box center [416, 207] width 119 height 42
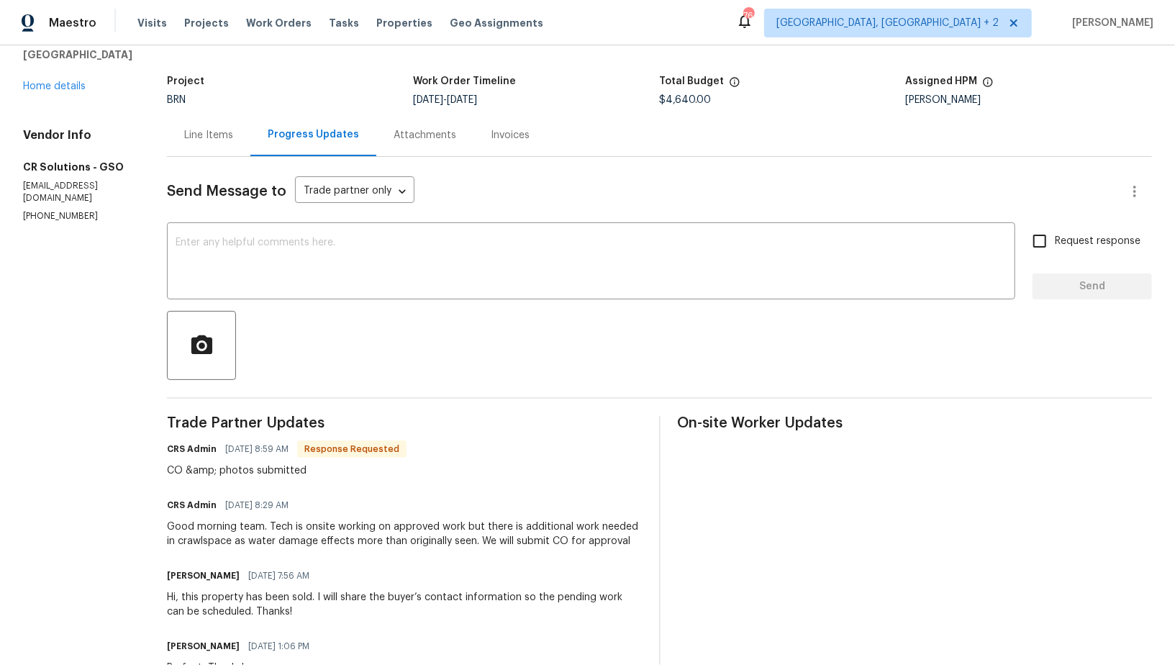
scroll to position [81, 0]
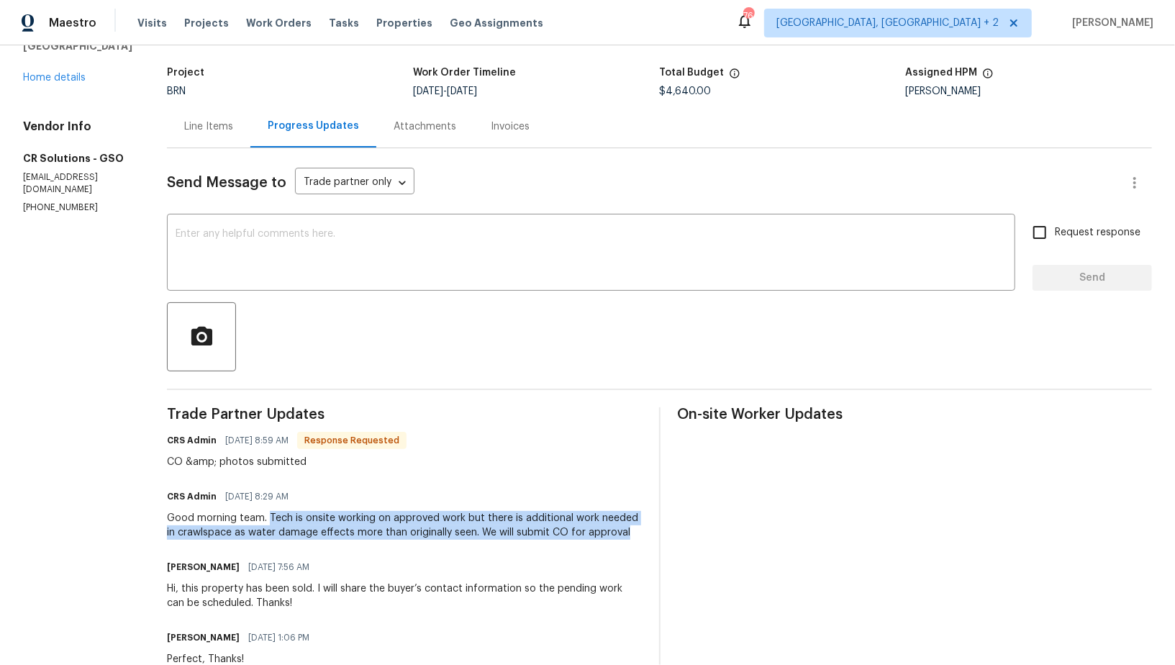
drag, startPoint x: 248, startPoint y: 515, endPoint x: 599, endPoint y: 534, distance: 351.7
click at [599, 534] on div "Good morning team. Tech is onsite working on approved work but there is additio…" at bounding box center [404, 525] width 475 height 29
copy div "Tech is onsite working on approved work but there is additional work needed in …"
click at [248, 252] on textarea at bounding box center [591, 254] width 831 height 50
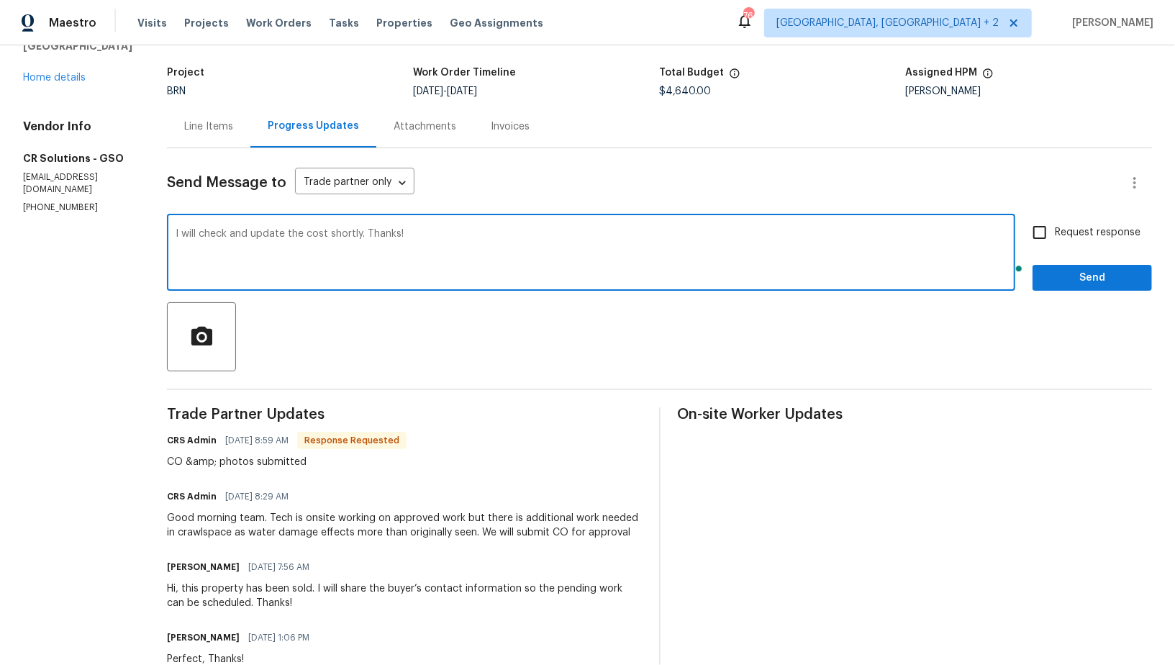
type textarea "I will check and update the cost shortly. Thanks!"
click at [1062, 237] on span "Request response" at bounding box center [1098, 232] width 86 height 15
click at [1055, 237] on input "Request response" at bounding box center [1040, 232] width 30 height 30
checkbox input "true"
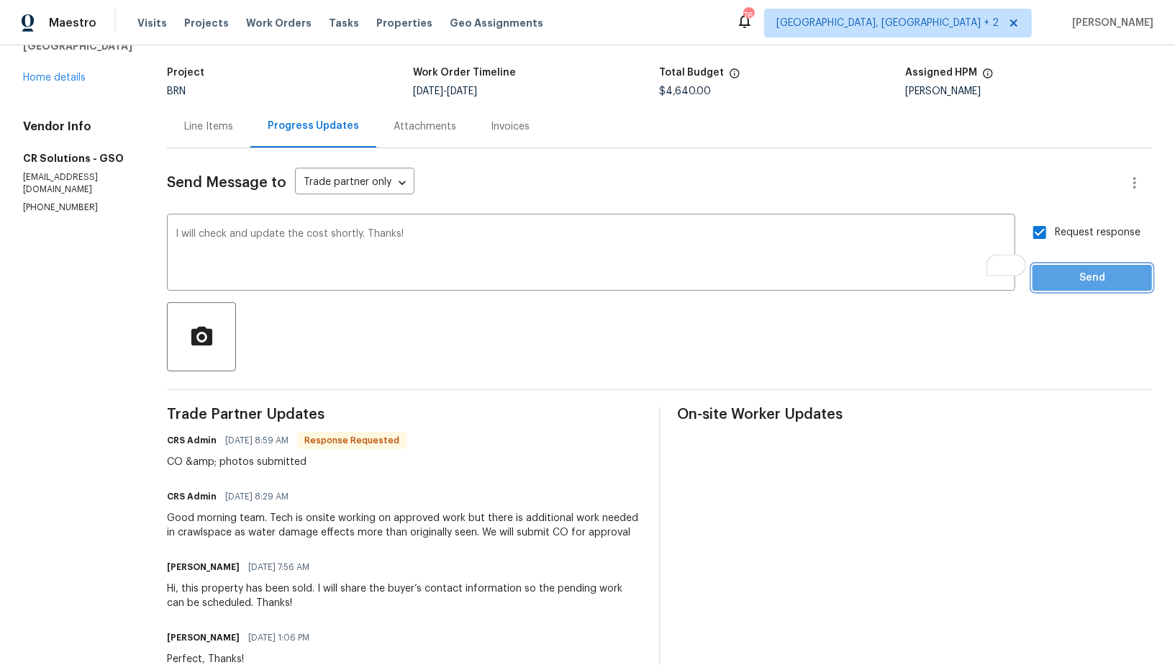
click at [1067, 269] on span "Send" at bounding box center [1092, 278] width 96 height 18
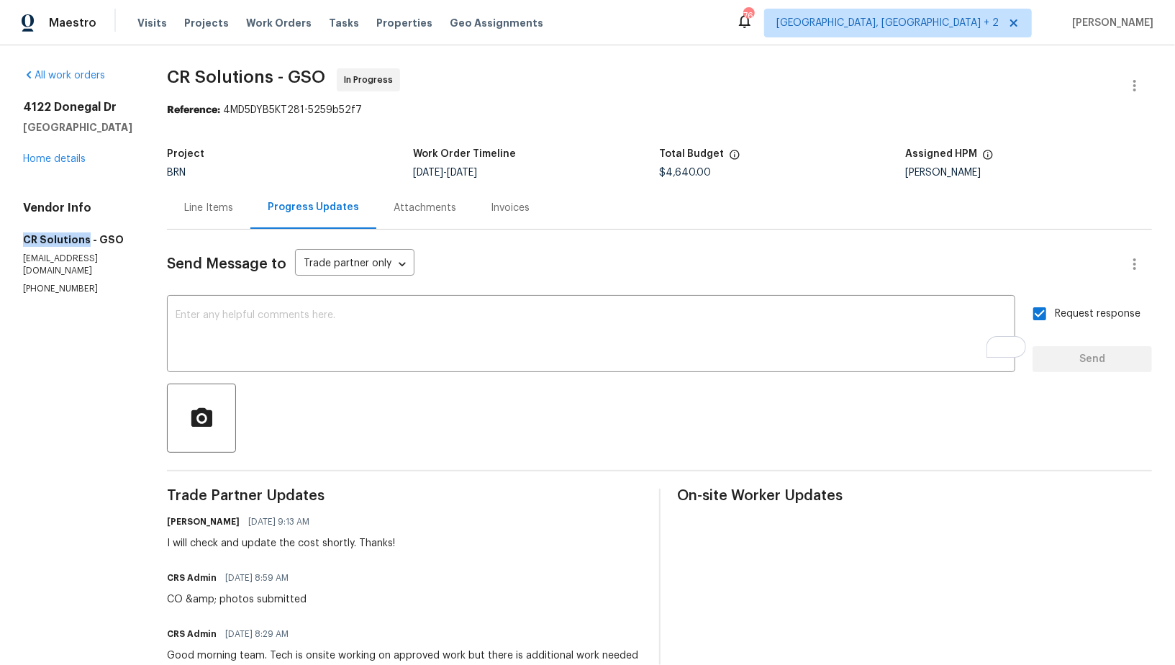
drag, startPoint x: 0, startPoint y: 266, endPoint x: 86, endPoint y: 267, distance: 86.4
copy h5 "CR Solutions"
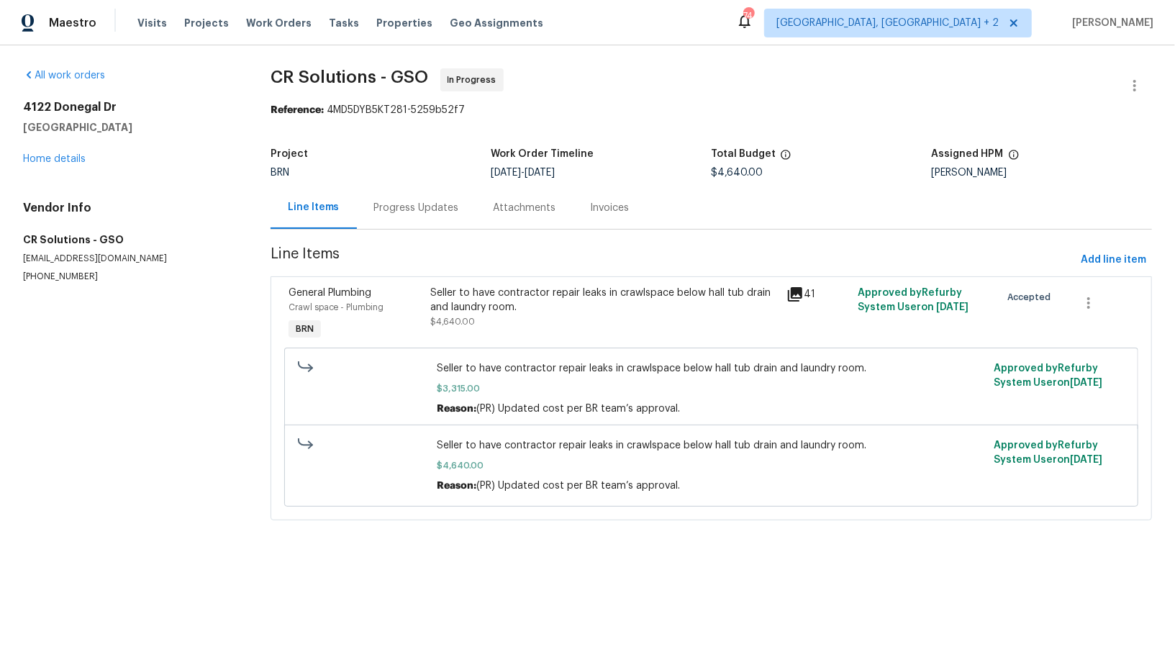
click at [470, 331] on div "Seller to have contractor repair leaks in crawlspace below hall tub drain and l…" at bounding box center [604, 314] width 356 height 66
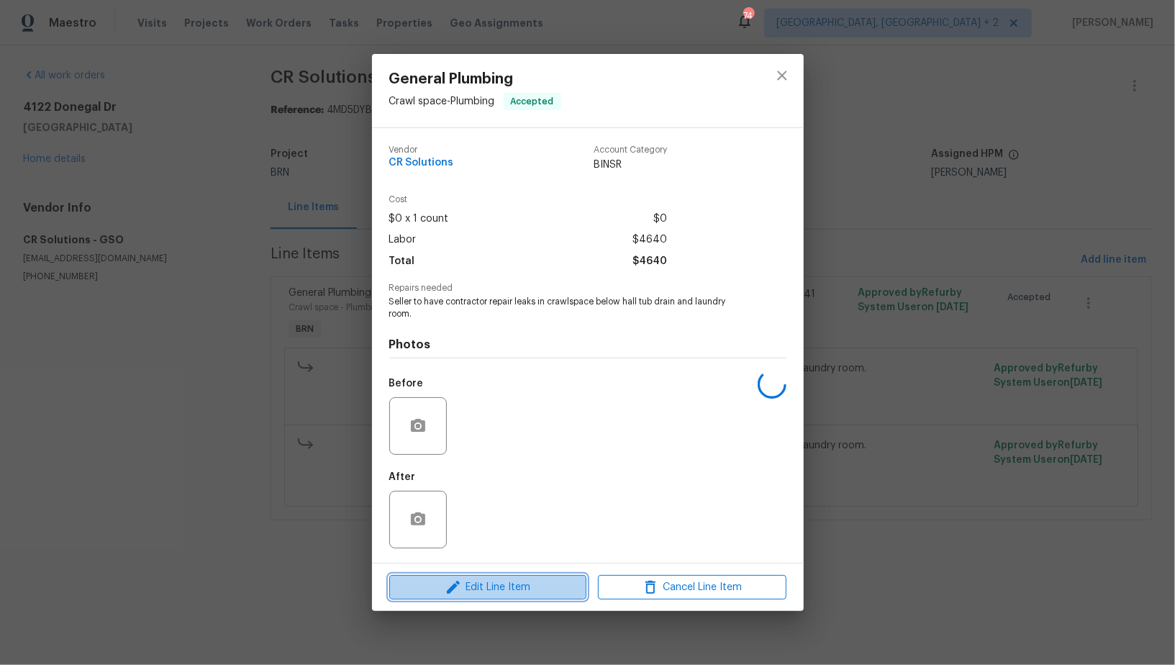
click at [499, 583] on span "Edit Line Item" at bounding box center [488, 588] width 189 height 18
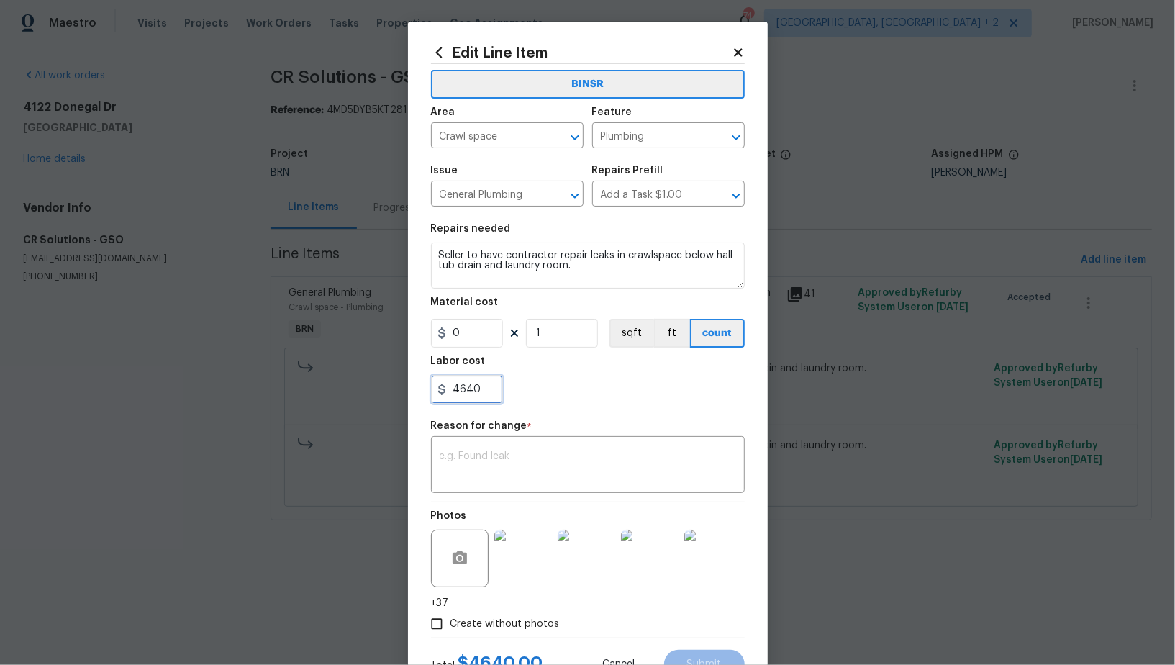
click at [477, 399] on input "4640" at bounding box center [467, 389] width 72 height 29
paste input "5965"
type input "5965"
click at [493, 446] on div "x ​" at bounding box center [588, 466] width 314 height 53
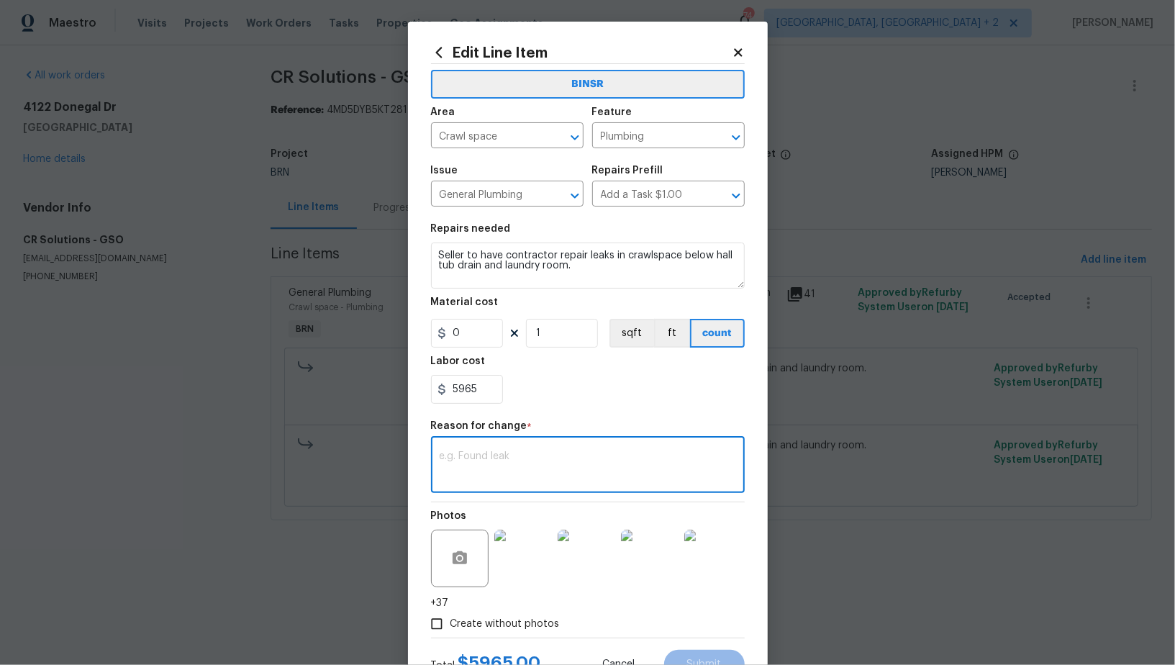
paste textarea "(PR) Updated cost per BR team’s approval."
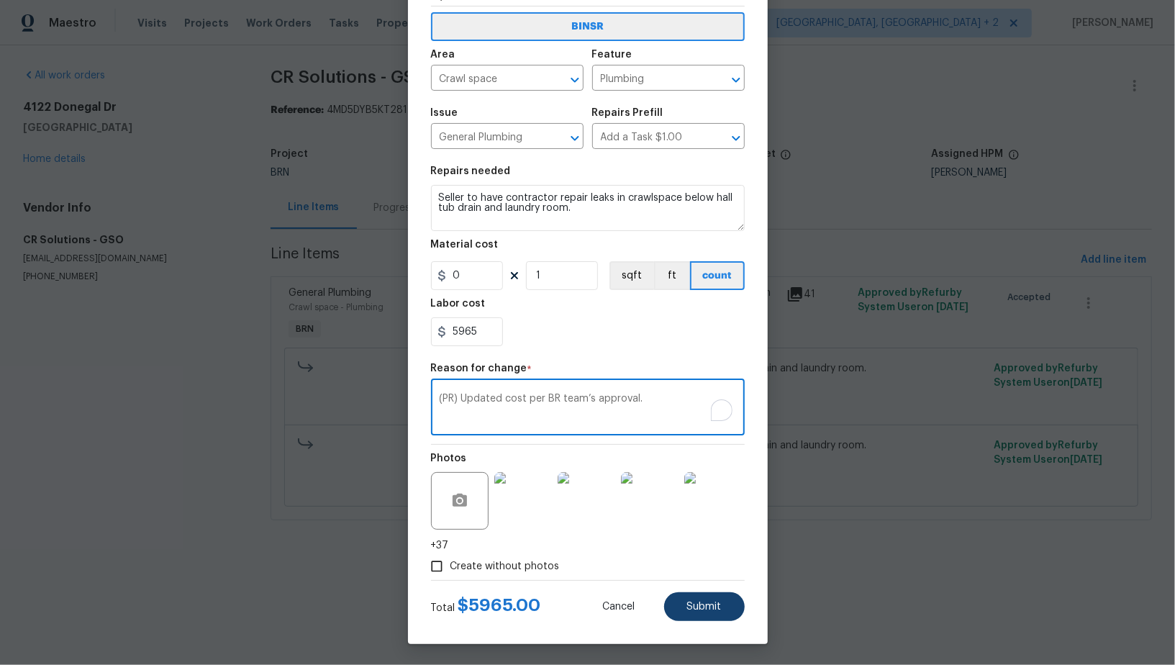
type textarea "(PR) Updated cost per BR team’s approval."
click at [702, 605] on span "Submit" at bounding box center [704, 607] width 35 height 11
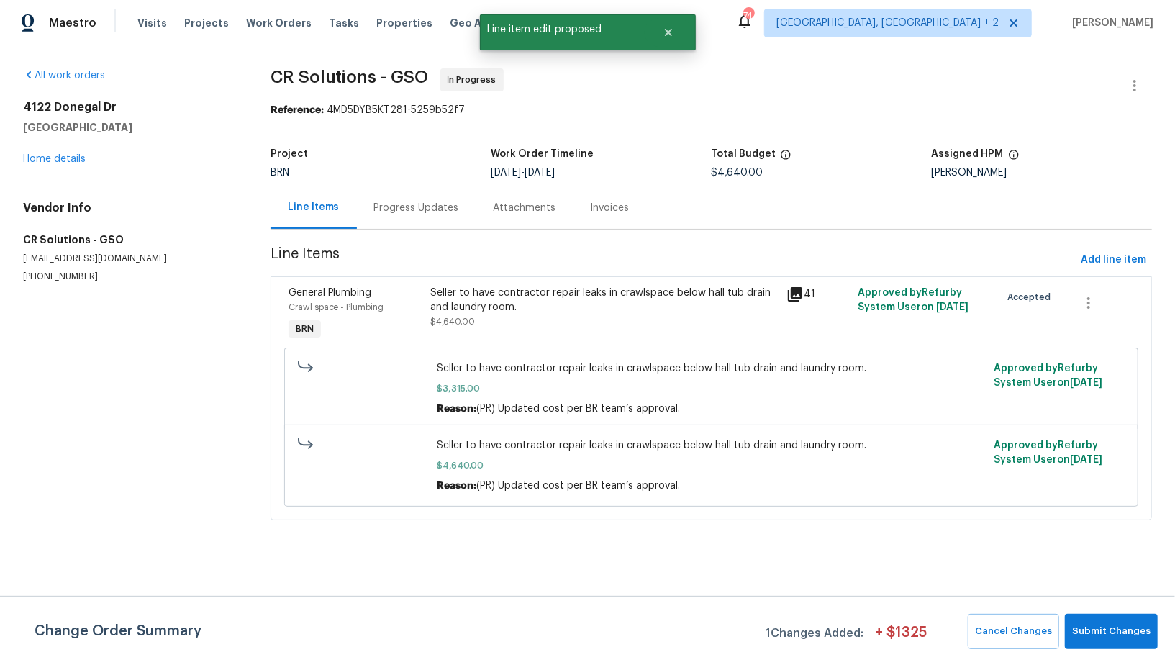
scroll to position [0, 0]
click at [1111, 631] on span "Submit Changes" at bounding box center [1111, 631] width 78 height 17
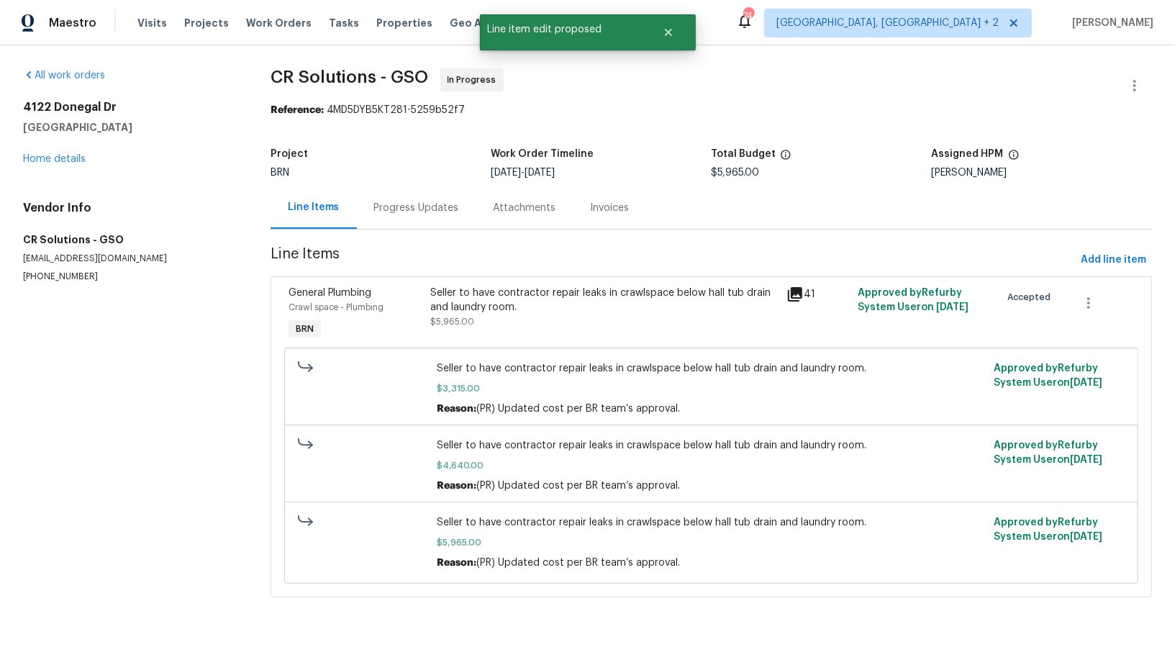
click at [399, 207] on div "Progress Updates" at bounding box center [416, 208] width 85 height 14
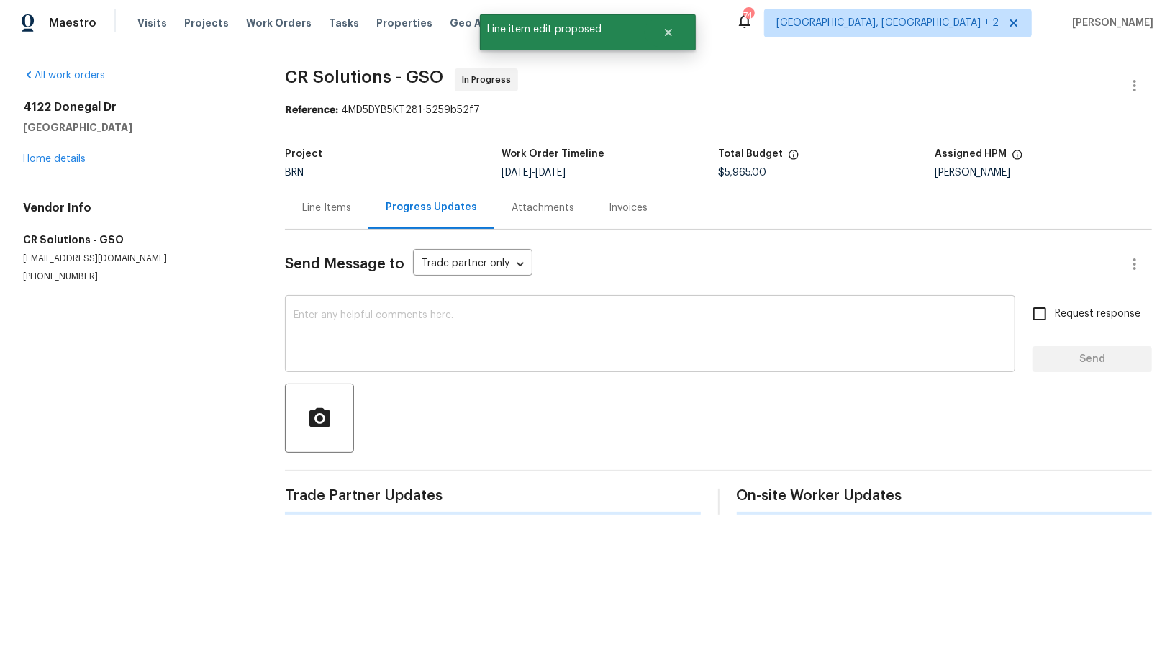
click at [399, 348] on textarea at bounding box center [650, 335] width 713 height 50
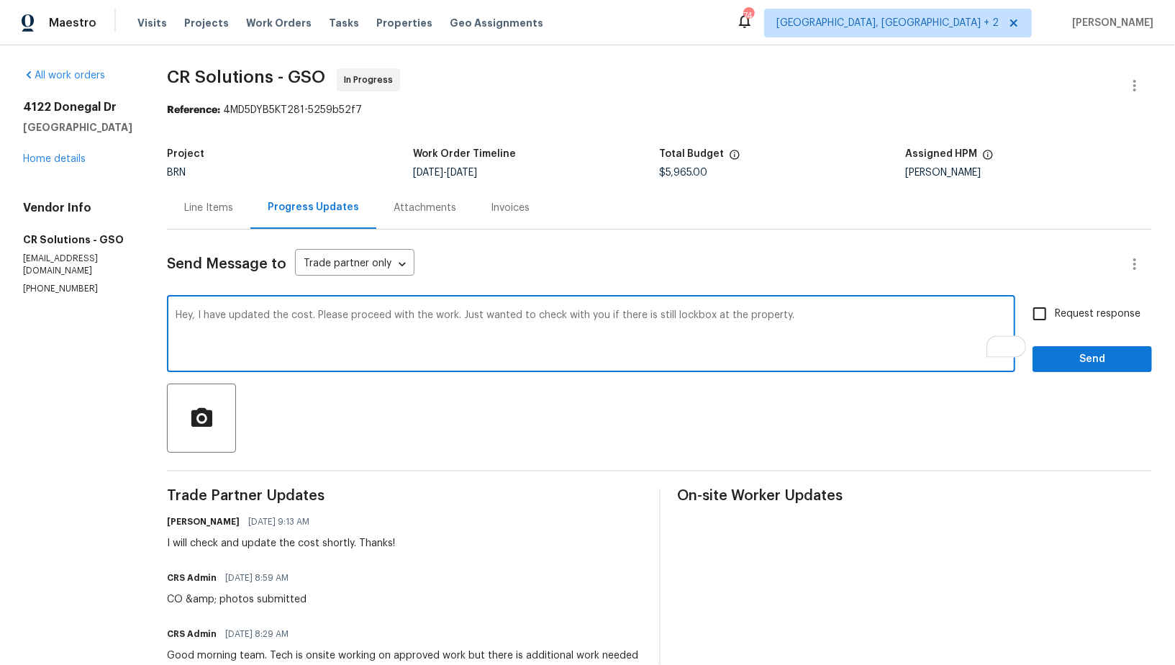
type textarea "Hey, I have updated the cost. Please proceed with the work. Just wanted to chec…"
click at [1042, 309] on input "Request response" at bounding box center [1040, 314] width 30 height 30
checkbox input "true"
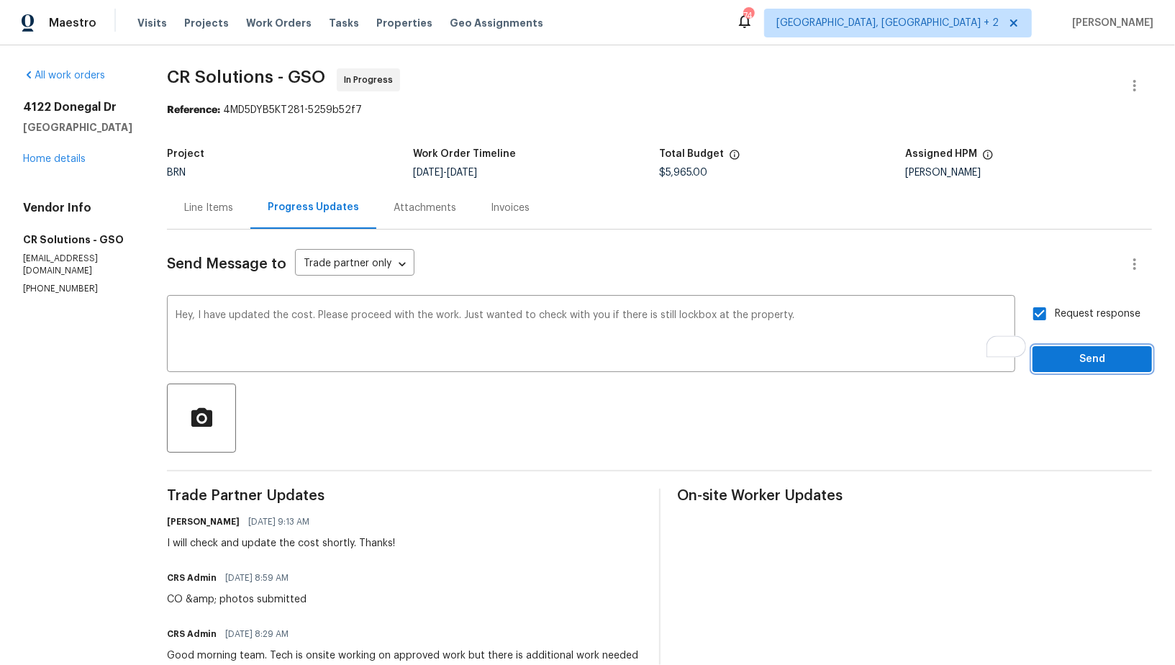
click at [1068, 361] on span "Send" at bounding box center [1092, 360] width 96 height 18
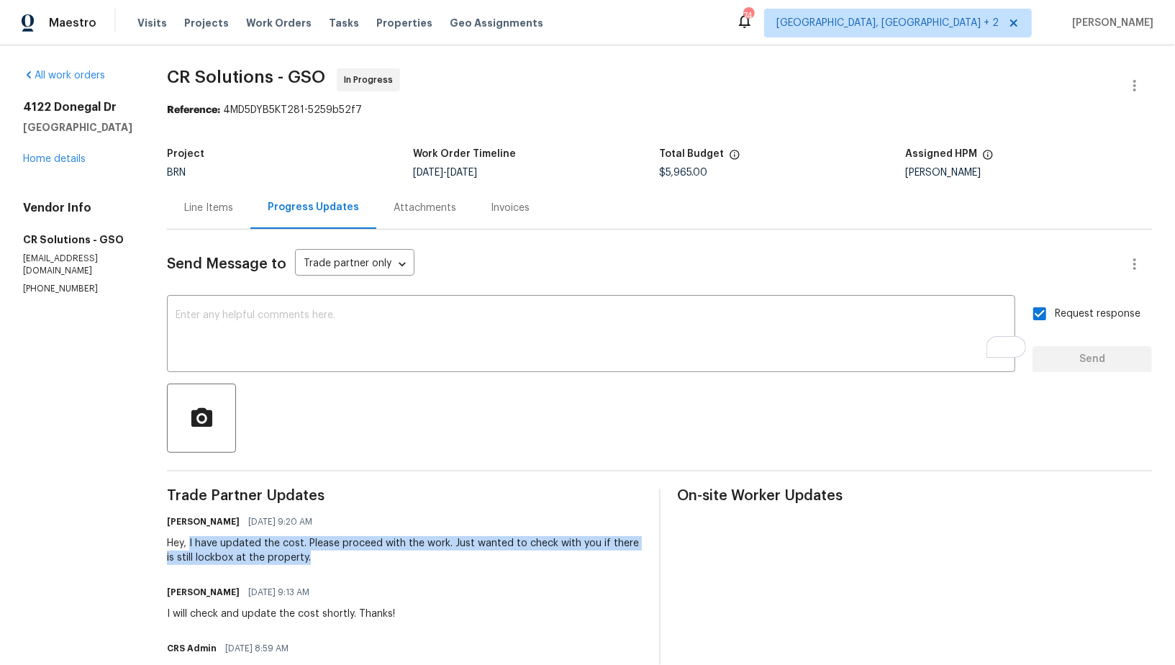
drag, startPoint x: 169, startPoint y: 542, endPoint x: 352, endPoint y: 564, distance: 184.1
click at [352, 564] on div "Hey, I have updated the cost. Please proceed with the work. Just wanted to chec…" at bounding box center [404, 550] width 475 height 29
copy div "I have updated the cost. Please proceed with the work. Just wanted to check wit…"
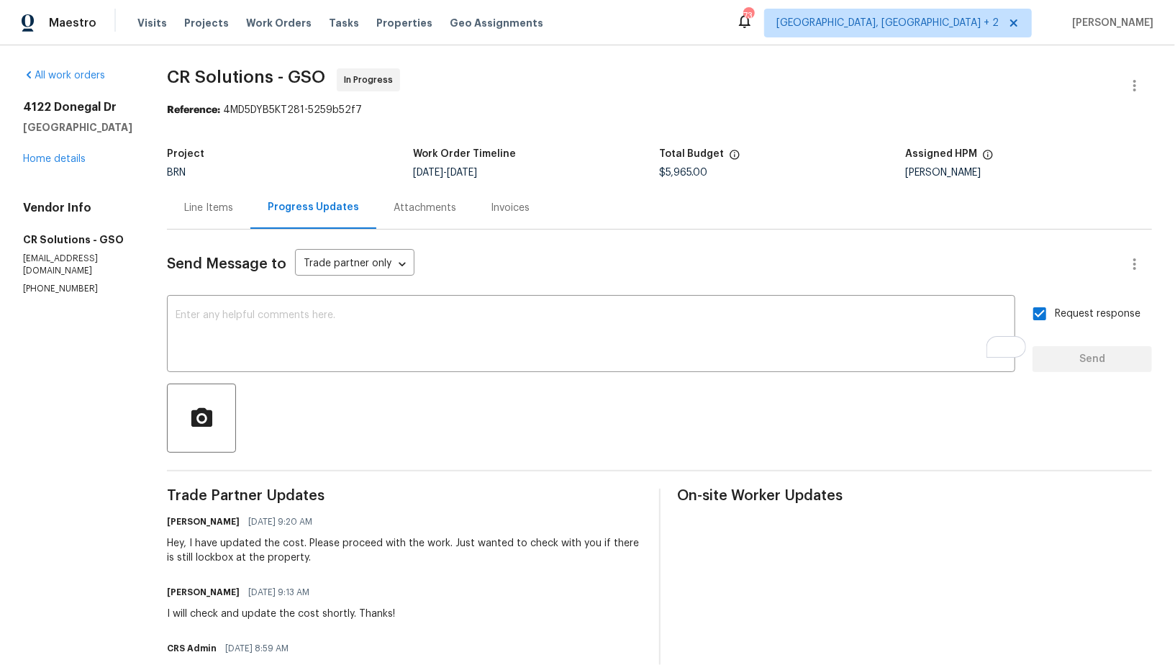
click at [212, 214] on div "Line Items" at bounding box center [208, 207] width 83 height 42
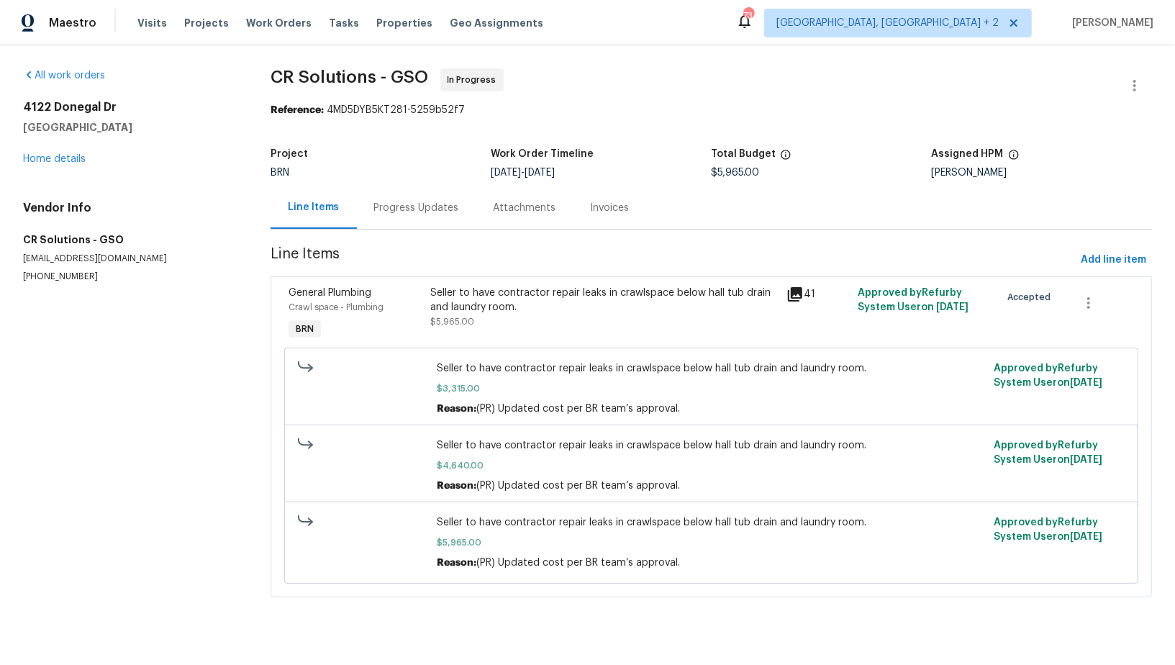
click at [417, 209] on div "Progress Updates" at bounding box center [416, 208] width 85 height 14
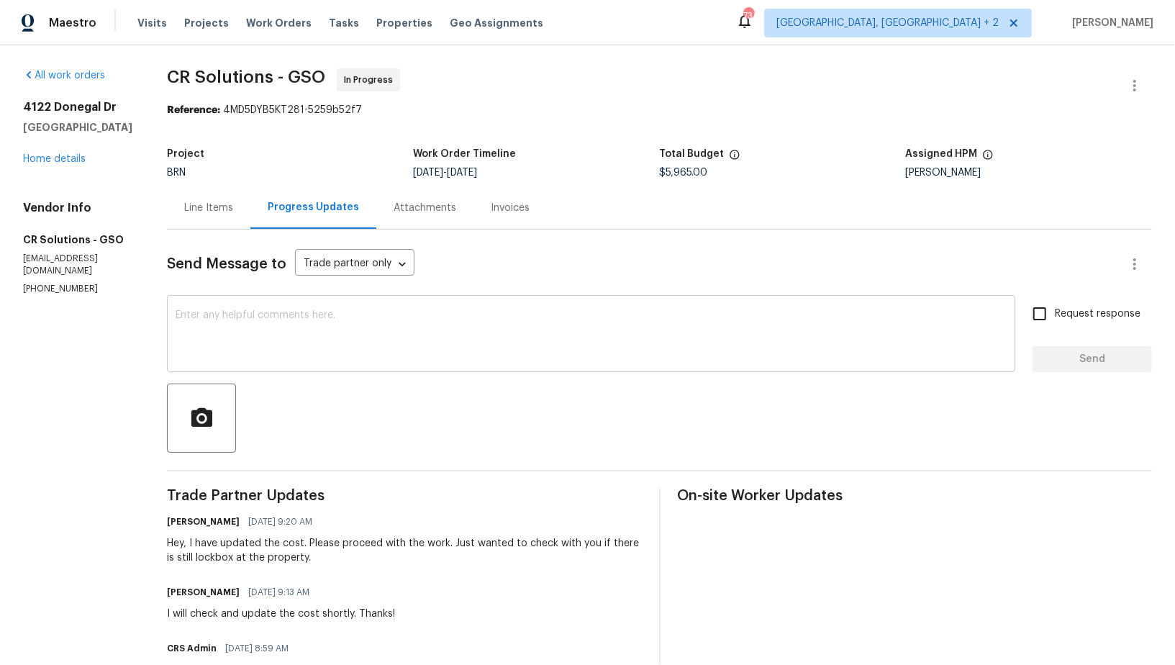
scroll to position [55, 0]
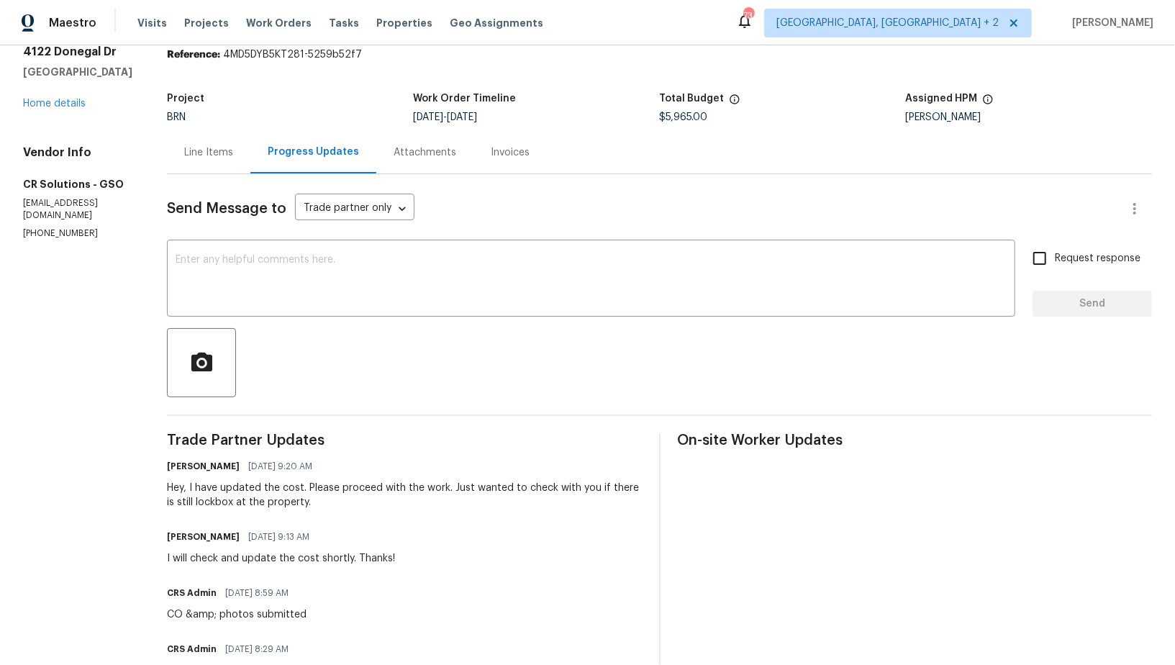
click at [184, 145] on div "Line Items" at bounding box center [208, 152] width 49 height 14
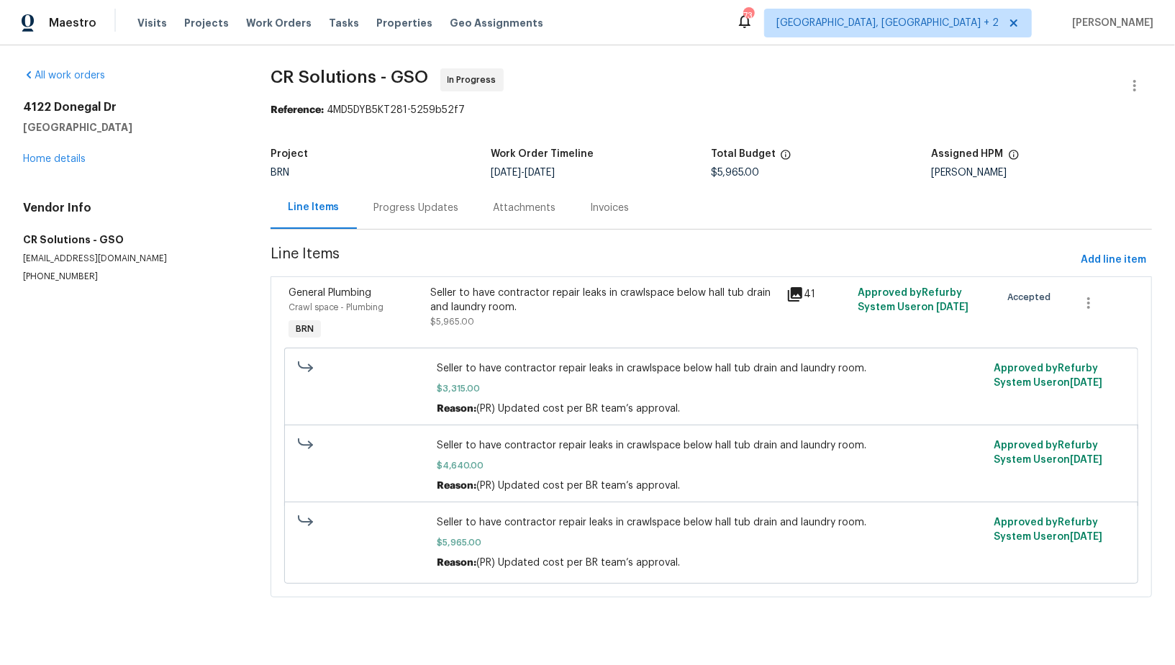
click at [402, 204] on div "Progress Updates" at bounding box center [416, 208] width 85 height 14
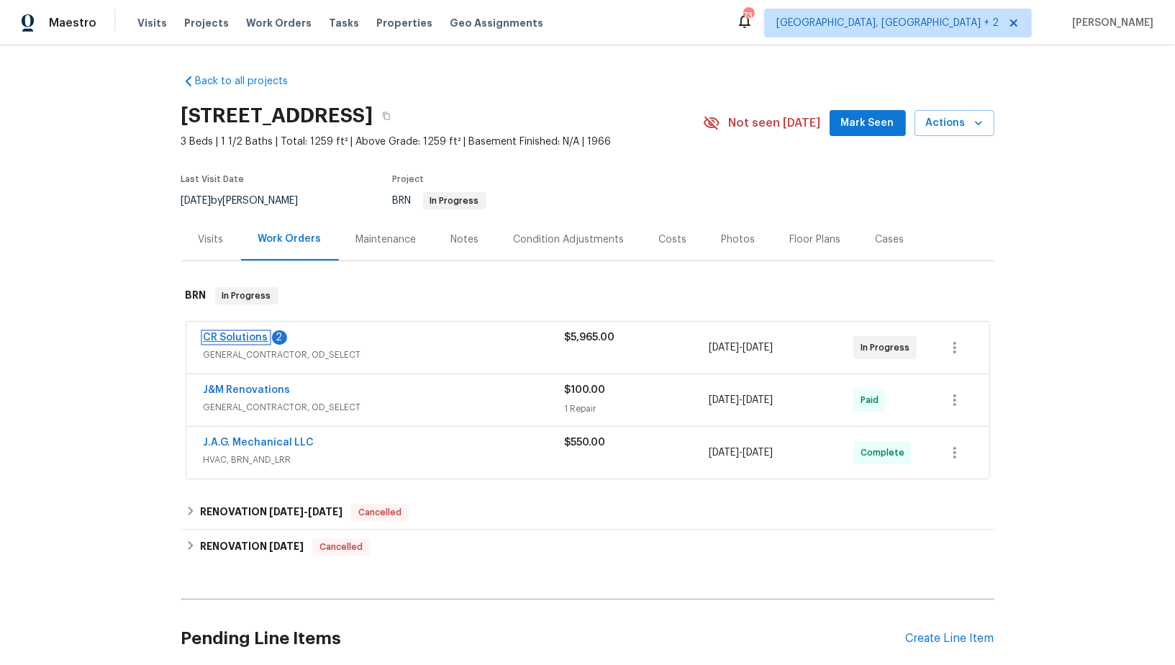
click at [227, 335] on link "CR Solutions" at bounding box center [236, 338] width 65 height 10
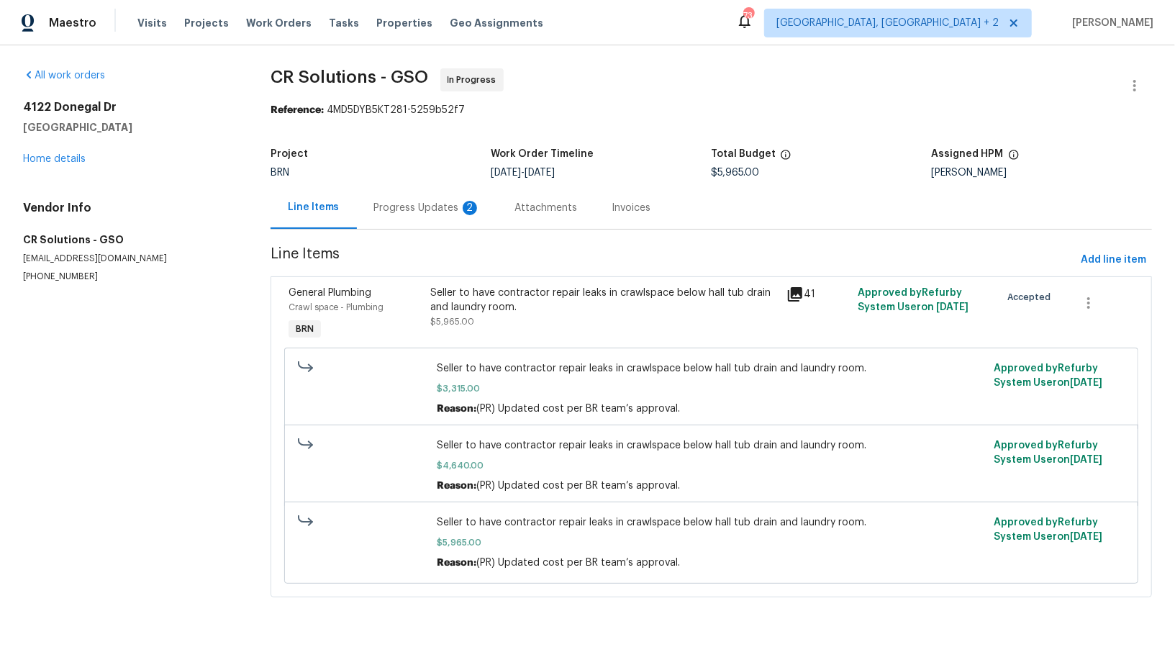
click at [414, 209] on div "Progress Updates 2" at bounding box center [427, 208] width 107 height 14
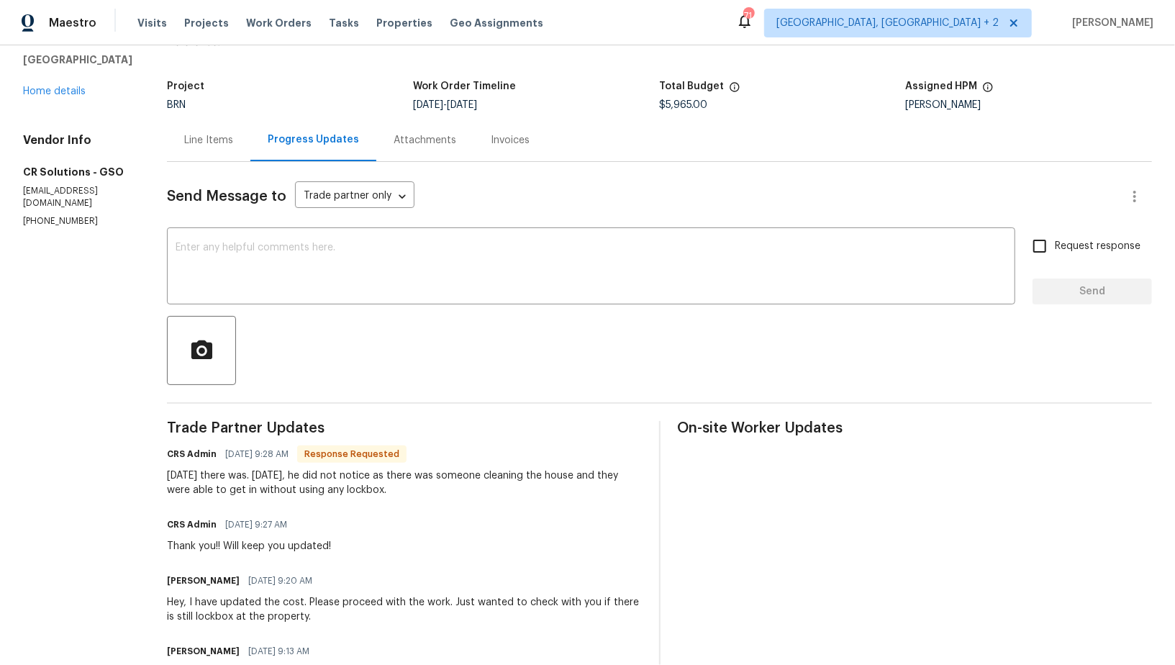
scroll to position [77, 0]
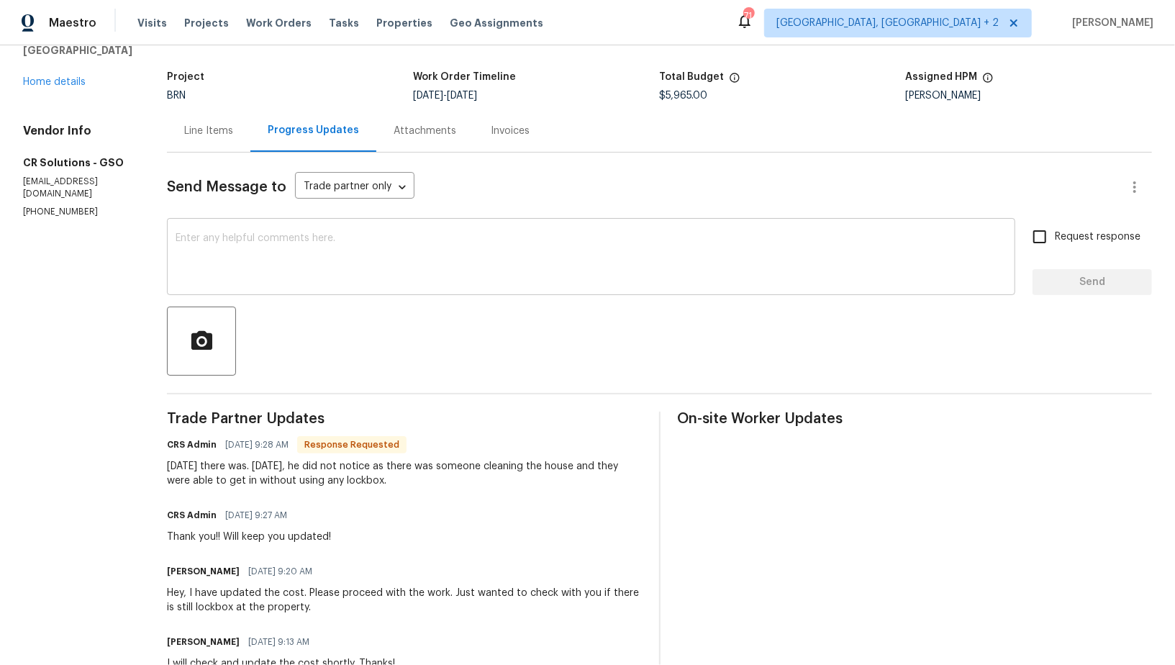
click at [304, 270] on textarea at bounding box center [591, 258] width 831 height 50
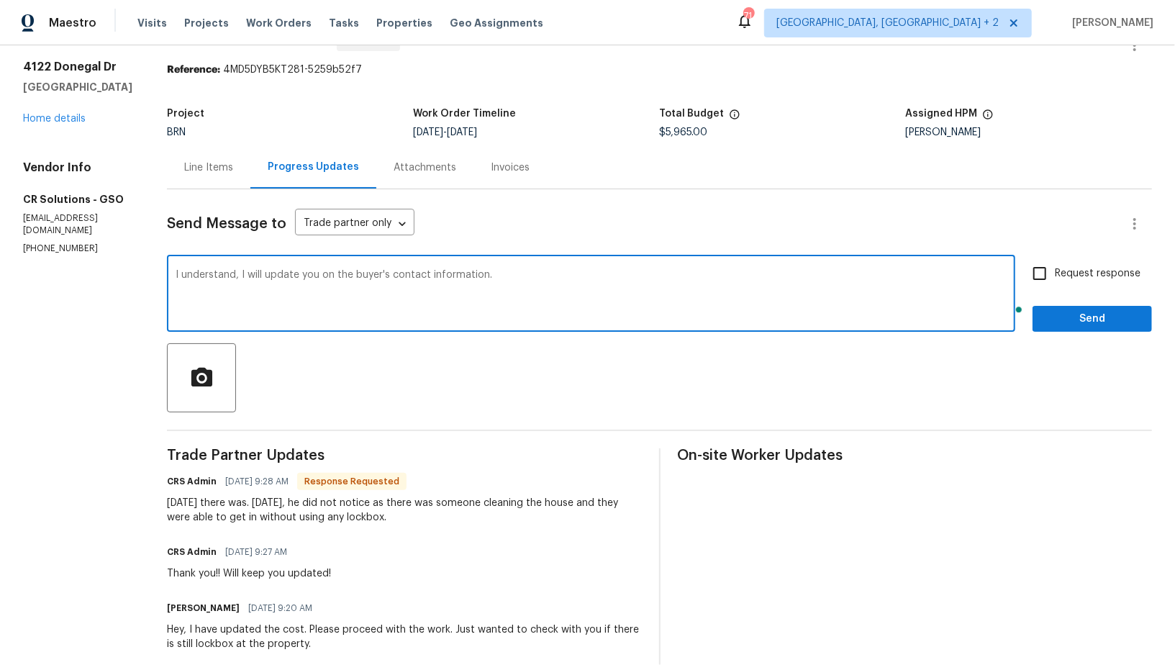
scroll to position [0, 0]
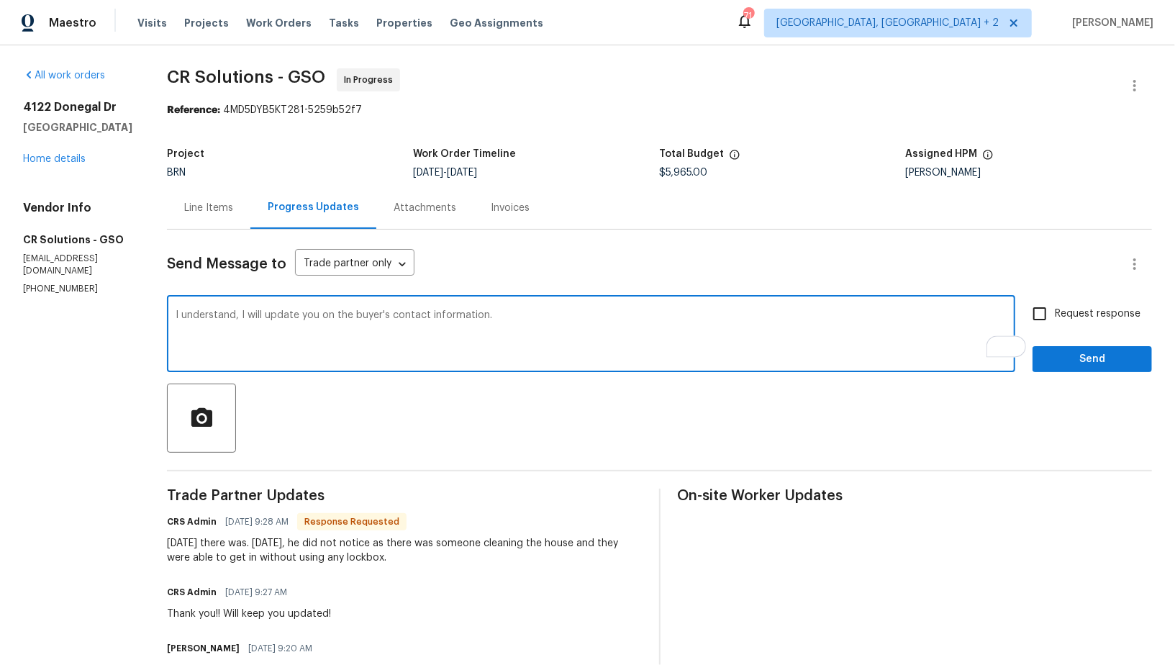
type textarea "I understand, I will update you on the buyer's contact information."
click at [1049, 326] on input "Request response" at bounding box center [1040, 314] width 30 height 30
checkbox input "true"
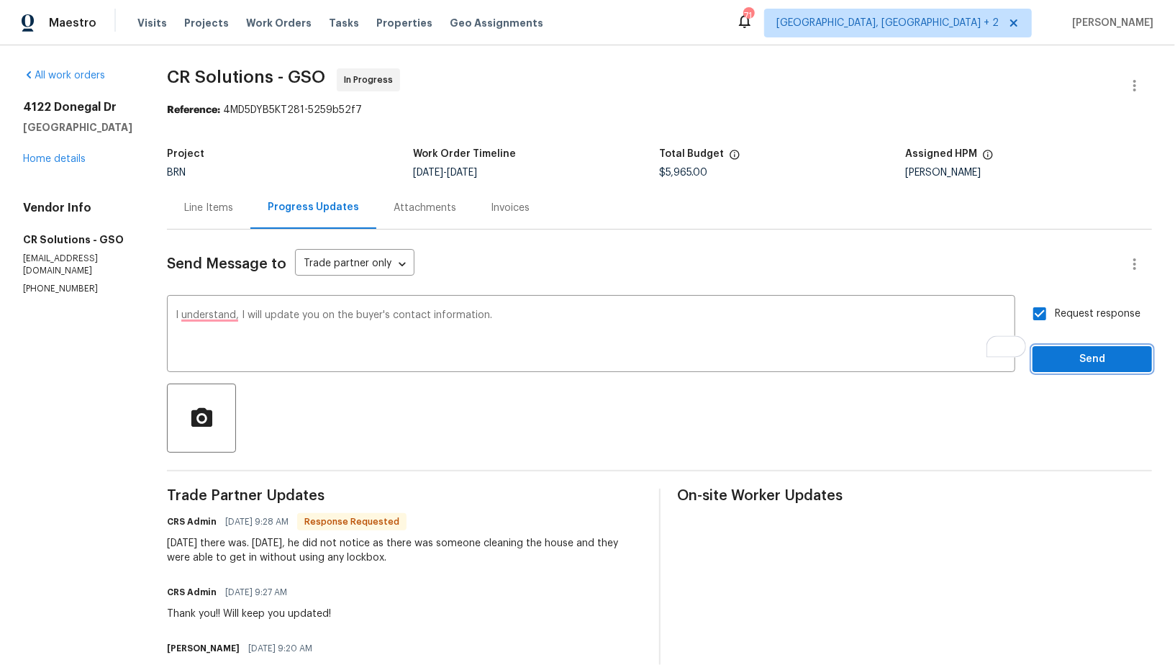
click at [1070, 348] on button "Send" at bounding box center [1092, 359] width 119 height 27
